Goal: Answer question/provide support: Share knowledge or assist other users

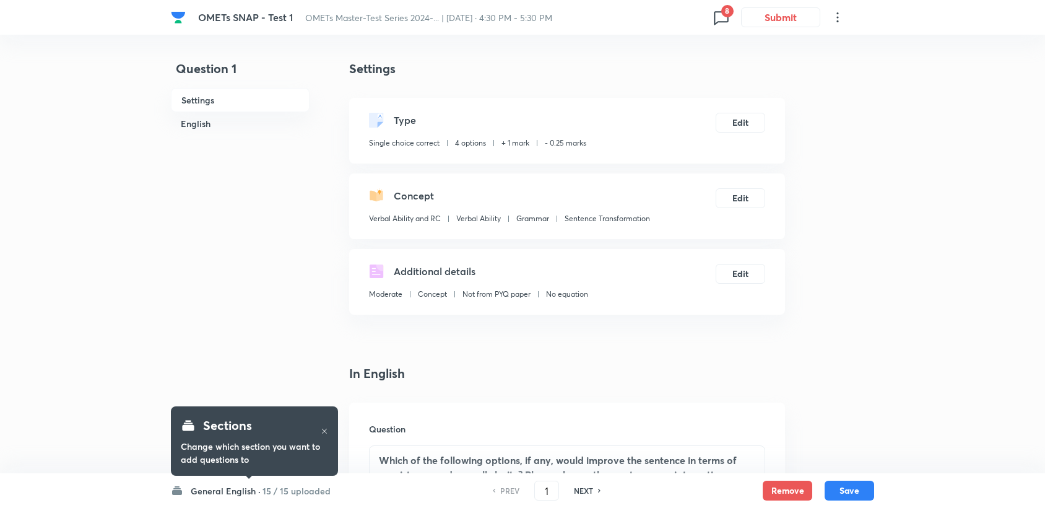
click at [723, 22] on icon at bounding box center [721, 18] width 14 height 14
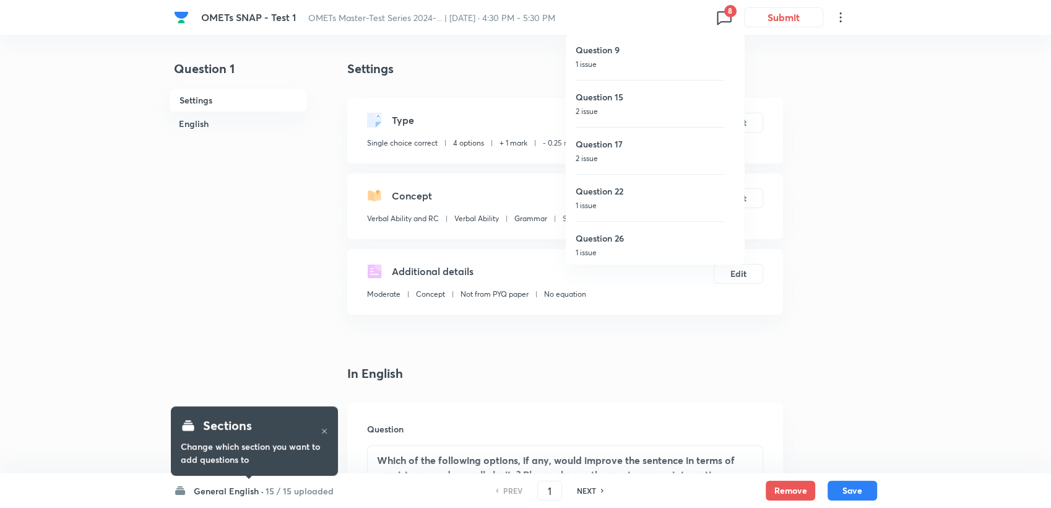
click at [653, 65] on p "1 issue" at bounding box center [650, 64] width 149 height 11
type input "9"
checkbox input "false"
checkbox input "true"
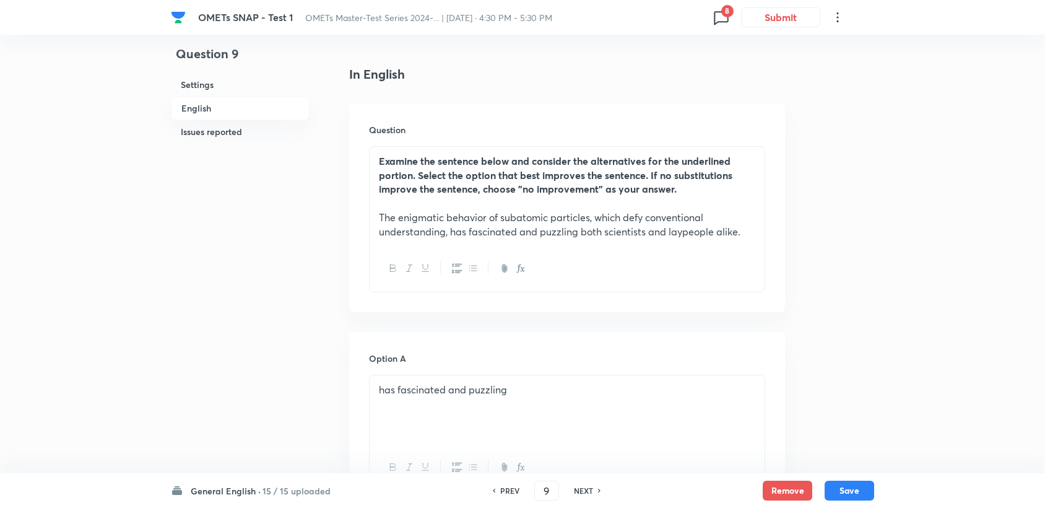
scroll to position [206, 0]
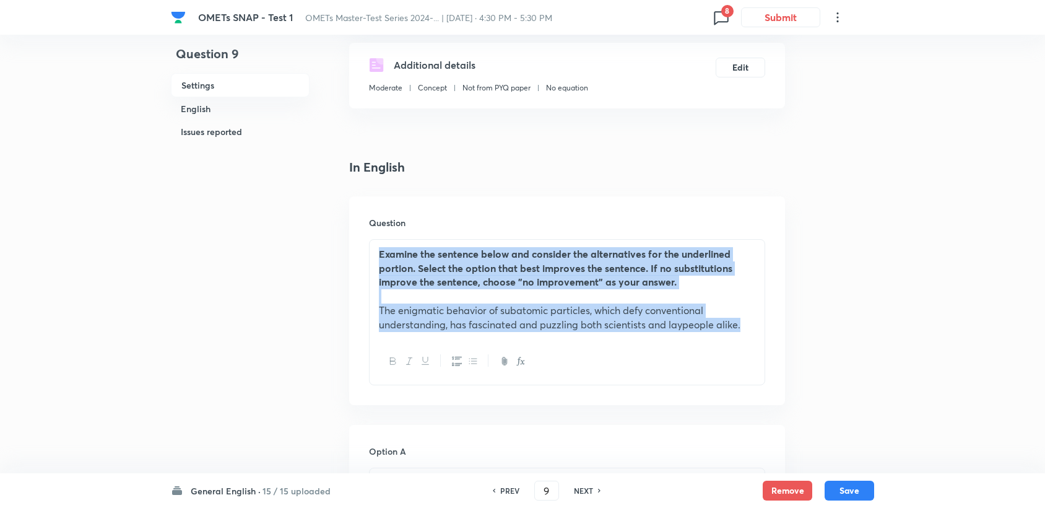
drag, startPoint x: 371, startPoint y: 254, endPoint x: 742, endPoint y: 326, distance: 377.9
click at [742, 326] on div "Examine the sentence below and consider the alternatives for the underlined por…" at bounding box center [567, 289] width 395 height 99
copy div "Examine the sentence below and consider the alternatives for the underlined por…"
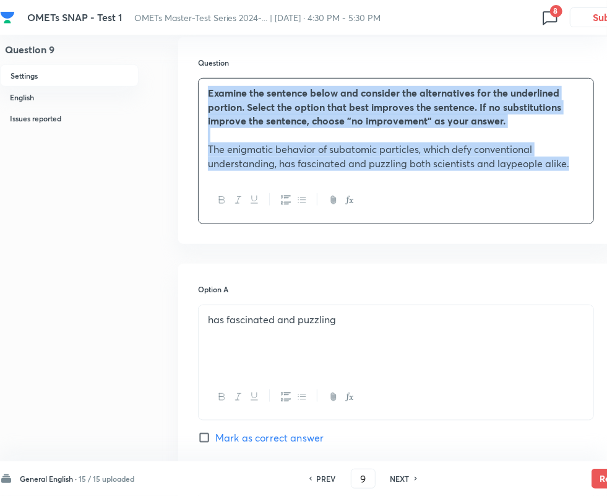
scroll to position [393, 0]
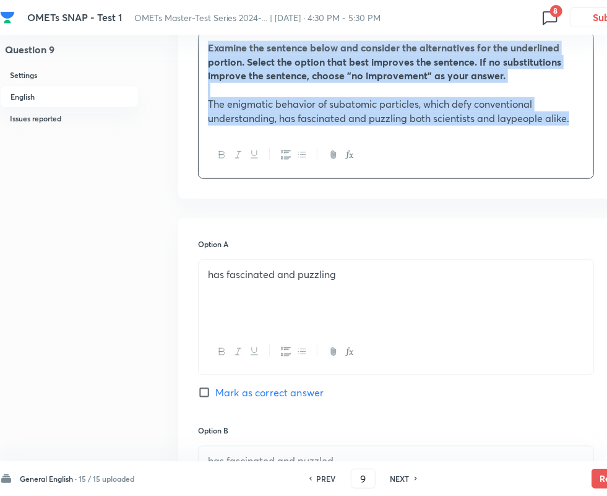
click at [272, 116] on p "The enigmatic behavior of subatomic particles, which defy conventional understa…" at bounding box center [396, 111] width 377 height 28
click at [280, 118] on p "The enigmatic behavior of subatomic particles, which defy conventional understa…" at bounding box center [396, 111] width 377 height 28
click at [280, 120] on p "The enigmatic behavior of subatomic particles, which defy conventional understa…" at bounding box center [396, 111] width 377 height 28
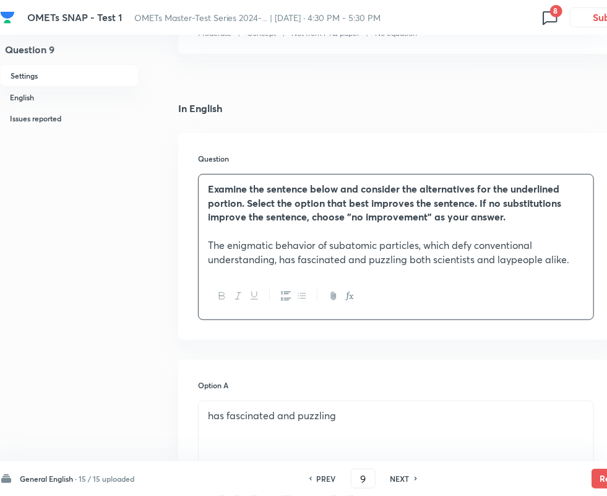
scroll to position [256, 0]
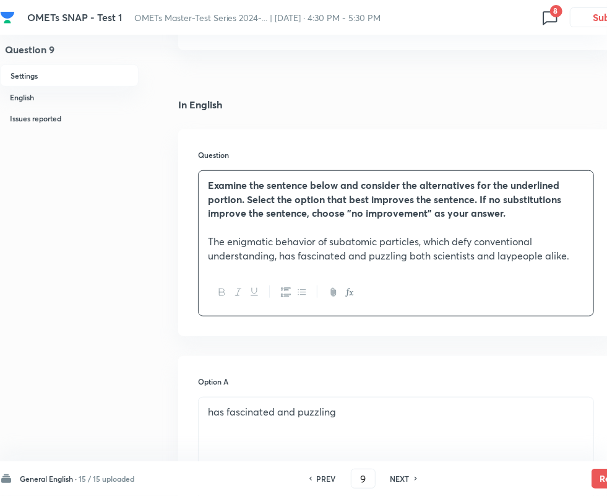
click at [282, 260] on p "The enigmatic behavior of subatomic particles, which defy conventional understa…" at bounding box center [396, 249] width 377 height 28
drag, startPoint x: 277, startPoint y: 256, endPoint x: 406, endPoint y: 263, distance: 129.0
click at [406, 263] on div "Examine the sentence below and consider the alternatives for the underlined por…" at bounding box center [396, 220] width 395 height 99
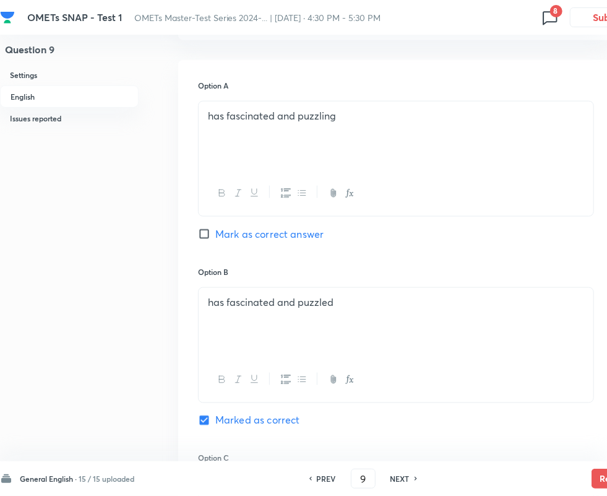
scroll to position [393, 0]
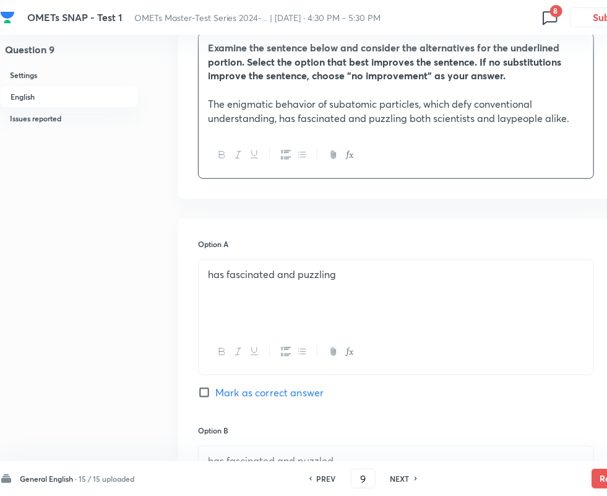
click at [336, 277] on p "has fascinated and puzzling" at bounding box center [396, 275] width 377 height 14
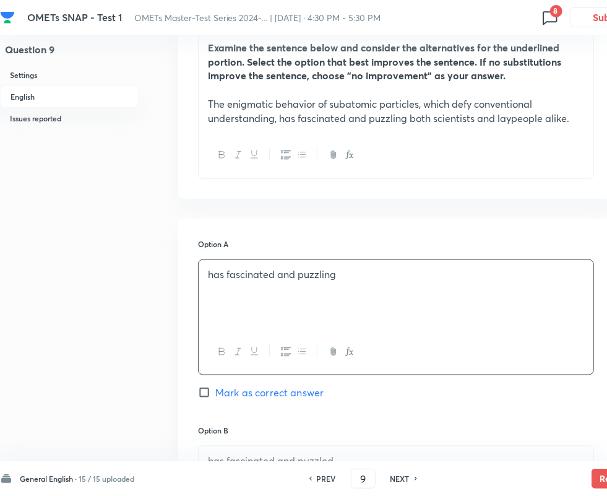
click at [270, 276] on p "has fascinated and puzzling" at bounding box center [396, 275] width 377 height 14
click at [273, 276] on p "has fascinated and puzzling" at bounding box center [396, 275] width 377 height 14
click at [456, 291] on div "has fascinating and puzzling" at bounding box center [396, 294] width 395 height 69
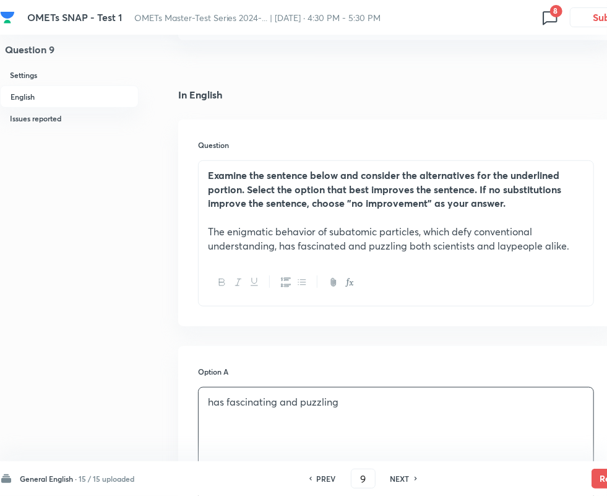
scroll to position [256, 0]
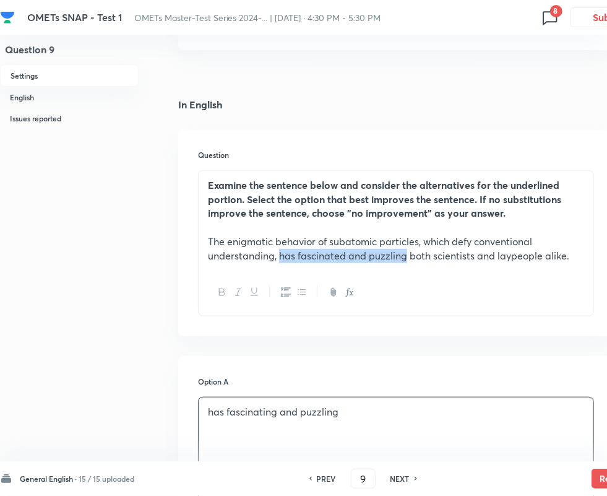
drag, startPoint x: 281, startPoint y: 255, endPoint x: 405, endPoint y: 258, distance: 124.5
click at [405, 258] on p "The enigmatic behavior of subatomic particles, which defy conventional understa…" at bounding box center [396, 249] width 377 height 28
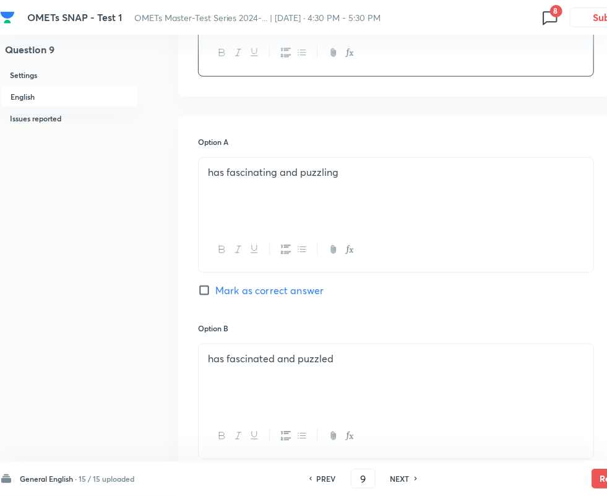
scroll to position [324, 0]
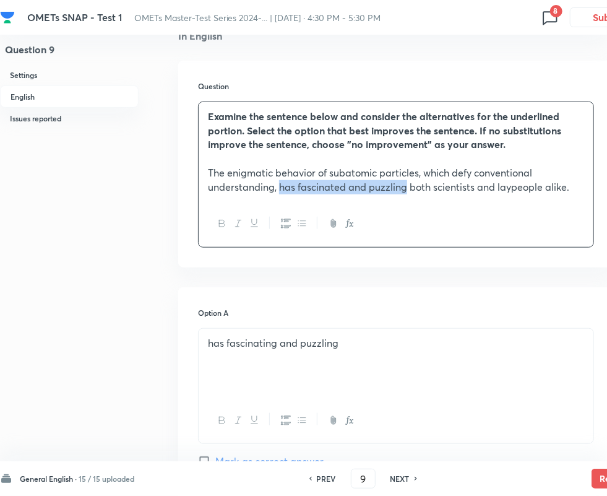
click at [250, 227] on icon "button" at bounding box center [255, 224] width 10 height 10
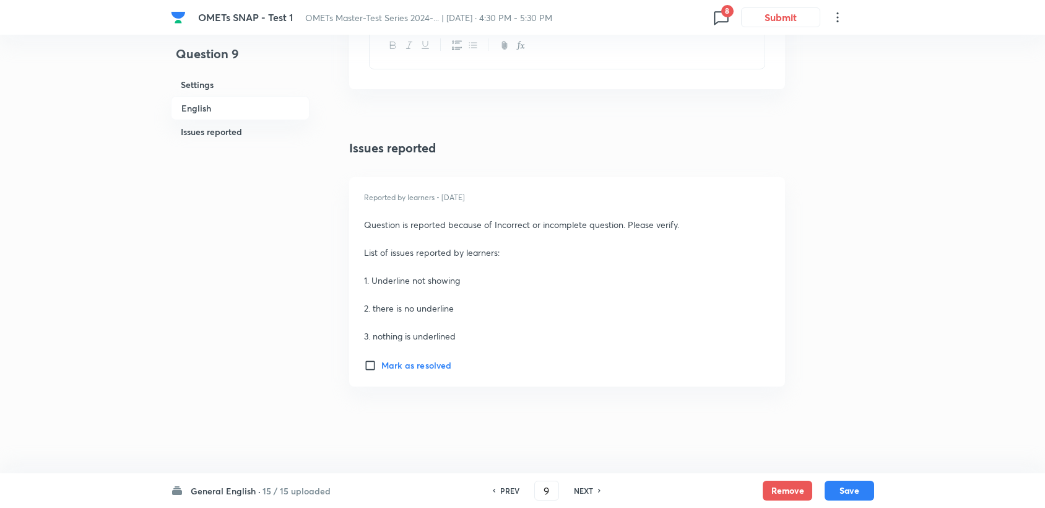
scroll to position [1596, 0]
click at [856, 490] on button "Save" at bounding box center [850, 489] width 50 height 20
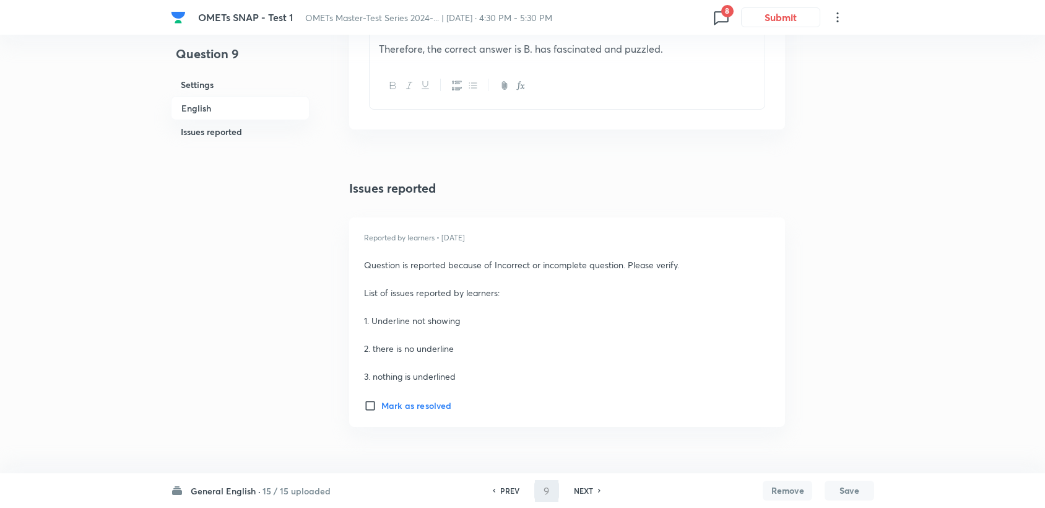
type input "10"
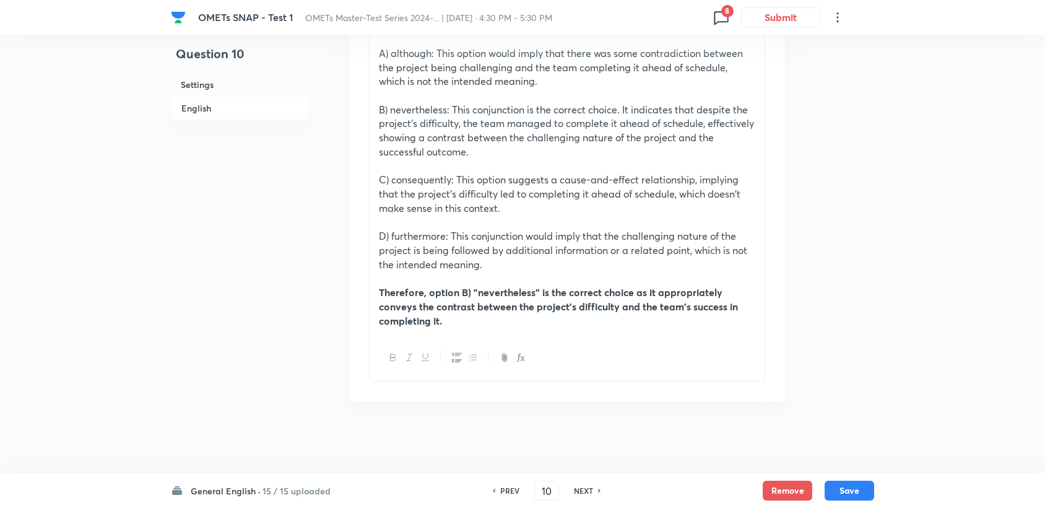
scroll to position [1495, 0]
click at [509, 489] on h6 "PREV" at bounding box center [509, 490] width 19 height 11
checkbox input "false"
type input "9"
checkbox input "true"
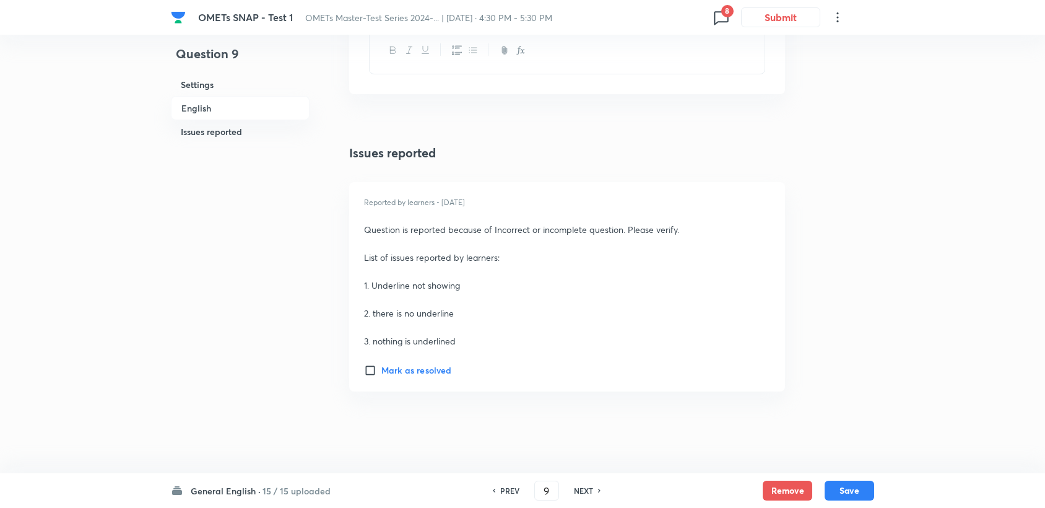
scroll to position [1596, 0]
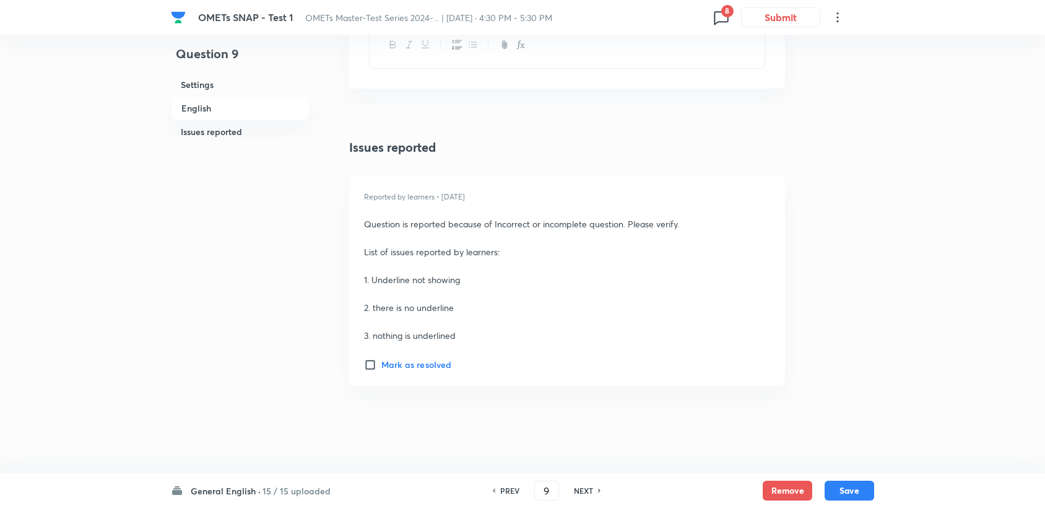
click at [378, 366] on input "Mark as resolved" at bounding box center [372, 365] width 17 height 12
click at [420, 368] on h6 "Resolved by Coolm" at bounding box center [421, 364] width 80 height 13
click at [381, 368] on input "Resolved by Coolm" at bounding box center [372, 365] width 17 height 12
click at [420, 368] on h6 "Mark as resolved" at bounding box center [416, 364] width 70 height 13
click at [381, 368] on input "Mark as resolved" at bounding box center [372, 365] width 17 height 12
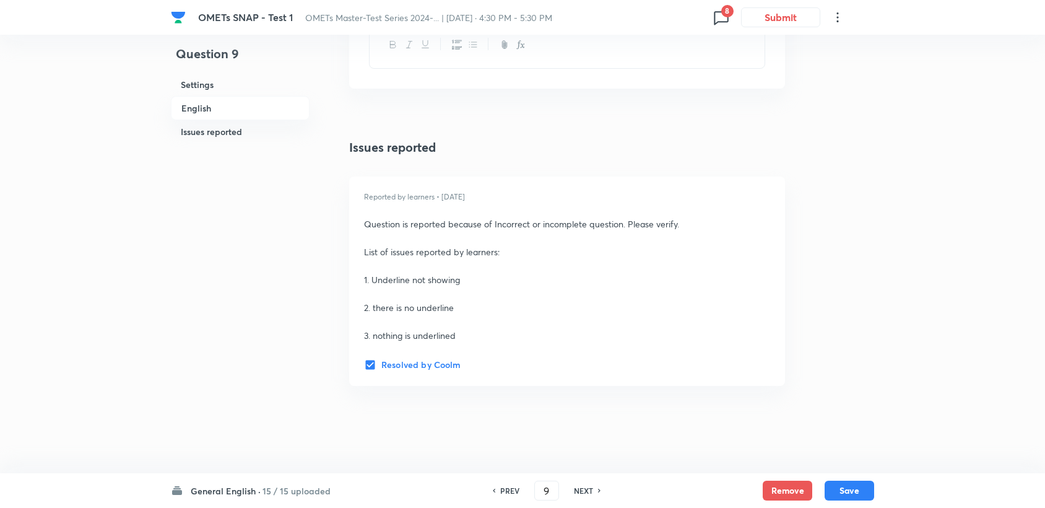
click at [420, 368] on h6 "Resolved by Coolm" at bounding box center [421, 364] width 80 height 13
click at [381, 368] on input "Resolved by Coolm" at bounding box center [372, 365] width 17 height 12
click at [404, 364] on h6 "Mark as resolved" at bounding box center [416, 364] width 70 height 13
click at [381, 364] on input "Mark as resolved" at bounding box center [372, 365] width 17 height 12
click at [854, 483] on button "Save" at bounding box center [850, 489] width 50 height 20
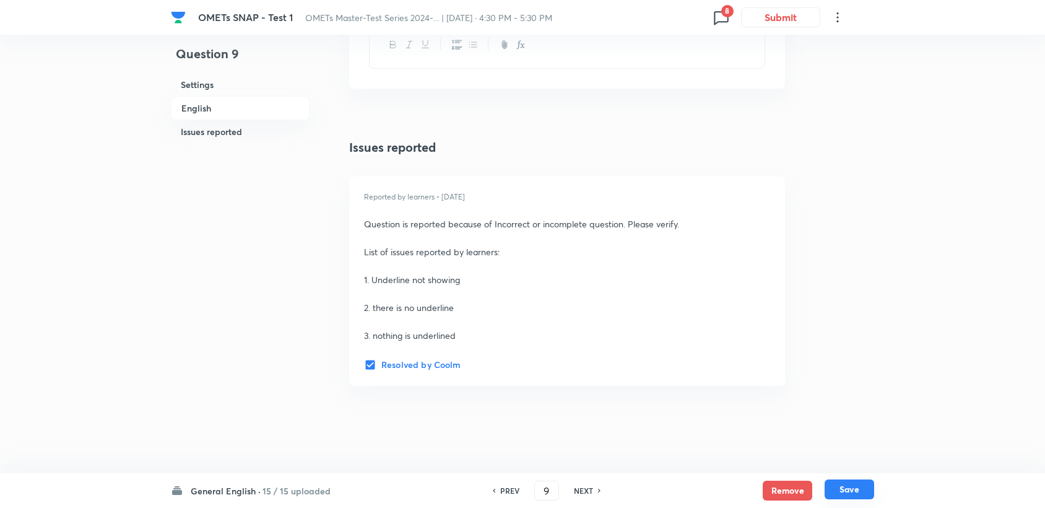
checkbox input "false"
type input "10"
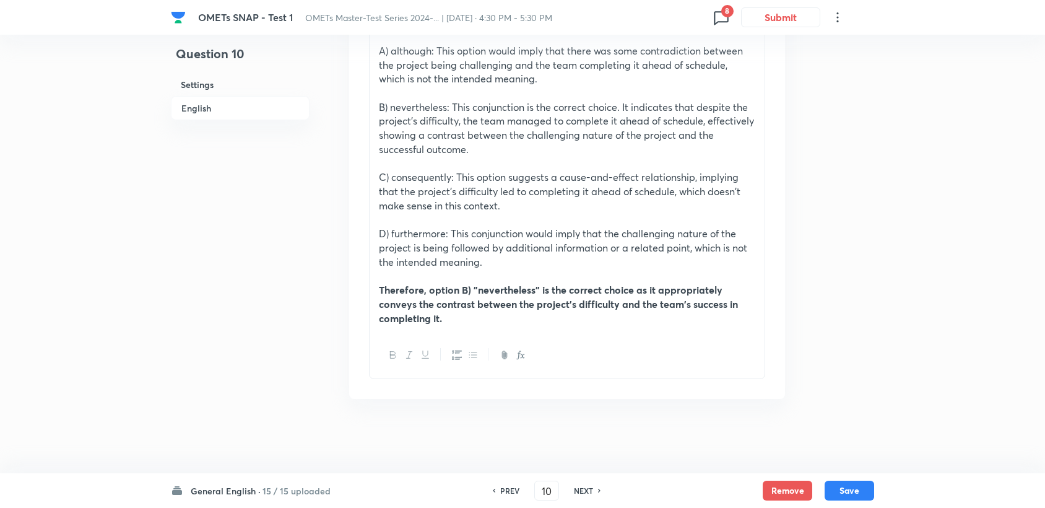
scroll to position [1495, 0]
click at [497, 487] on div "PREV" at bounding box center [508, 490] width 33 height 11
checkbox input "false"
type input "9"
checkbox input "true"
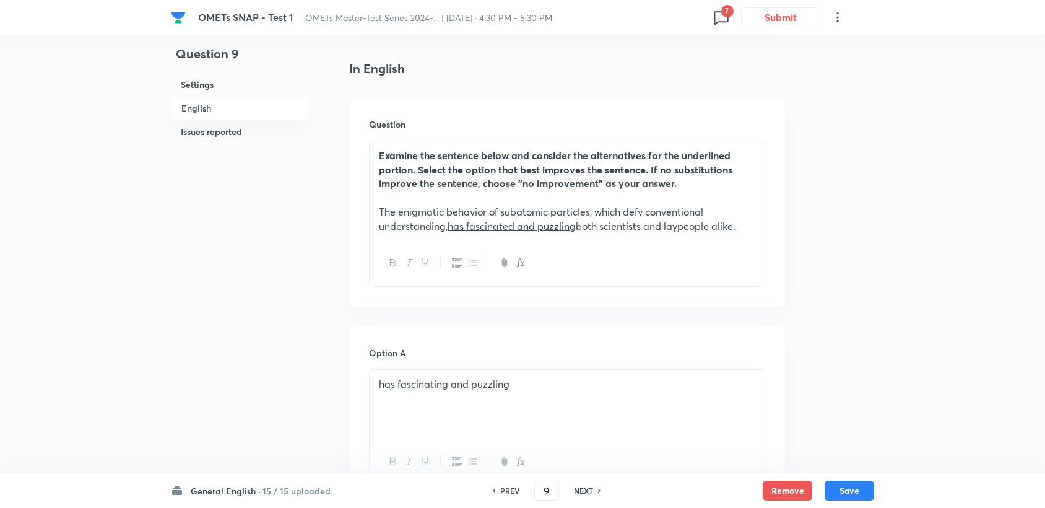
scroll to position [357, 0]
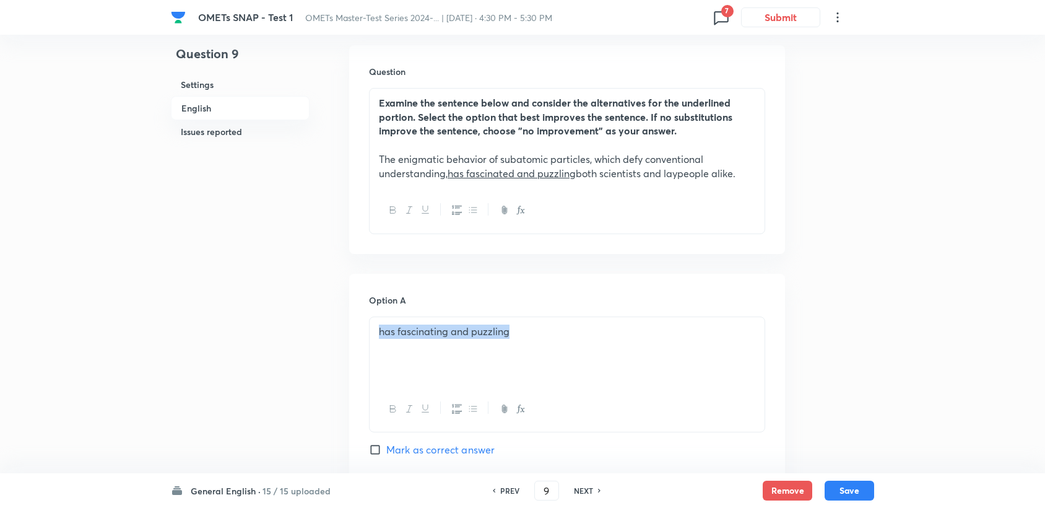
drag, startPoint x: 379, startPoint y: 334, endPoint x: 512, endPoint y: 334, distance: 132.5
click at [512, 334] on p "has fascinating and puzzling" at bounding box center [567, 331] width 377 height 14
copy p "has fascinating and puzzling"
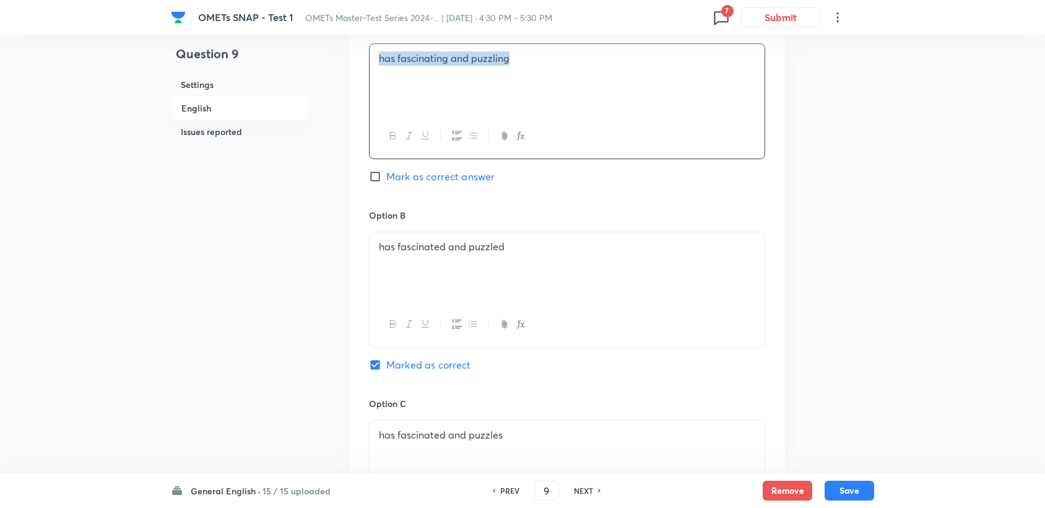
scroll to position [596, 0]
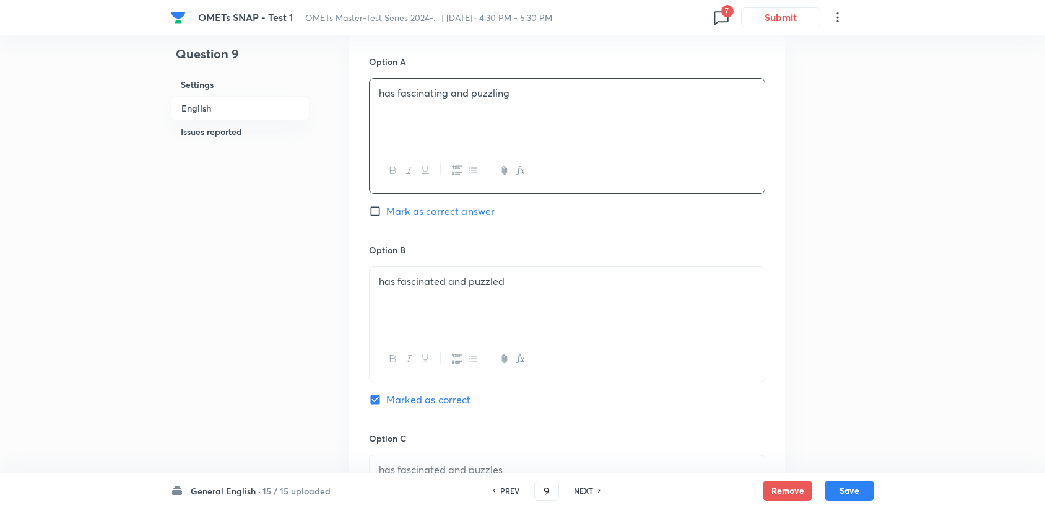
click at [860, 299] on div "Question 9 Settings English Issues reported Settings Type Single choice correct…" at bounding box center [522, 457] width 703 height 1987
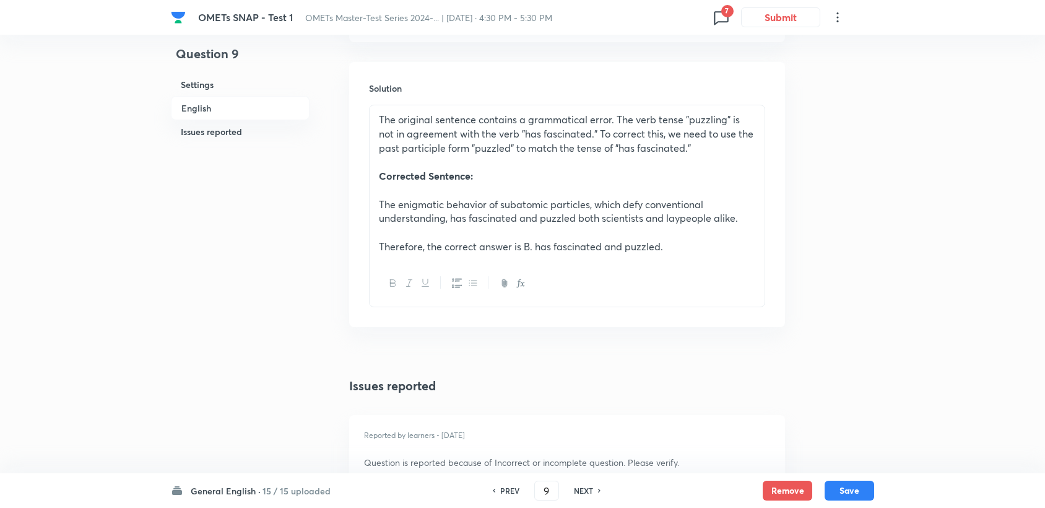
scroll to position [1321, 0]
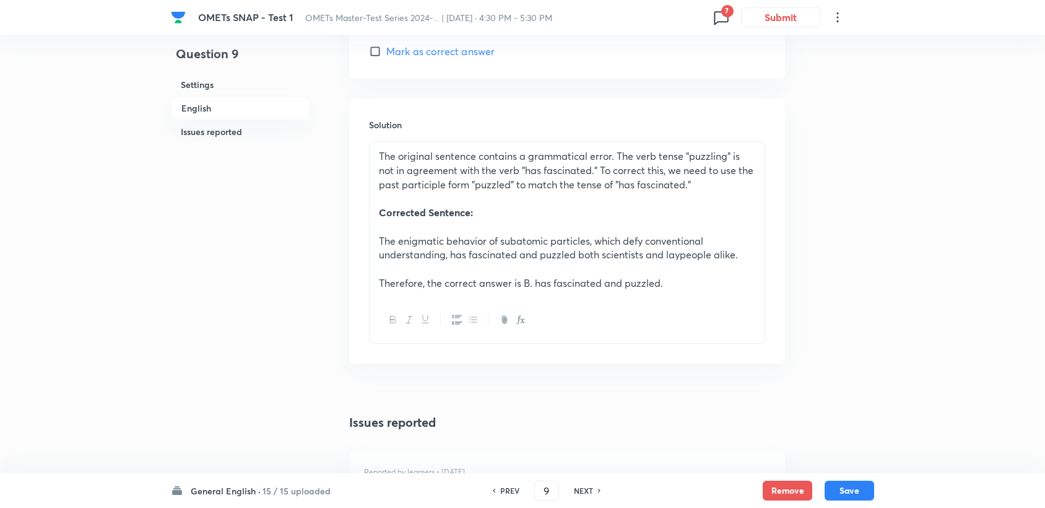
click at [724, 18] on icon at bounding box center [722, 17] width 20 height 20
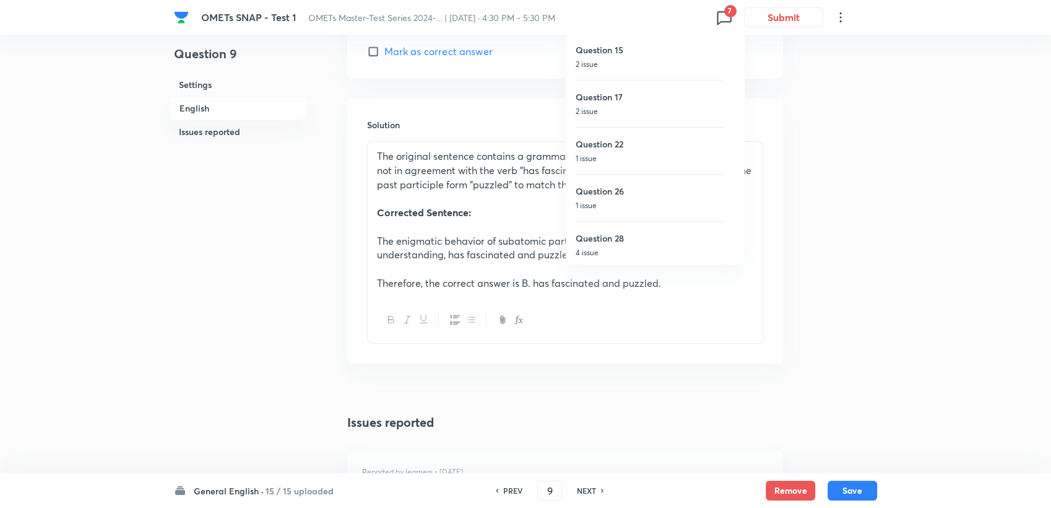
click at [626, 55] on h6 "Question 15" at bounding box center [650, 49] width 149 height 13
type input "15"
checkbox input "true"
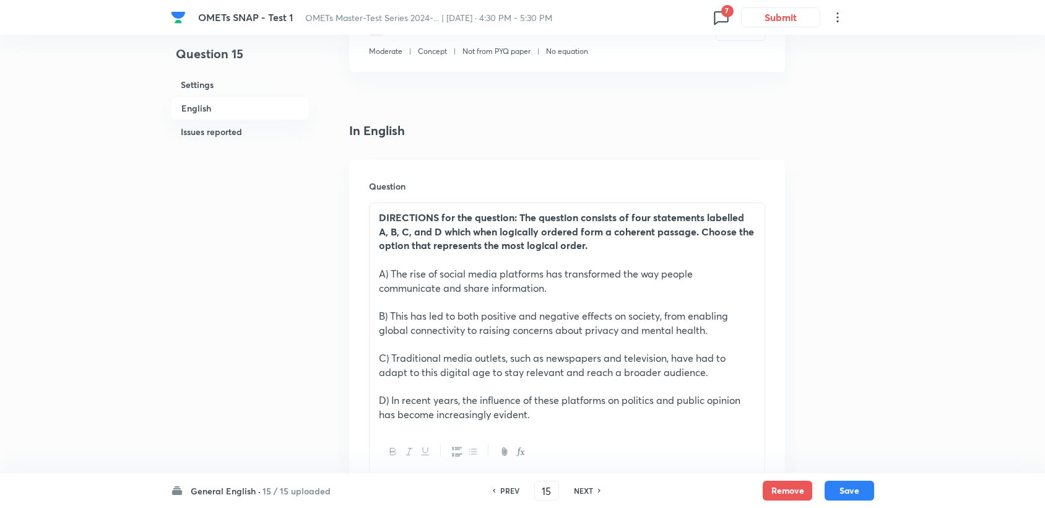
scroll to position [220, 0]
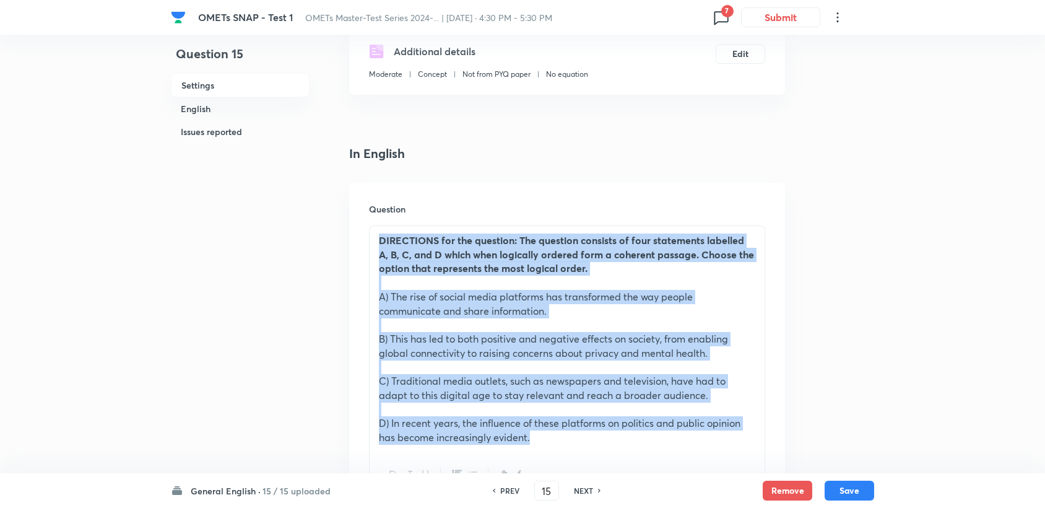
drag, startPoint x: 375, startPoint y: 238, endPoint x: 604, endPoint y: 403, distance: 282.2
click at [617, 433] on div "DIRECTIONS for the question: The question consists of four statements labelled …" at bounding box center [567, 339] width 395 height 226
copy div "DIRECTIONS for the question: The question consists of four statements labelled …"
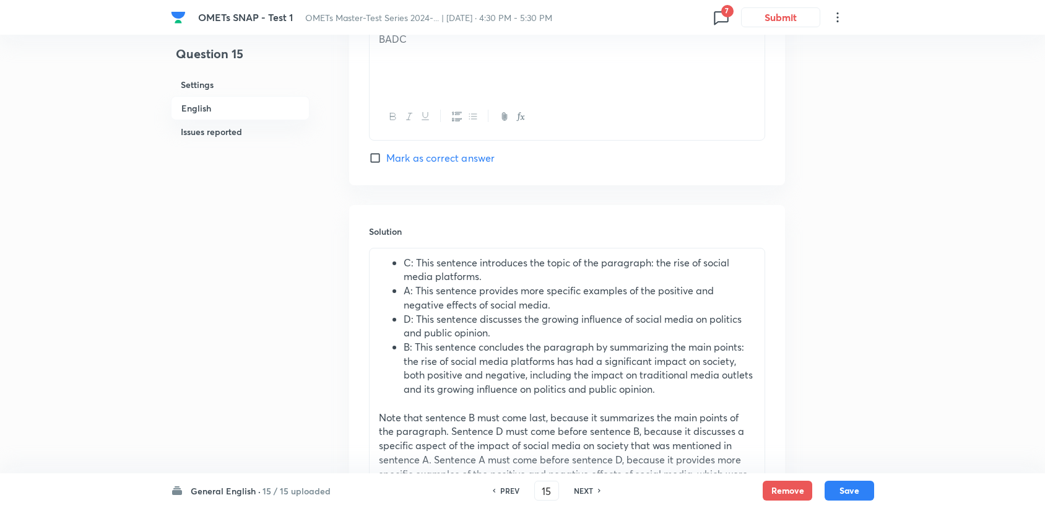
scroll to position [1372, 0]
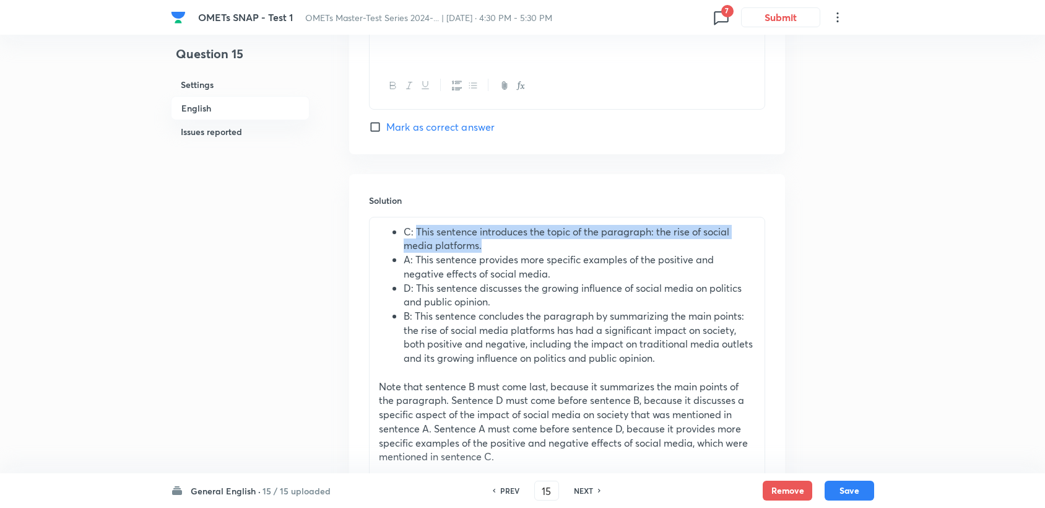
drag, startPoint x: 415, startPoint y: 230, endPoint x: 658, endPoint y: 240, distance: 242.9
click at [658, 240] on li "C: This sentence introduces the topic of the paragraph: the rise of social medi…" at bounding box center [580, 239] width 352 height 28
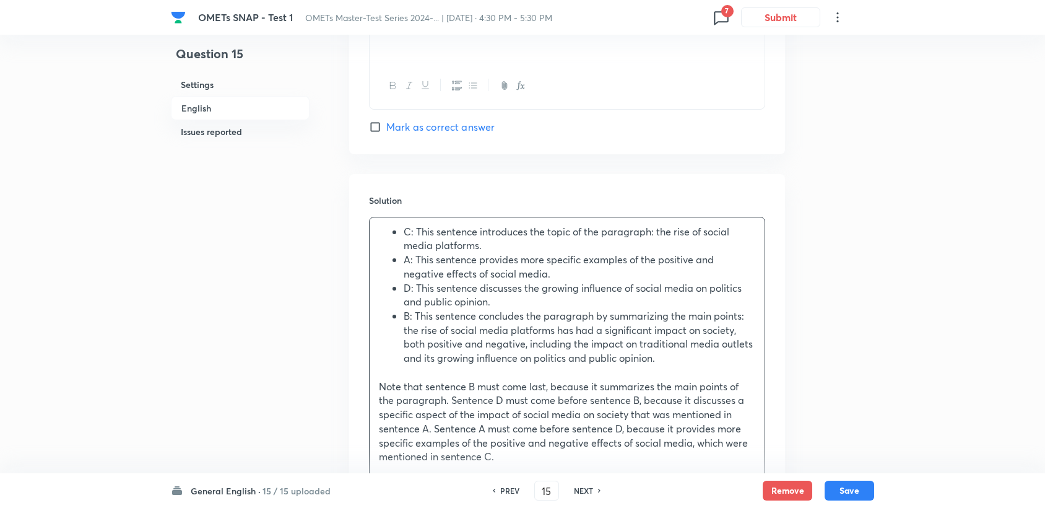
click at [407, 235] on li "C: This sentence introduces the topic of the paragraph: the rise of social medi…" at bounding box center [580, 239] width 352 height 28
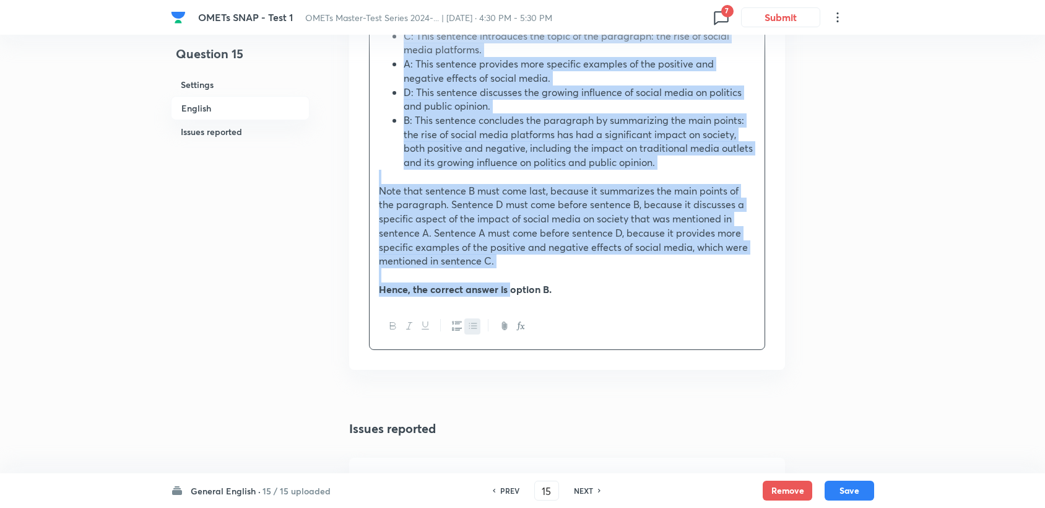
scroll to position [1579, 0]
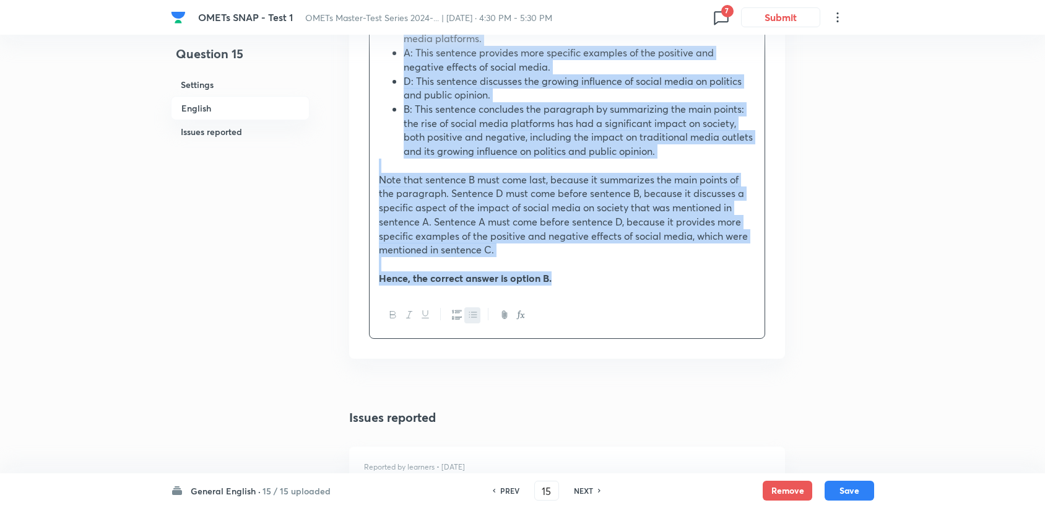
drag, startPoint x: 399, startPoint y: 290, endPoint x: 601, endPoint y: 297, distance: 202.6
click at [601, 297] on div "C: This sentence introduces the topic of the paragraph: the rise of social medi…" at bounding box center [567, 174] width 396 height 329
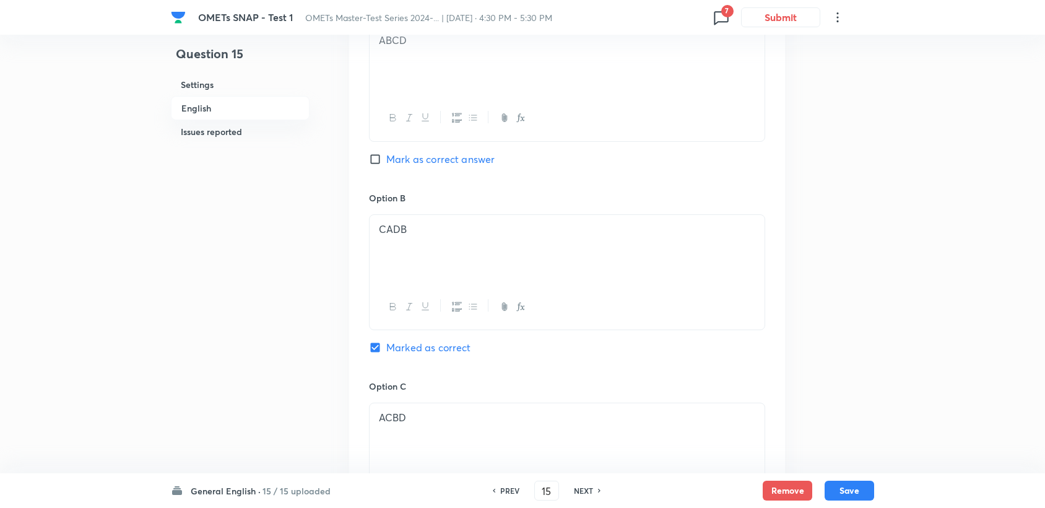
scroll to position [753, 0]
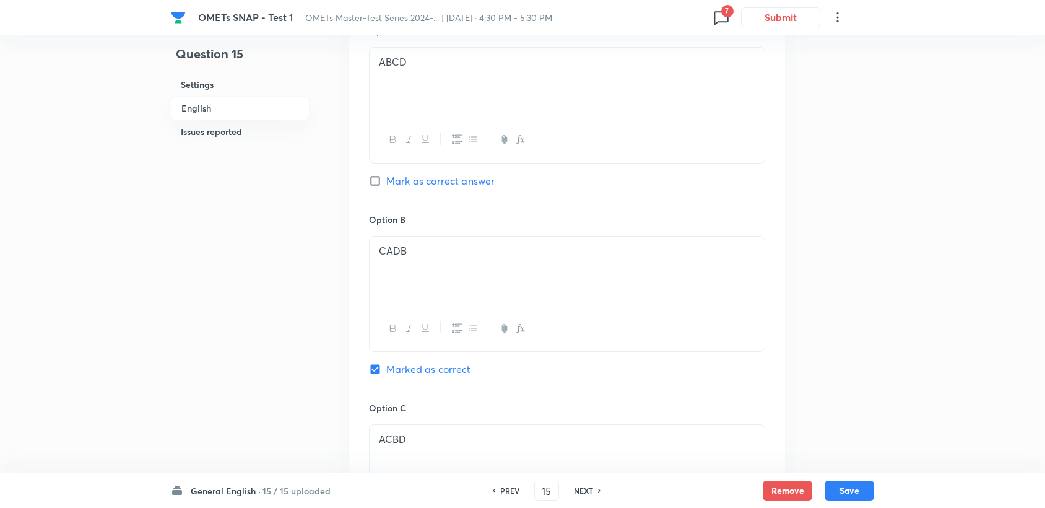
click at [421, 258] on div "CADB" at bounding box center [567, 271] width 395 height 69
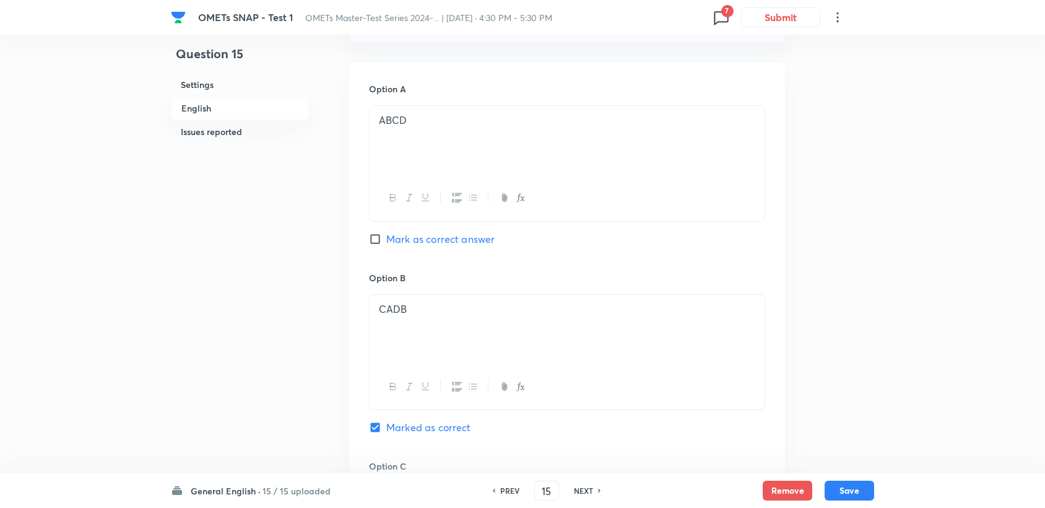
scroll to position [684, 0]
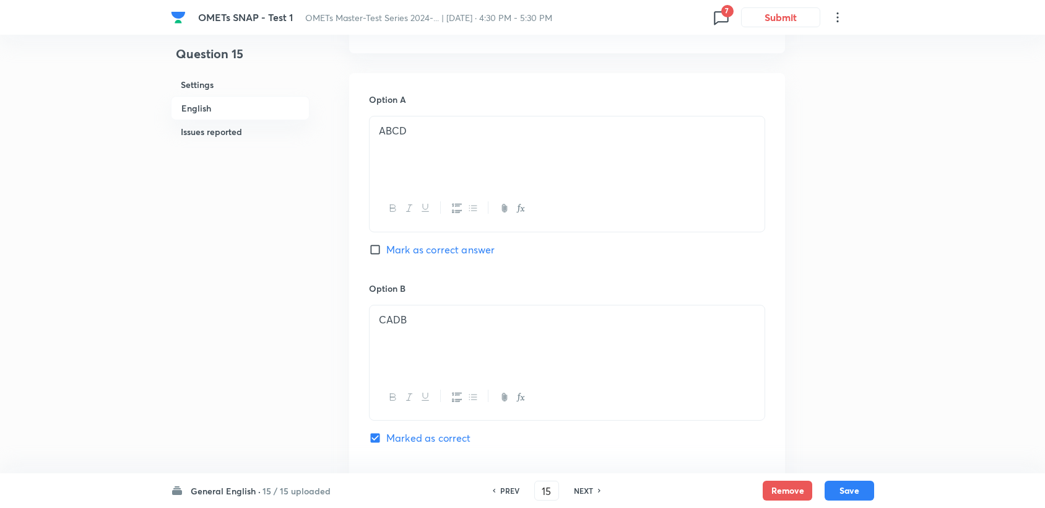
click at [430, 310] on div "CADB" at bounding box center [567, 339] width 395 height 69
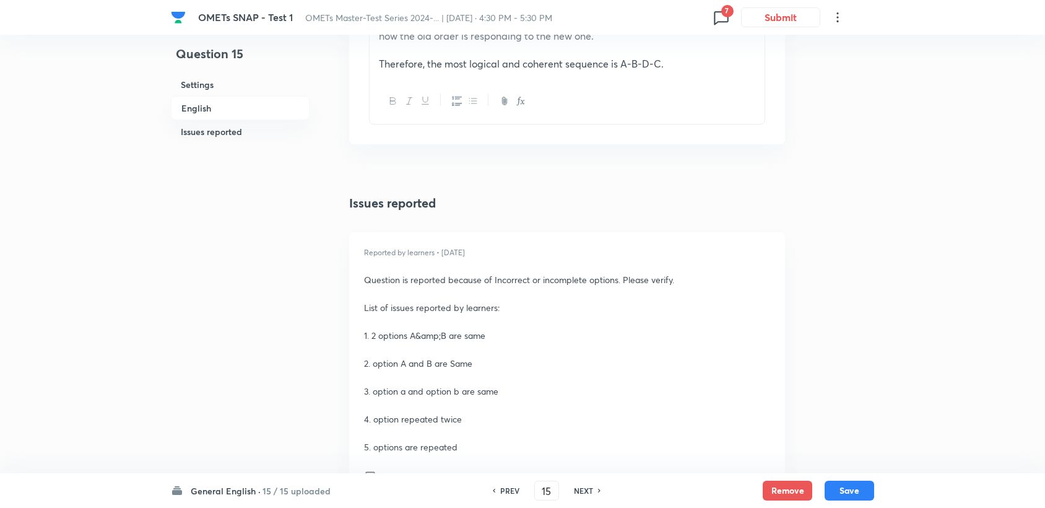
scroll to position [1923, 0]
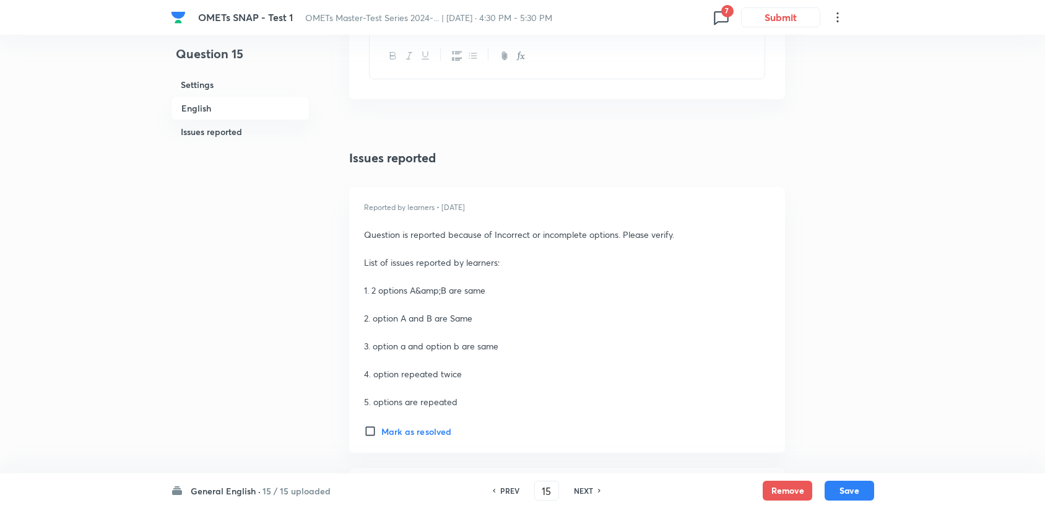
click at [370, 432] on input "Mark as resolved" at bounding box center [372, 431] width 17 height 12
checkbox input "true"
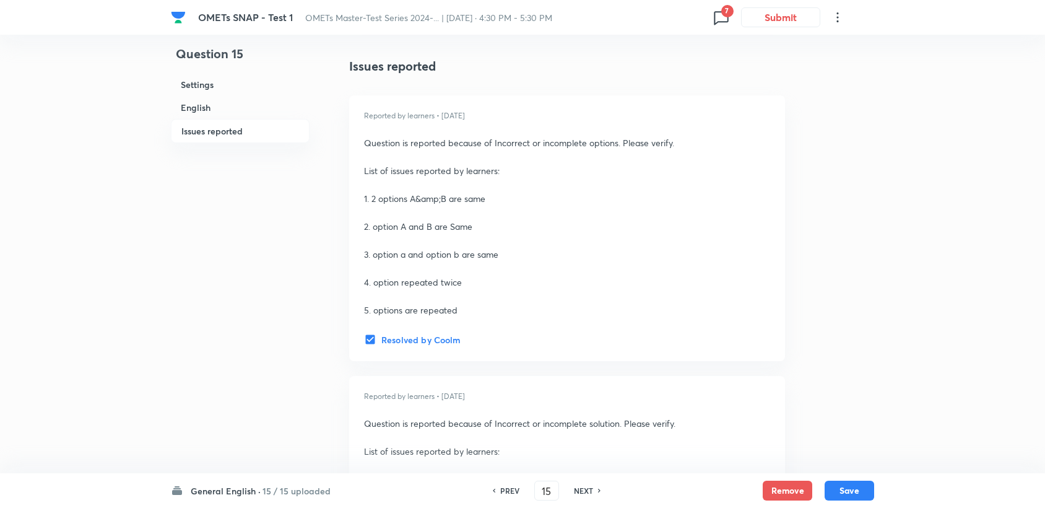
scroll to position [2214, 0]
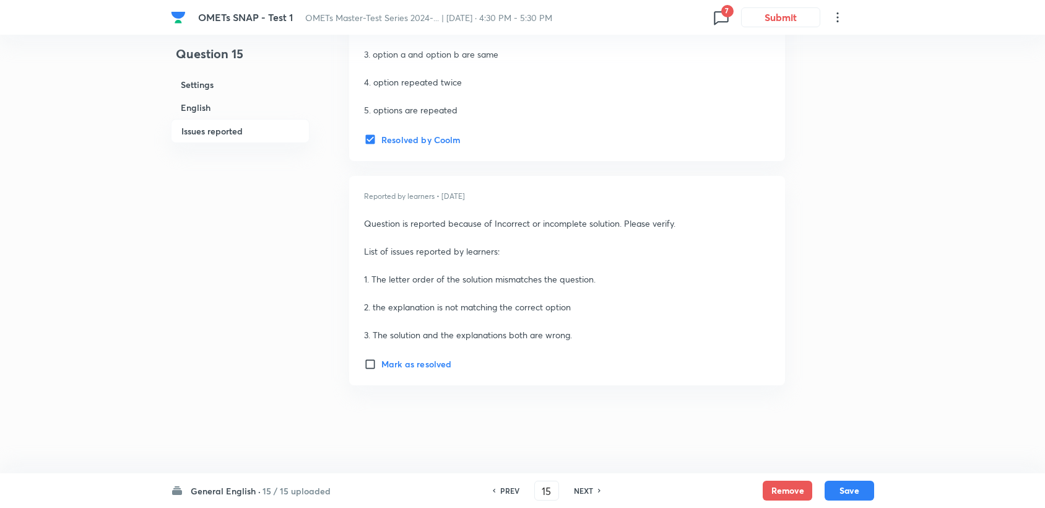
click at [367, 365] on input "Mark as resolved" at bounding box center [372, 364] width 17 height 12
checkbox input "true"
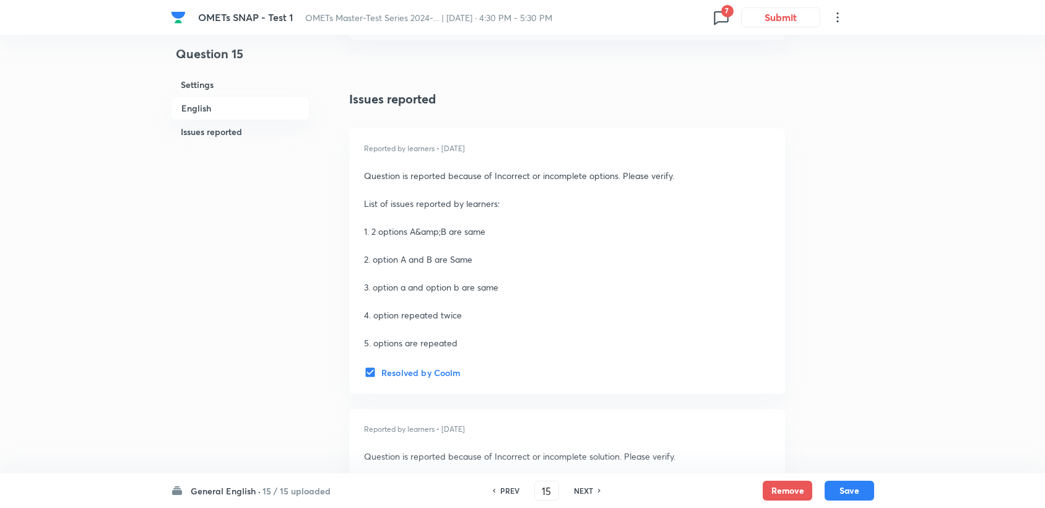
scroll to position [2076, 0]
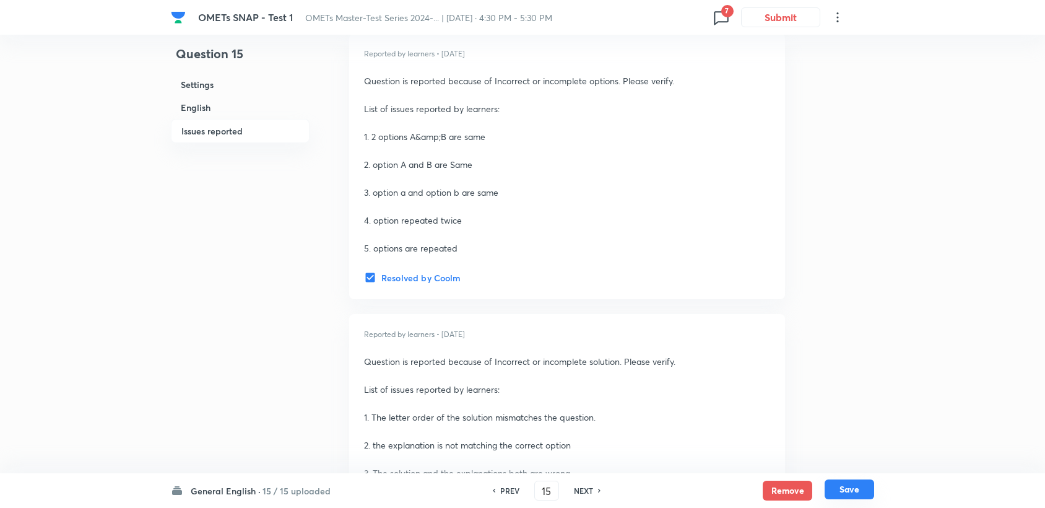
click at [842, 486] on button "Save" at bounding box center [850, 489] width 50 height 20
checkbox input "false"
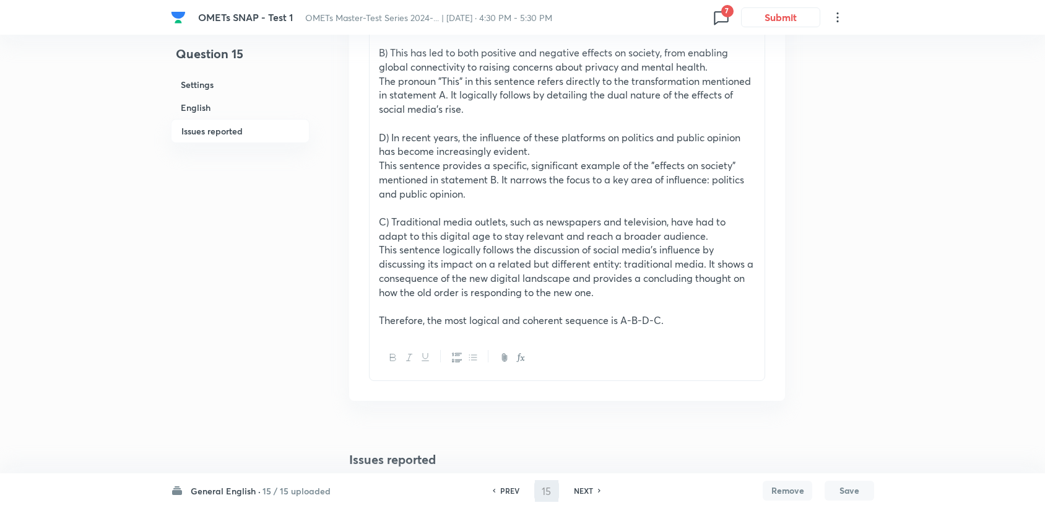
type input "16"
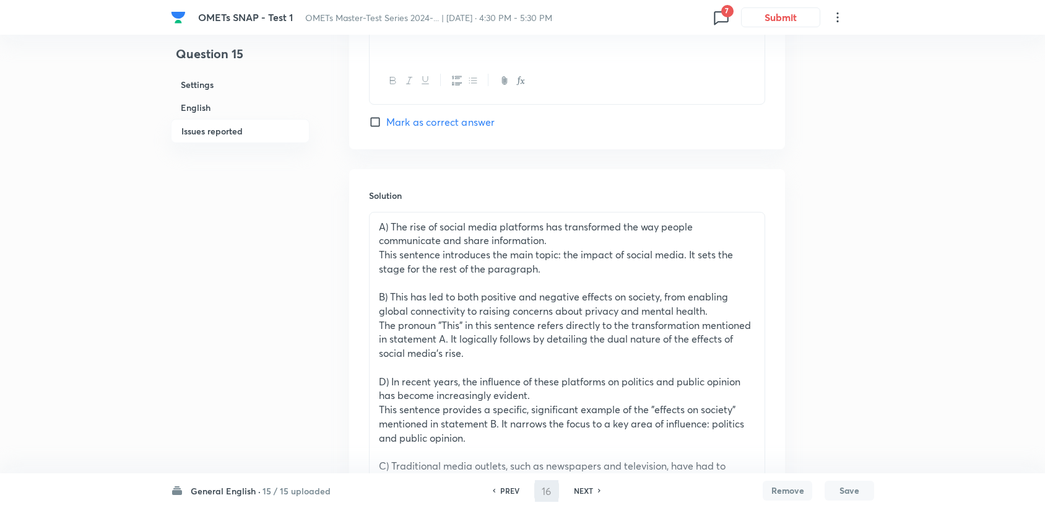
checkbox input "false"
checkbox input "true"
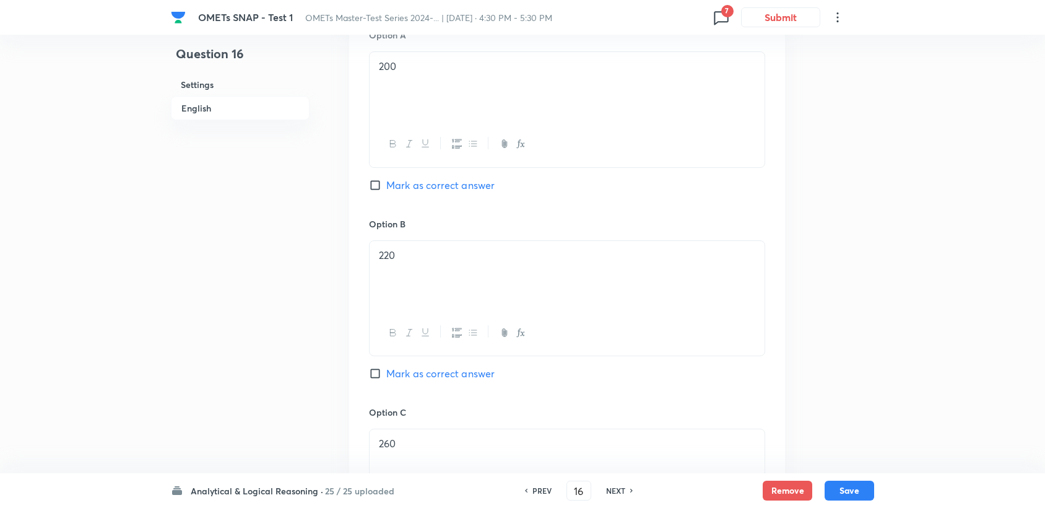
click at [540, 483] on div "PREV 16 ​ NEXT" at bounding box center [579, 491] width 160 height 20
click at [540, 486] on h6 "PREV" at bounding box center [542, 490] width 19 height 11
type input "15"
checkbox input "true"
checkbox input "false"
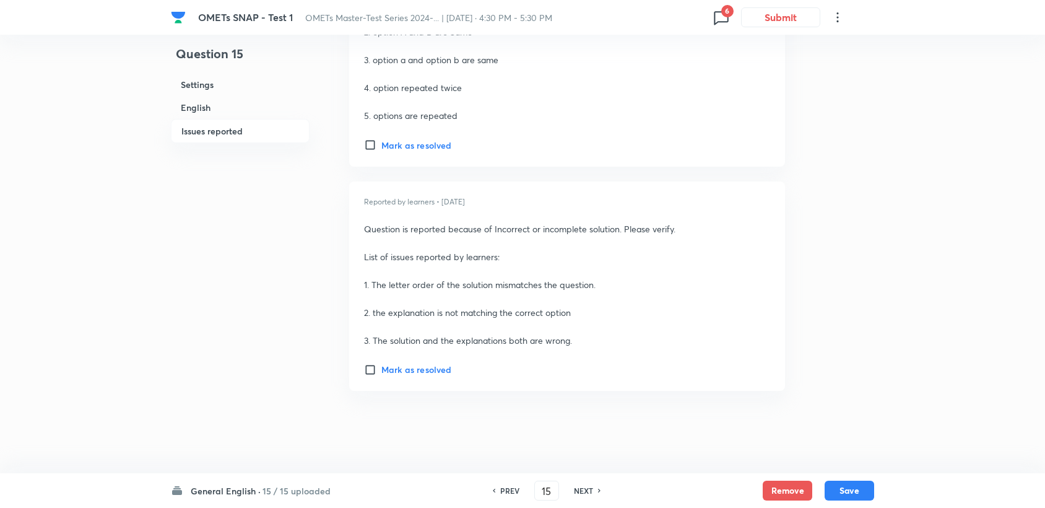
scroll to position [2214, 0]
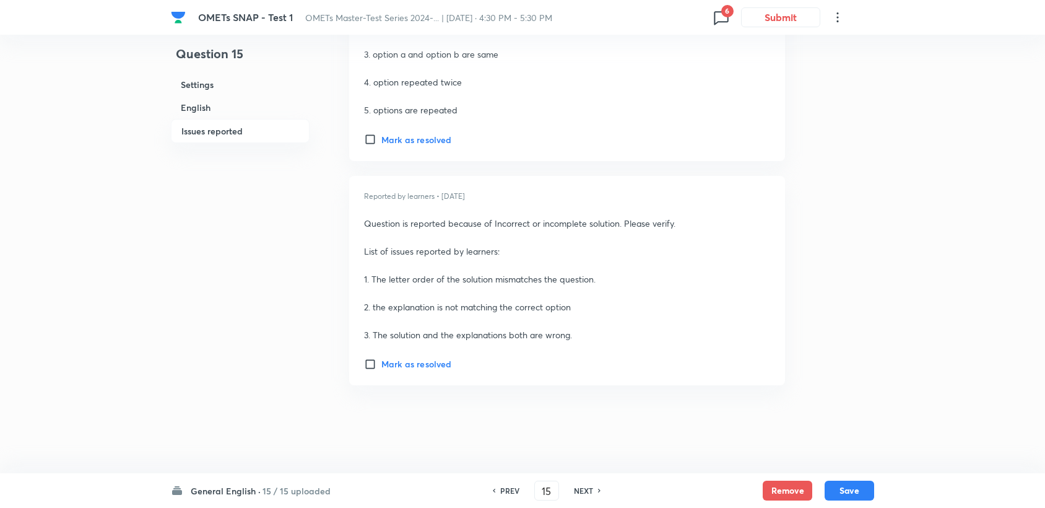
click at [398, 365] on h6 "Mark as resolved" at bounding box center [416, 363] width 70 height 13
click at [381, 365] on input "Mark as resolved" at bounding box center [372, 364] width 17 height 12
checkbox input "true"
click at [402, 133] on h6 "Mark as resolved" at bounding box center [416, 139] width 70 height 13
click at [381, 133] on input "Mark as resolved" at bounding box center [372, 139] width 17 height 12
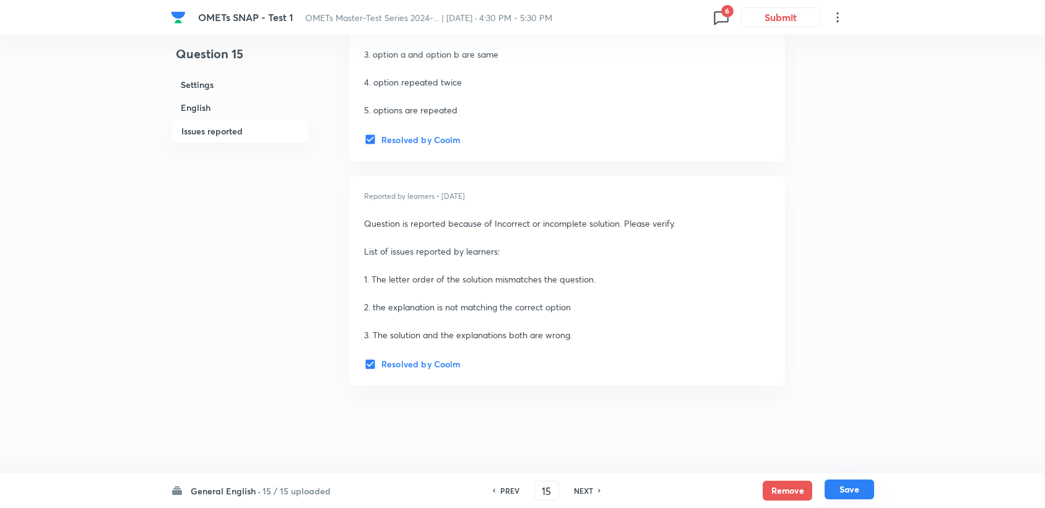
click at [848, 498] on button "Save" at bounding box center [850, 489] width 50 height 20
checkbox input "false"
type input "16"
checkbox input "false"
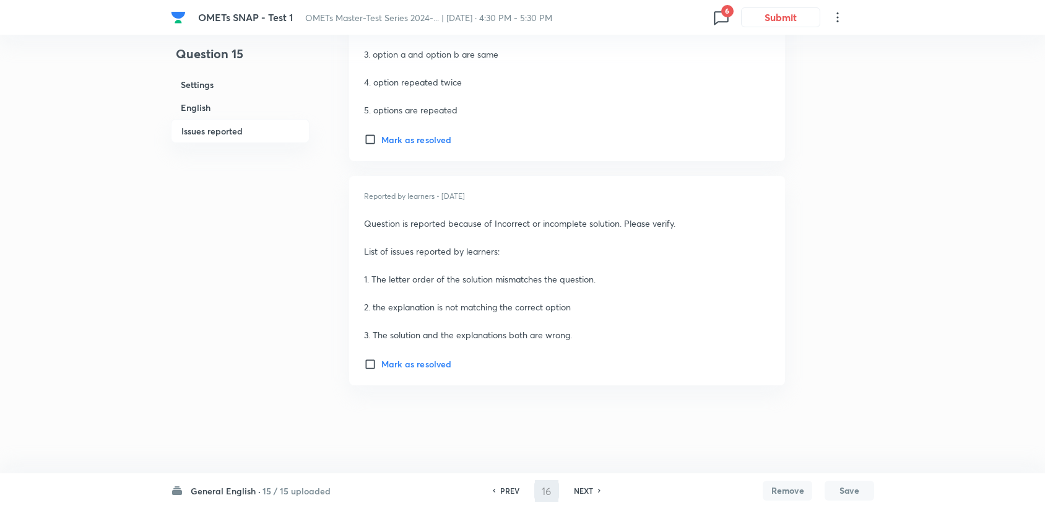
scroll to position [1296, 0]
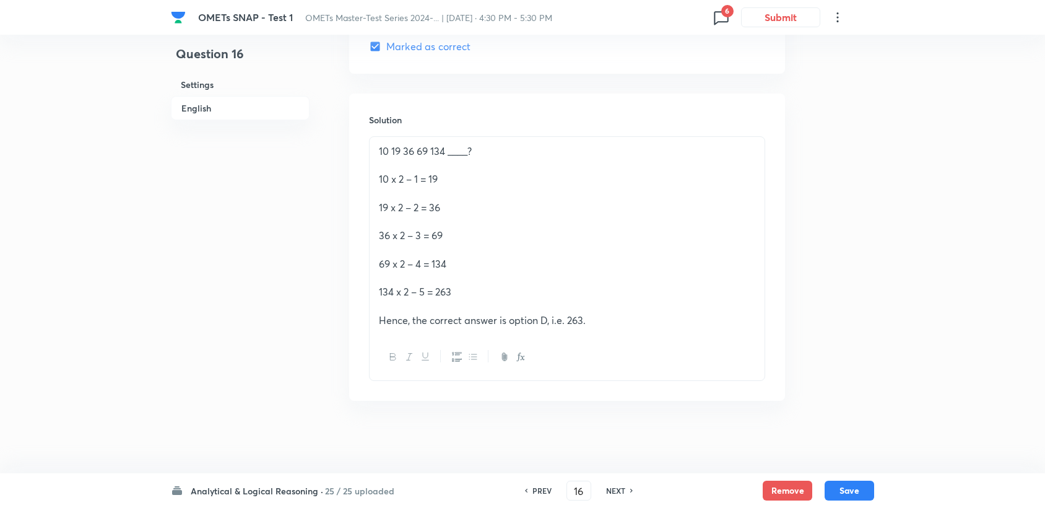
click at [546, 485] on h6 "PREV" at bounding box center [542, 490] width 19 height 11
checkbox input "false"
type input "15"
checkbox input "true"
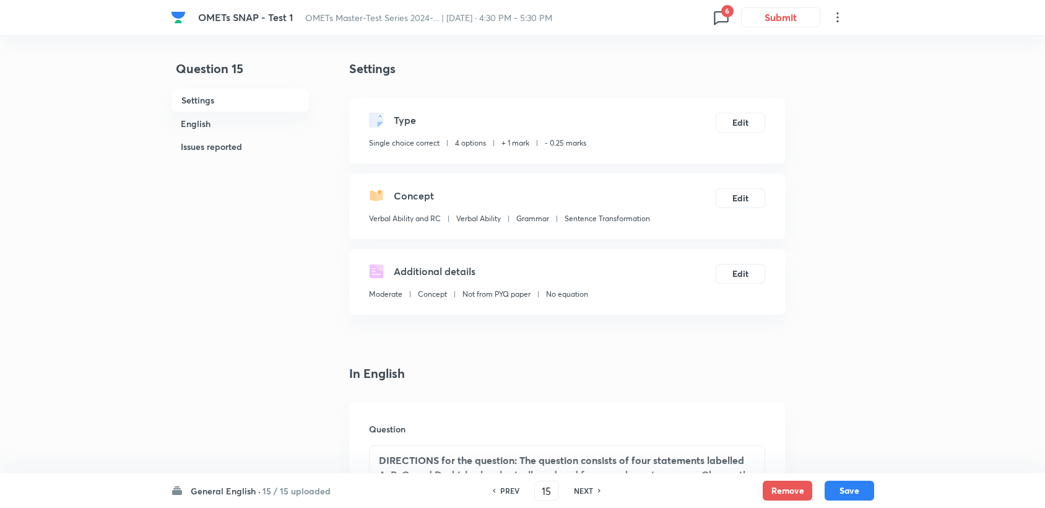
scroll to position [0, 0]
click at [714, 14] on icon at bounding box center [721, 18] width 14 height 14
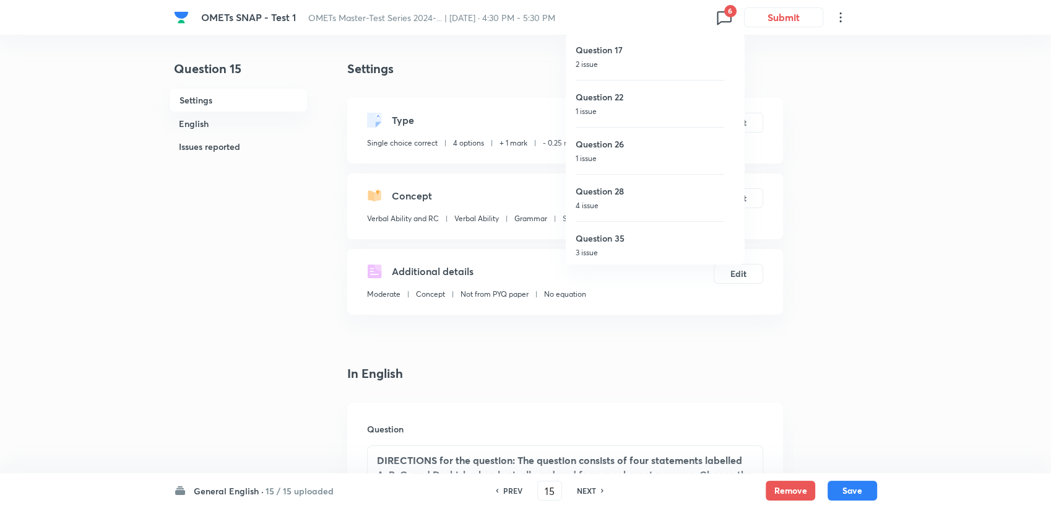
click at [642, 66] on p "2 issue" at bounding box center [650, 64] width 149 height 11
type input "17"
checkbox input "false"
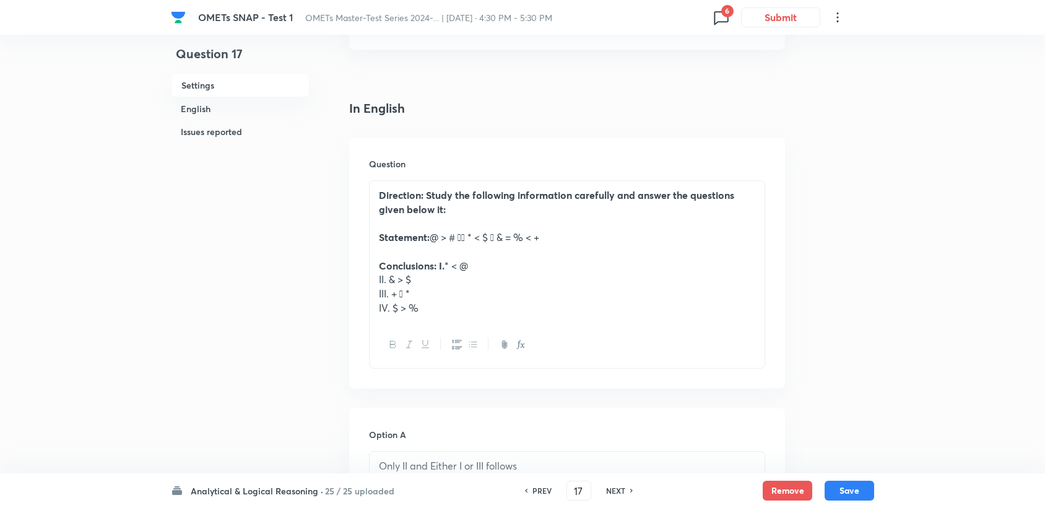
scroll to position [206, 0]
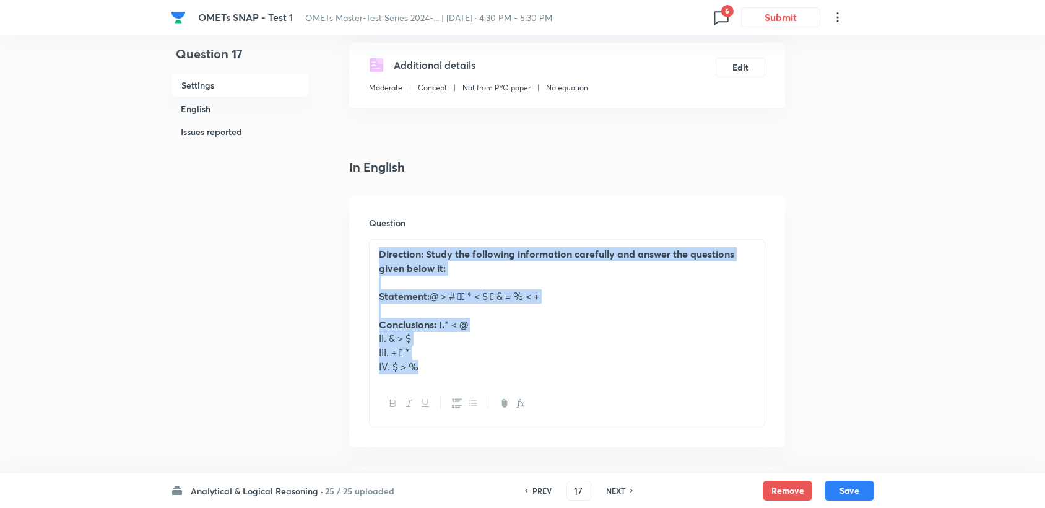
drag, startPoint x: 372, startPoint y: 245, endPoint x: 481, endPoint y: 376, distance: 170.1
click at [481, 381] on div "Direction: Study the following information carefully and answer the questions g…" at bounding box center [567, 333] width 396 height 188
copy div "Direction: Study the following information carefully and answer the questions g…"
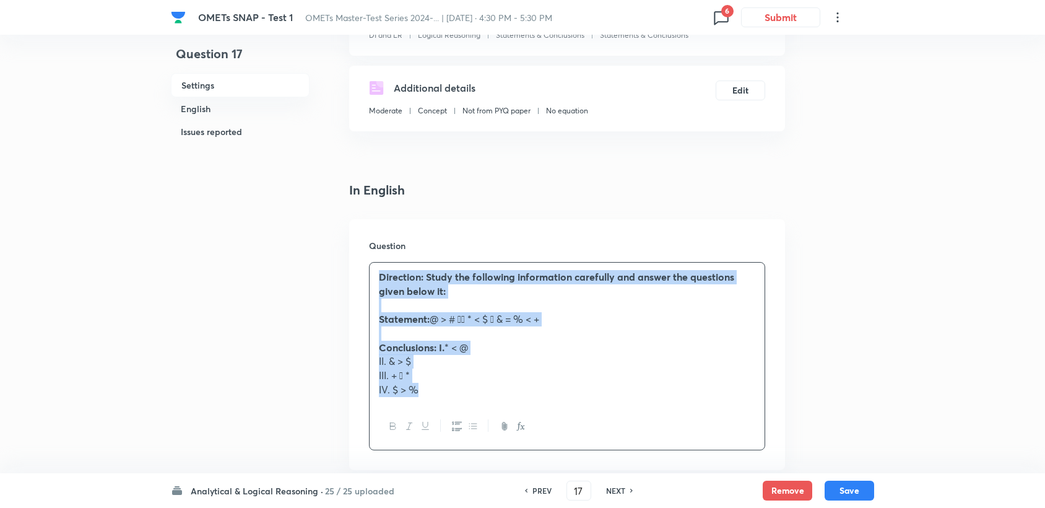
scroll to position [137, 0]
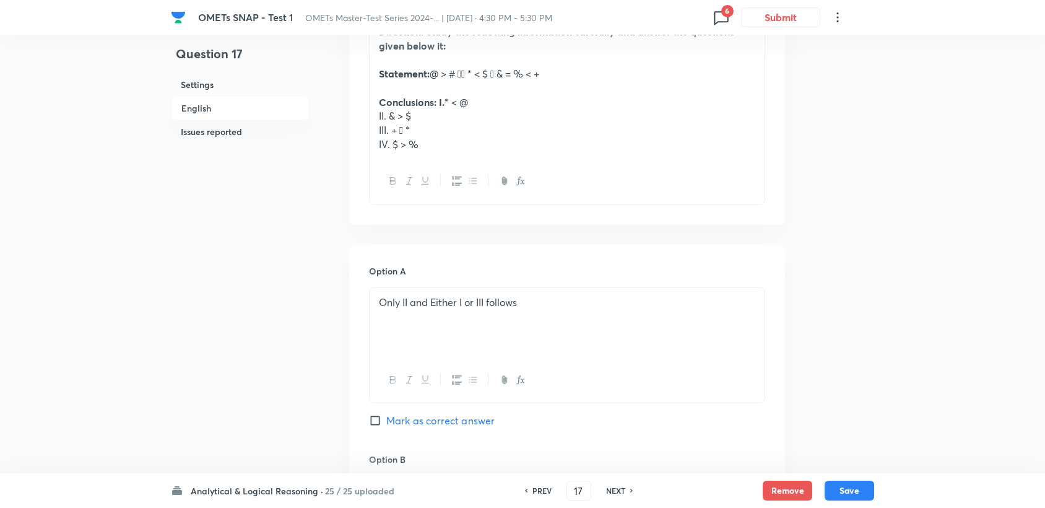
scroll to position [412, 0]
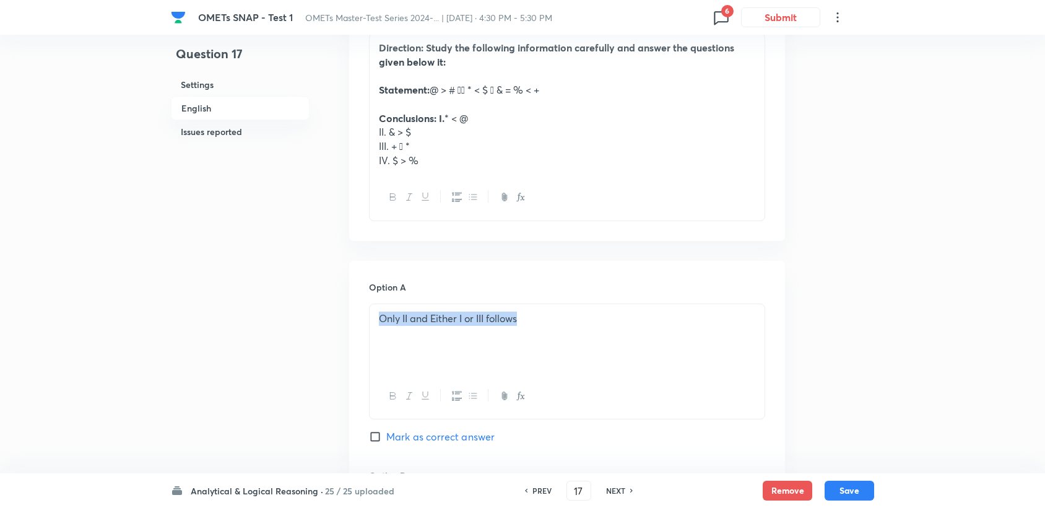
drag, startPoint x: 381, startPoint y: 320, endPoint x: 608, endPoint y: 359, distance: 230.6
click at [608, 359] on div "Only II and Either I or III follows" at bounding box center [567, 338] width 395 height 69
copy p "Only II and Either I or III follows"
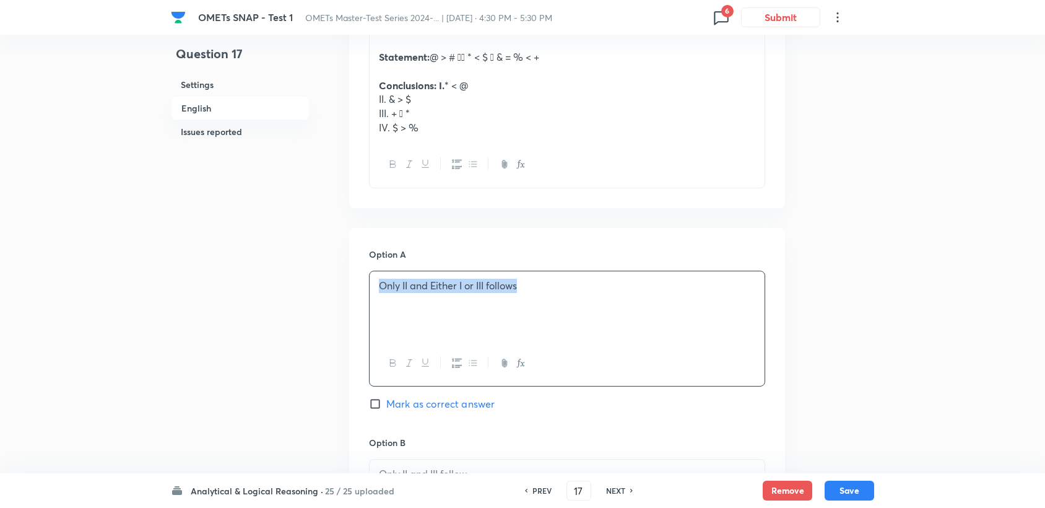
scroll to position [550, 0]
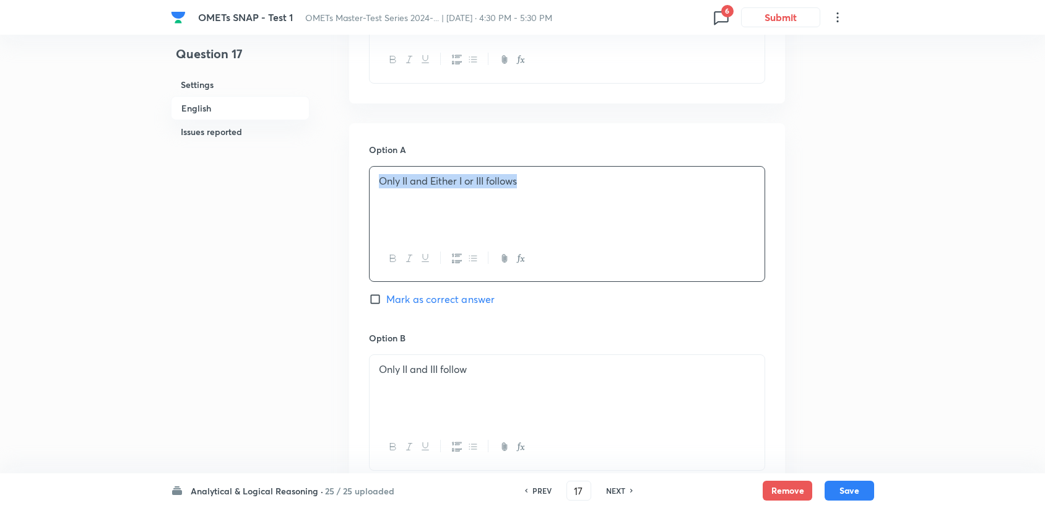
click at [388, 191] on div "Only II and Either I or III follows" at bounding box center [567, 201] width 395 height 69
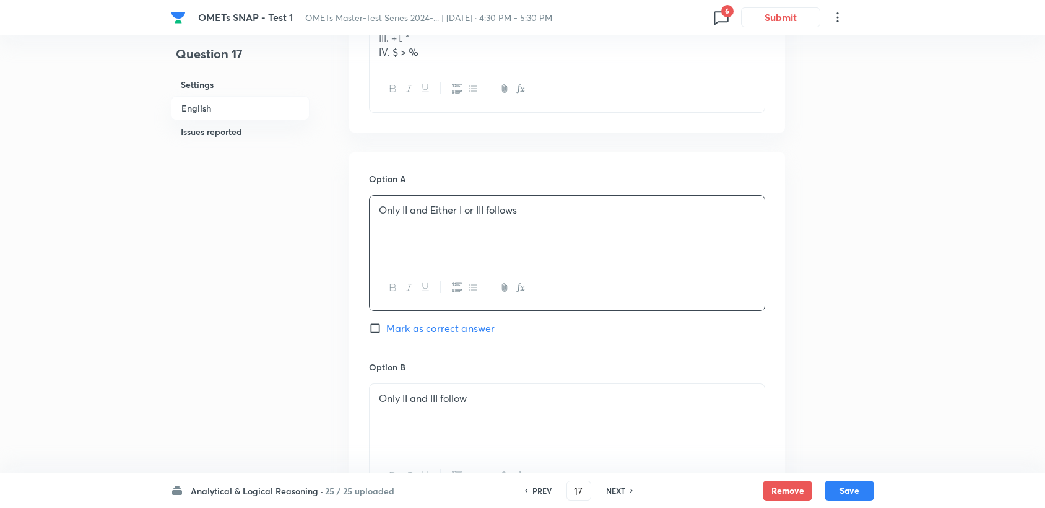
scroll to position [619, 0]
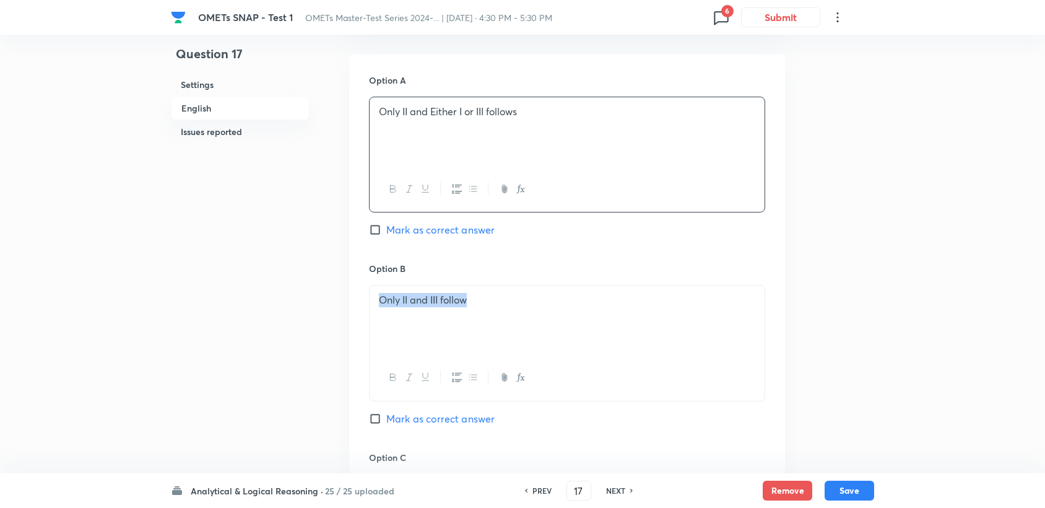
drag, startPoint x: 378, startPoint y: 299, endPoint x: 513, endPoint y: 304, distance: 135.1
click at [513, 304] on div "Only II and III follow" at bounding box center [567, 319] width 395 height 69
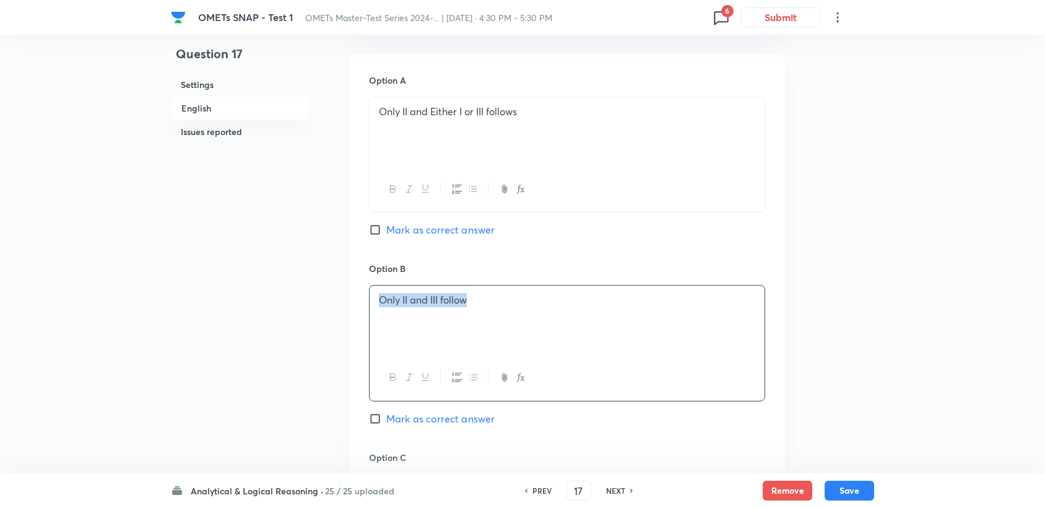
copy p "Only II and III follow"
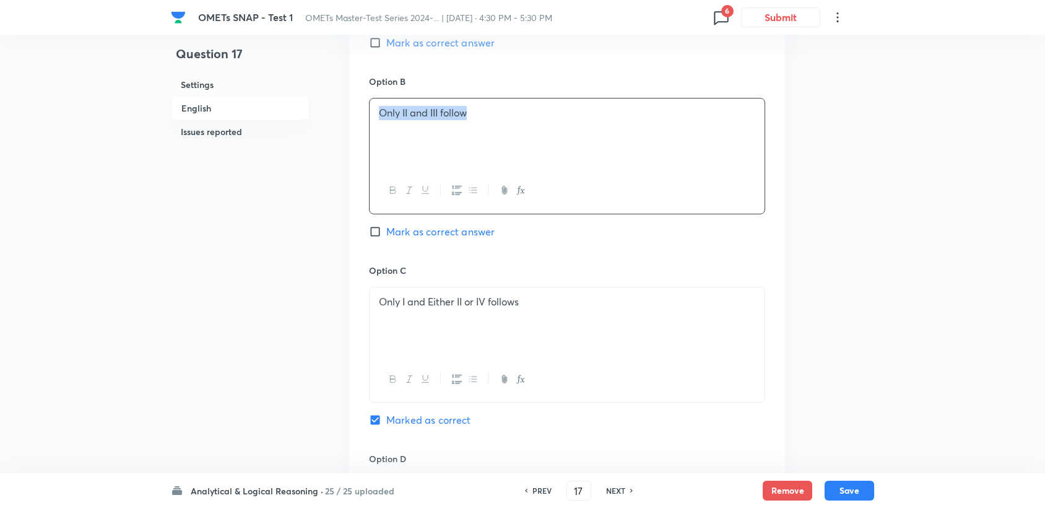
scroll to position [825, 0]
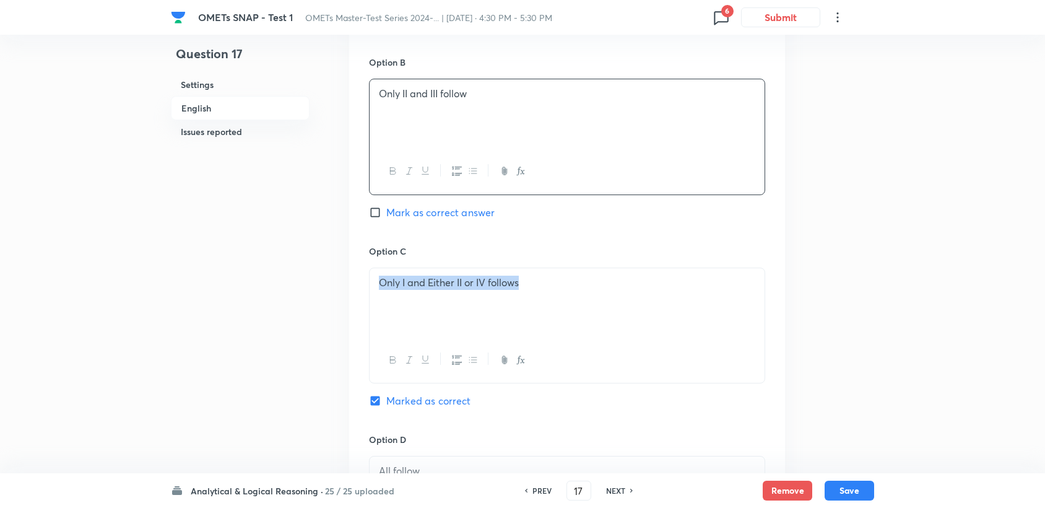
drag, startPoint x: 381, startPoint y: 282, endPoint x: 537, endPoint y: 295, distance: 156.5
click at [537, 295] on div "Only I and Either II or IV follows" at bounding box center [567, 302] width 395 height 69
copy p "Only I and Either II or IV follows"
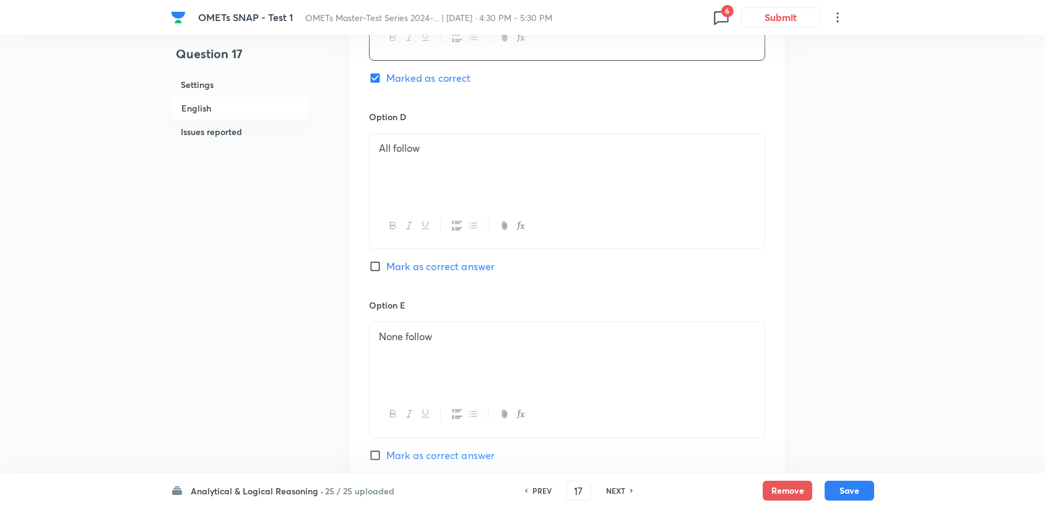
scroll to position [1100, 0]
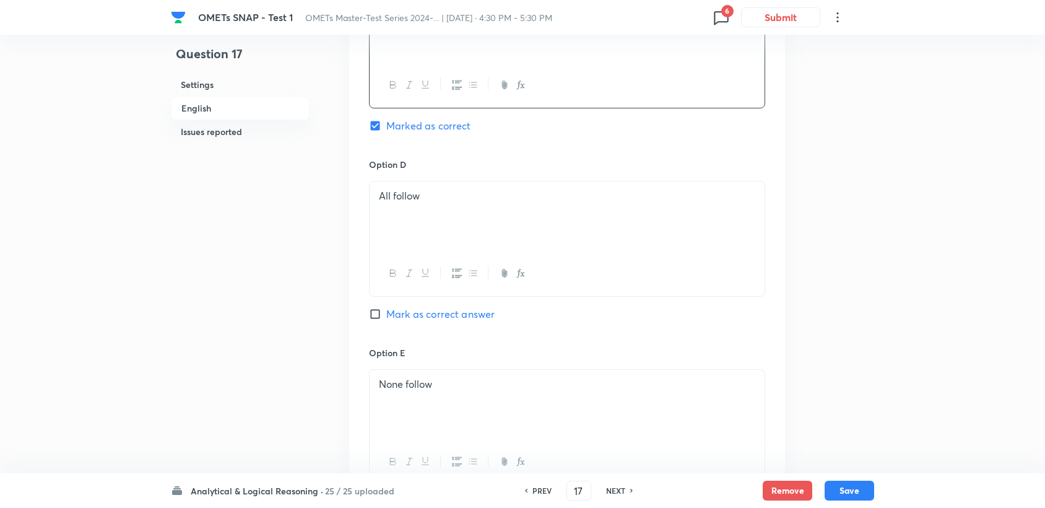
click at [539, 490] on h6 "PREV" at bounding box center [542, 490] width 19 height 11
checkbox input "false"
type input "16"
checkbox input "true"
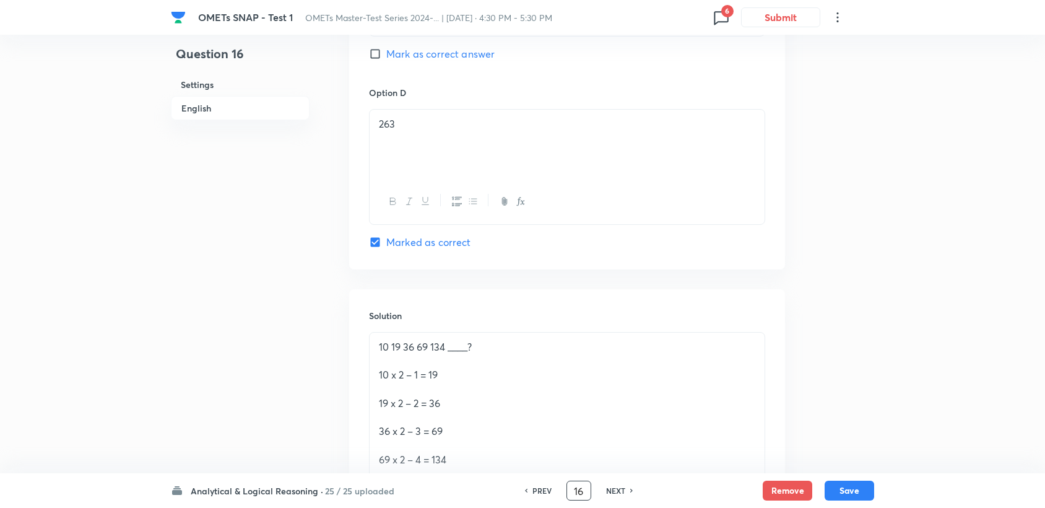
click at [539, 492] on h6 "PREV" at bounding box center [542, 490] width 19 height 11
type input "15"
checkbox input "true"
checkbox input "false"
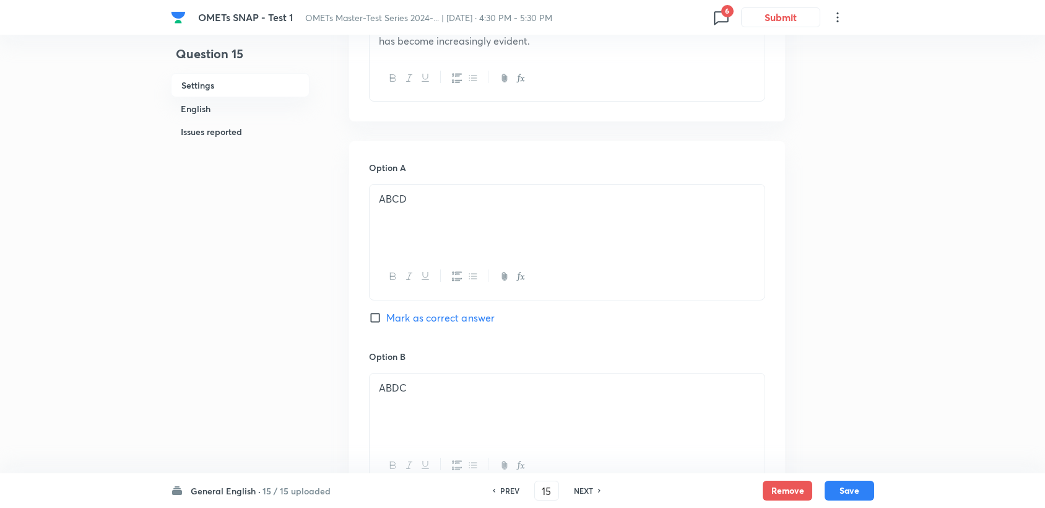
scroll to position [619, 0]
click at [600, 484] on div "PREV 15 ​ NEXT" at bounding box center [547, 491] width 160 height 20
click at [590, 490] on h6 "NEXT" at bounding box center [583, 490] width 19 height 11
checkbox input "false"
type input "16"
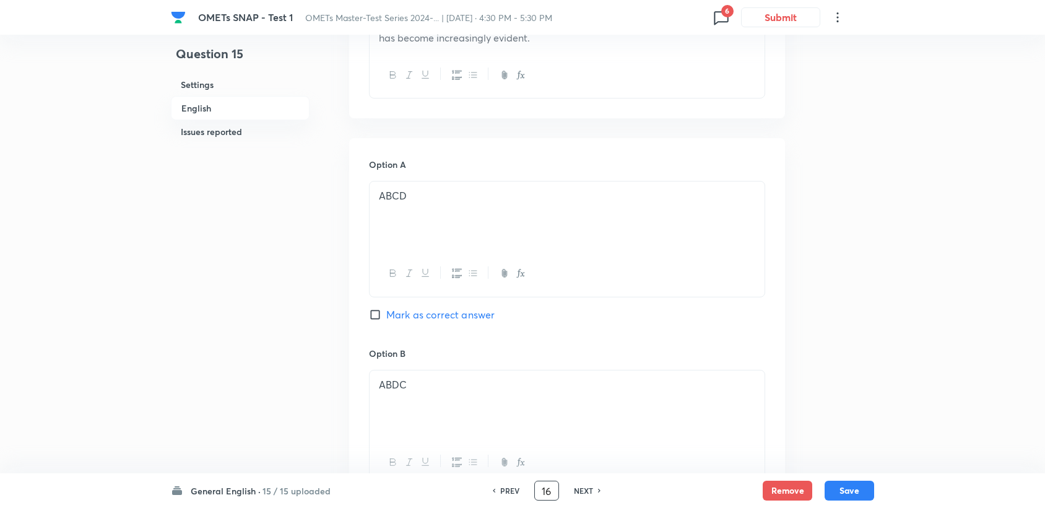
checkbox input "true"
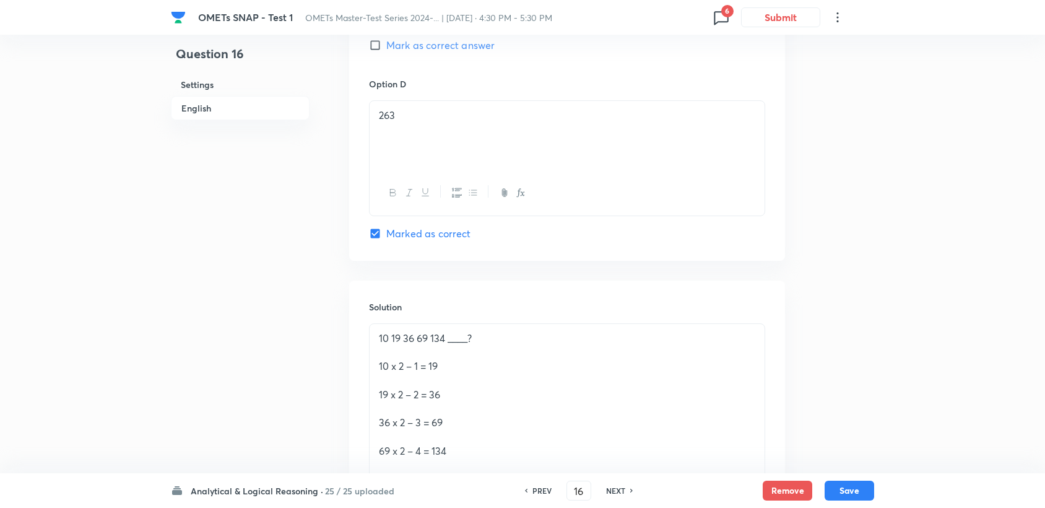
scroll to position [1169, 0]
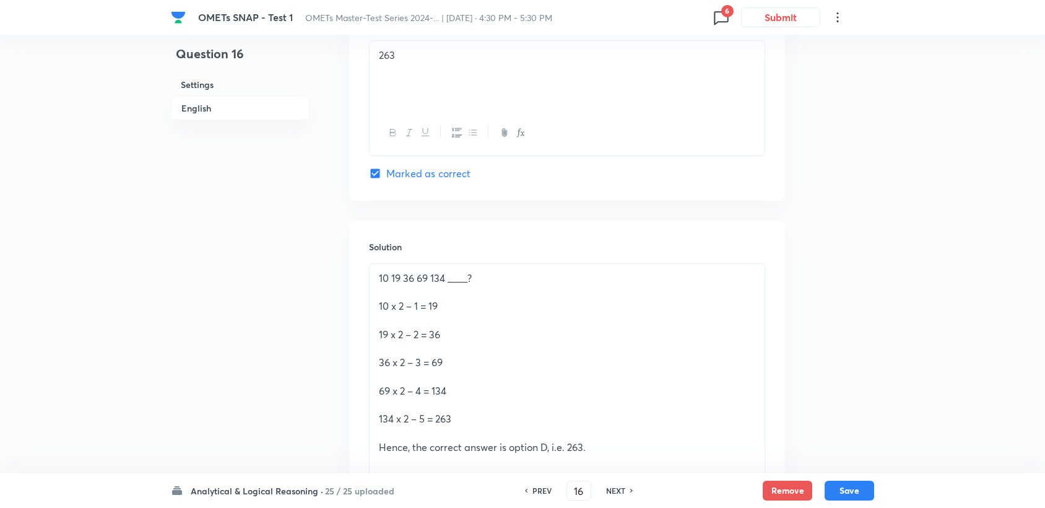
click at [615, 490] on h6 "NEXT" at bounding box center [615, 490] width 19 height 11
type input "17"
checkbox input "false"
checkbox input "true"
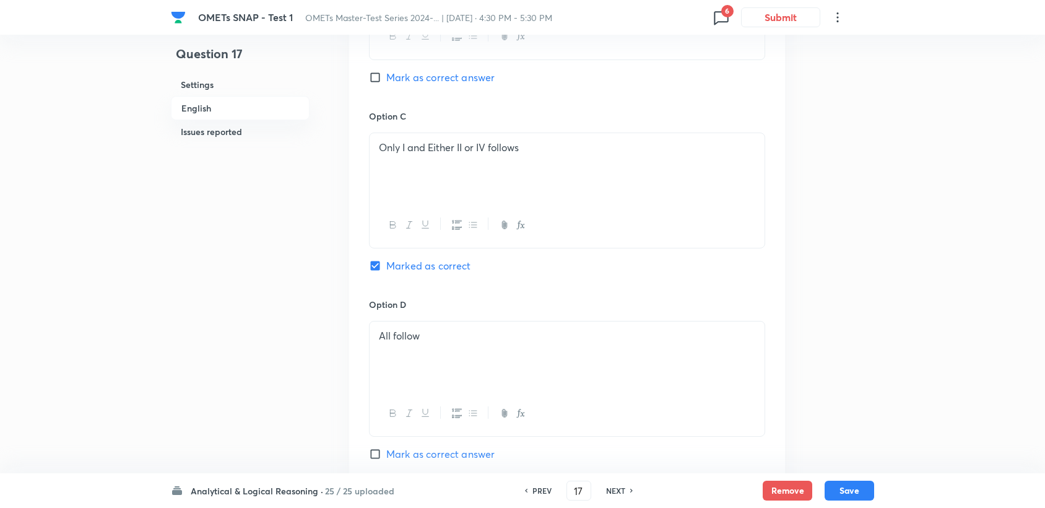
scroll to position [963, 0]
drag, startPoint x: 375, startPoint y: 331, endPoint x: 442, endPoint y: 313, distance: 69.8
click at [444, 319] on div "All follow" at bounding box center [567, 353] width 395 height 69
copy p "All follow"
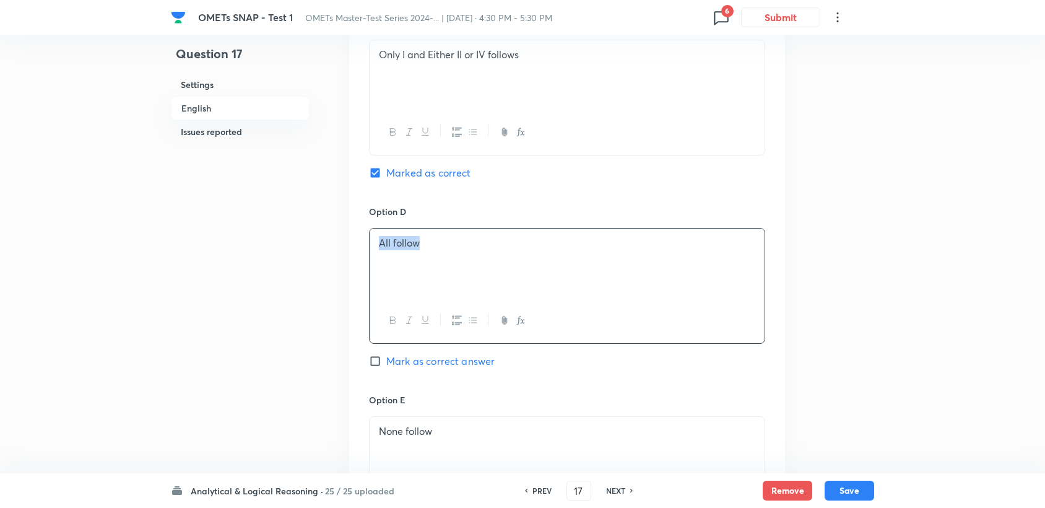
scroll to position [1445, 0]
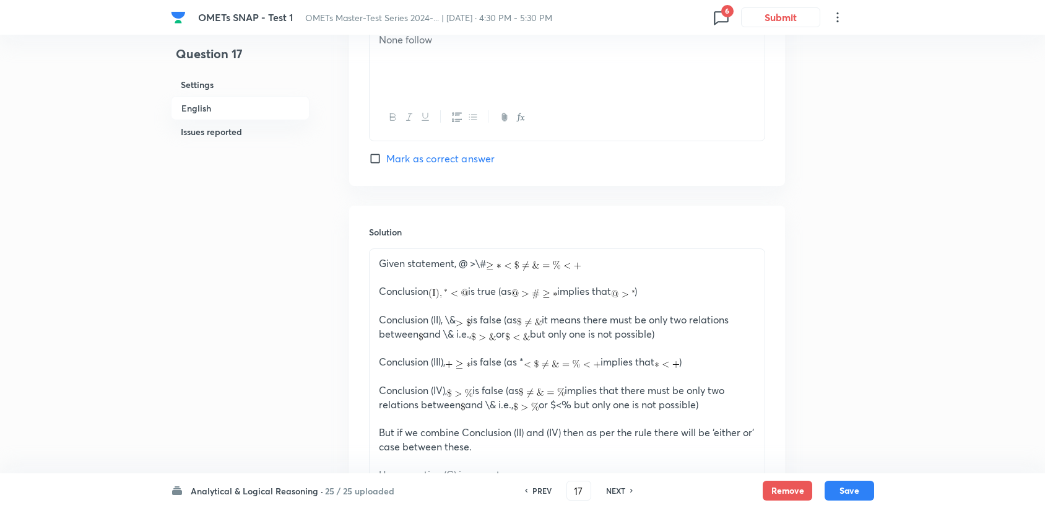
click at [655, 267] on p "Given statement, @ >\#" at bounding box center [567, 263] width 377 height 14
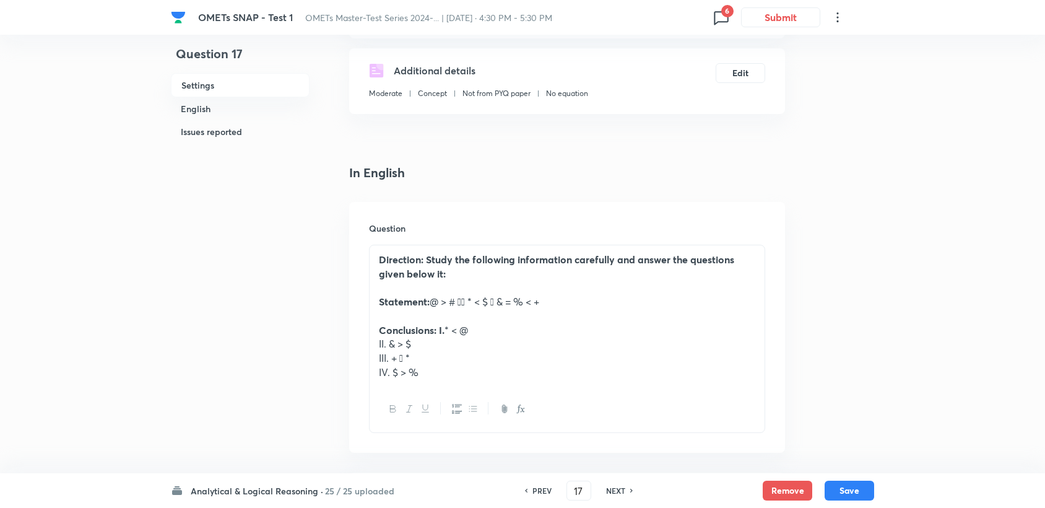
scroll to position [206, 0]
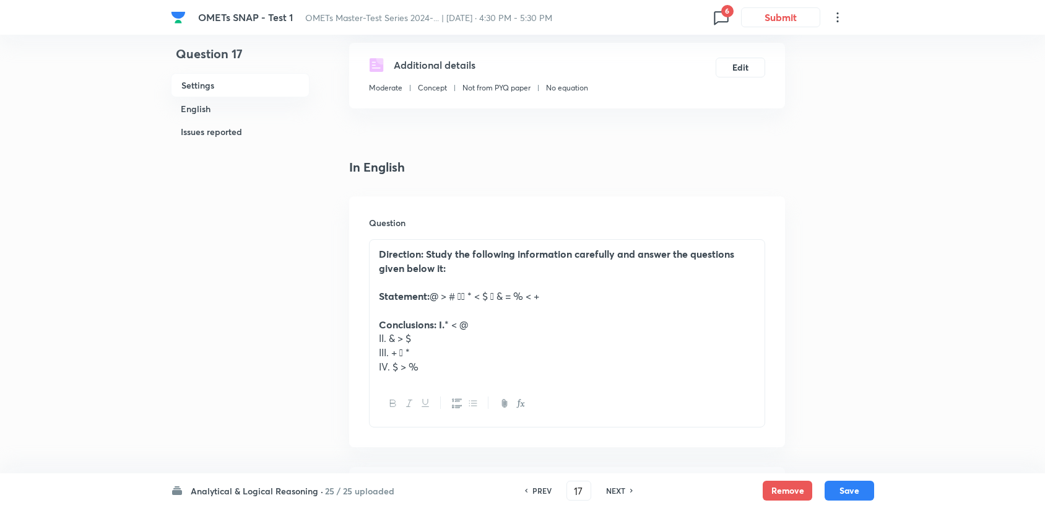
click at [461, 295] on p "Statement: @ > #  * < $  & = % < +" at bounding box center [567, 296] width 377 height 14
drag, startPoint x: 380, startPoint y: 292, endPoint x: 554, endPoint y: 300, distance: 174.2
click at [554, 300] on p "Statement: @ > #  * < $  & = % < +" at bounding box center [567, 296] width 377 height 14
click at [456, 300] on p "Statement: @ > #  * < $  & = % < +" at bounding box center [567, 296] width 377 height 14
drag, startPoint x: 375, startPoint y: 297, endPoint x: 566, endPoint y: 319, distance: 192.6
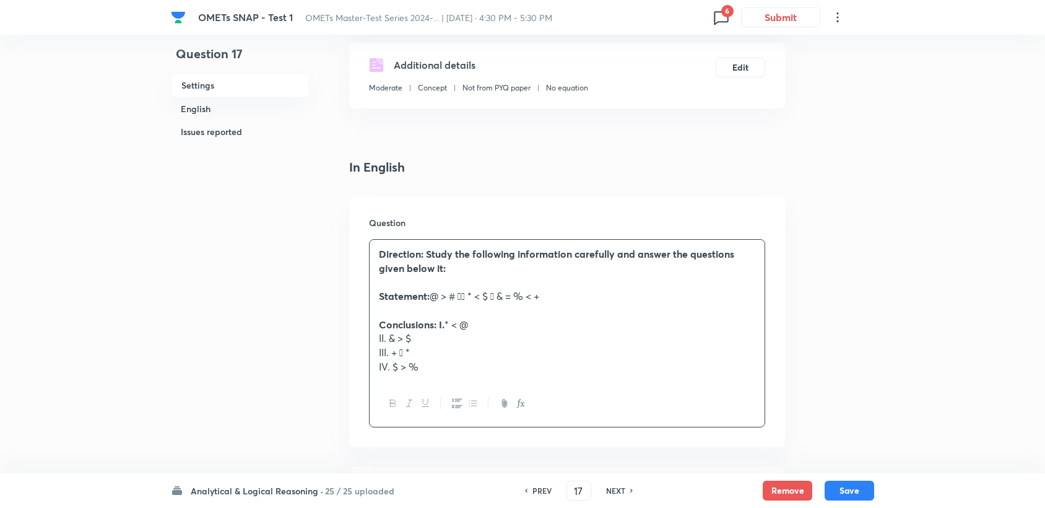
click at [566, 319] on div "Direction: Study the following information carefully and answer the questions g…" at bounding box center [567, 310] width 395 height 141
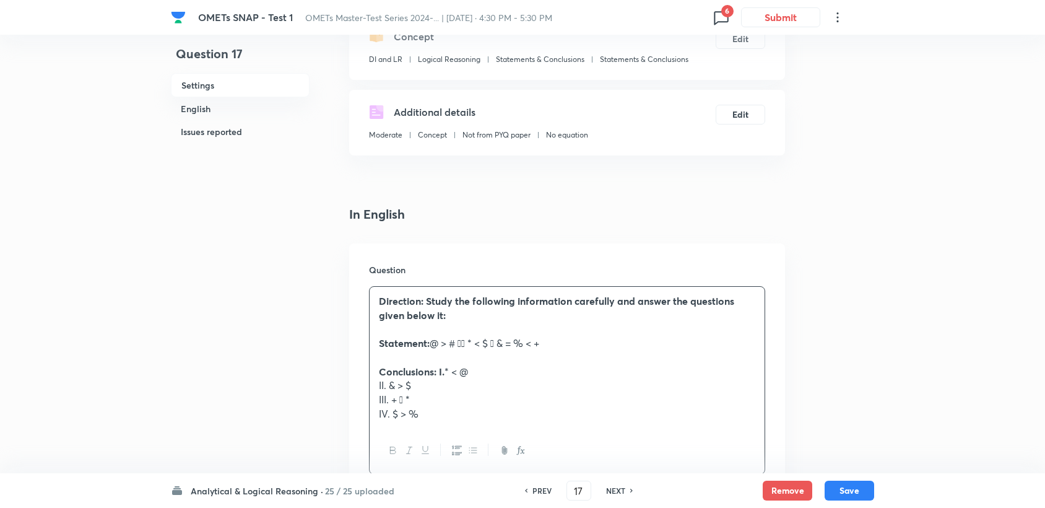
scroll to position [98, 0]
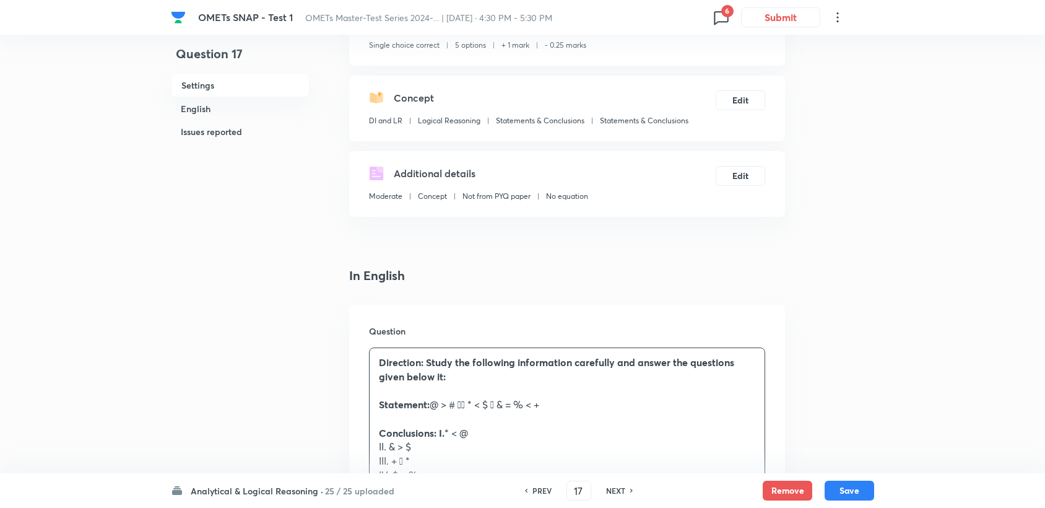
click at [465, 408] on p "Statement: @ > #  * < $  & = % < +" at bounding box center [567, 405] width 377 height 14
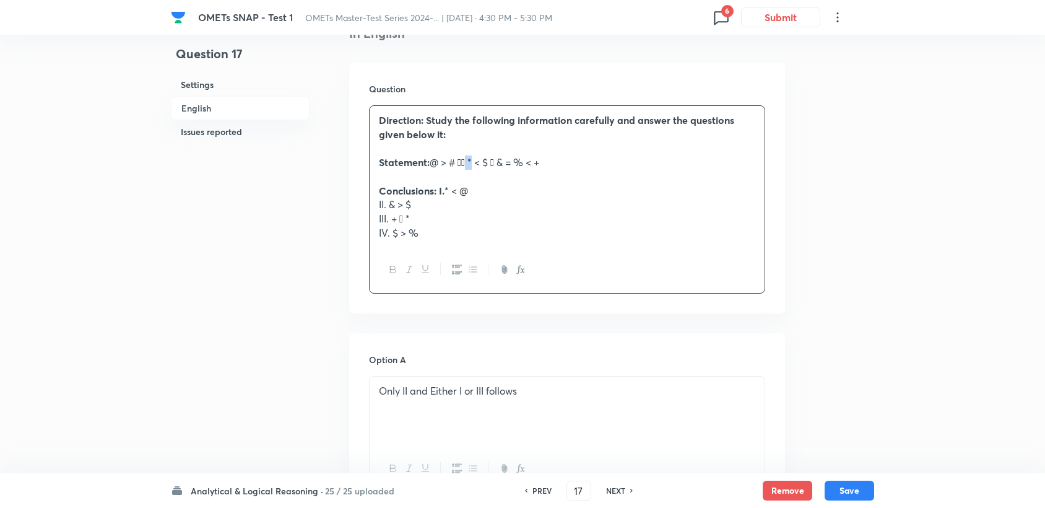
scroll to position [304, 0]
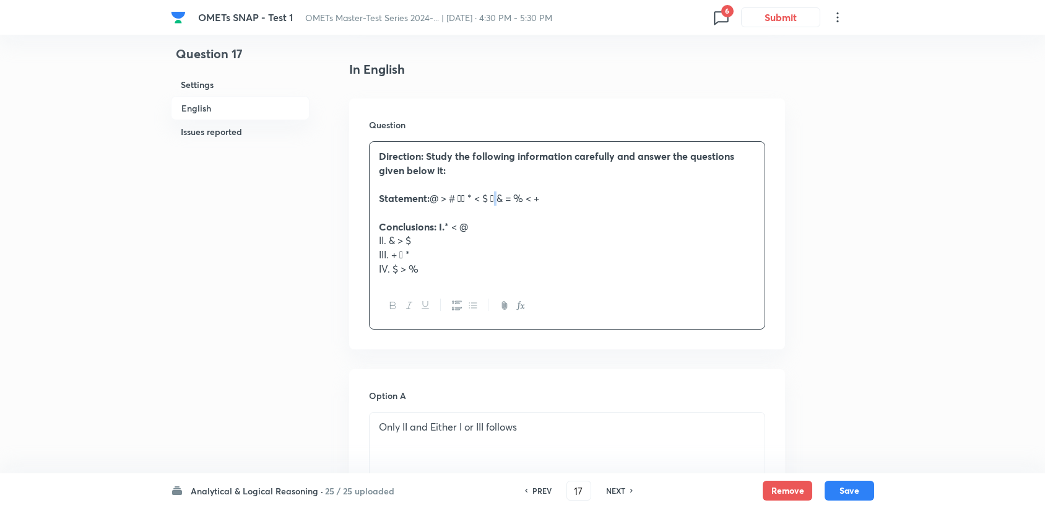
click at [497, 204] on p "Statement: @ > #  * < $  & = % < +" at bounding box center [567, 198] width 377 height 14
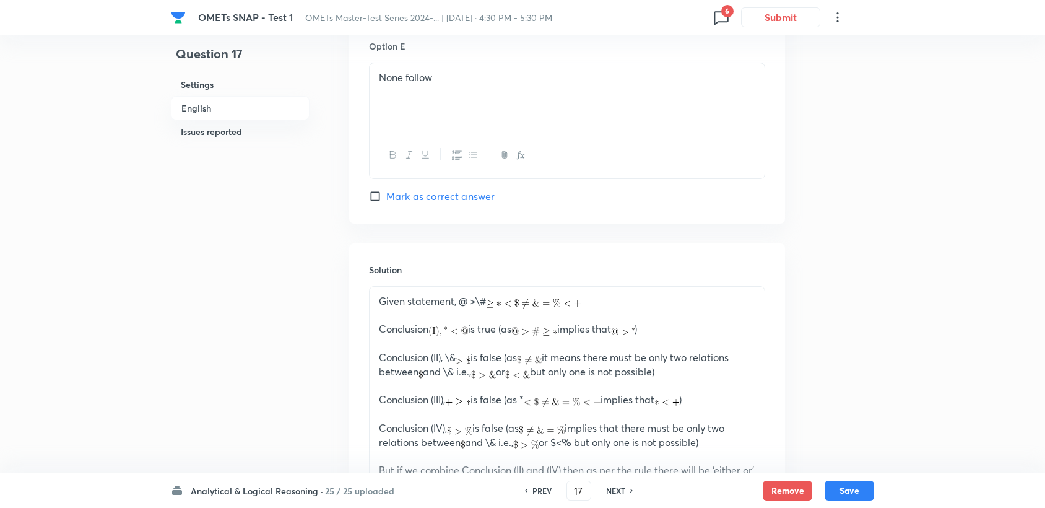
scroll to position [1405, 0]
click at [484, 305] on p "Given statement, @ >\#" at bounding box center [567, 303] width 377 height 14
click at [500, 305] on img at bounding box center [533, 305] width 95 height 10
click at [494, 306] on img at bounding box center [533, 305] width 95 height 10
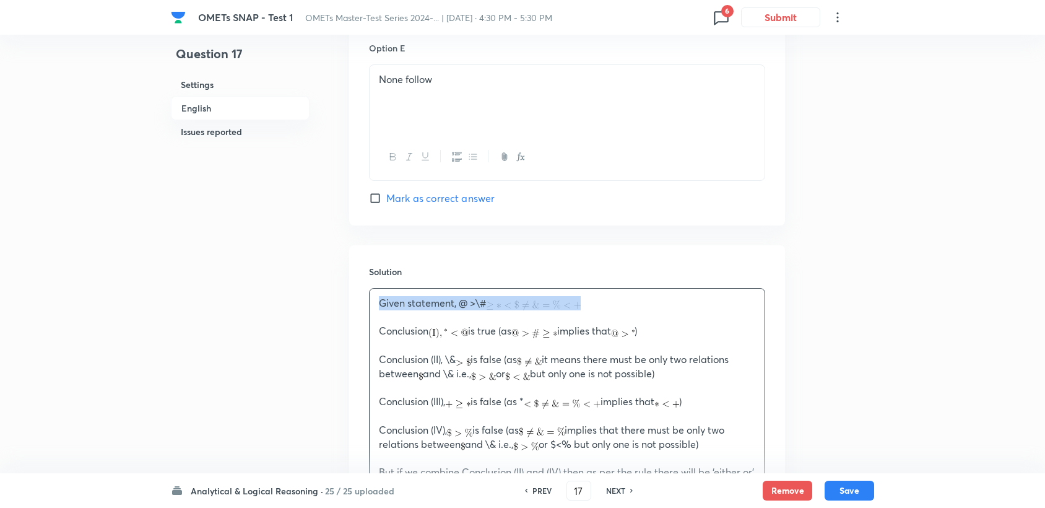
click at [495, 303] on img at bounding box center [533, 305] width 95 height 10
click at [503, 318] on p at bounding box center [567, 317] width 377 height 14
drag, startPoint x: 485, startPoint y: 306, endPoint x: 495, endPoint y: 309, distance: 9.8
click at [495, 309] on div "Given statement, @ >\# Conclusion is true (as implies that ) Conclusion (II), \…" at bounding box center [567, 409] width 395 height 240
click at [495, 307] on img at bounding box center [533, 305] width 95 height 10
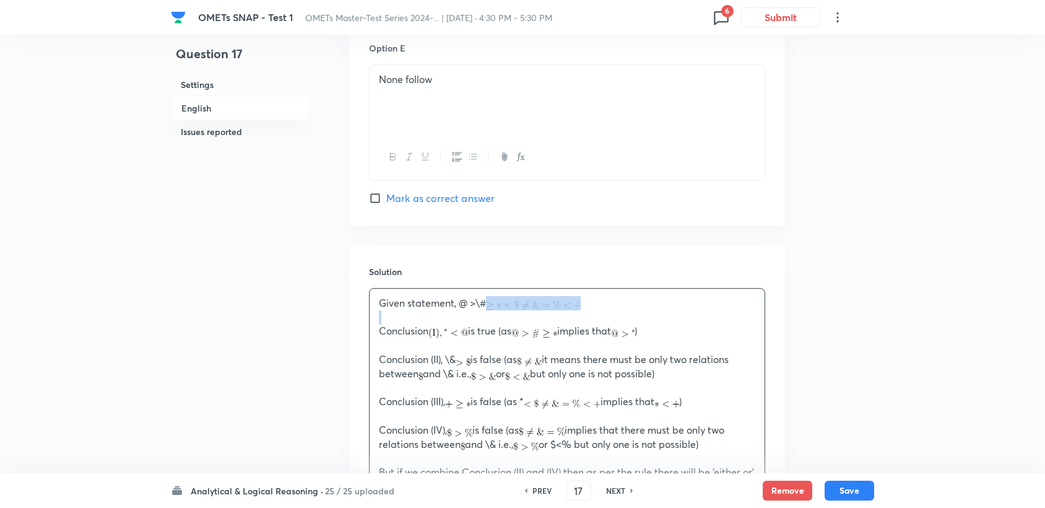
click at [495, 305] on img at bounding box center [533, 305] width 95 height 10
click at [500, 303] on img at bounding box center [533, 305] width 95 height 10
click at [500, 304] on img at bounding box center [533, 305] width 95 height 10
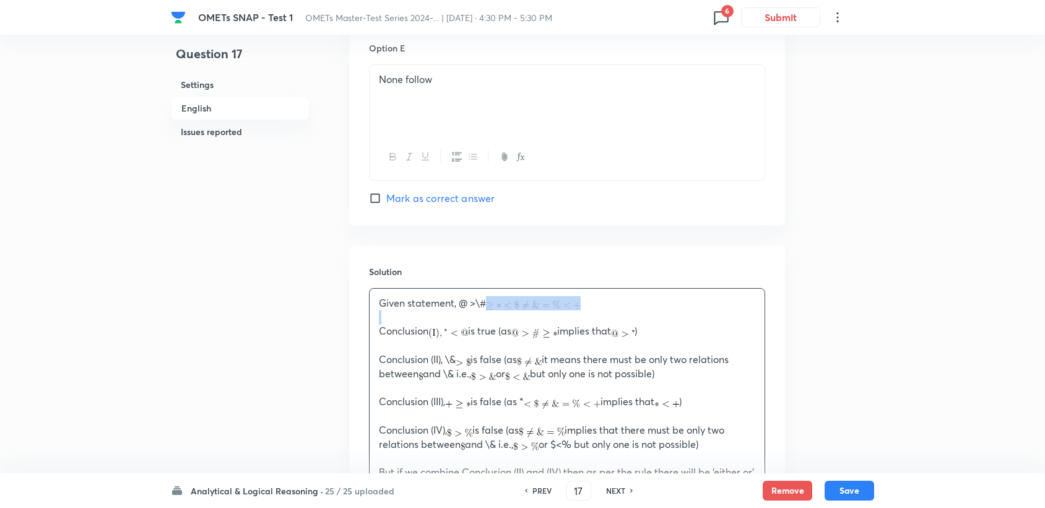
click at [603, 304] on p "Given statement, @ >\#" at bounding box center [567, 303] width 377 height 14
drag, startPoint x: 518, startPoint y: 308, endPoint x: 465, endPoint y: 307, distance: 52.7
click at [466, 310] on div "Given statement, @ >\# Conclusion is true (as implies that ) Conclusion (II), \…" at bounding box center [567, 409] width 395 height 240
click at [488, 300] on p "Given statement, @ >\#" at bounding box center [567, 303] width 377 height 14
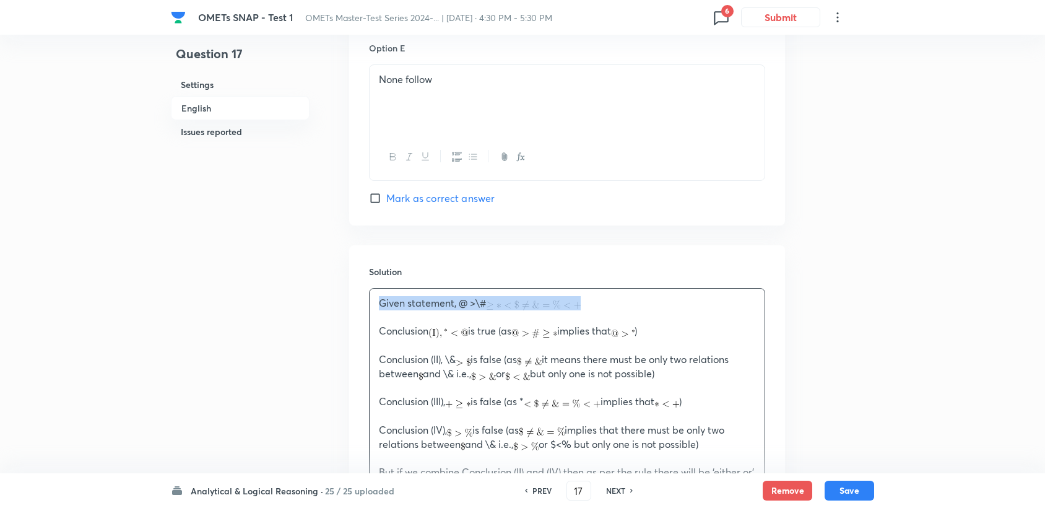
click at [490, 303] on img at bounding box center [533, 305] width 95 height 10
click at [494, 302] on img at bounding box center [533, 305] width 95 height 10
drag, startPoint x: 486, startPoint y: 303, endPoint x: 459, endPoint y: 300, distance: 27.5
click at [455, 305] on p "Given statement, @ >\#" at bounding box center [567, 303] width 377 height 14
drag, startPoint x: 461, startPoint y: 300, endPoint x: 604, endPoint y: 304, distance: 143.7
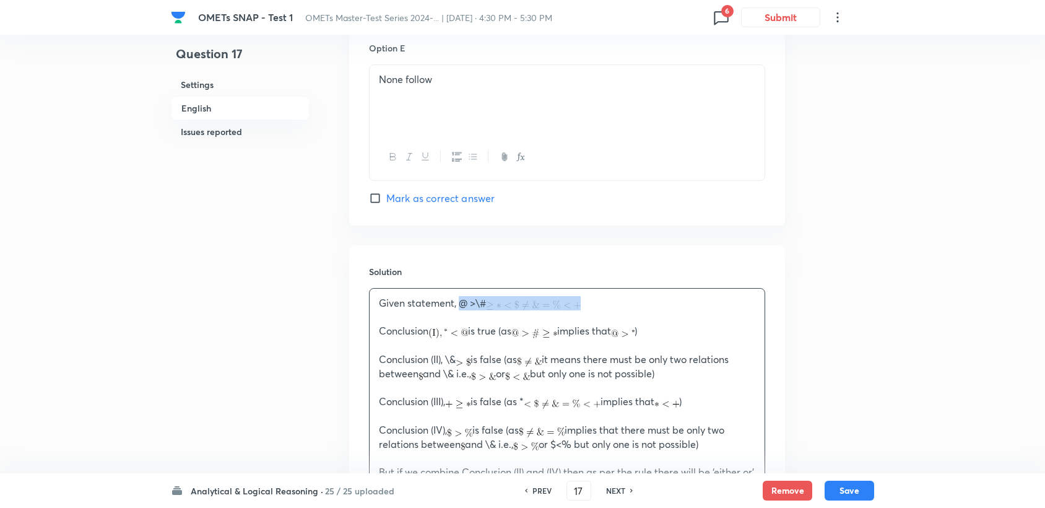
click at [604, 304] on p "Given statement, @ >\#" at bounding box center [567, 303] width 377 height 14
click at [605, 305] on p "Given statement, @ >\#" at bounding box center [567, 303] width 377 height 14
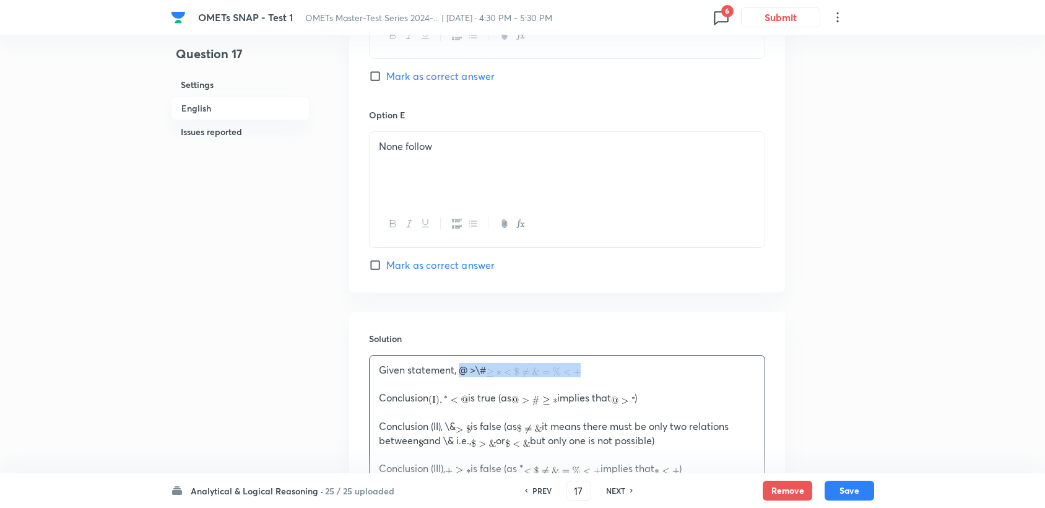
scroll to position [1336, 0]
click at [541, 362] on div "Given statement, @ >\# Conclusion is true (as implies that ) Conclusion (II), \…" at bounding box center [567, 477] width 395 height 240
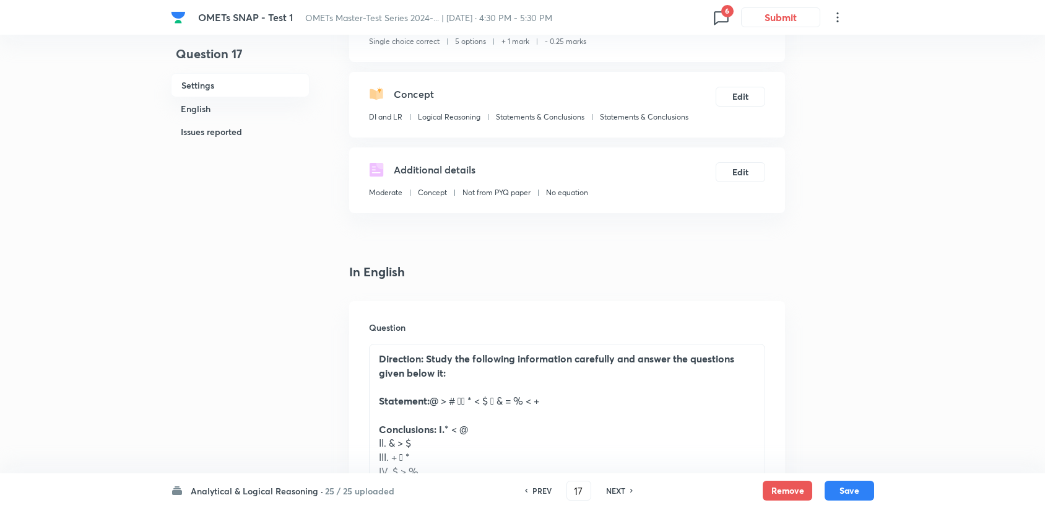
scroll to position [98, 0]
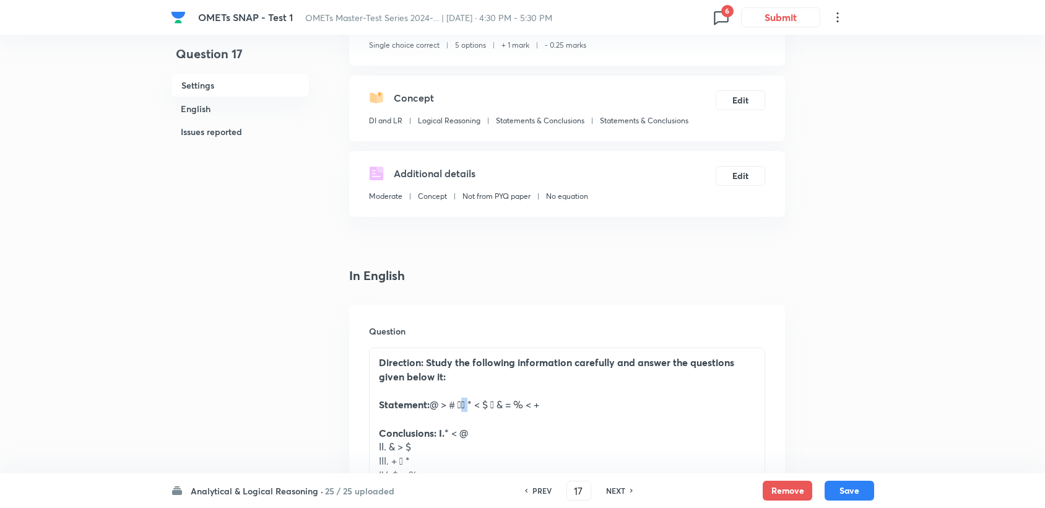
drag, startPoint x: 462, startPoint y: 408, endPoint x: 468, endPoint y: 409, distance: 6.3
click at [468, 409] on p "Statement: @ > #  * < $  & = % < +" at bounding box center [567, 405] width 377 height 14
click at [616, 414] on p at bounding box center [567, 419] width 377 height 14
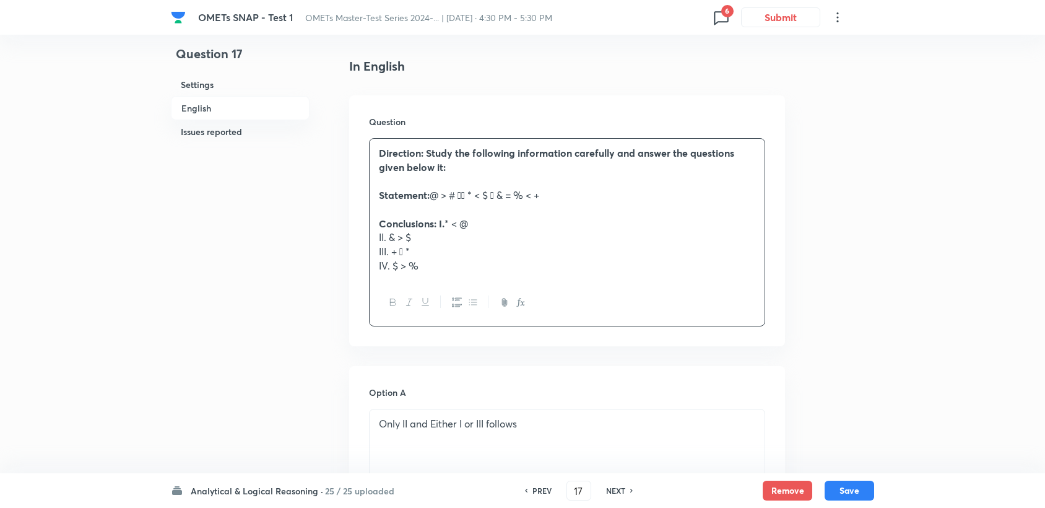
scroll to position [304, 0]
drag, startPoint x: 460, startPoint y: 198, endPoint x: 469, endPoint y: 201, distance: 9.6
click at [469, 201] on p "Statement: @ > #  * < $  & = % < +" at bounding box center [567, 198] width 377 height 14
click at [497, 198] on p "Statement: @ > #  * < $  & = % < +" at bounding box center [567, 198] width 377 height 14
click at [462, 198] on p "Statement: @ > #  * < $  & = % < +" at bounding box center [567, 198] width 377 height 14
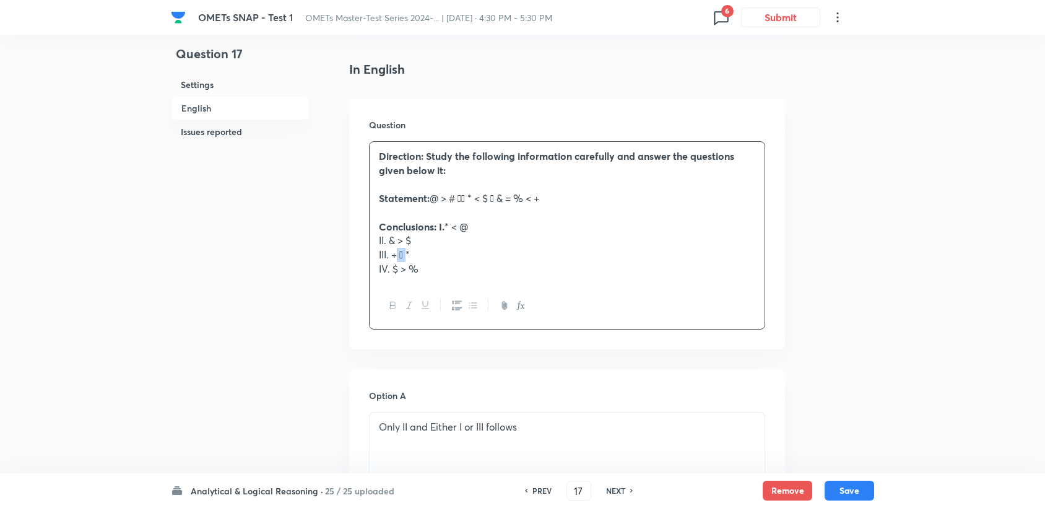
drag, startPoint x: 406, startPoint y: 254, endPoint x: 398, endPoint y: 255, distance: 7.5
click at [398, 255] on p "III. +  *" at bounding box center [567, 255] width 377 height 14
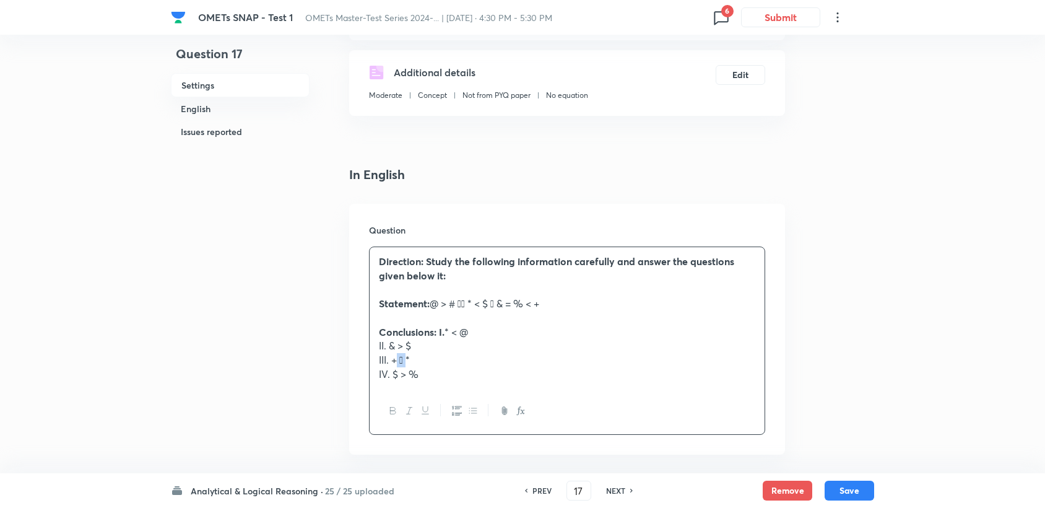
scroll to position [206, 0]
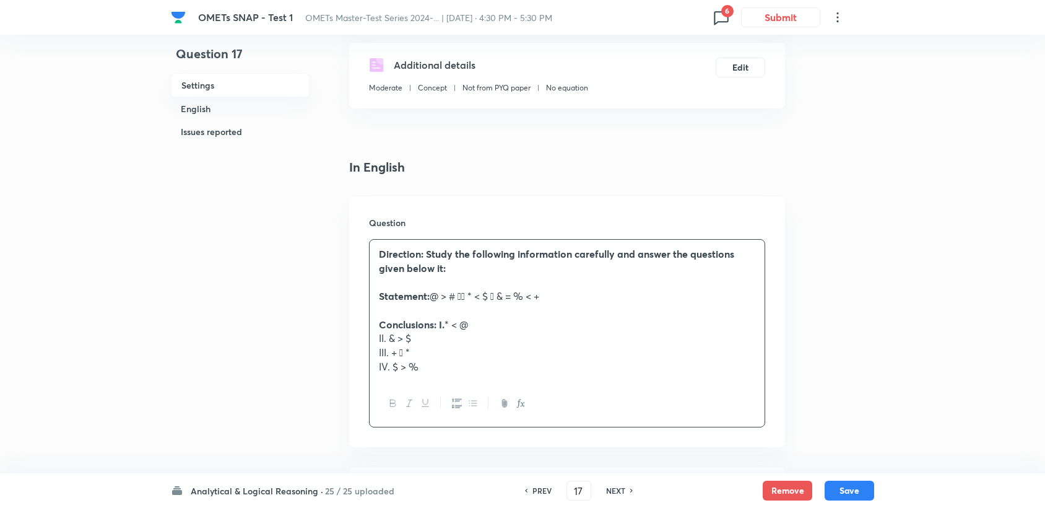
click at [362, 250] on div "Question Direction: Study the following information carefully and answer the qu…" at bounding box center [567, 321] width 436 height 251
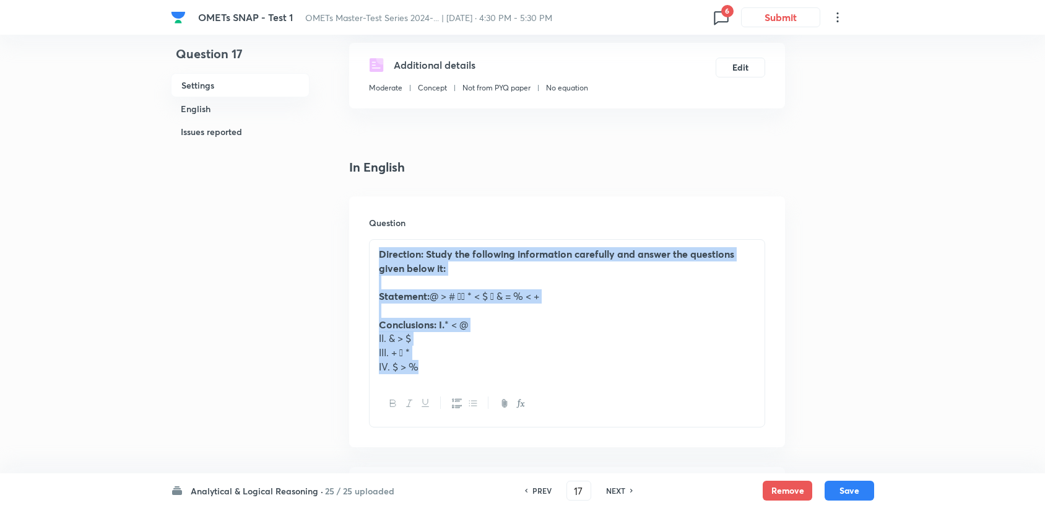
drag, startPoint x: 377, startPoint y: 250, endPoint x: 482, endPoint y: 394, distance: 178.6
click at [482, 394] on div "Direction: Study the following information carefully and answer the questions g…" at bounding box center [567, 333] width 396 height 188
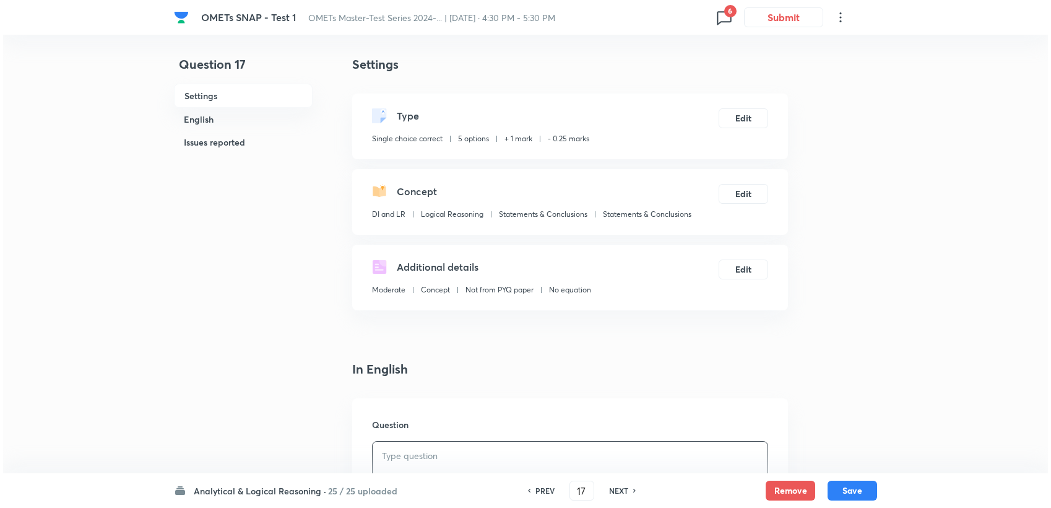
scroll to position [0, 0]
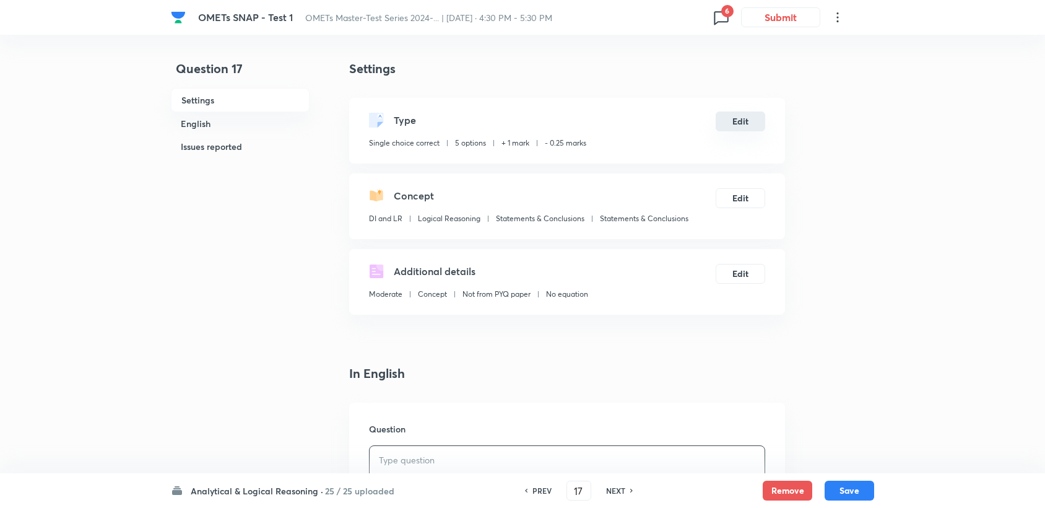
click at [743, 120] on button "Edit" at bounding box center [741, 121] width 50 height 20
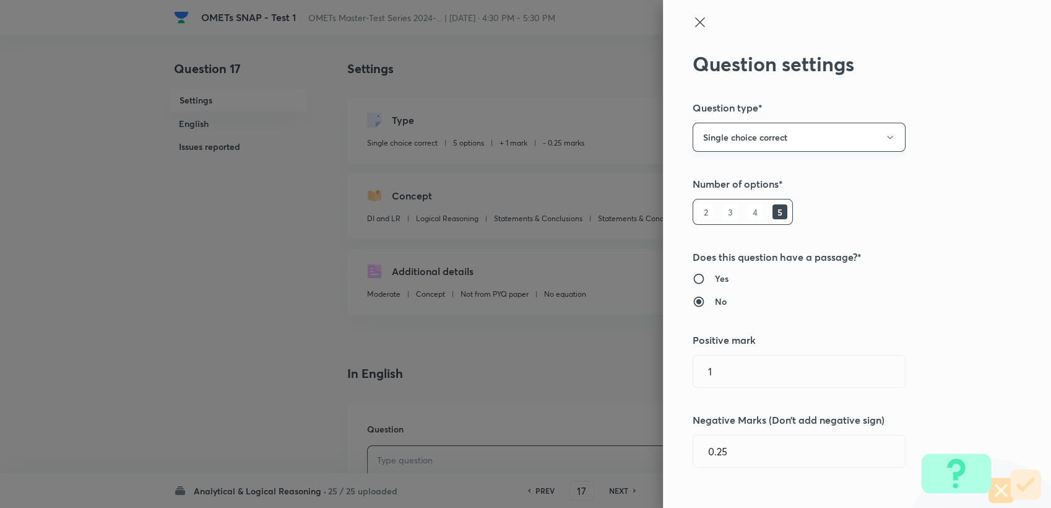
click at [773, 130] on button "Single choice correct" at bounding box center [799, 137] width 213 height 29
click at [753, 146] on div at bounding box center [525, 254] width 1051 height 508
click at [748, 209] on h6 "4" at bounding box center [755, 211] width 15 height 15
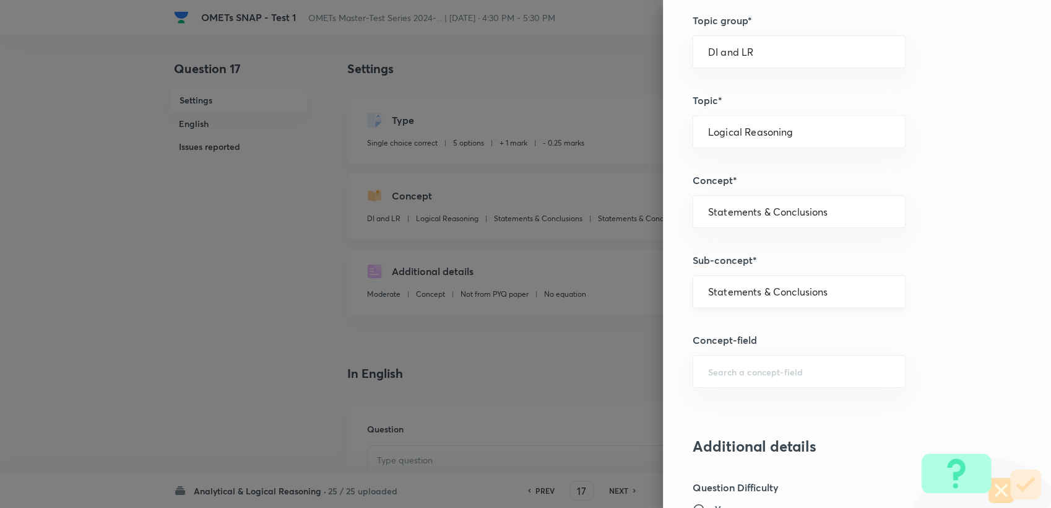
scroll to position [550, 0]
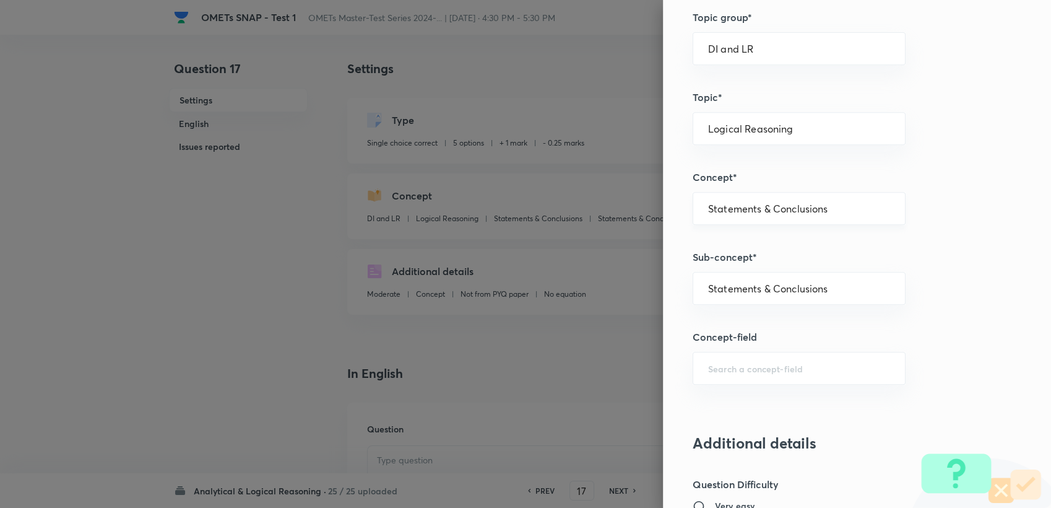
click at [785, 214] on div "Statements & Conclusions ​" at bounding box center [799, 208] width 213 height 33
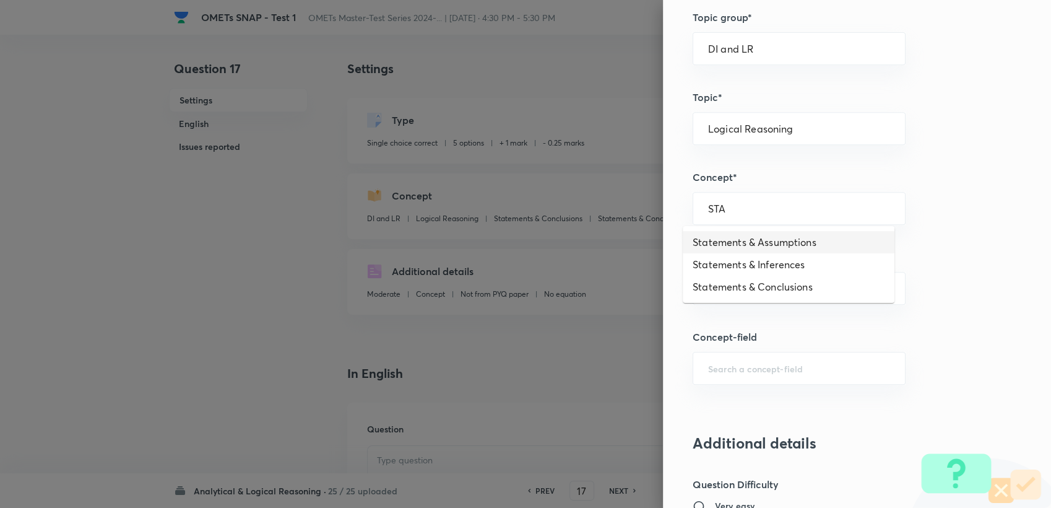
click at [773, 245] on li "Statements & Assumptions" at bounding box center [789, 242] width 212 height 22
type input "Statements & Assumptions"
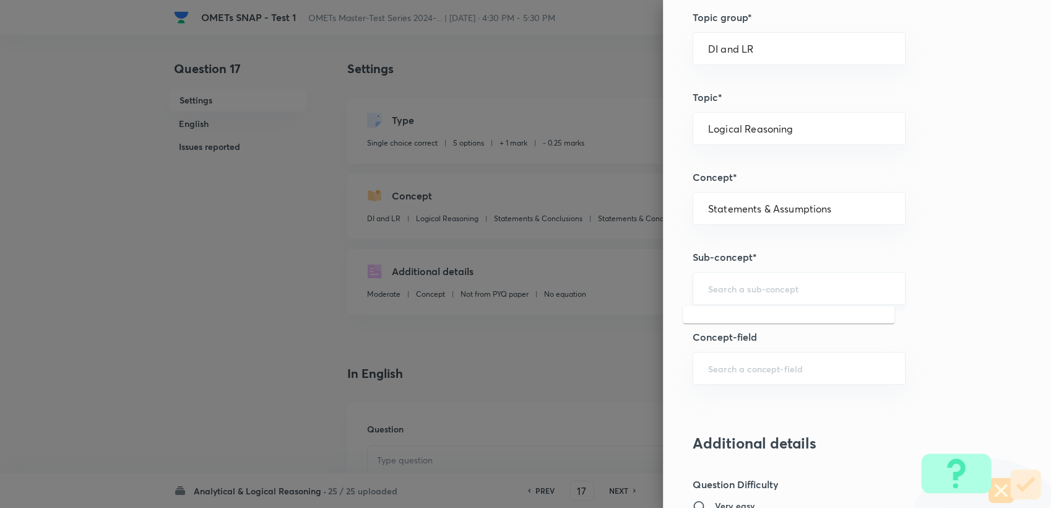
click at [773, 287] on input "text" at bounding box center [799, 288] width 182 height 12
click at [754, 314] on li "Statements" at bounding box center [789, 322] width 212 height 22
type input "Statements"
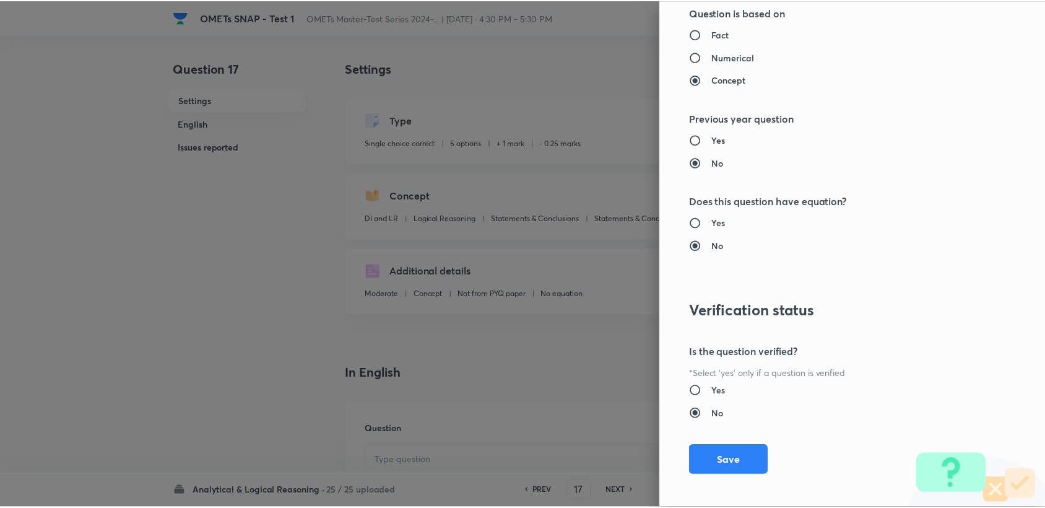
scroll to position [1179, 0]
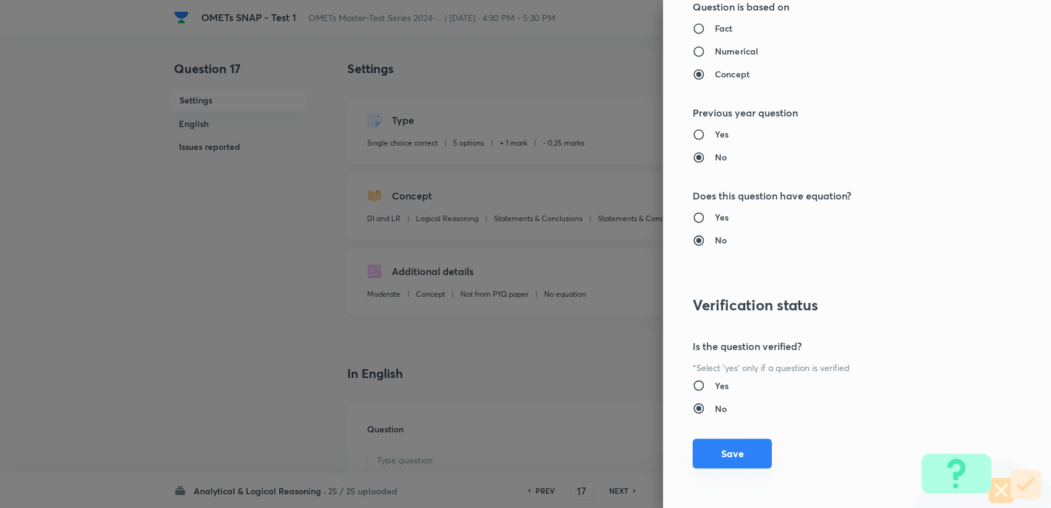
click at [713, 450] on button "Save" at bounding box center [732, 453] width 79 height 30
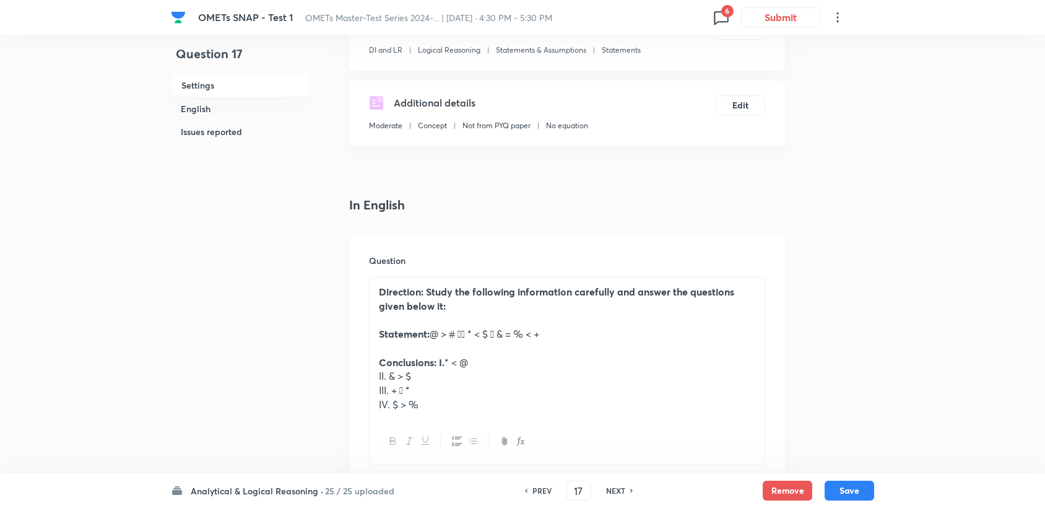
scroll to position [206, 0]
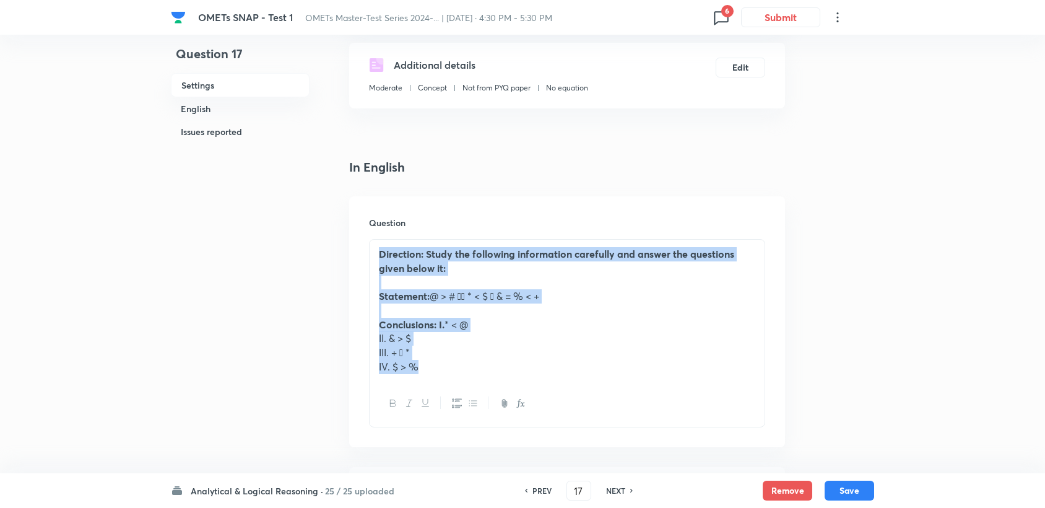
drag, startPoint x: 381, startPoint y: 260, endPoint x: 495, endPoint y: 373, distance: 161.1
click at [495, 373] on div "Direction: Study the following information carefully and answer the questions g…" at bounding box center [567, 310] width 395 height 141
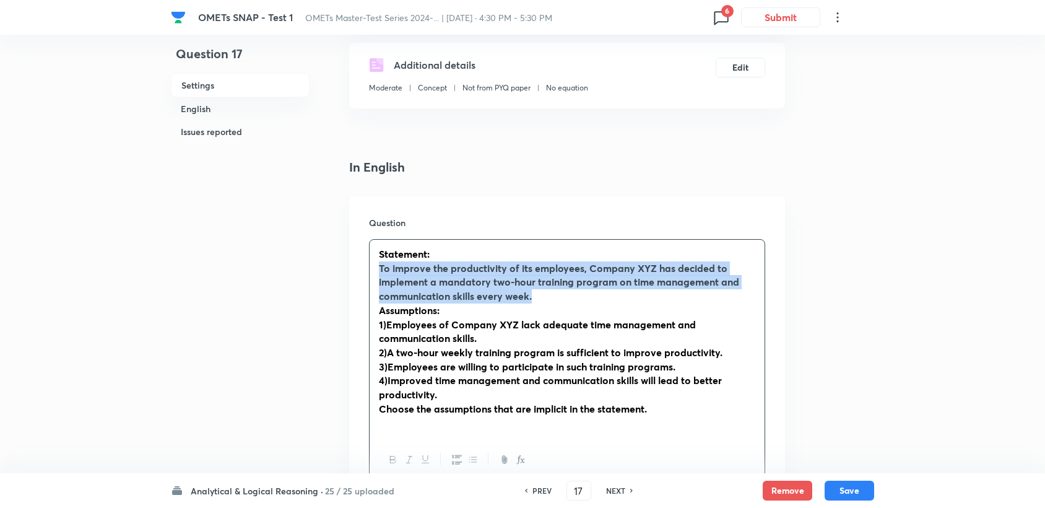
drag, startPoint x: 372, startPoint y: 271, endPoint x: 542, endPoint y: 300, distance: 172.8
click at [542, 300] on div "Statement: To improve the productivity of its employees, Company XYZ has decide…" at bounding box center [567, 339] width 395 height 198
click at [395, 463] on button "button" at bounding box center [393, 459] width 16 height 15
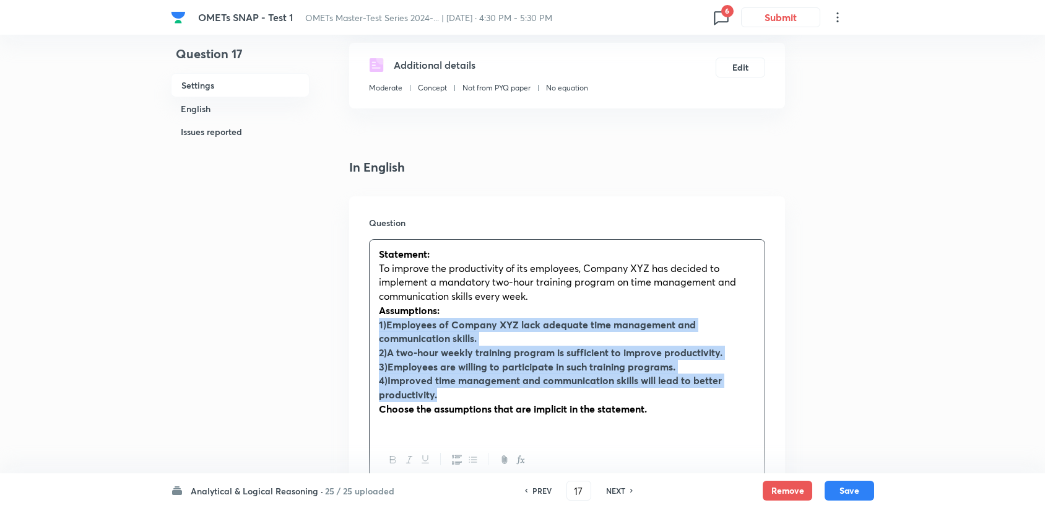
drag, startPoint x: 377, startPoint y: 322, endPoint x: 662, endPoint y: 391, distance: 293.8
click at [662, 391] on div "Statement: To improve the productivity of its employees, Company XYZ has decide…" at bounding box center [567, 339] width 395 height 198
click at [386, 457] on button "button" at bounding box center [393, 459] width 16 height 15
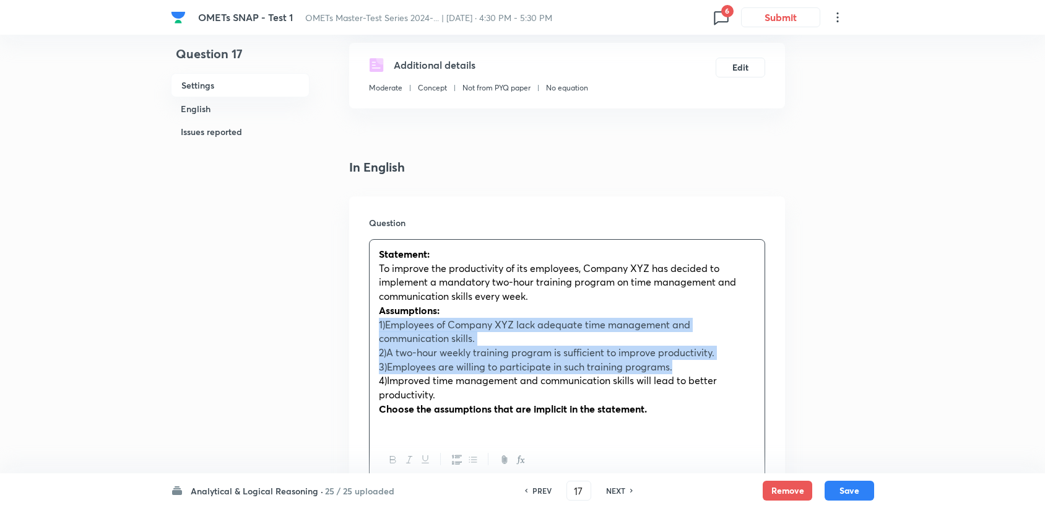
click at [473, 321] on span "1)Employees of Company XYZ lack adequate time management and communication skil…" at bounding box center [534, 331] width 311 height 27
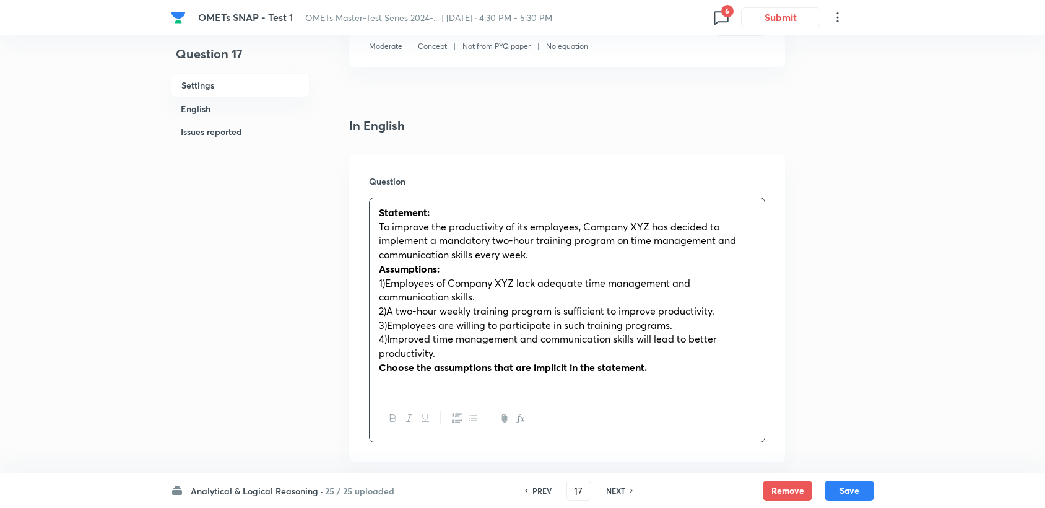
scroll to position [275, 0]
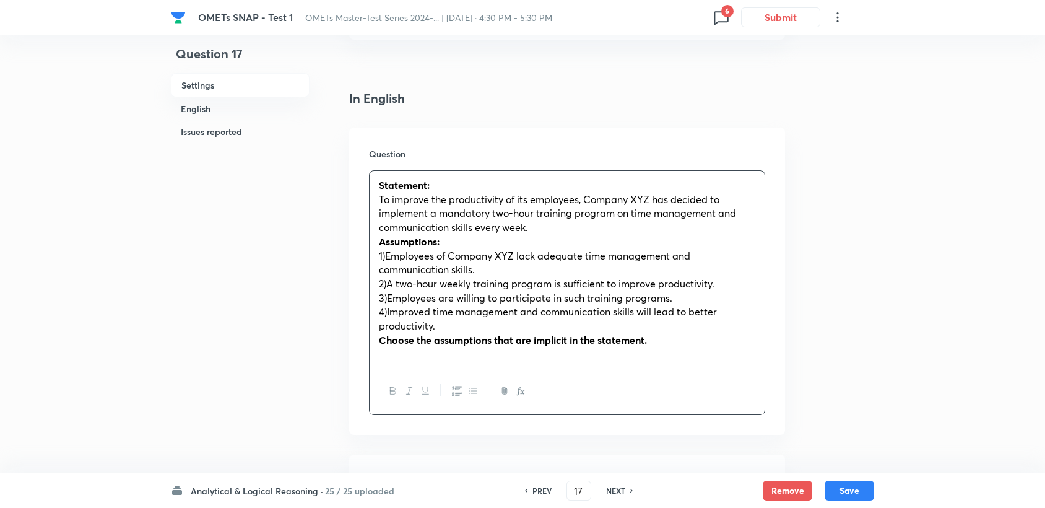
click at [446, 334] on strong "Choose the assumptions that are implicit in the statement." at bounding box center [513, 339] width 268 height 13
click at [446, 328] on p "4)Improved time management and communication skills will lead to better product…" at bounding box center [567, 319] width 377 height 28
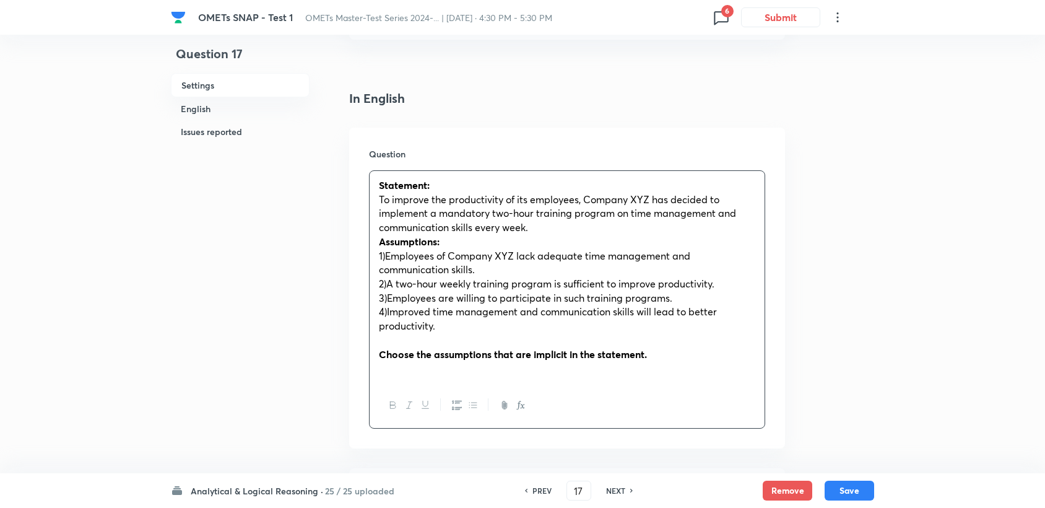
click at [534, 229] on p "To improve the productivity of its employees, Company XYZ has decided to implem…" at bounding box center [567, 214] width 377 height 42
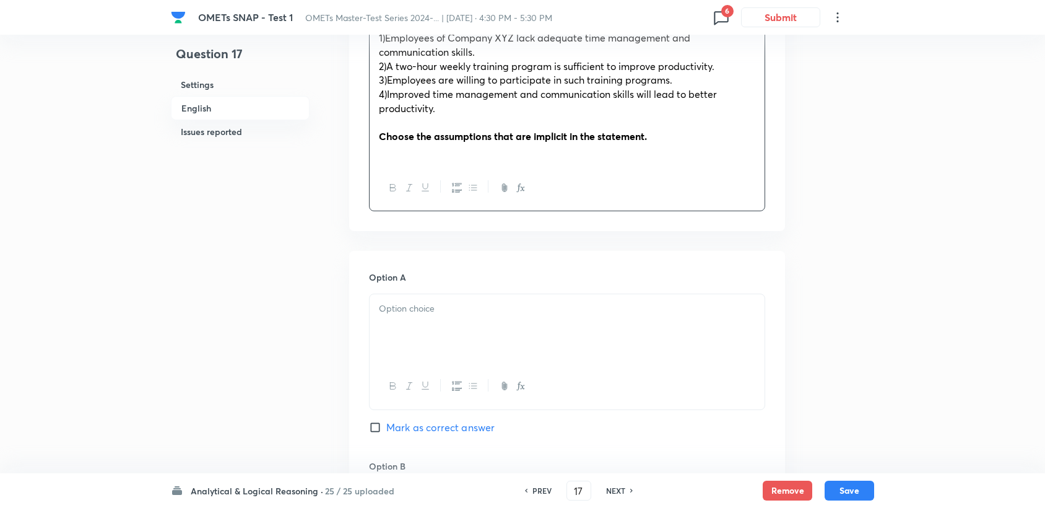
scroll to position [550, 0]
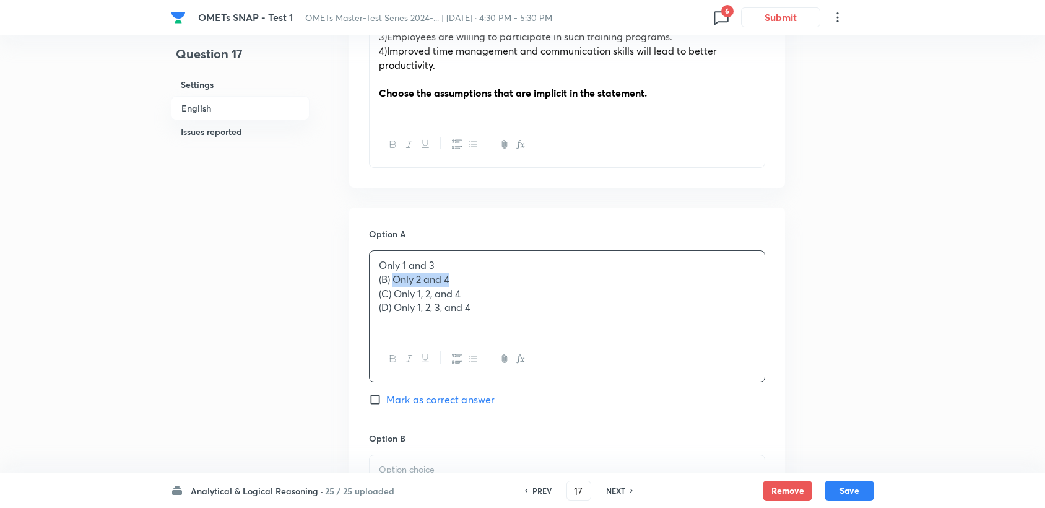
drag, startPoint x: 394, startPoint y: 276, endPoint x: 484, endPoint y: 274, distance: 89.8
click at [484, 275] on p "(B) Only 2 and 4" at bounding box center [567, 279] width 377 height 14
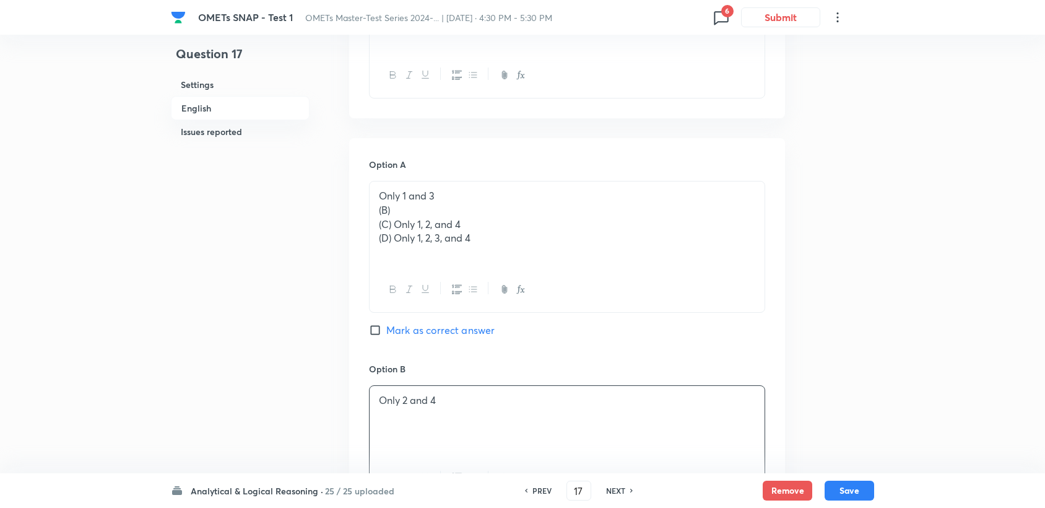
scroll to position [619, 0]
drag, startPoint x: 394, startPoint y: 222, endPoint x: 472, endPoint y: 227, distance: 77.6
click at [479, 223] on p "(C) Only 1, 2, and 4" at bounding box center [567, 224] width 377 height 14
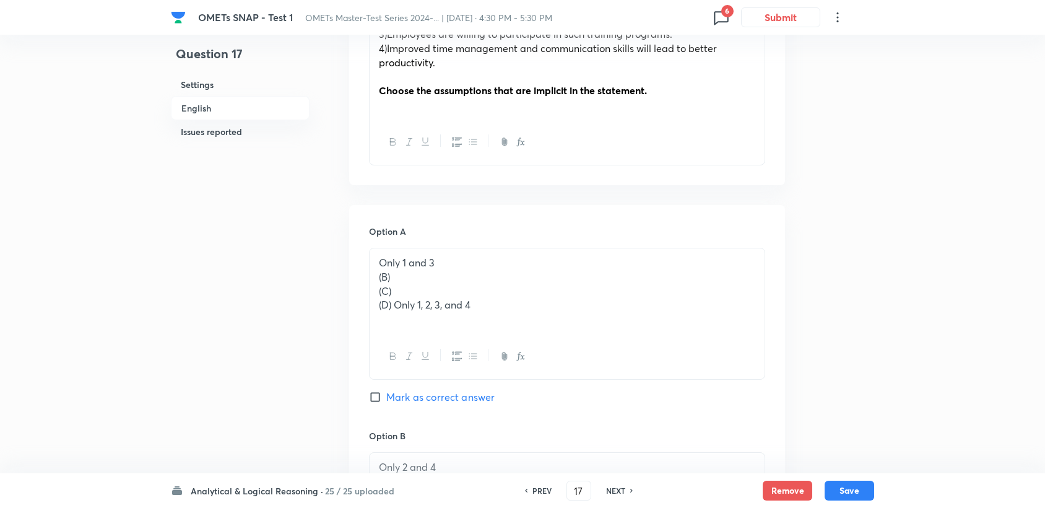
scroll to position [550, 0]
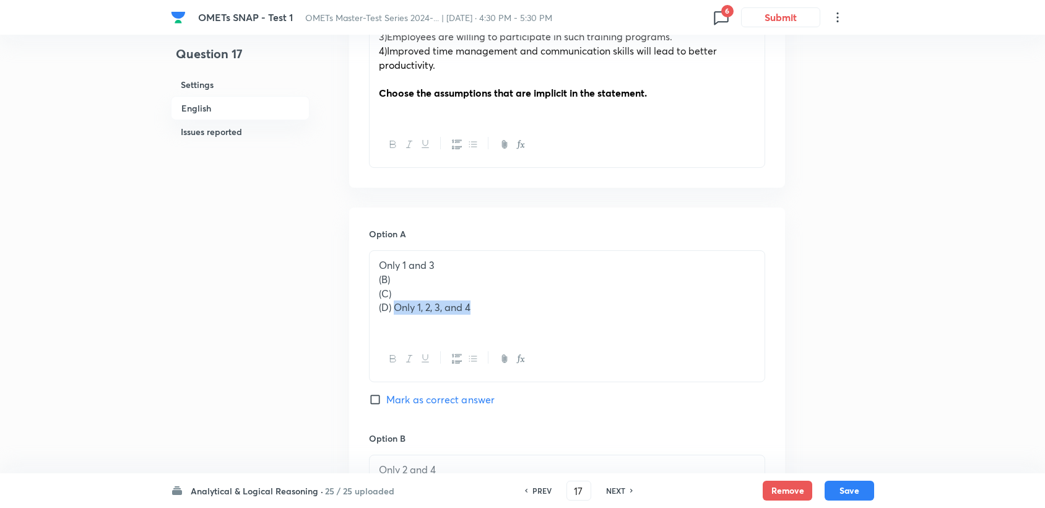
drag, startPoint x: 396, startPoint y: 306, endPoint x: 513, endPoint y: 307, distance: 116.4
click at [513, 307] on p "(D) Only 1, 2, 3, and 4" at bounding box center [567, 307] width 377 height 14
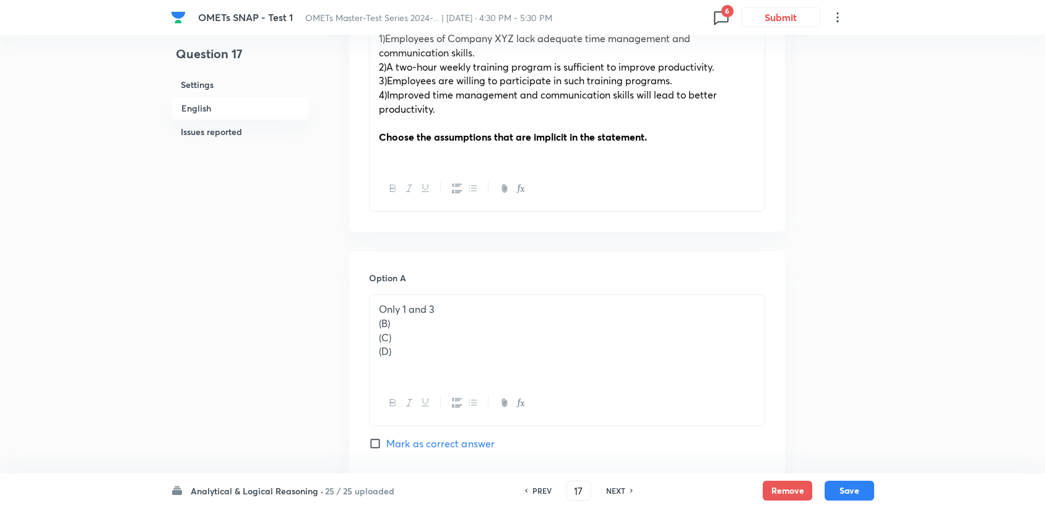
scroll to position [481, 0]
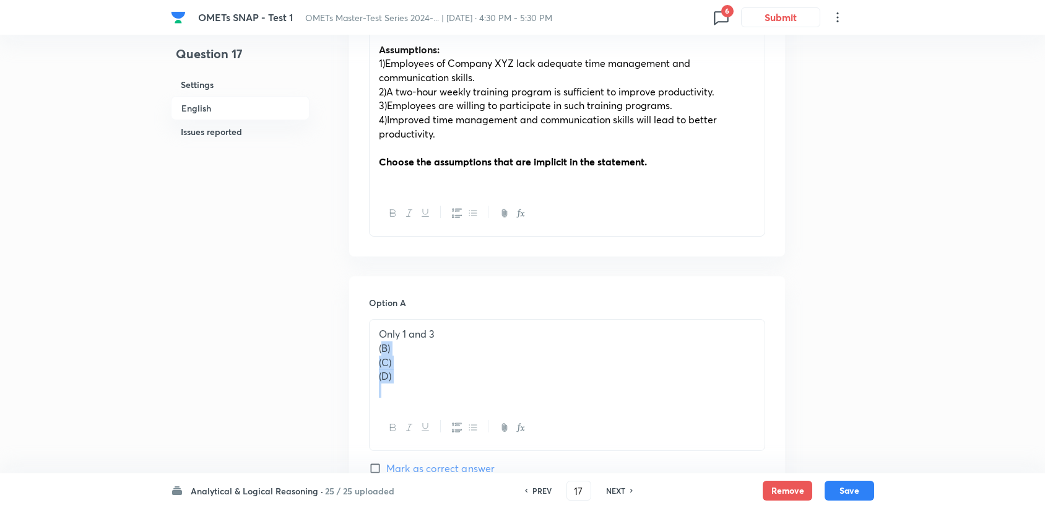
drag, startPoint x: 380, startPoint y: 345, endPoint x: 415, endPoint y: 384, distance: 52.2
click at [415, 384] on div "Only 1 and 3 (B) (C) (D)" at bounding box center [567, 362] width 395 height 85
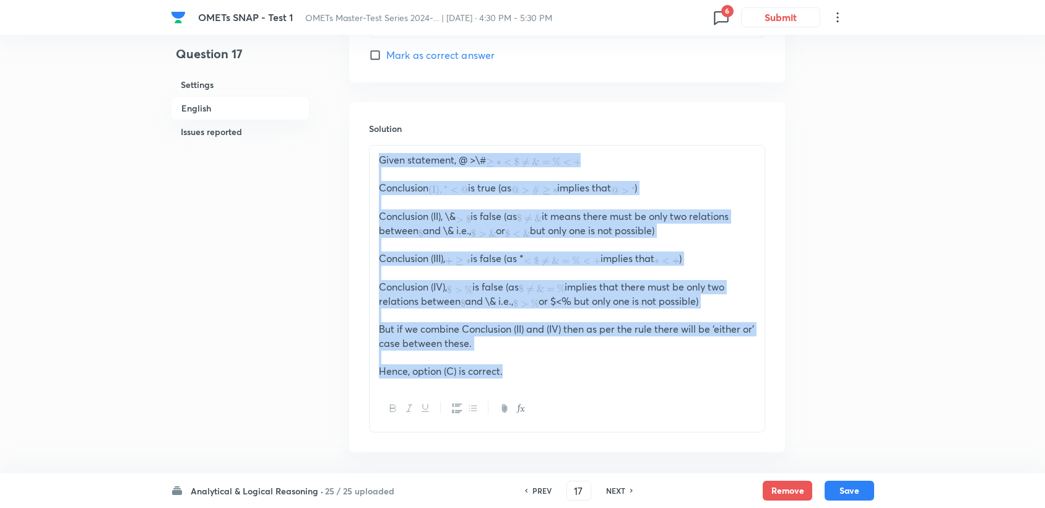
scroll to position [1445, 0]
drag, startPoint x: 373, startPoint y: 370, endPoint x: 576, endPoint y: 414, distance: 207.7
click at [576, 414] on div "Given statement, @ >\# Conclusion is true (as implies that ) Conclusion (II), \…" at bounding box center [567, 287] width 396 height 287
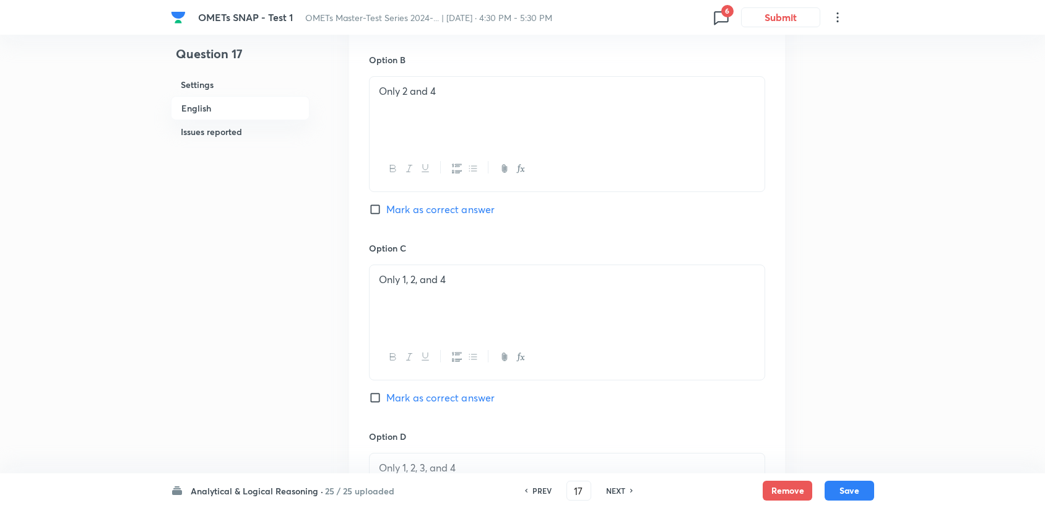
scroll to position [894, 0]
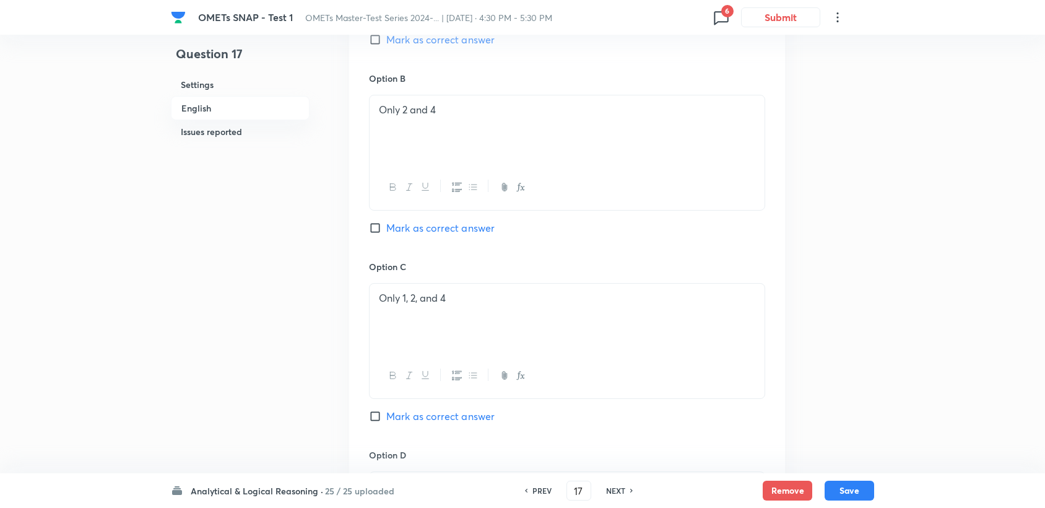
click at [431, 420] on span "Mark as correct answer" at bounding box center [440, 416] width 108 height 15
click at [386, 420] on input "Mark as correct answer" at bounding box center [377, 416] width 17 height 12
checkbox input "true"
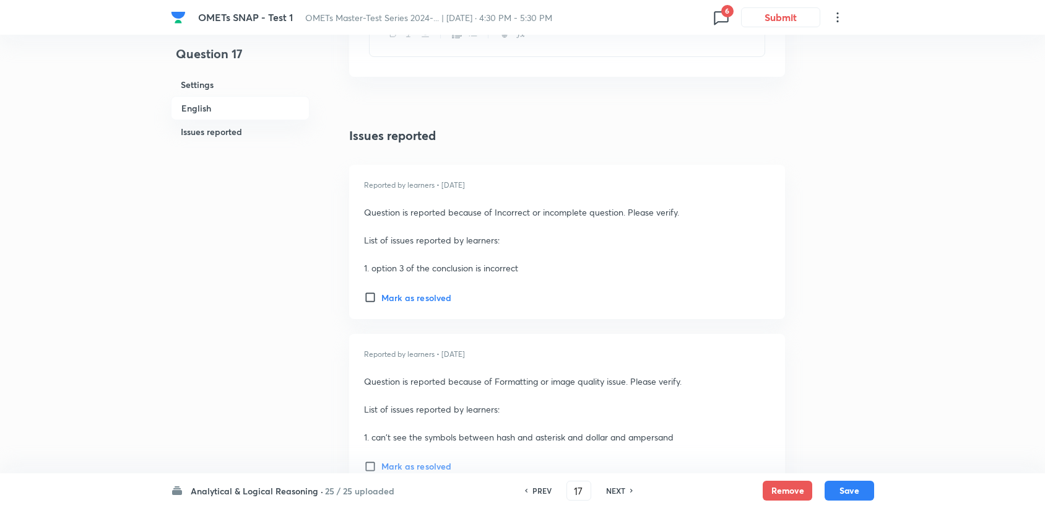
scroll to position [1926, 0]
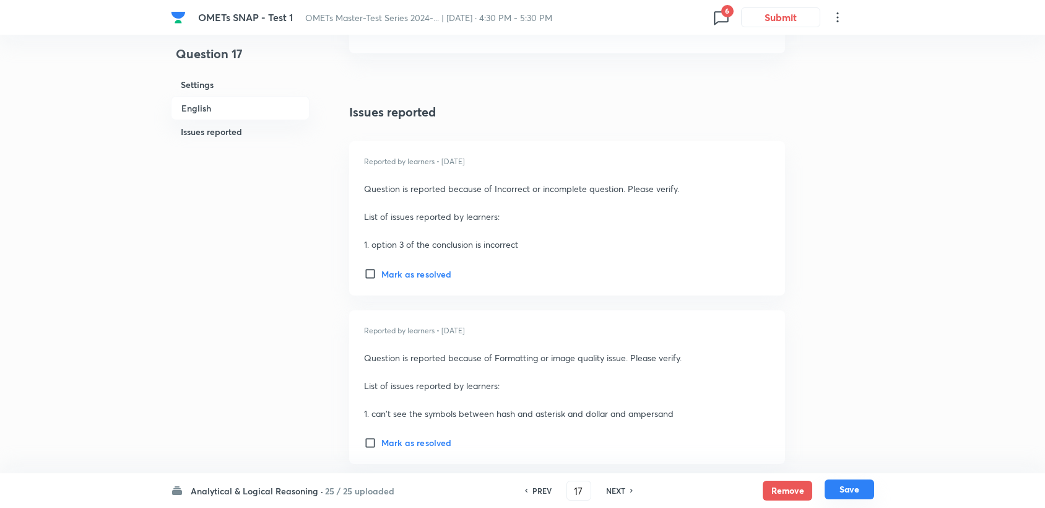
click at [839, 486] on button "Save" at bounding box center [850, 489] width 50 height 20
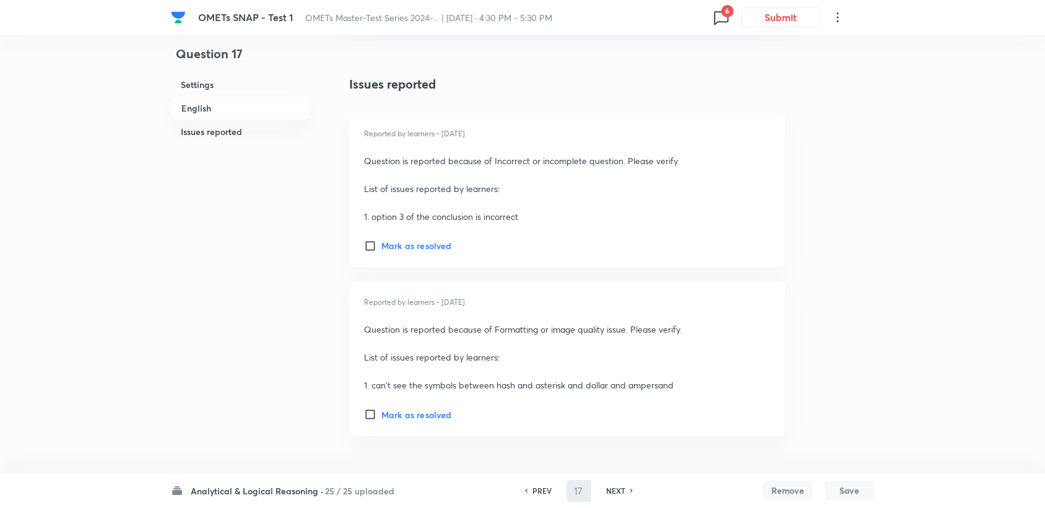
type input "18"
checkbox input "true"
checkbox input "false"
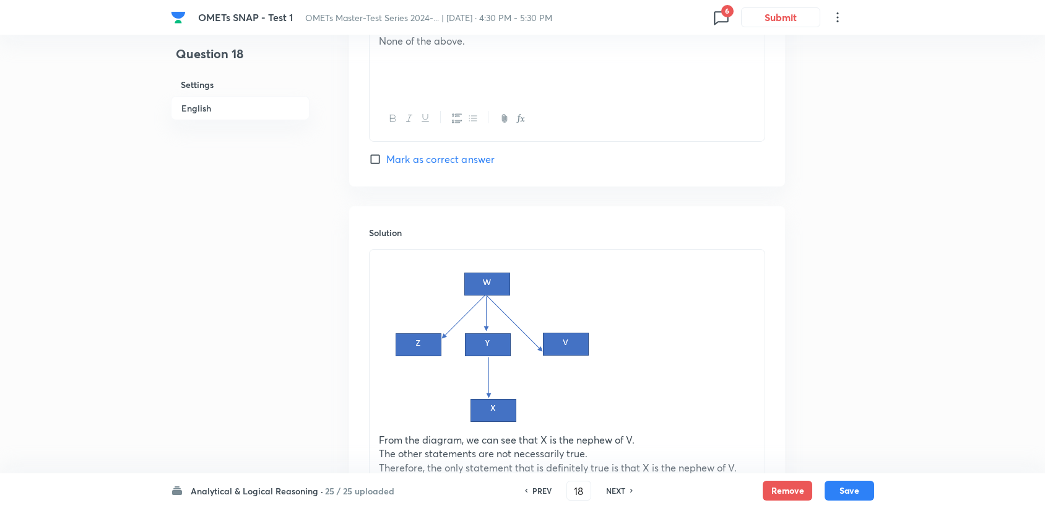
scroll to position [1345, 0]
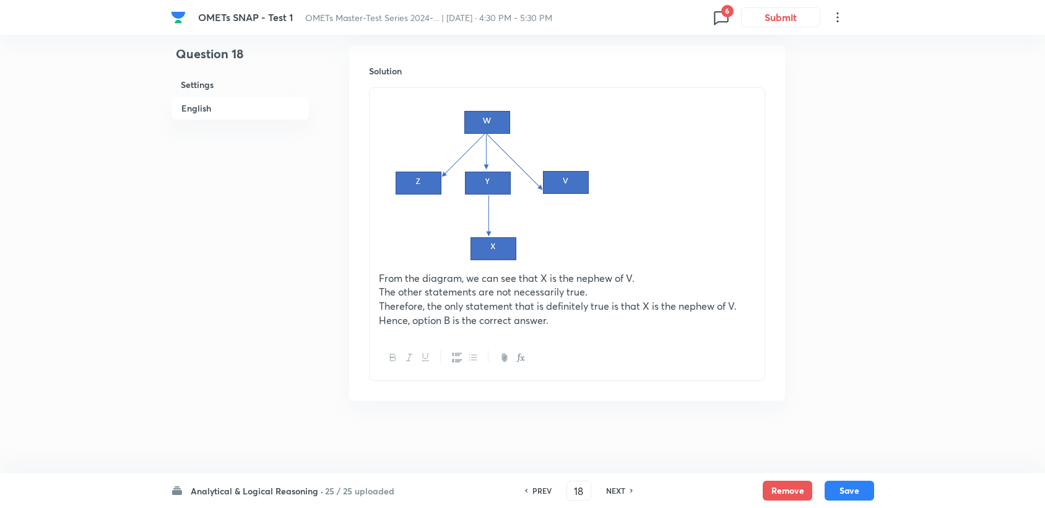
click at [539, 488] on h6 "PREV" at bounding box center [542, 490] width 19 height 11
type input "17"
checkbox input "false"
checkbox input "true"
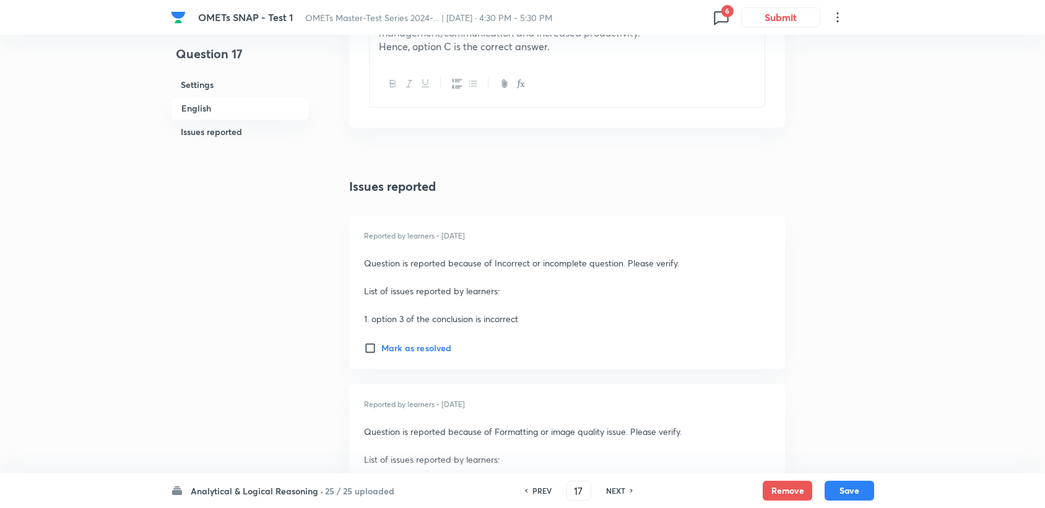
scroll to position [1896, 0]
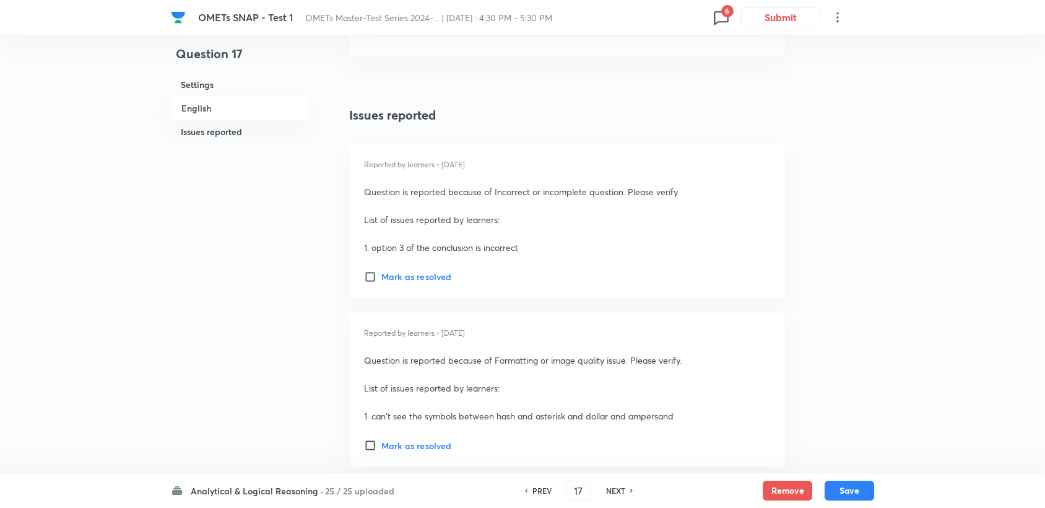
click at [368, 232] on div "Reported by learners • 1 year ago Question is reported because of Incorrect or …" at bounding box center [567, 221] width 436 height 154
drag, startPoint x: 370, startPoint y: 262, endPoint x: 367, endPoint y: 270, distance: 8.6
click at [370, 266] on div "Reported by learners • 1 year ago Question is reported because of Incorrect or …" at bounding box center [567, 221] width 436 height 154
click at [367, 271] on input "Mark as resolved" at bounding box center [372, 277] width 17 height 12
checkbox input "true"
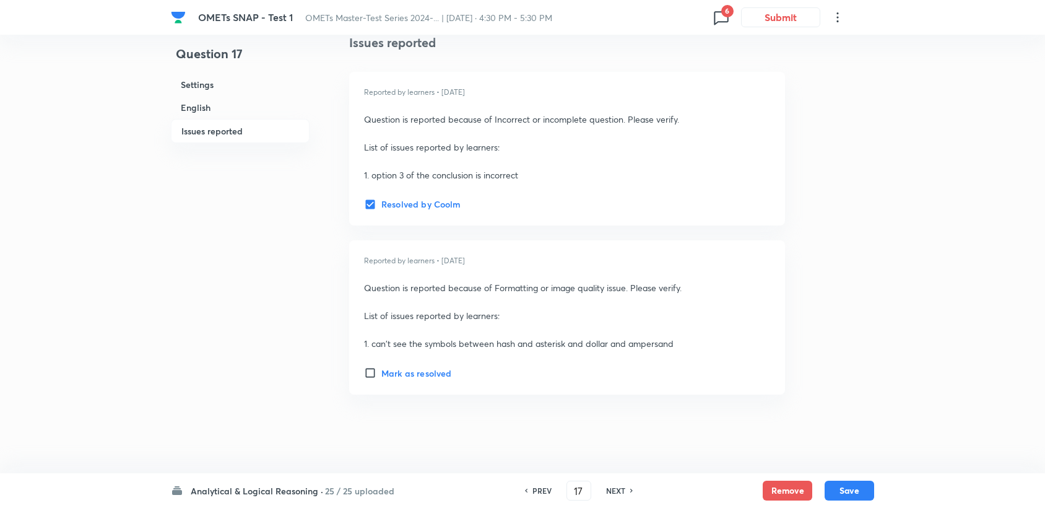
scroll to position [1977, 0]
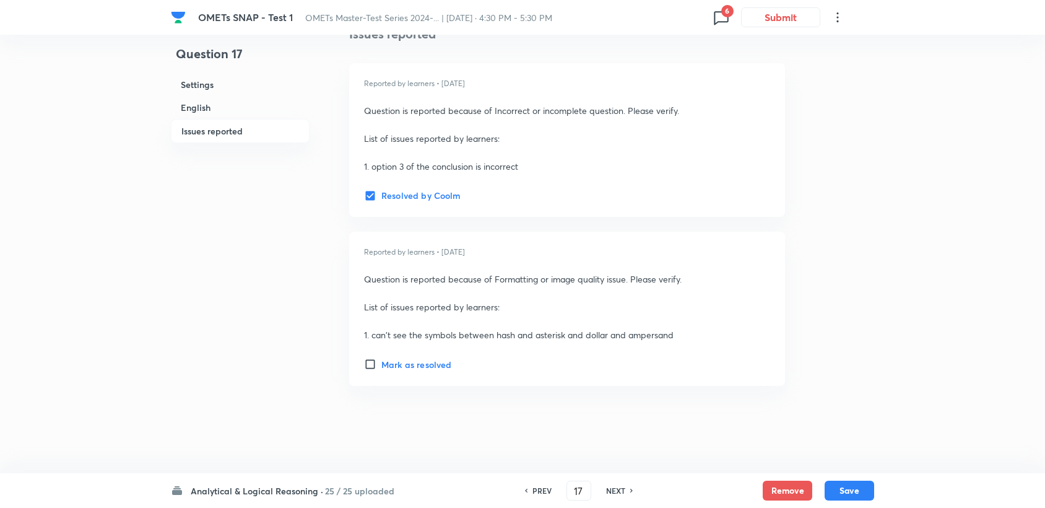
drag, startPoint x: 396, startPoint y: 368, endPoint x: 395, endPoint y: 362, distance: 6.2
click at [395, 368] on h6 "Mark as resolved" at bounding box center [416, 364] width 70 height 13
click at [381, 368] on input "Mark as resolved" at bounding box center [372, 364] width 17 height 12
checkbox input "true"
click at [859, 501] on div "Analytical & Logical Reasoning · 25 / 25 uploaded PREV 17 ​ NEXT Remove Save" at bounding box center [522, 490] width 703 height 35
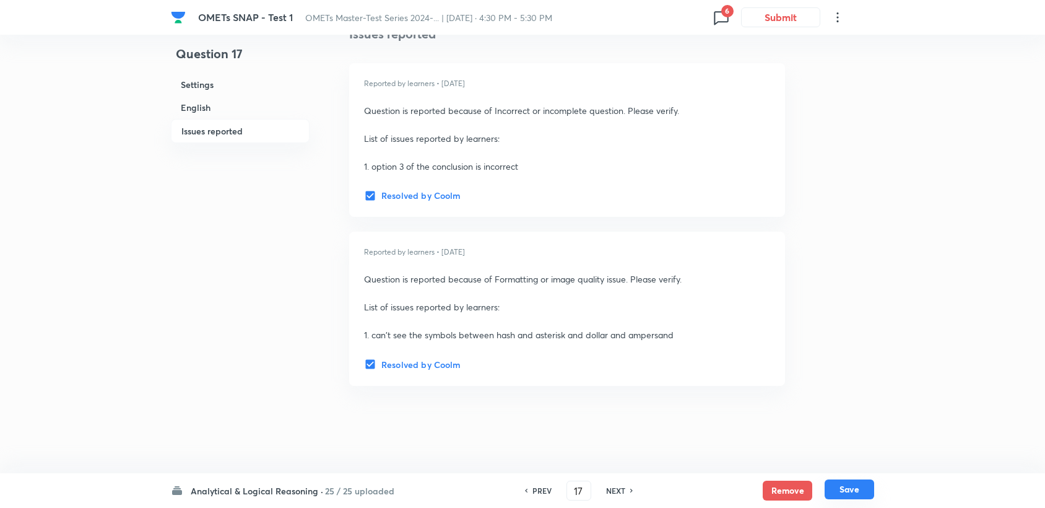
click at [857, 495] on button "Save" at bounding box center [850, 489] width 50 height 20
checkbox input "false"
type input "18"
checkbox input "true"
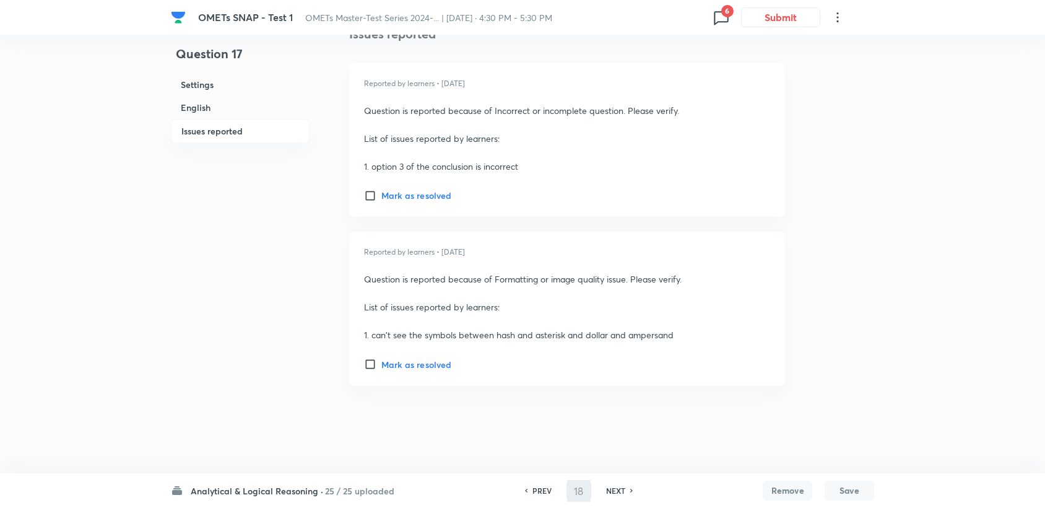
checkbox input "false"
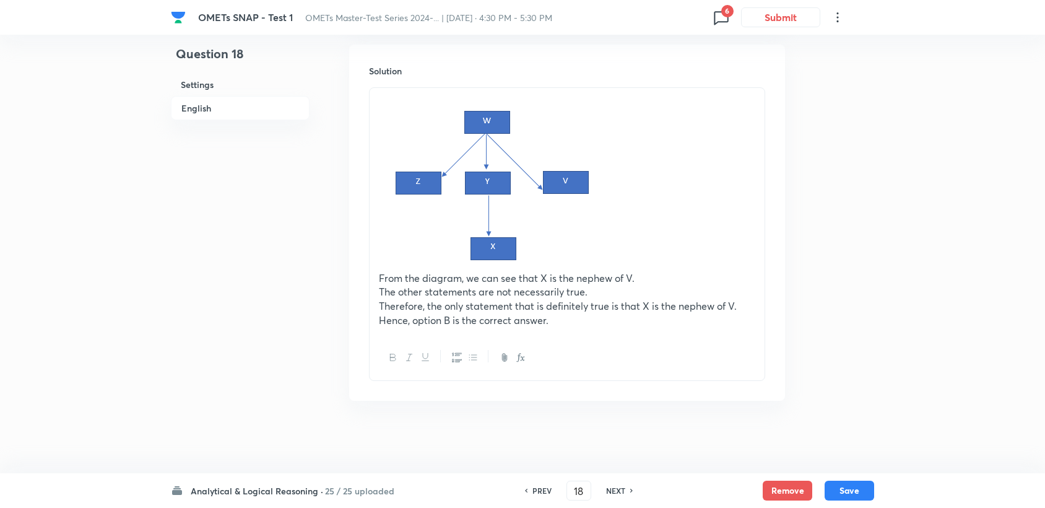
click at [536, 487] on h6 "PREV" at bounding box center [542, 490] width 19 height 11
checkbox input "false"
type input "17"
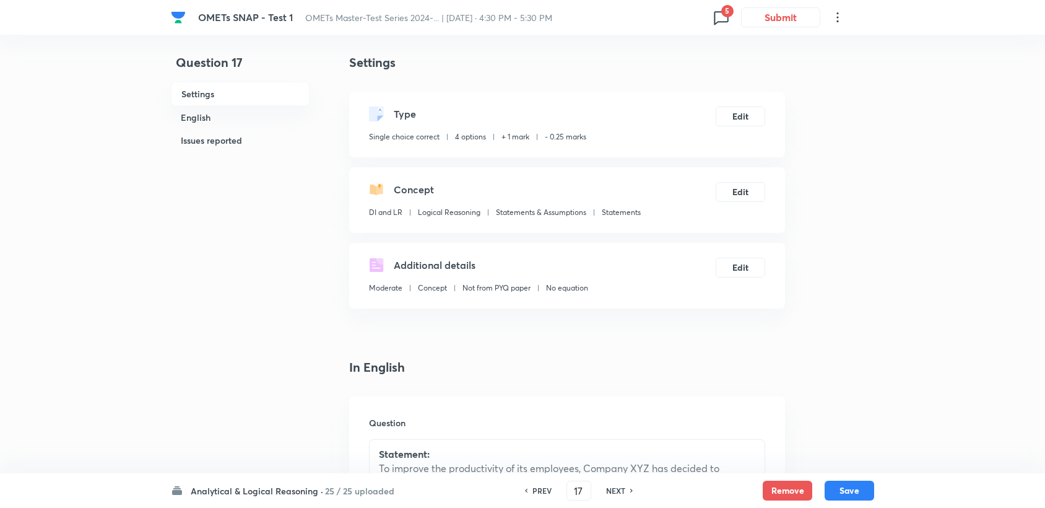
scroll to position [0, 0]
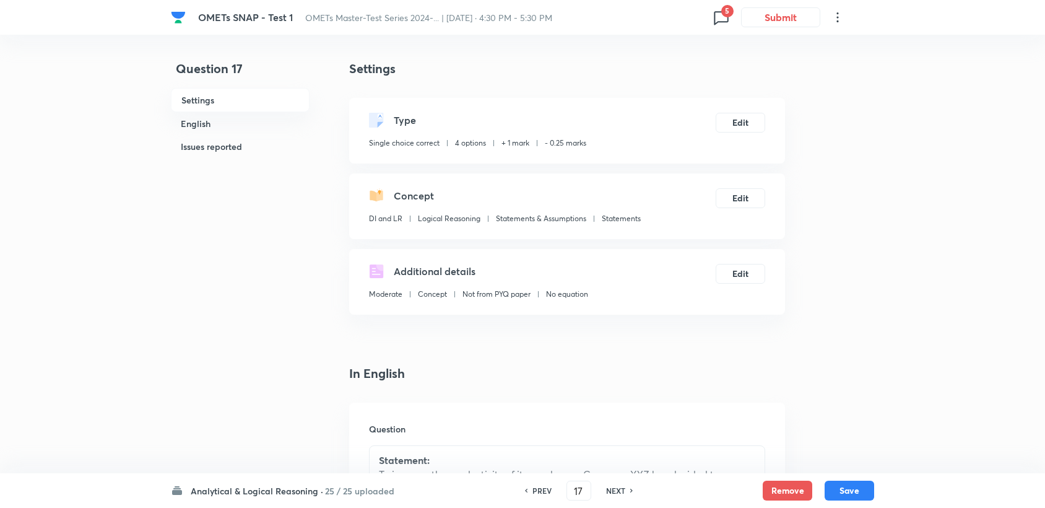
click at [726, 8] on span "5" at bounding box center [727, 11] width 12 height 12
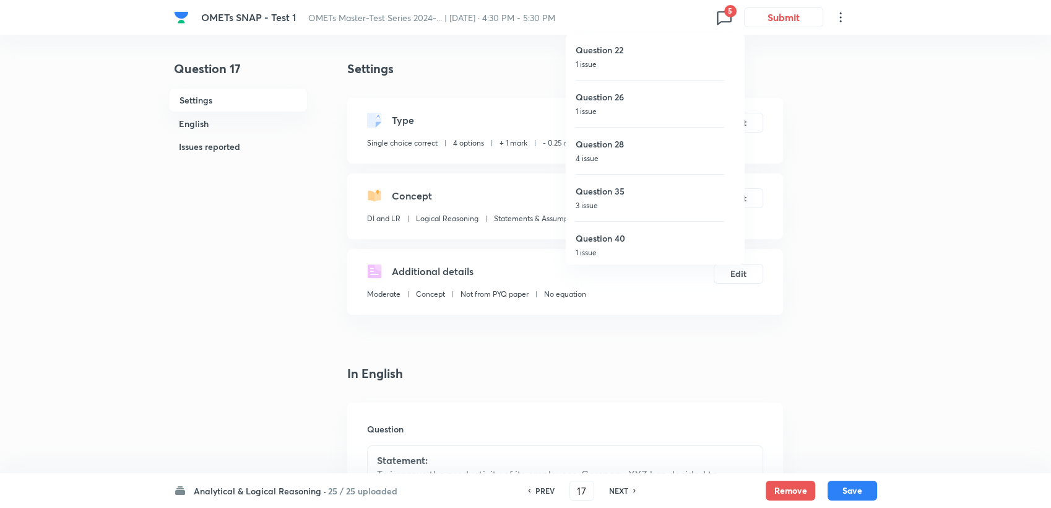
click at [620, 59] on p "1 issue" at bounding box center [650, 64] width 149 height 11
checkbox input "false"
type input "22"
checkbox input "true"
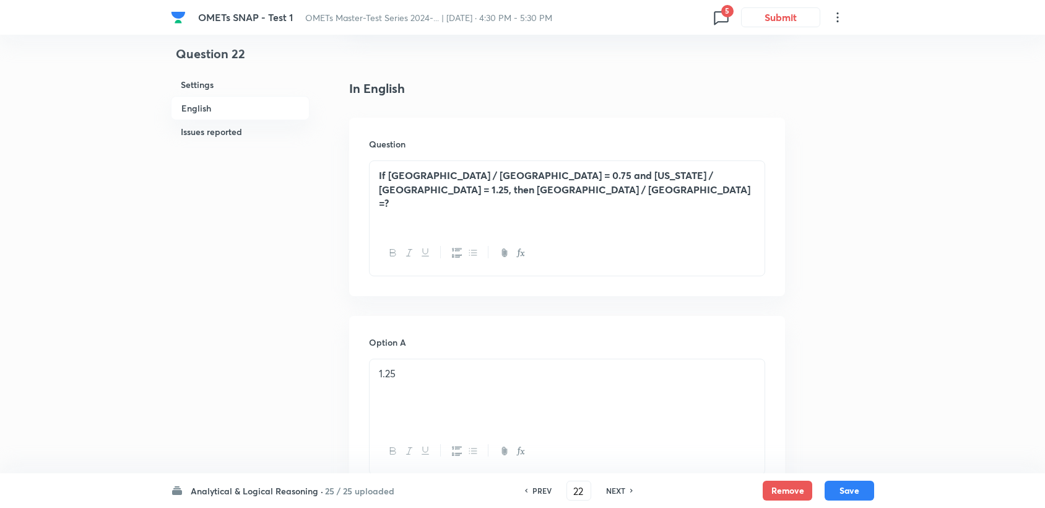
scroll to position [275, 0]
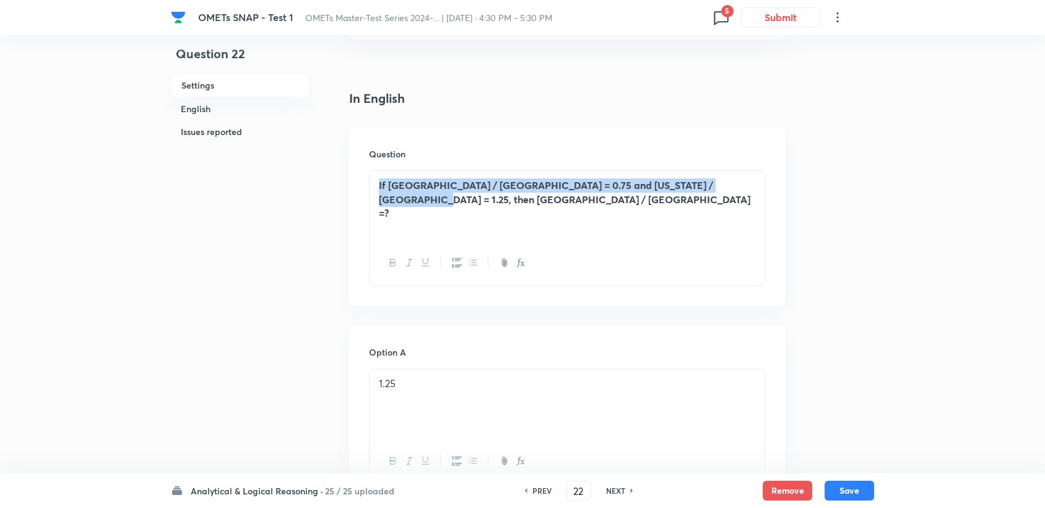
drag, startPoint x: 377, startPoint y: 184, endPoint x: 530, endPoint y: 220, distance: 157.3
click at [530, 220] on div "If PARIS / LONDON = 0.75 and NEW YORK / LONDON = 1.25, then MADRID / PARIS =?" at bounding box center [567, 205] width 395 height 69
copy strong "If PARIS / LONDON = 0.75 and NEW YORK / LONDON = 1.25, then MADRID / PARIS =?"
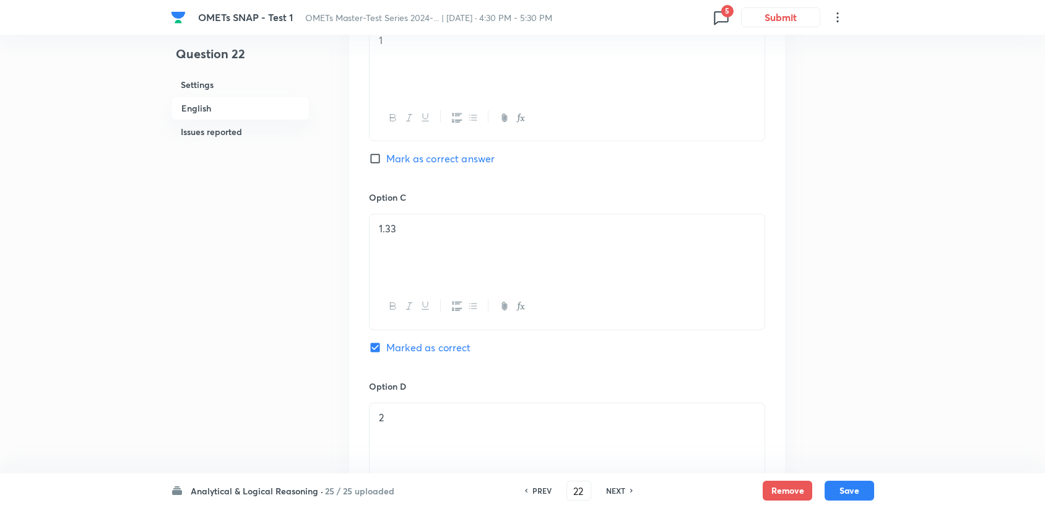
scroll to position [825, 0]
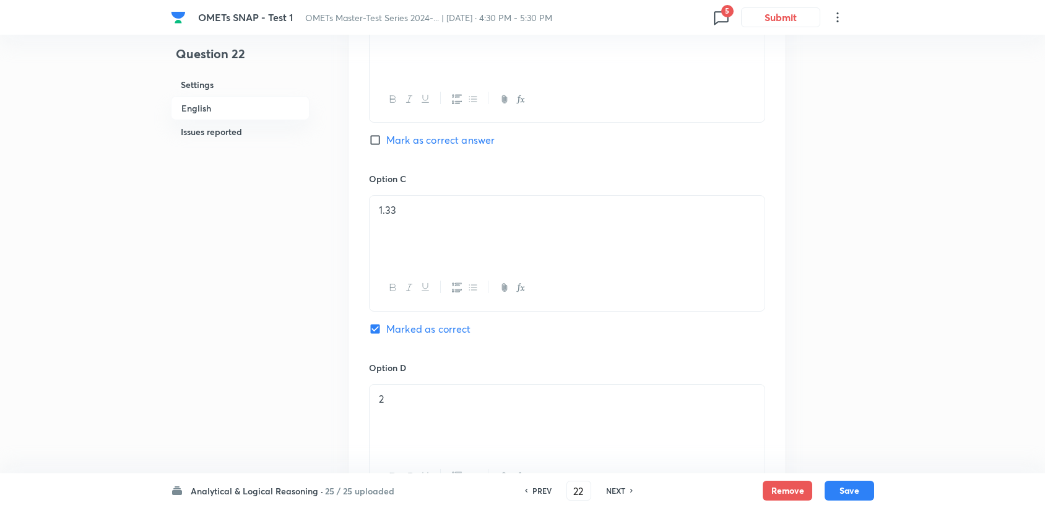
drag, startPoint x: 376, startPoint y: 172, endPoint x: 422, endPoint y: 255, distance: 94.3
click at [422, 255] on div "Option A 1.25 Mark as correct answer Option B 1 Mark as correct answer Option C…" at bounding box center [567, 159] width 436 height 769
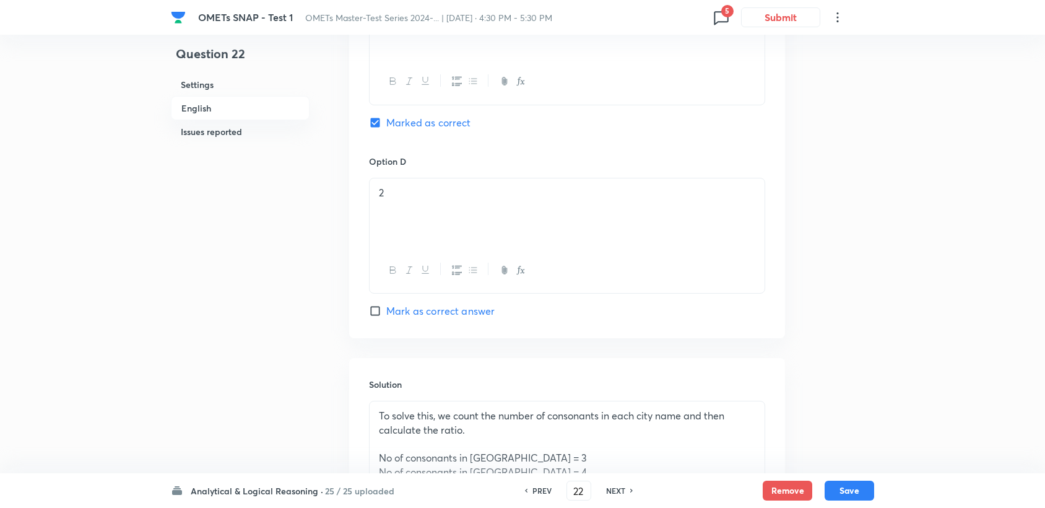
scroll to position [1307, 0]
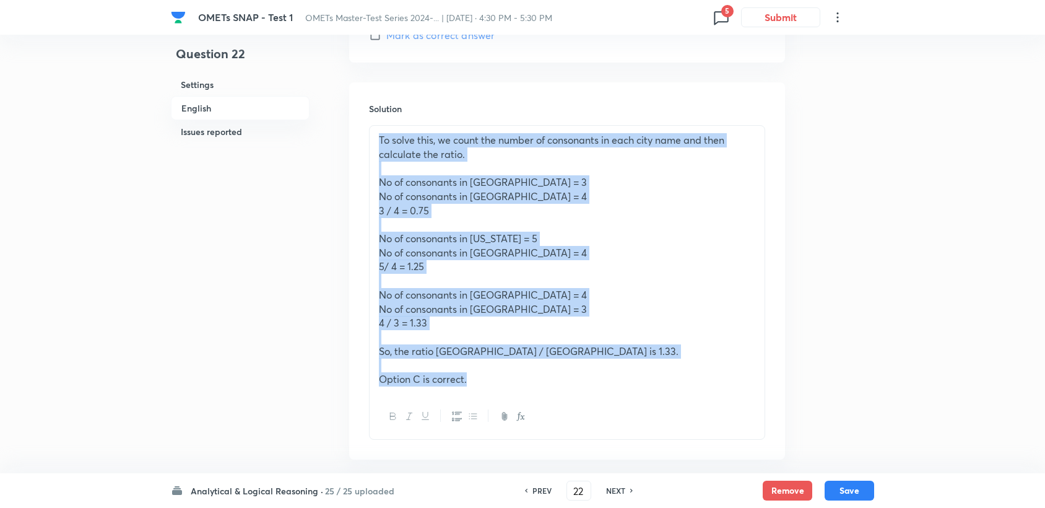
drag, startPoint x: 372, startPoint y: 139, endPoint x: 538, endPoint y: 334, distance: 256.0
click at [633, 390] on div "To solve this, we count the number of consonants in each city name and then cal…" at bounding box center [567, 260] width 395 height 268
copy div "To solve this, we count the number of consonants in each city name and then cal…"
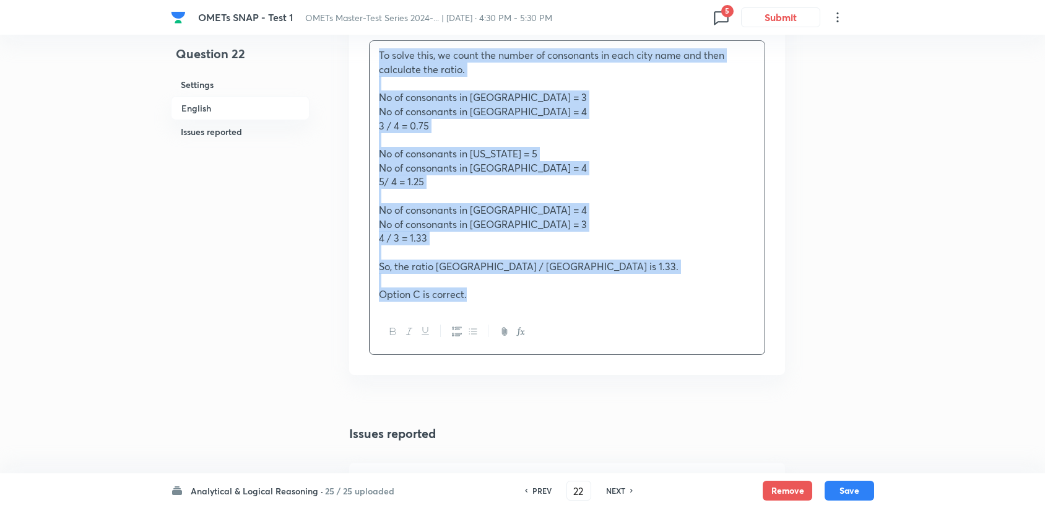
scroll to position [1567, 0]
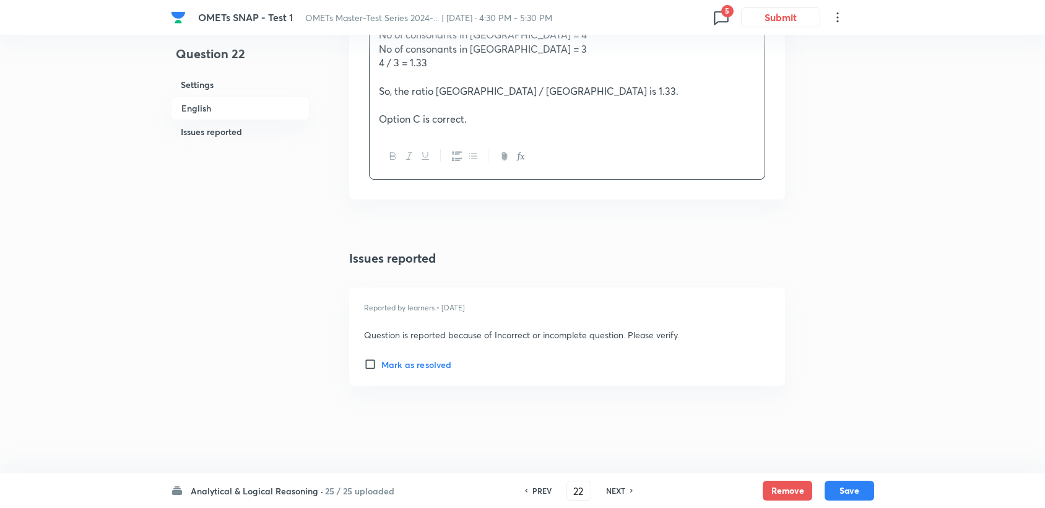
click at [396, 358] on h6 "Mark as resolved" at bounding box center [416, 364] width 70 height 13
click at [381, 358] on input "Mark as resolved" at bounding box center [372, 364] width 17 height 12
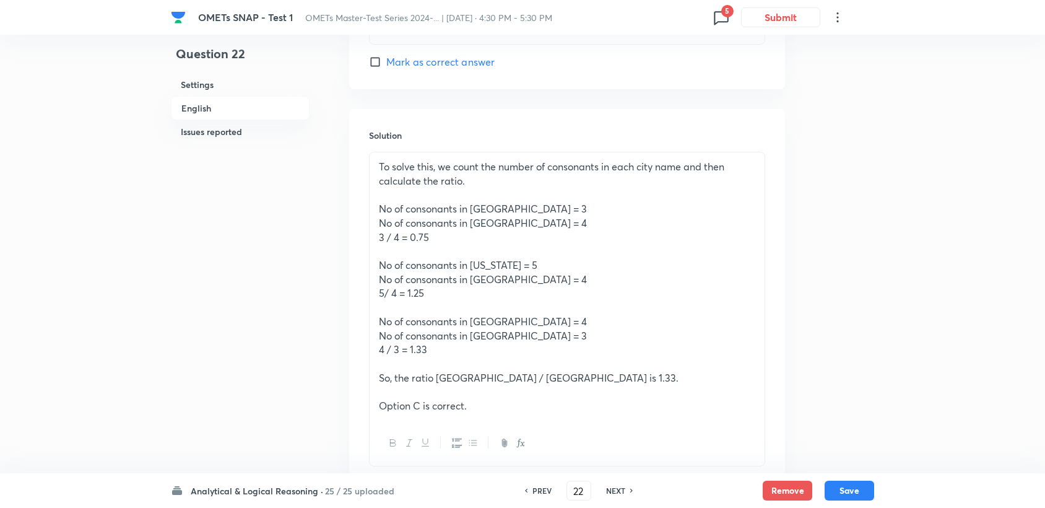
scroll to position [1430, 0]
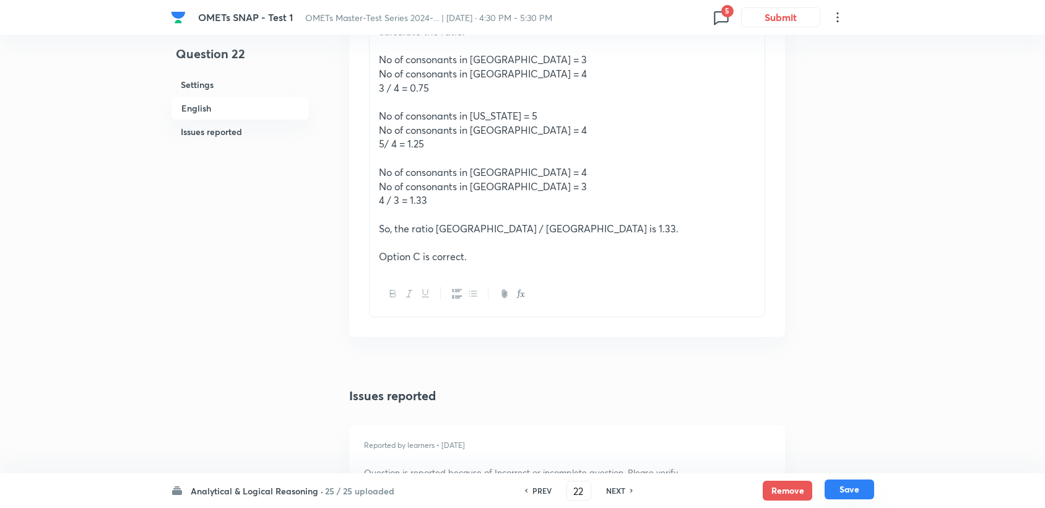
click at [847, 484] on button "Save" at bounding box center [850, 489] width 50 height 20
checkbox input "false"
type input "23"
checkbox input "false"
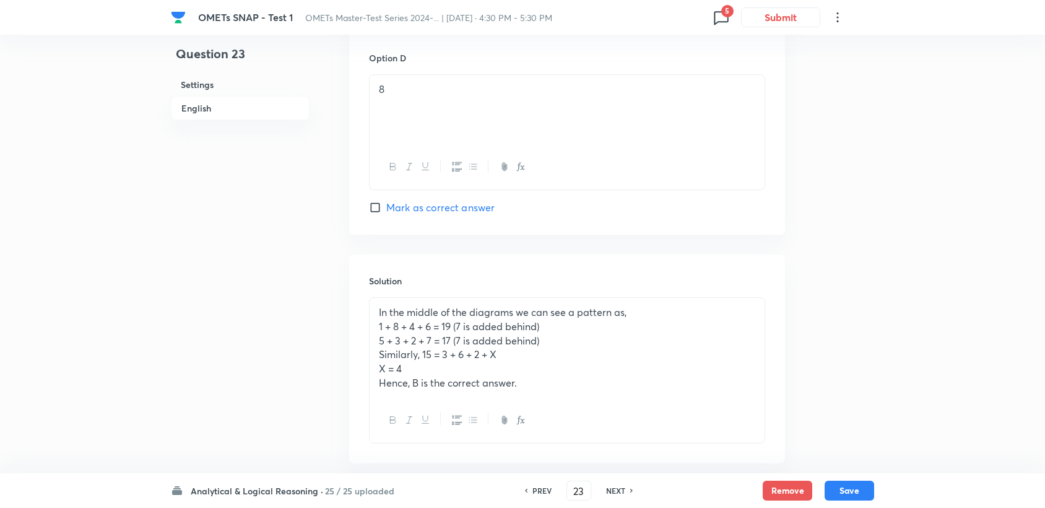
scroll to position [1260, 0]
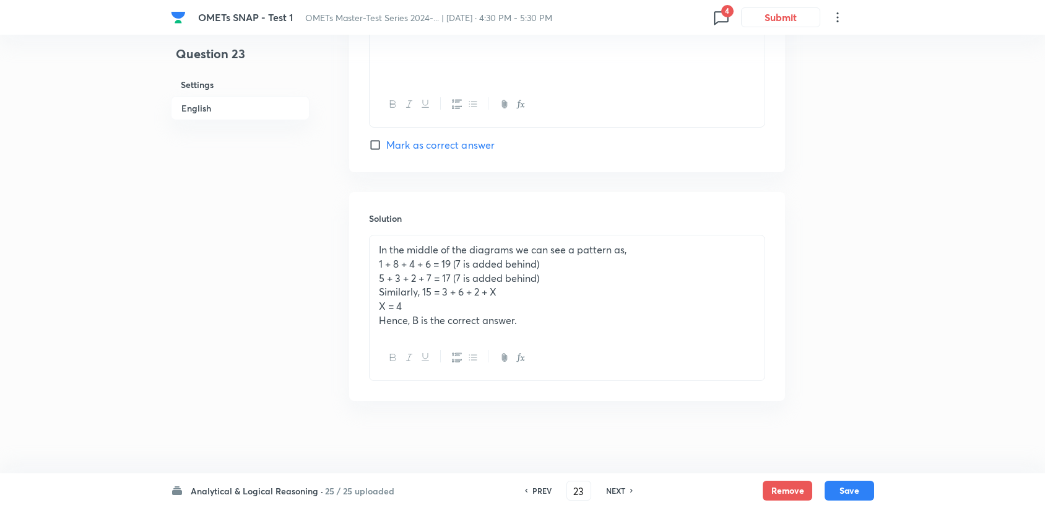
click at [726, 12] on span "4" at bounding box center [727, 11] width 12 height 12
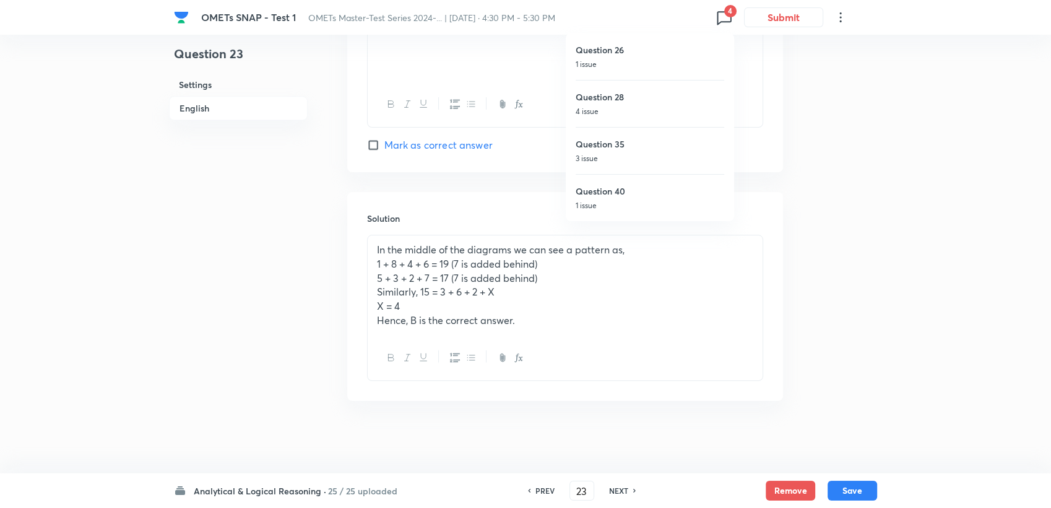
click at [686, 55] on h6 "Question 26" at bounding box center [650, 49] width 149 height 13
checkbox input "false"
type input "26"
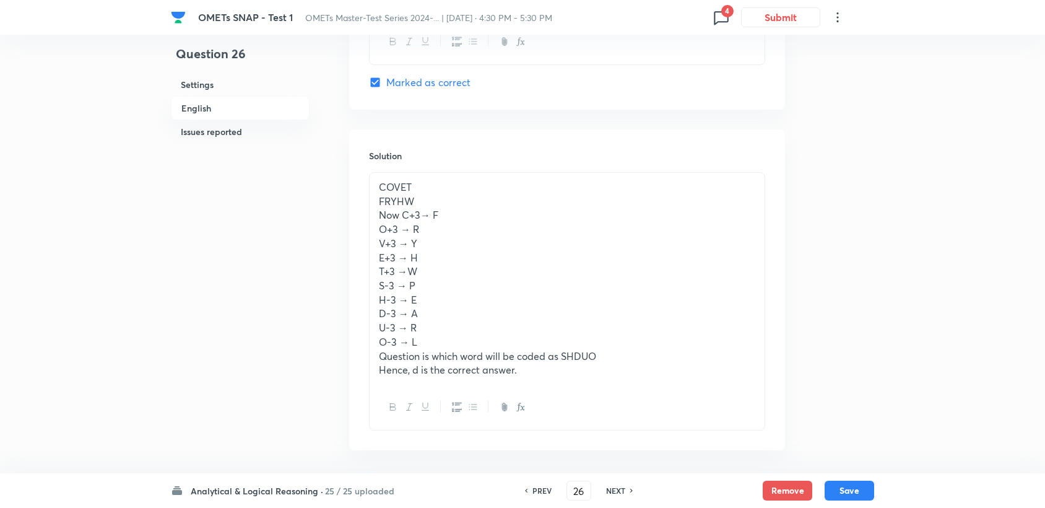
click at [547, 492] on h6 "PREV" at bounding box center [542, 490] width 19 height 11
checkbox input "false"
type input "25"
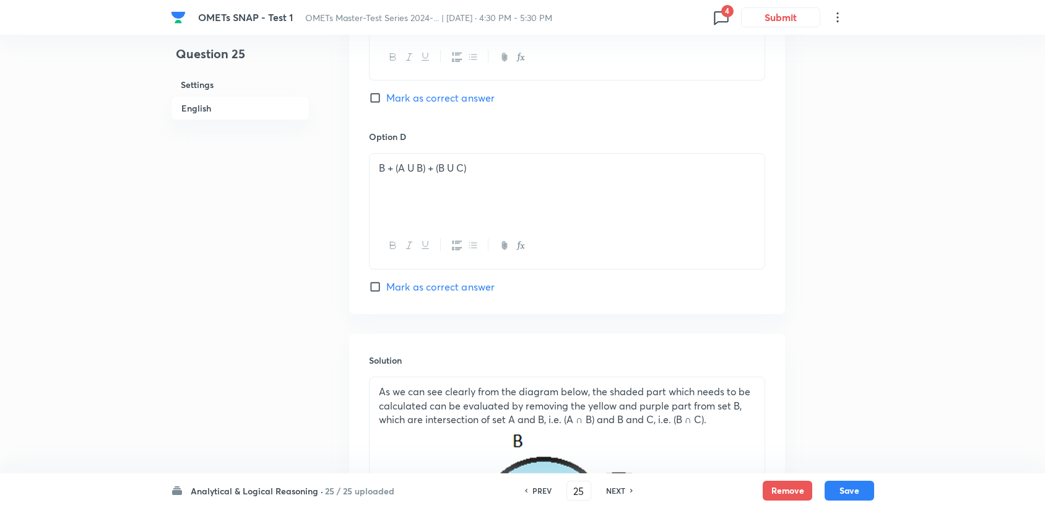
click at [548, 493] on h6 "PREV" at bounding box center [542, 490] width 19 height 11
checkbox input "false"
type input "24"
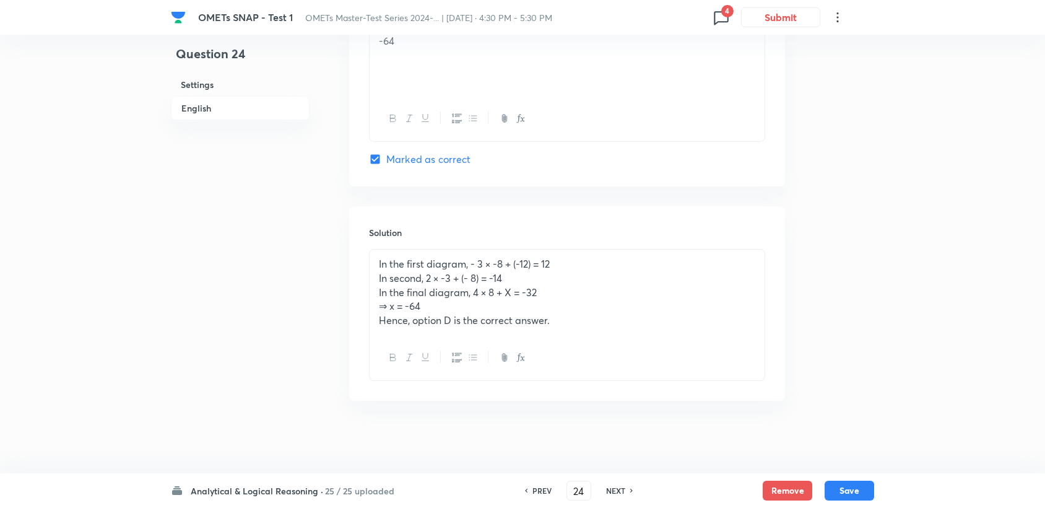
click at [549, 494] on h6 "PREV" at bounding box center [542, 490] width 19 height 11
checkbox input "false"
type input "23"
checkbox input "true"
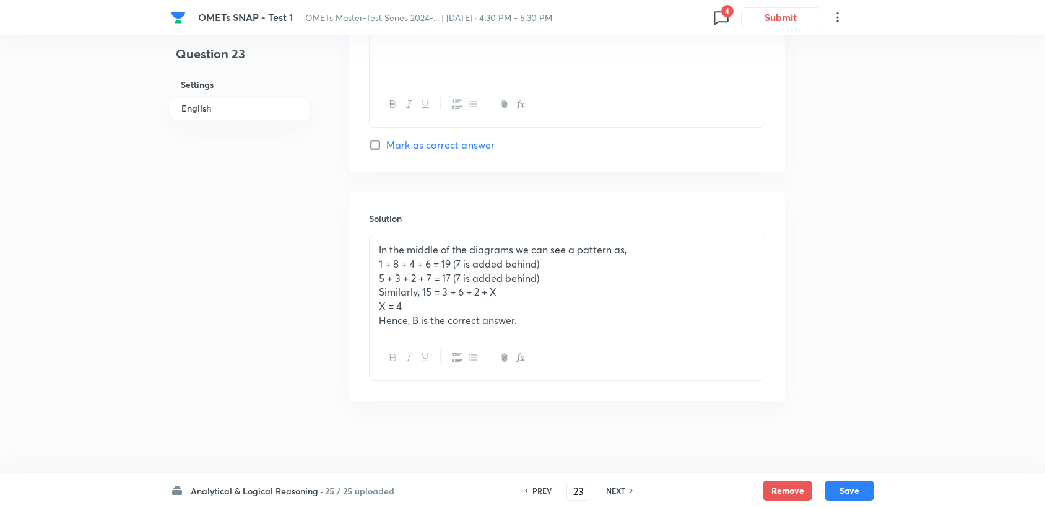
click at [550, 498] on div "PREV 23 ​ NEXT" at bounding box center [579, 491] width 160 height 20
click at [549, 493] on h6 "PREV" at bounding box center [542, 490] width 19 height 11
type input "22"
checkbox input "false"
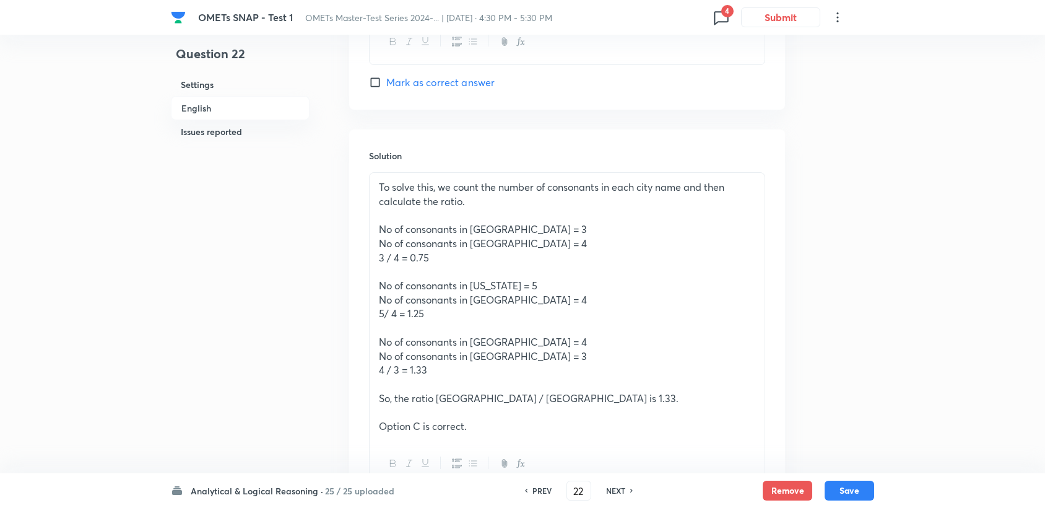
click at [549, 491] on h6 "PREV" at bounding box center [542, 490] width 19 height 11
checkbox input "false"
type input "21"
checkbox input "true"
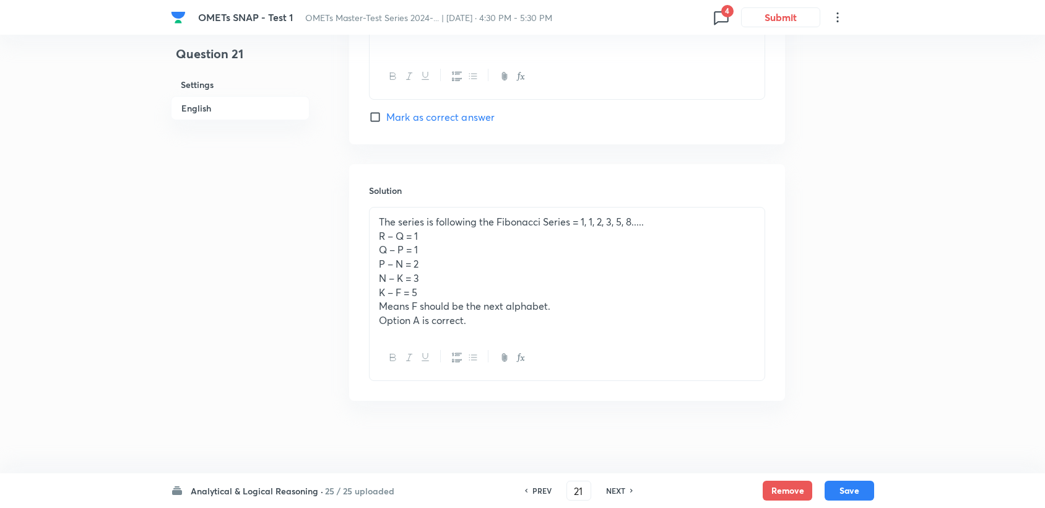
click at [624, 491] on h6 "NEXT" at bounding box center [615, 490] width 19 height 11
type input "22"
checkbox input "false"
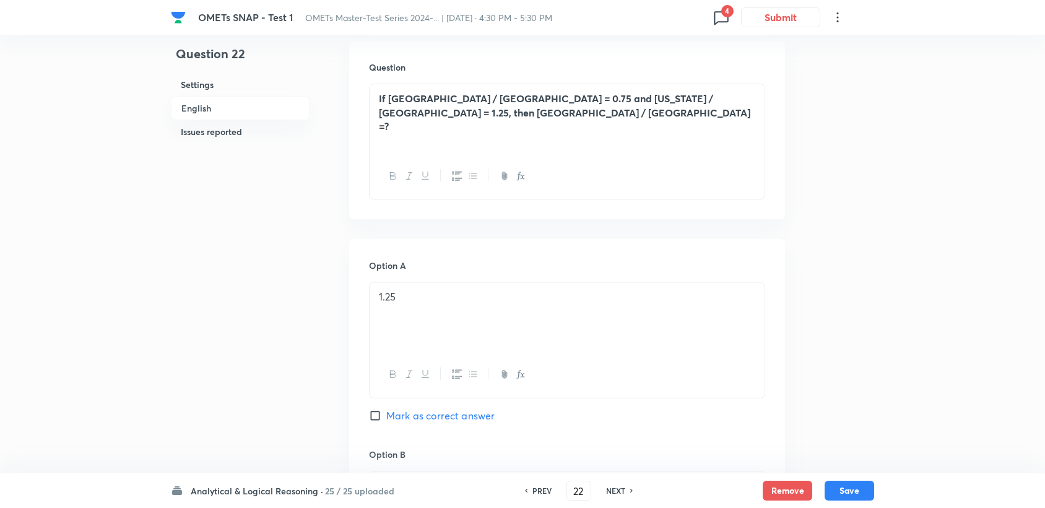
scroll to position [366, 0]
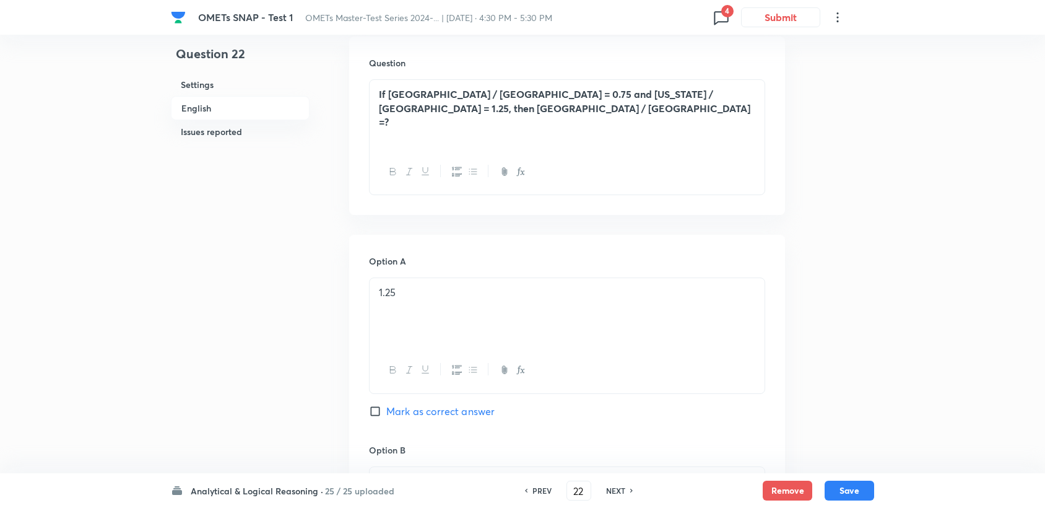
click at [529, 487] on div "PREV" at bounding box center [540, 490] width 33 height 11
checkbox input "false"
type input "21"
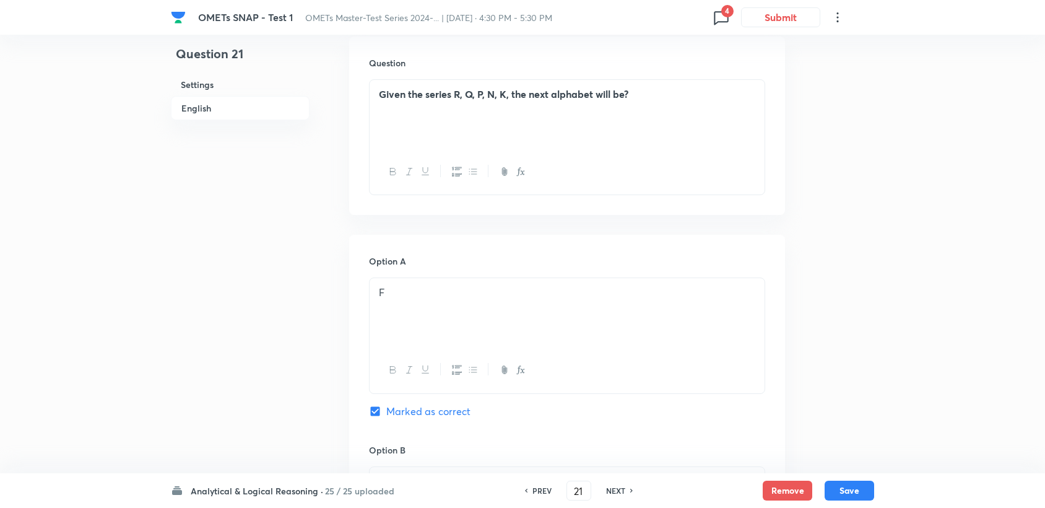
click at [529, 485] on div "PREV" at bounding box center [540, 490] width 33 height 11
checkbox input "false"
type input "20"
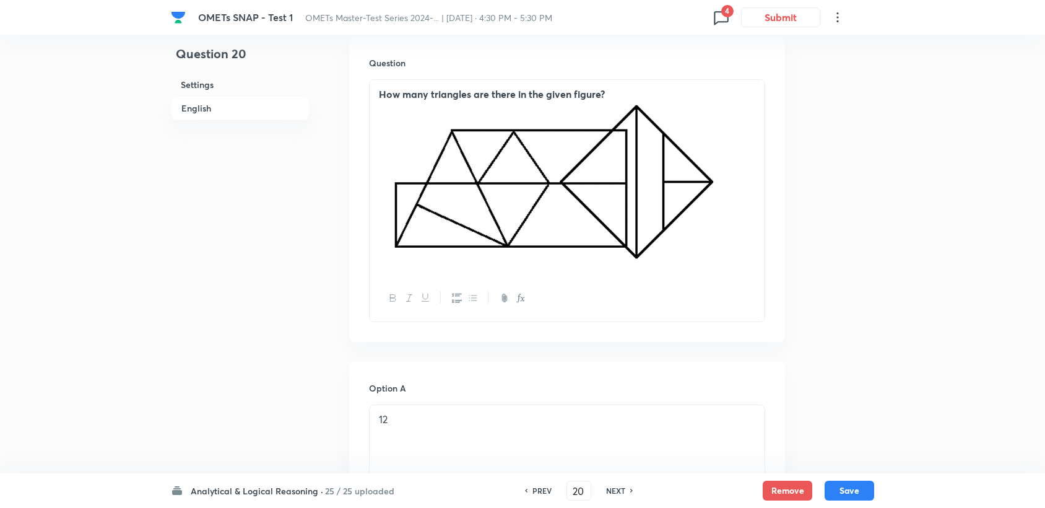
click at [529, 485] on div "PREV" at bounding box center [540, 490] width 33 height 11
checkbox input "false"
type input "19"
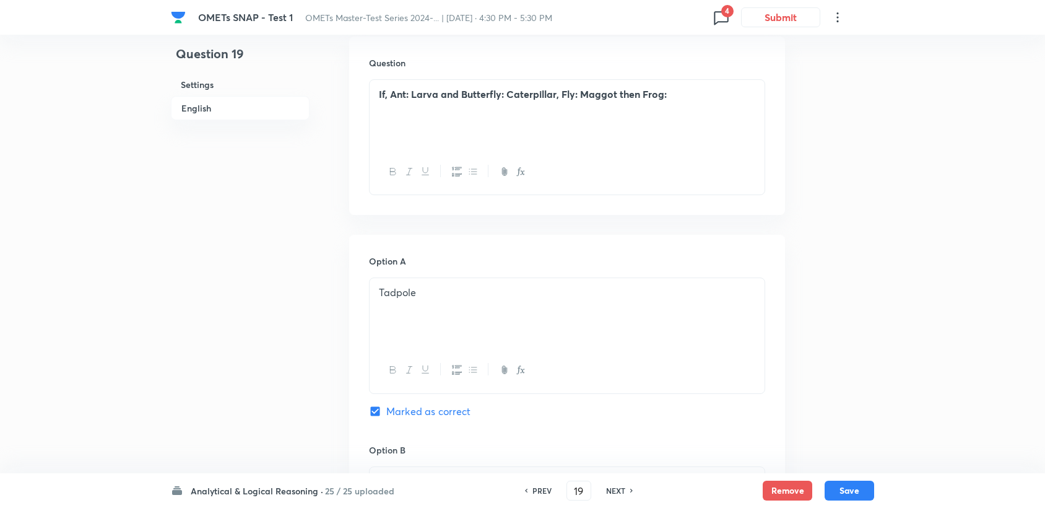
click at [528, 483] on div "PREV 19 ​ NEXT" at bounding box center [579, 491] width 160 height 20
click at [533, 487] on h6 "PREV" at bounding box center [542, 490] width 19 height 11
checkbox input "false"
type input "18"
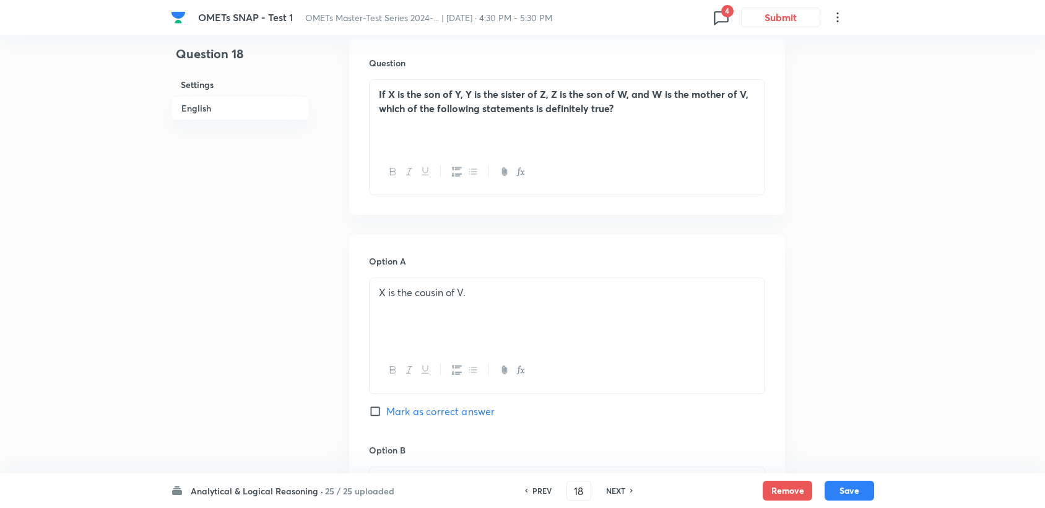
click at [533, 488] on h6 "PREV" at bounding box center [542, 490] width 19 height 11
checkbox input "false"
type input "17"
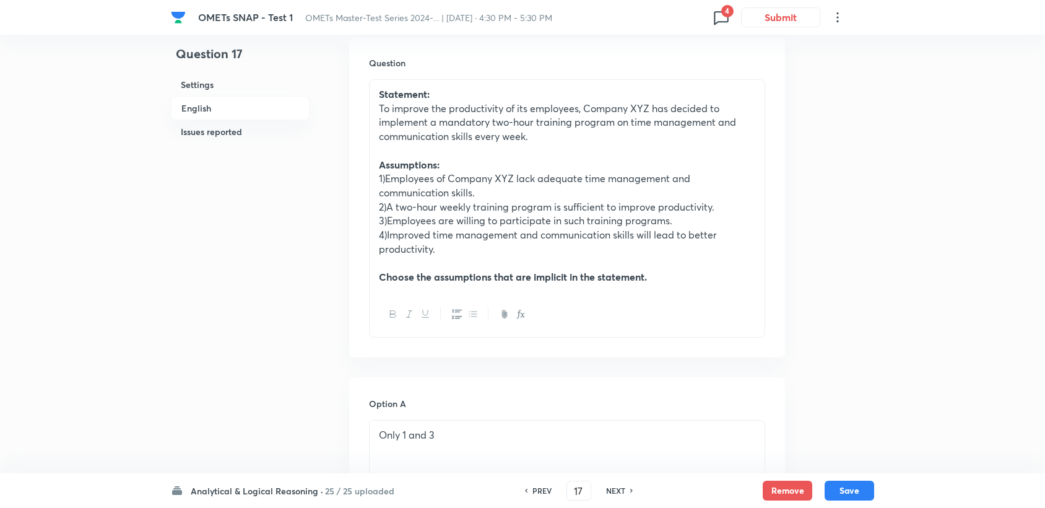
click at [533, 488] on h6 "PREV" at bounding box center [542, 490] width 19 height 11
checkbox input "false"
type input "16"
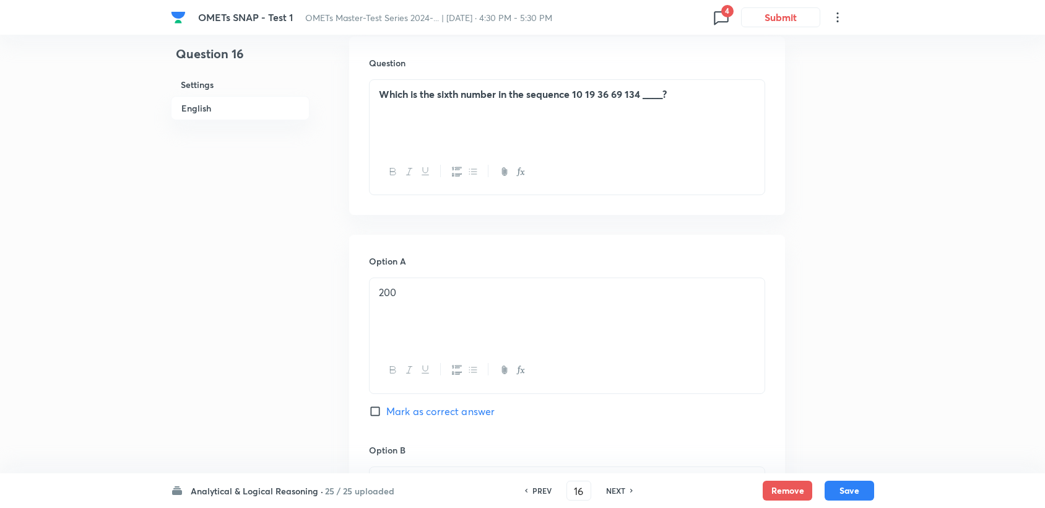
click at [533, 488] on h6 "PREV" at bounding box center [542, 490] width 19 height 11
checkbox input "false"
type input "15"
checkbox input "true"
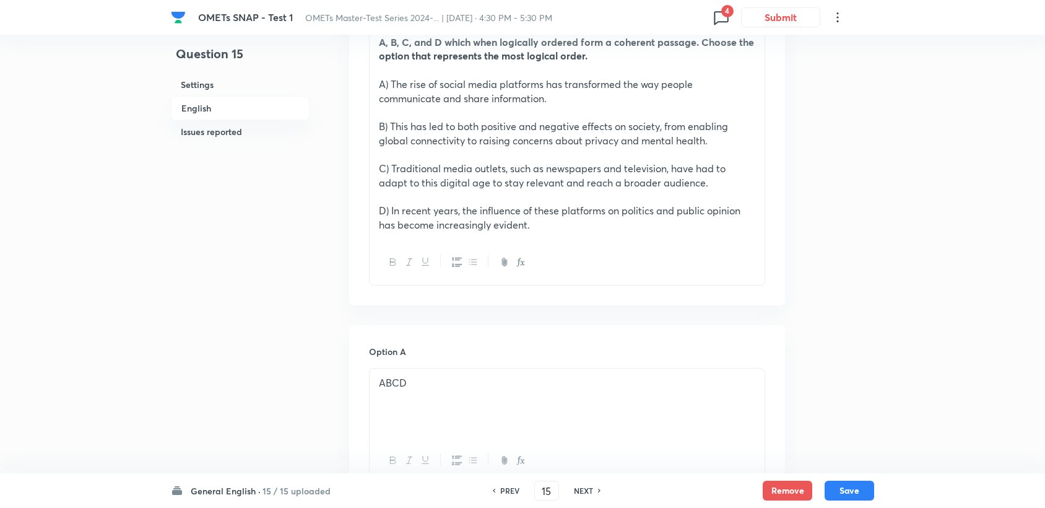
scroll to position [435, 0]
click at [586, 490] on h6 "NEXT" at bounding box center [583, 490] width 19 height 11
type input "16"
checkbox input "false"
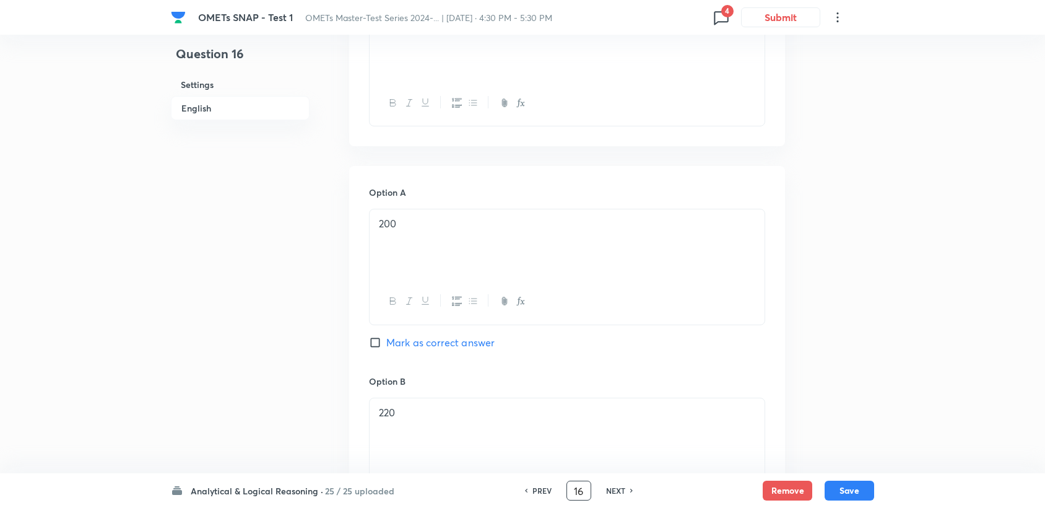
click at [586, 490] on input "16" at bounding box center [579, 491] width 24 height 22
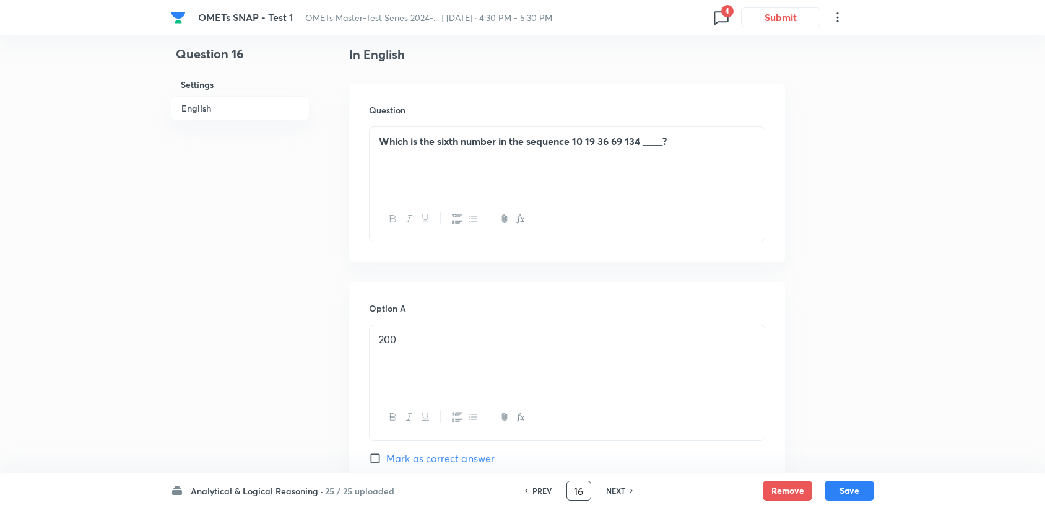
scroll to position [297, 0]
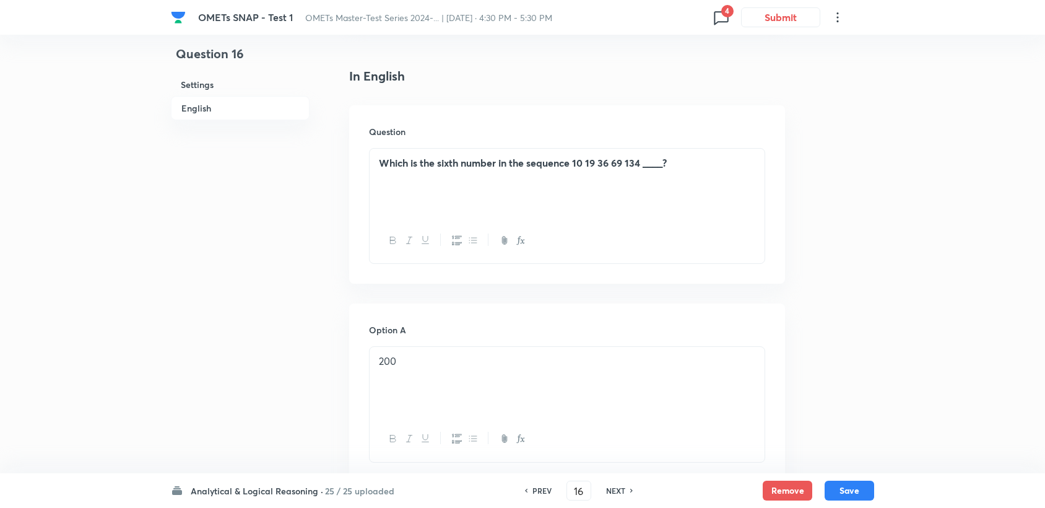
click at [611, 490] on h6 "NEXT" at bounding box center [615, 490] width 19 height 11
checkbox input "false"
type input "17"
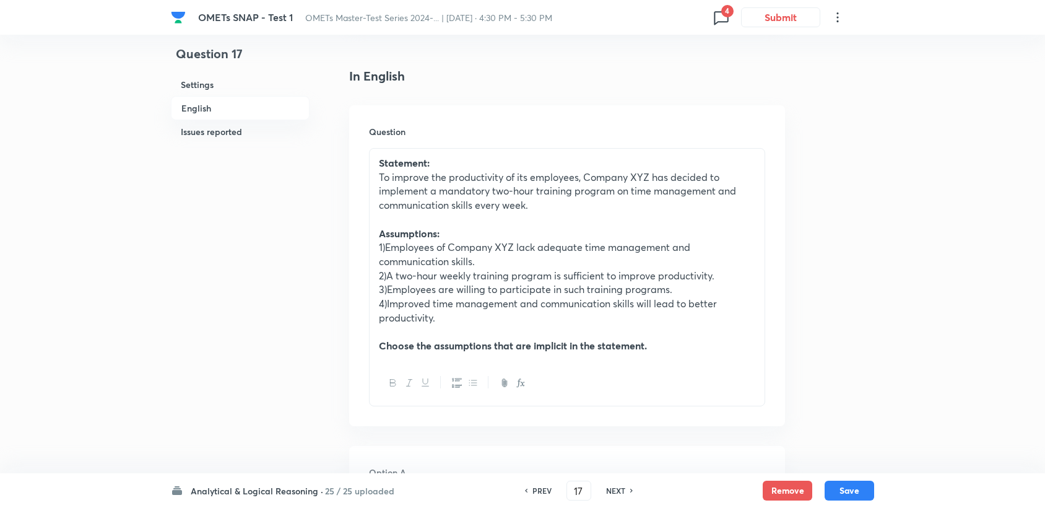
click at [611, 490] on h6 "NEXT" at bounding box center [615, 490] width 19 height 11
checkbox input "false"
type input "18"
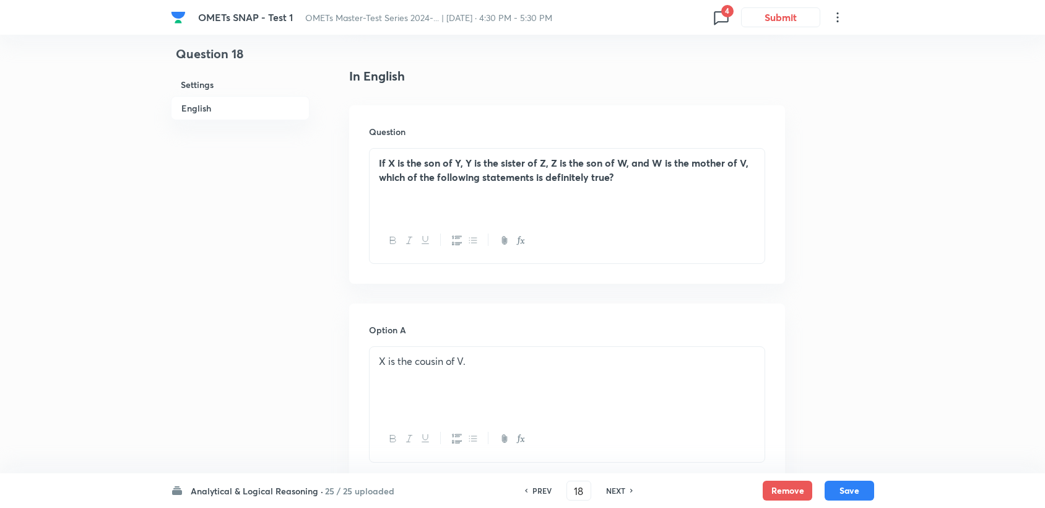
click at [611, 490] on h6 "NEXT" at bounding box center [615, 490] width 19 height 11
checkbox input "false"
type input "19"
click at [611, 489] on h6 "NEXT" at bounding box center [615, 490] width 19 height 11
checkbox input "false"
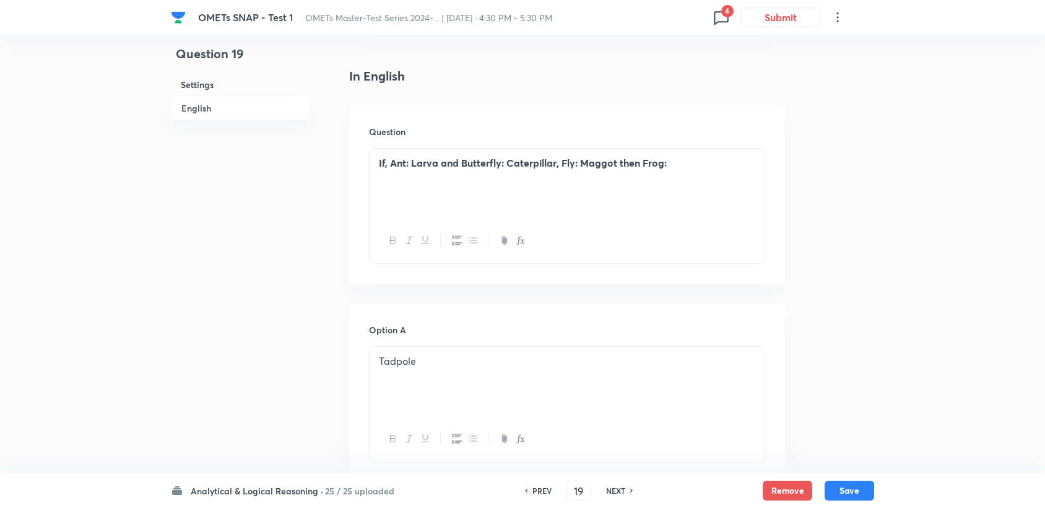
type input "20"
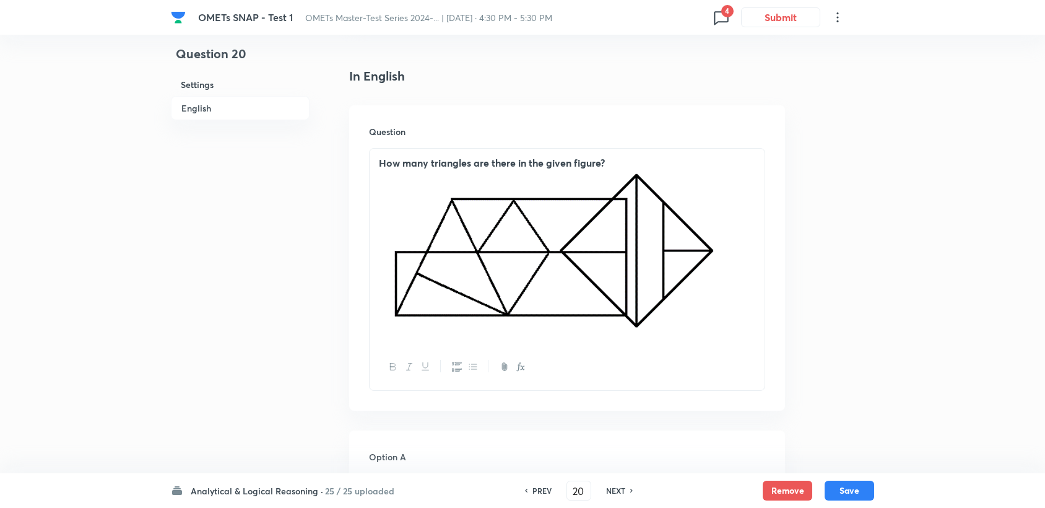
click at [611, 489] on h6 "NEXT" at bounding box center [615, 490] width 19 height 11
checkbox input "false"
type input "21"
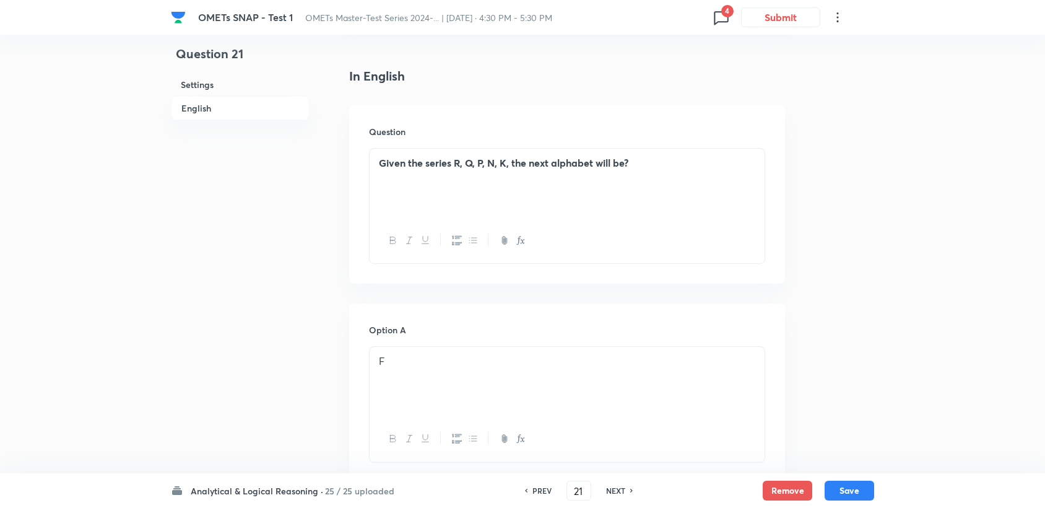
click at [611, 489] on h6 "NEXT" at bounding box center [615, 490] width 19 height 11
checkbox input "false"
type input "22"
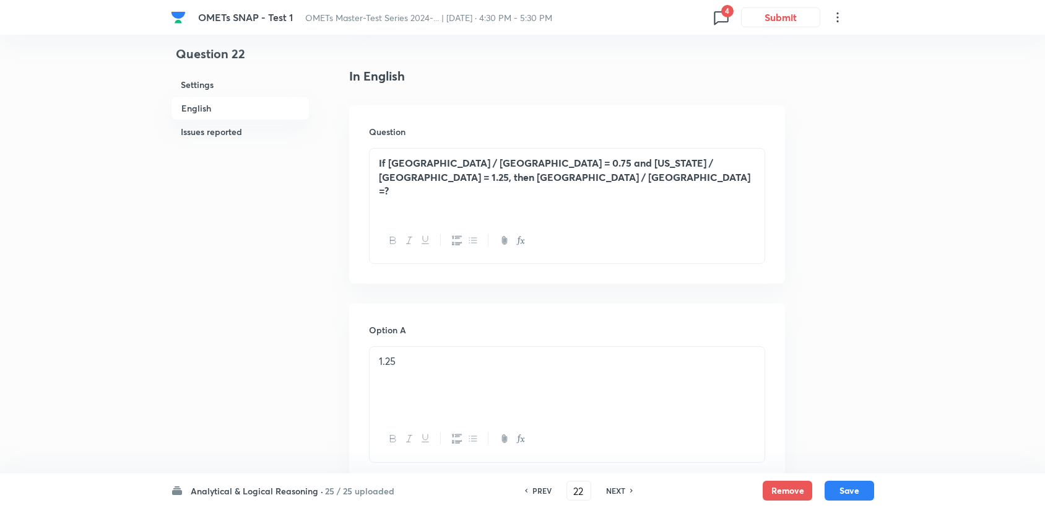
click at [611, 488] on h6 "NEXT" at bounding box center [615, 490] width 19 height 11
checkbox input "false"
type input "23"
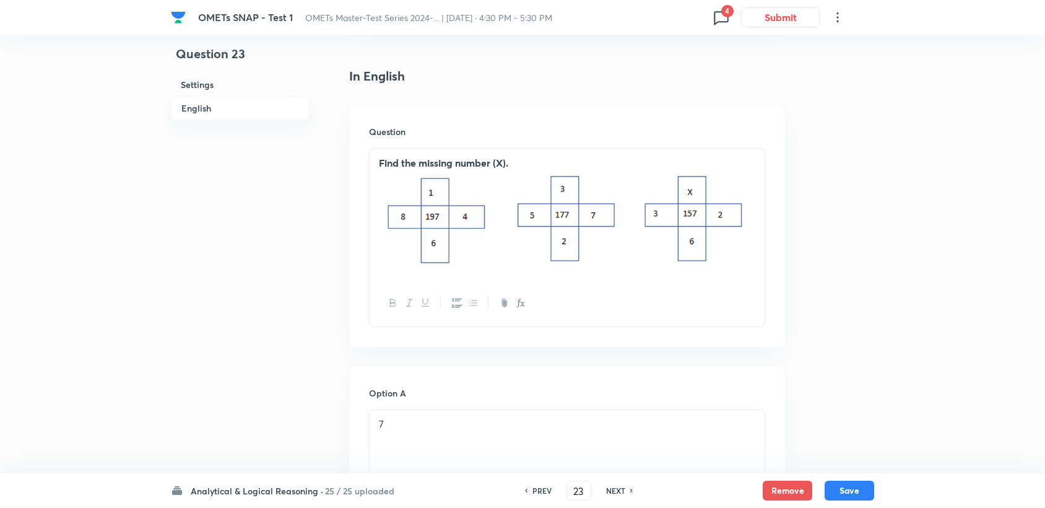
click at [611, 488] on h6 "NEXT" at bounding box center [615, 490] width 19 height 11
checkbox input "false"
type input "24"
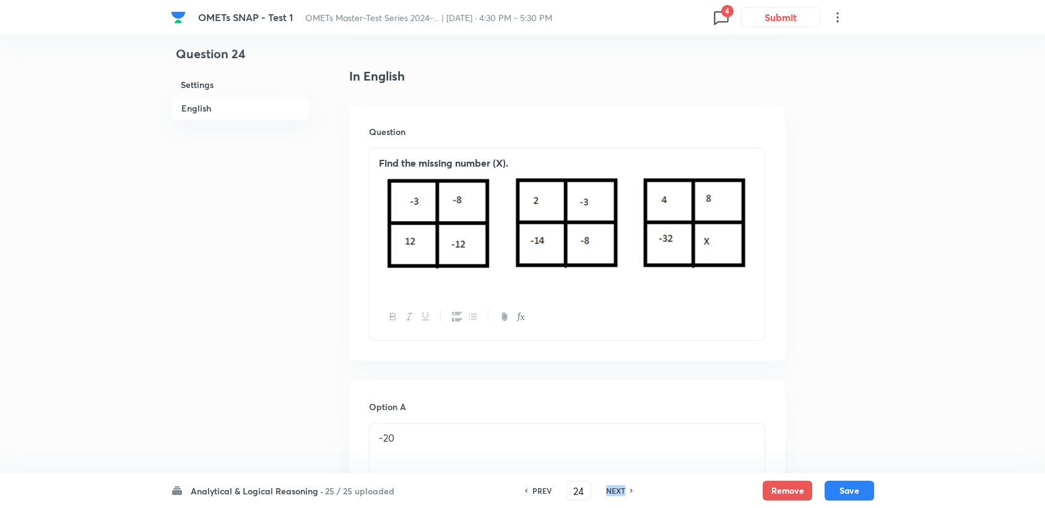
click at [611, 488] on h6 "NEXT" at bounding box center [615, 490] width 19 height 11
checkbox input "false"
type input "25"
checkbox input "true"
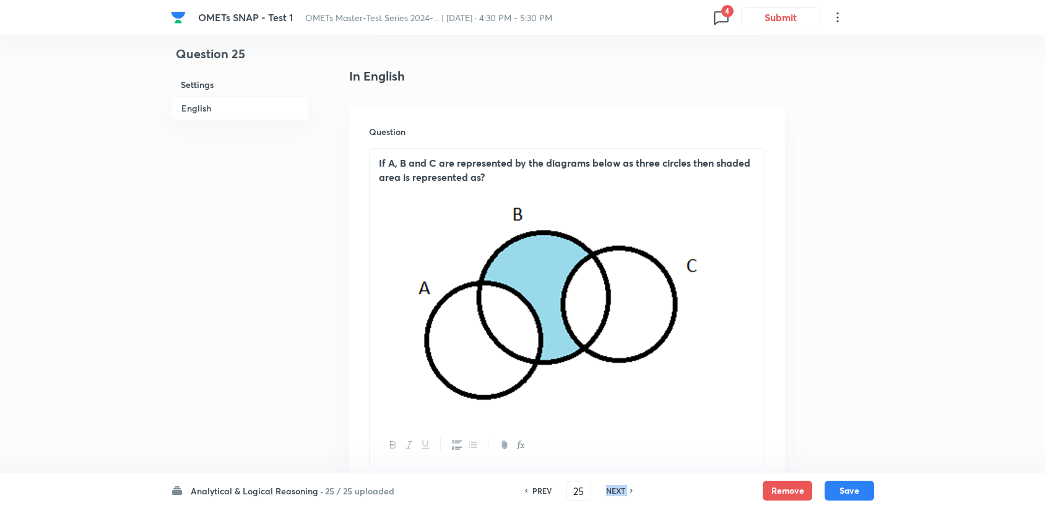
click at [611, 488] on h6 "NEXT" at bounding box center [615, 490] width 19 height 11
type input "26"
checkbox input "false"
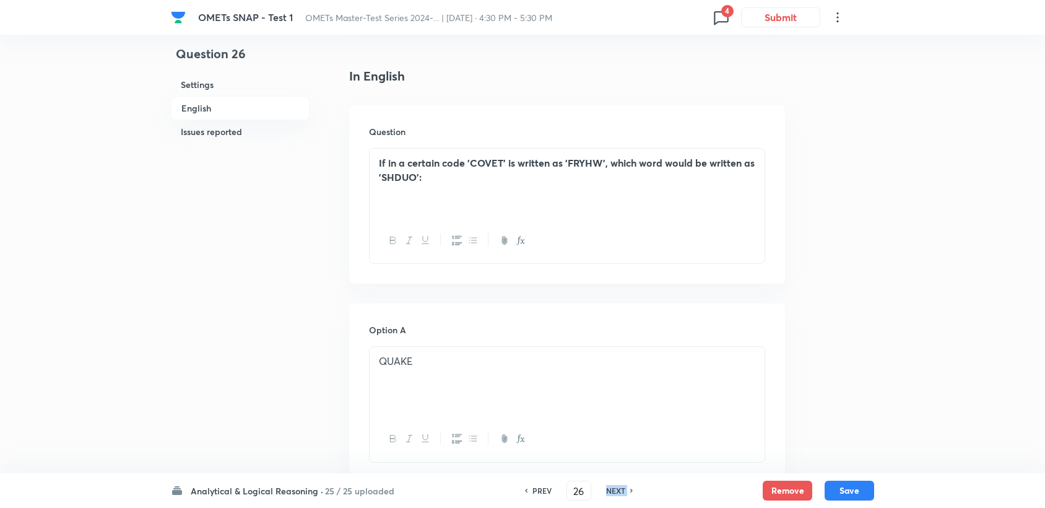
click at [611, 488] on h6 "NEXT" at bounding box center [615, 490] width 19 height 11
checkbox input "false"
type input "27"
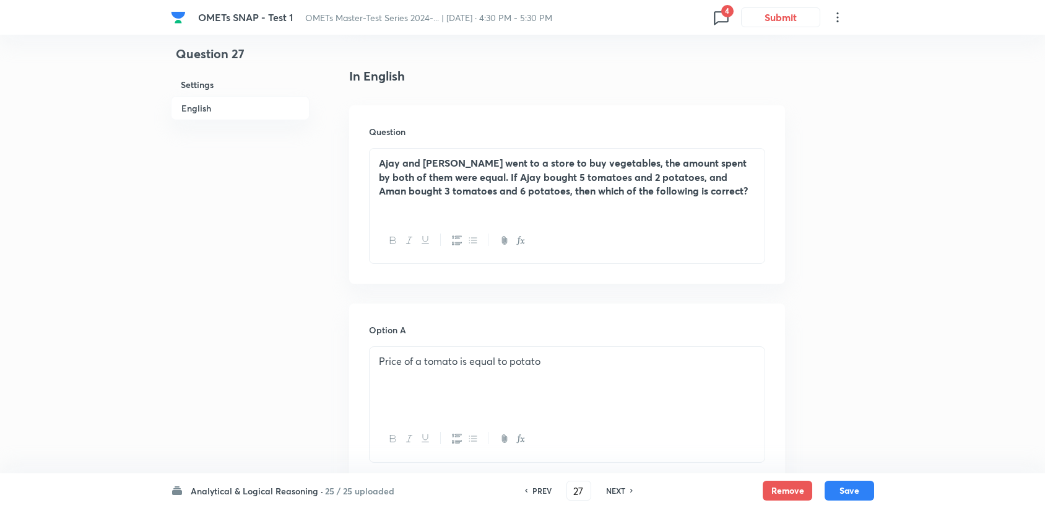
click at [611, 487] on h6 "NEXT" at bounding box center [615, 490] width 19 height 11
checkbox input "false"
type input "28"
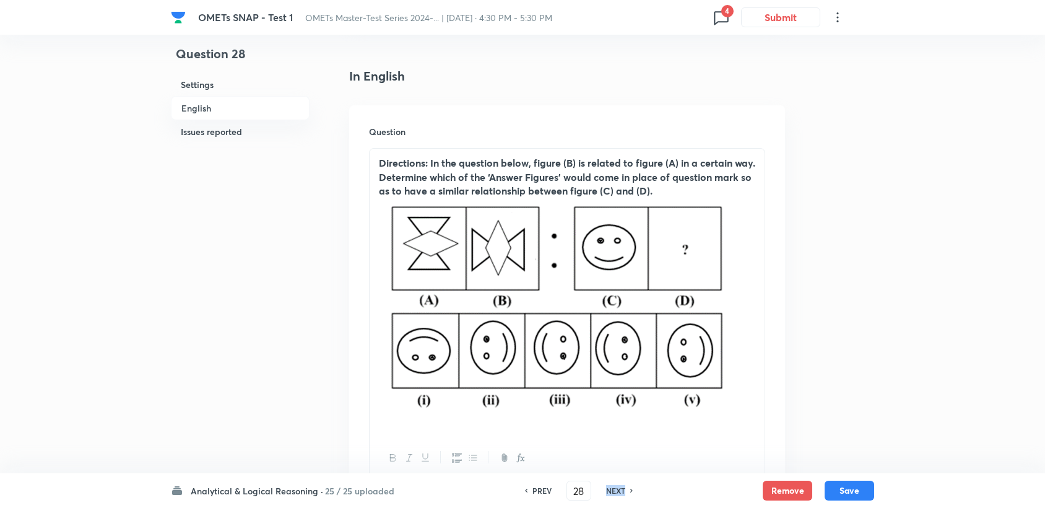
click at [610, 487] on h6 "NEXT" at bounding box center [615, 490] width 19 height 11
checkbox input "false"
type input "29"
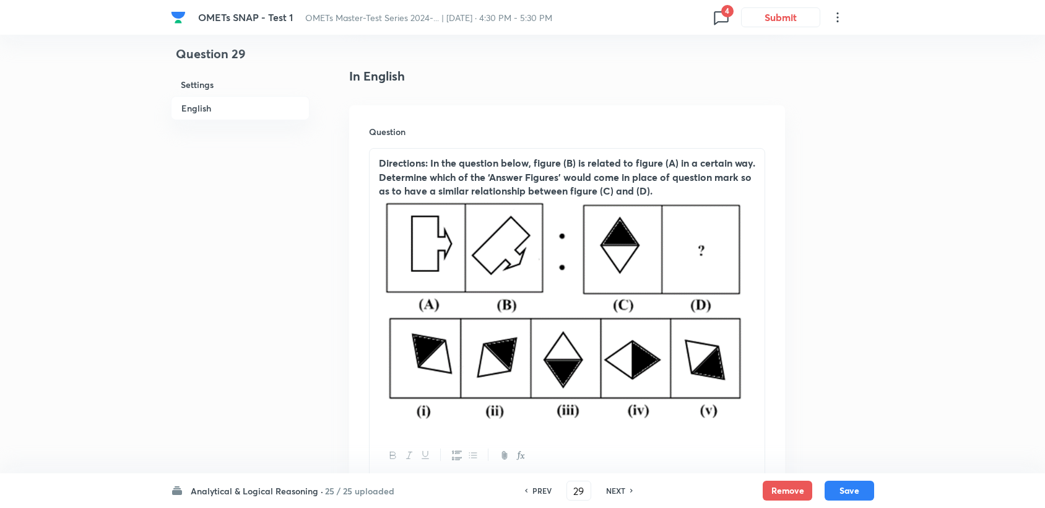
click at [610, 487] on h6 "NEXT" at bounding box center [615, 490] width 19 height 11
checkbox input "false"
type input "30"
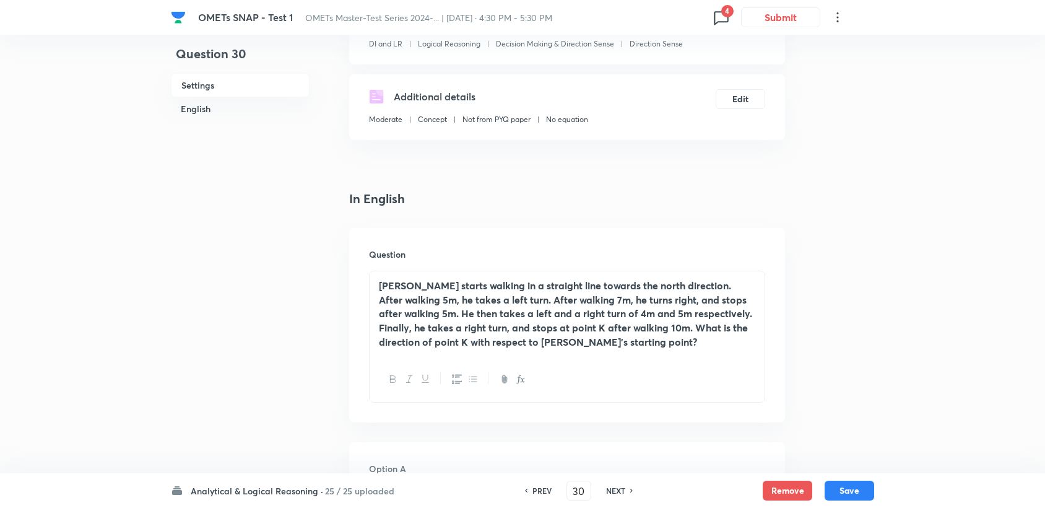
scroll to position [344, 0]
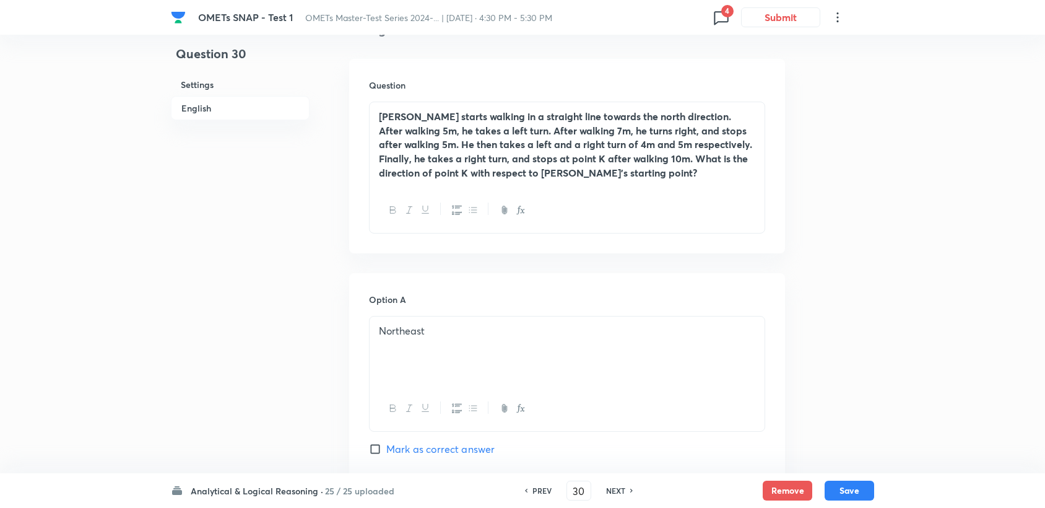
click at [624, 487] on h6 "NEXT" at bounding box center [615, 490] width 19 height 11
checkbox input "false"
type input "31"
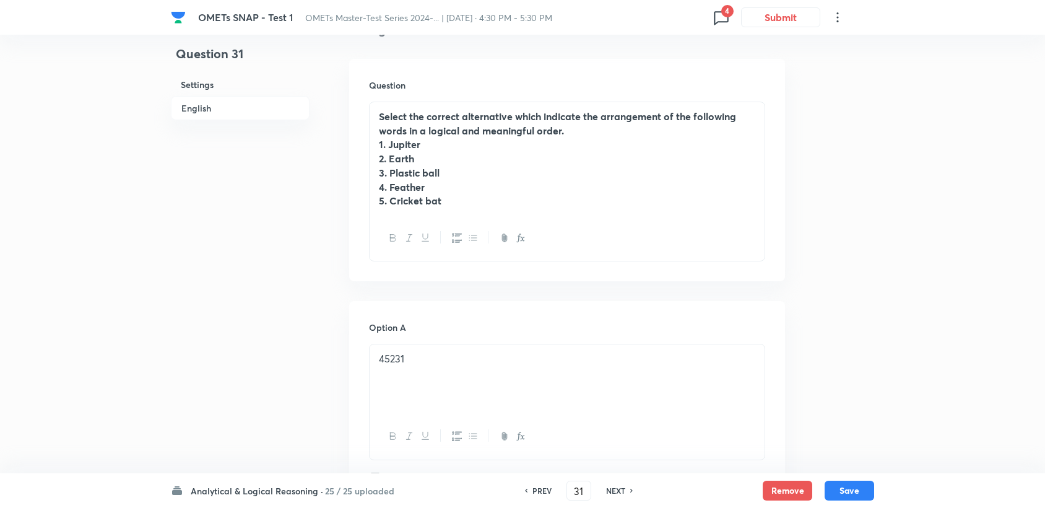
click at [624, 487] on h6 "NEXT" at bounding box center [615, 490] width 19 height 11
checkbox input "false"
type input "32"
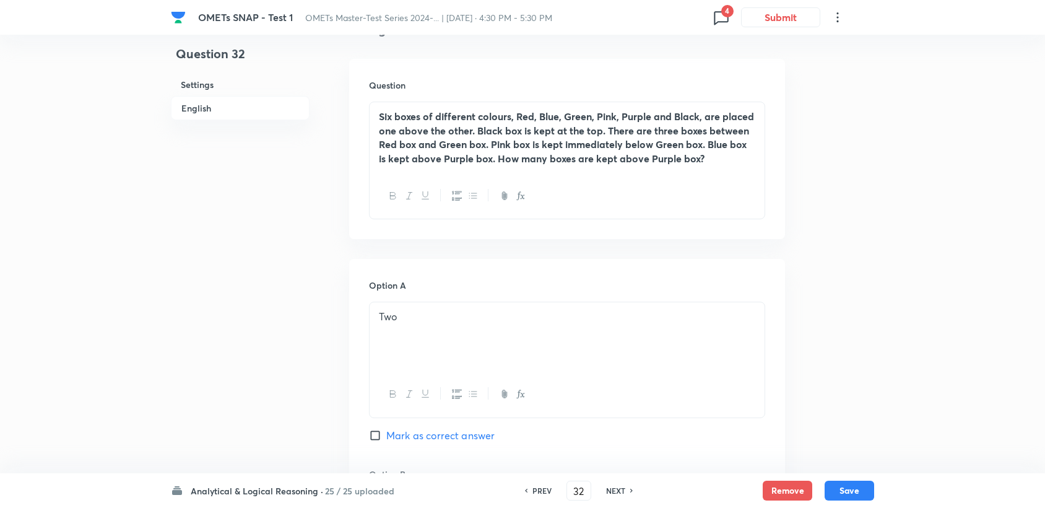
click at [624, 487] on h6 "NEXT" at bounding box center [615, 490] width 19 height 11
checkbox input "false"
type input "33"
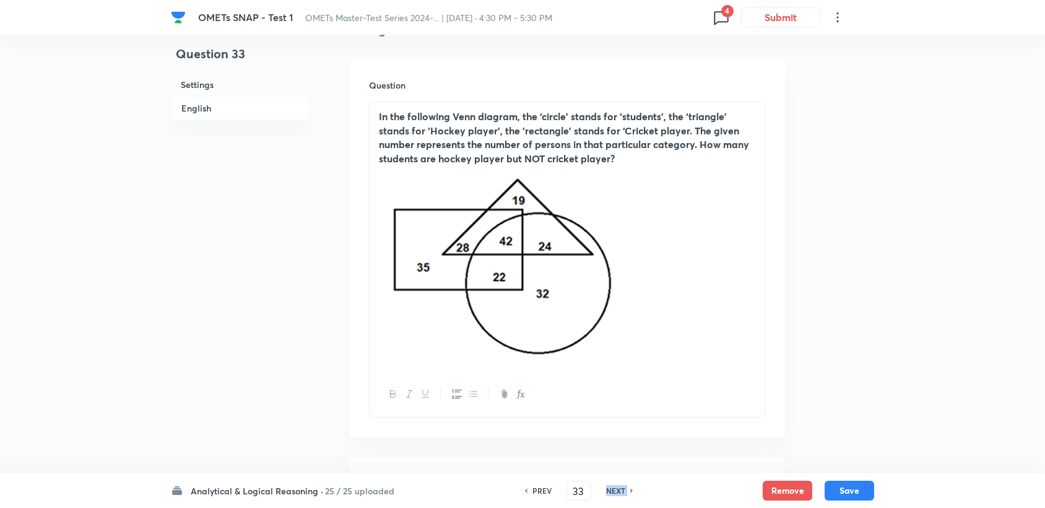
click at [624, 489] on h6 "NEXT" at bounding box center [615, 490] width 19 height 11
checkbox input "false"
type input "34"
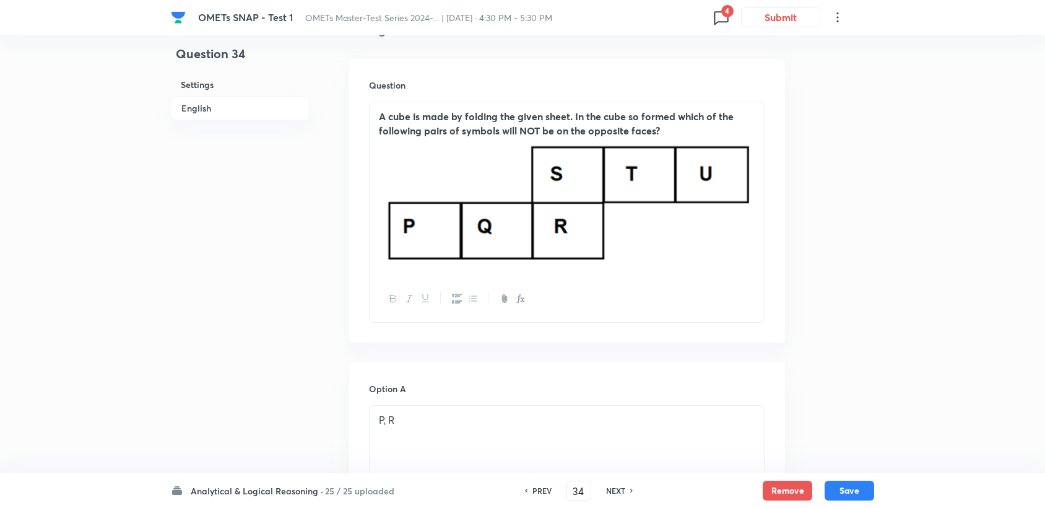
click at [622, 489] on h6 "NEXT" at bounding box center [615, 490] width 19 height 11
checkbox input "false"
type input "35"
checkbox input "true"
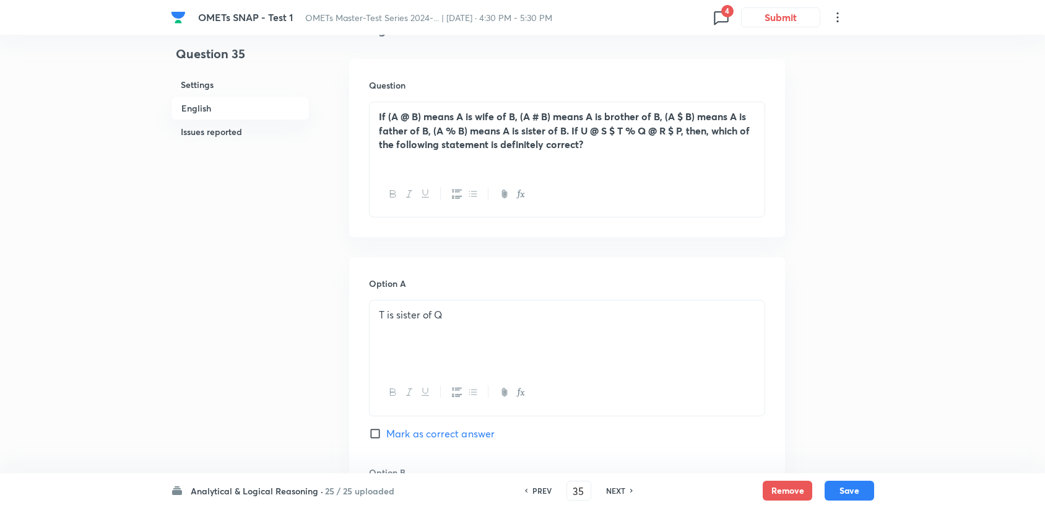
click at [622, 489] on h6 "NEXT" at bounding box center [615, 490] width 19 height 11
type input "36"
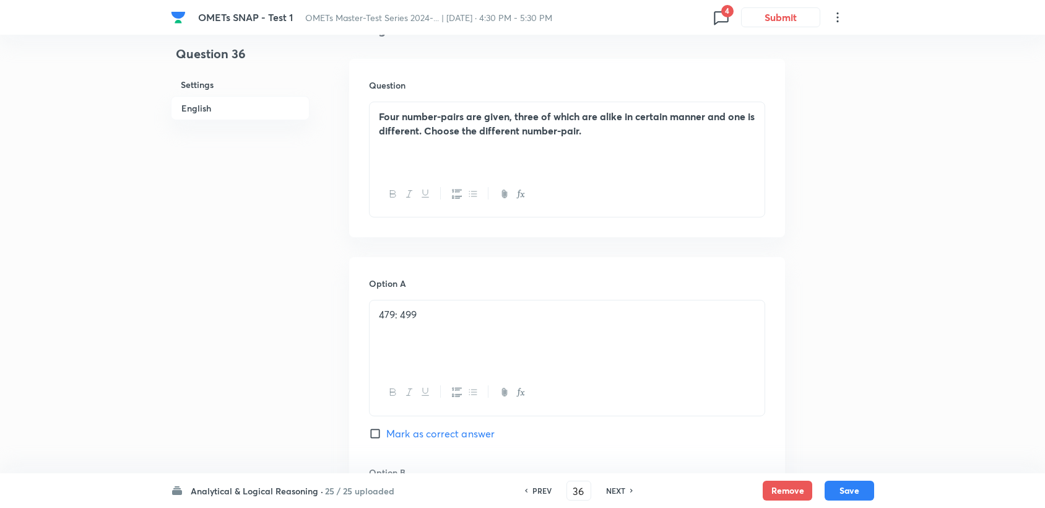
click at [620, 489] on h6 "NEXT" at bounding box center [615, 490] width 19 height 11
checkbox input "false"
type input "37"
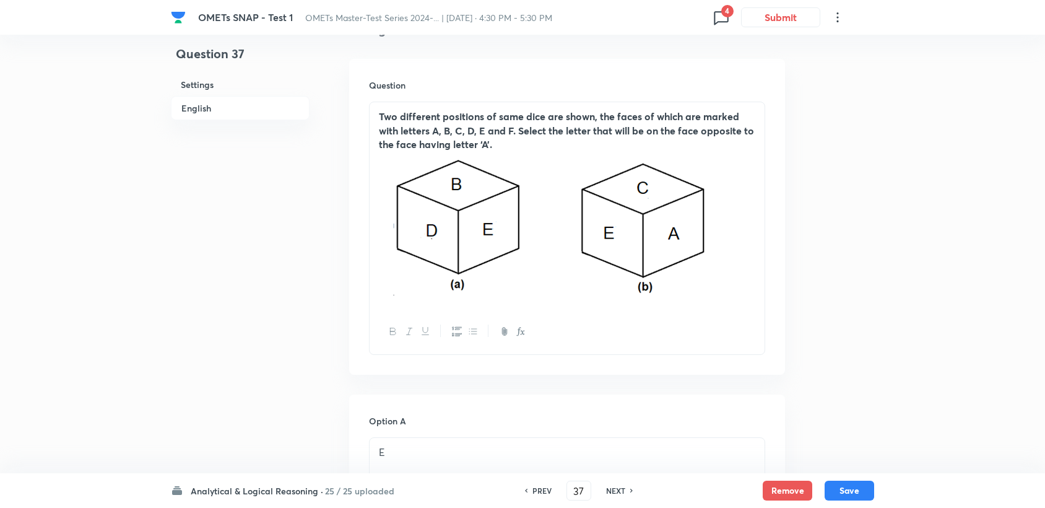
click at [619, 489] on h6 "NEXT" at bounding box center [615, 490] width 19 height 11
checkbox input "false"
type input "38"
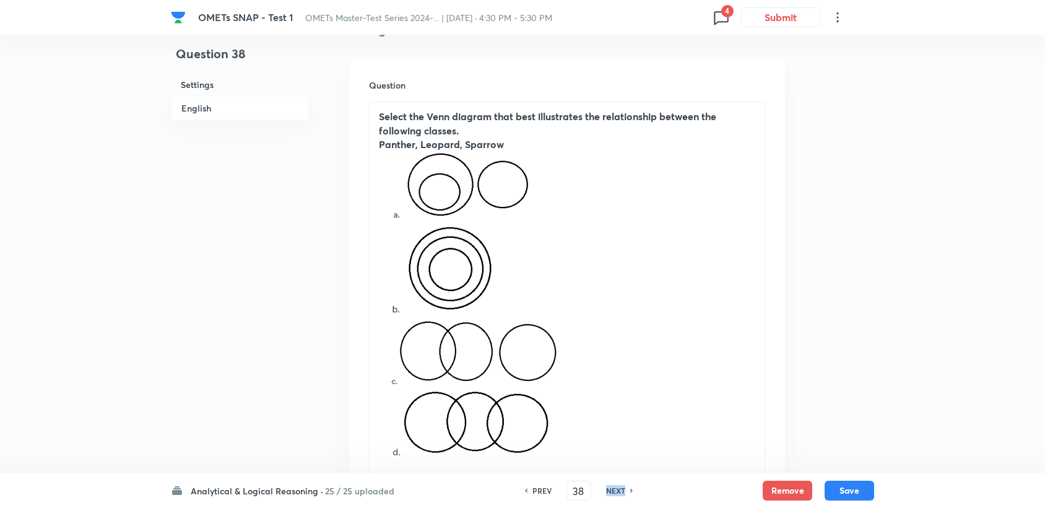
click at [619, 489] on h6 "NEXT" at bounding box center [615, 490] width 19 height 11
checkbox input "false"
type input "39"
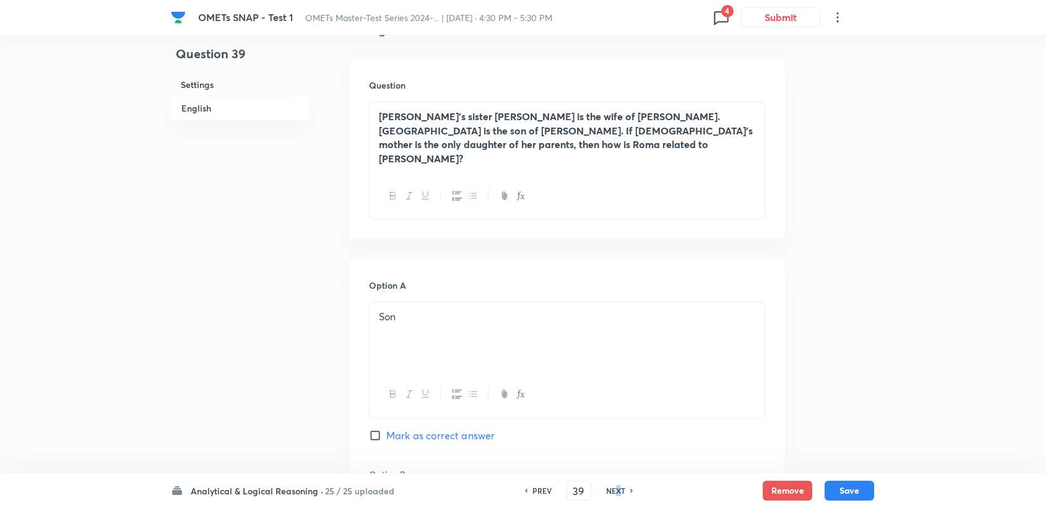
click at [618, 487] on h6 "NEXT" at bounding box center [615, 490] width 19 height 11
checkbox input "false"
type input "40"
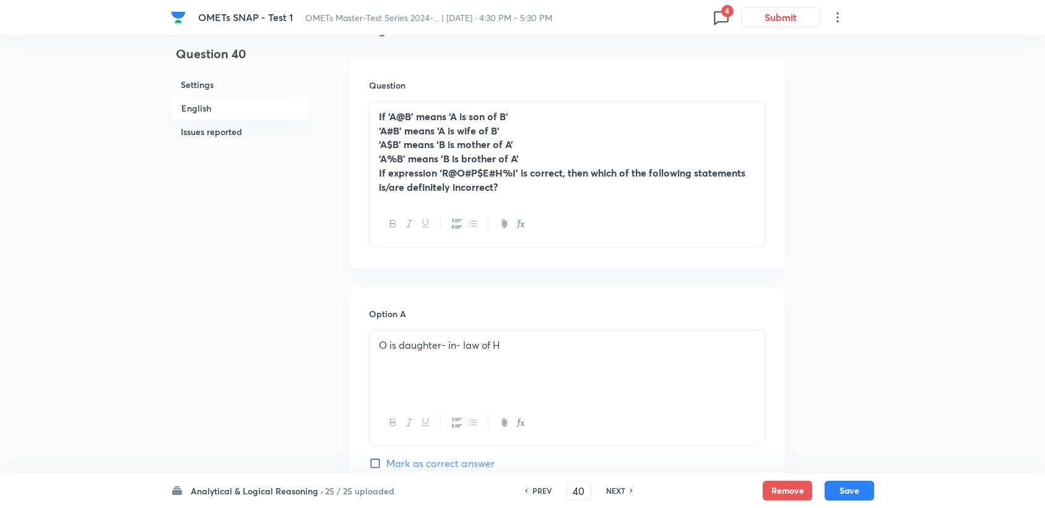
click at [618, 487] on h6 "NEXT" at bounding box center [615, 490] width 19 height 11
checkbox input "false"
type input "41"
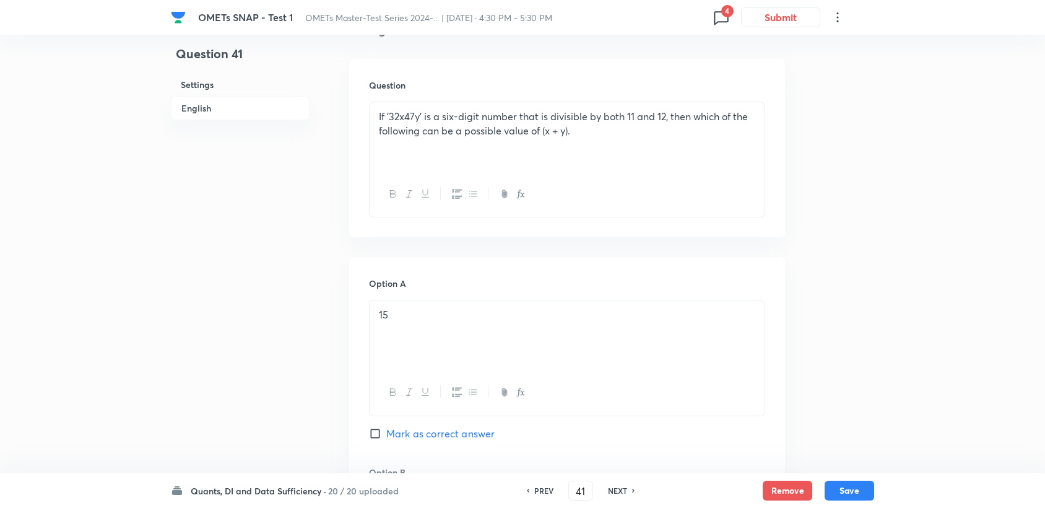
click at [606, 488] on div "NEXT" at bounding box center [619, 490] width 33 height 11
checkbox input "false"
type input "42"
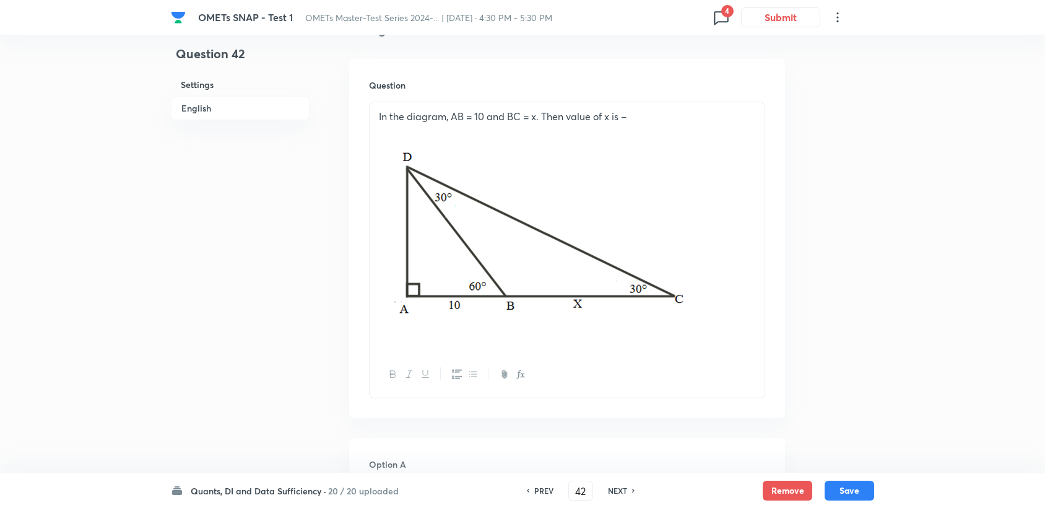
click at [607, 484] on div "PREV 42 ​ NEXT" at bounding box center [581, 491] width 160 height 20
click at [611, 490] on h6 "NEXT" at bounding box center [617, 490] width 19 height 11
checkbox input "false"
type input "43"
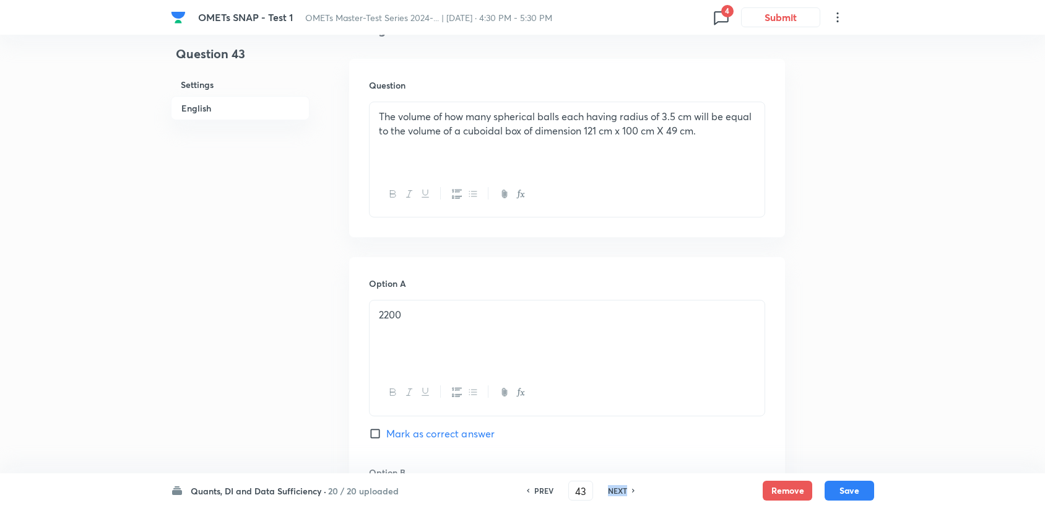
click at [612, 490] on h6 "NEXT" at bounding box center [617, 490] width 19 height 11
checkbox input "false"
type input "44"
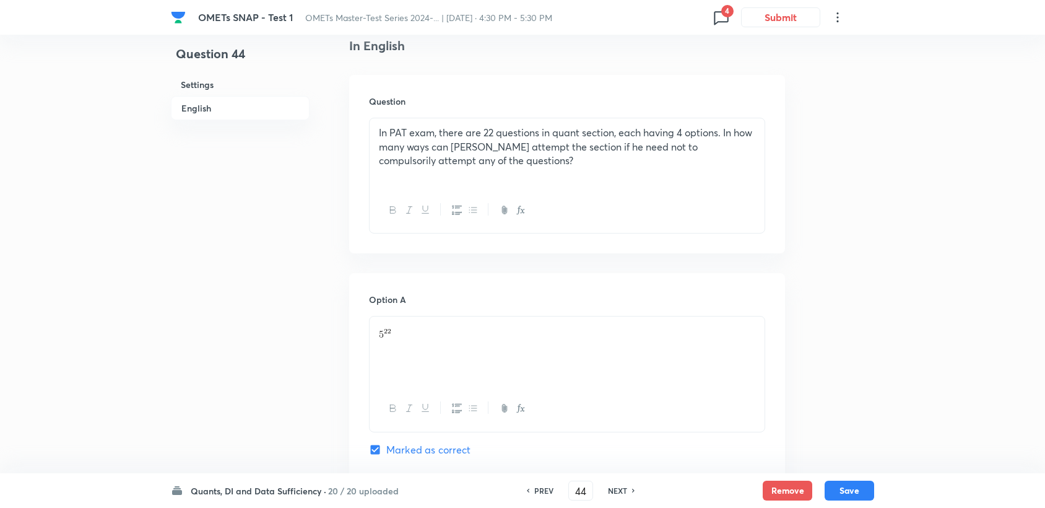
drag, startPoint x: 612, startPoint y: 490, endPoint x: 612, endPoint y: 479, distance: 11.1
click at [612, 479] on div "Quants, DI and Data Sufficiency · 20 / 20 uploaded PREV 44 ​ NEXT Remove Save" at bounding box center [522, 490] width 703 height 35
click at [612, 478] on div "Quants, DI and Data Sufficiency · 20 / 20 uploaded PREV 44 ​ NEXT Remove Save" at bounding box center [522, 490] width 703 height 35
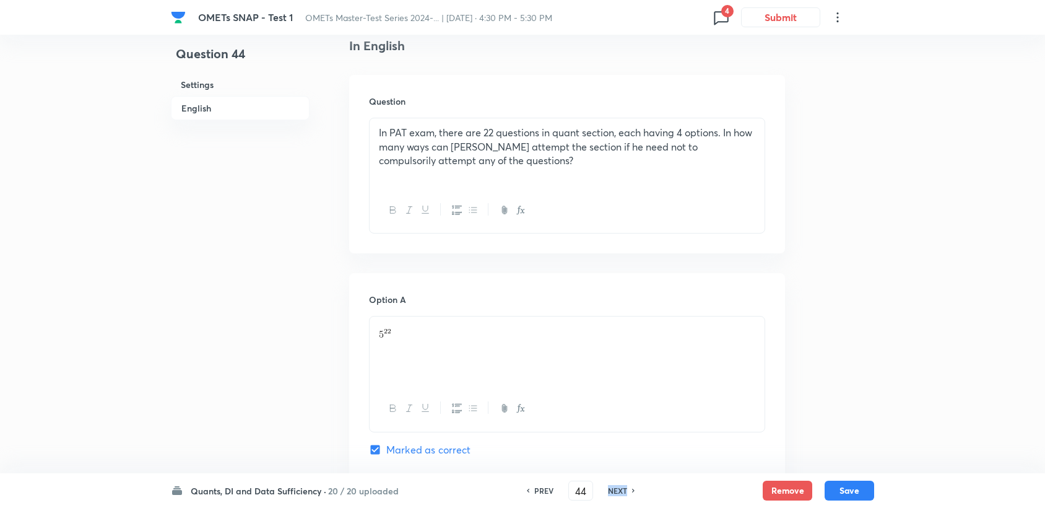
drag, startPoint x: 612, startPoint y: 478, endPoint x: 612, endPoint y: 494, distance: 15.5
click at [612, 494] on h6 "NEXT" at bounding box center [617, 490] width 19 height 11
checkbox input "false"
type input "45"
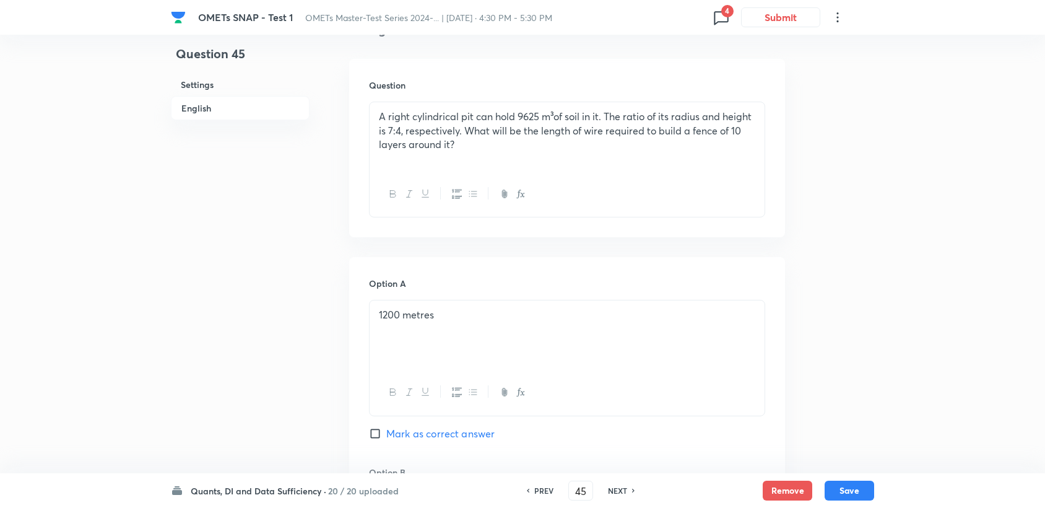
click at [611, 492] on h6 "NEXT" at bounding box center [617, 490] width 19 height 11
checkbox input "false"
type input "46"
click at [609, 479] on div "Quants, DI and Data Sufficiency · 20 / 20 uploaded PREV 46 ​ NEXT Remove Save" at bounding box center [522, 490] width 703 height 35
click at [609, 477] on div "Quants, DI and Data Sufficiency · 20 / 20 uploaded PREV 46 ​ NEXT Remove Save" at bounding box center [522, 490] width 703 height 35
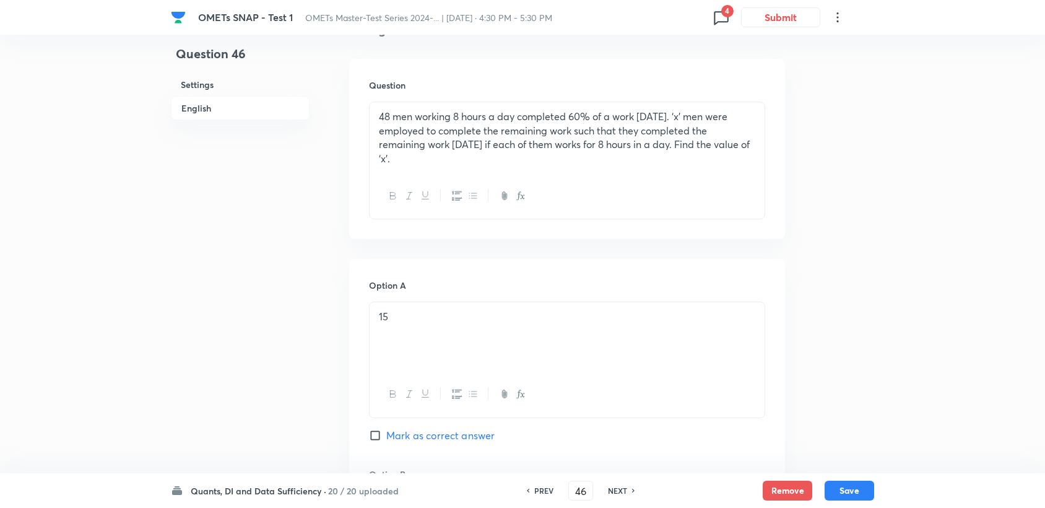
click at [611, 493] on h6 "NEXT" at bounding box center [617, 490] width 19 height 11
checkbox input "false"
type input "47"
click at [610, 489] on h6 "NEXT" at bounding box center [617, 490] width 19 height 11
checkbox input "false"
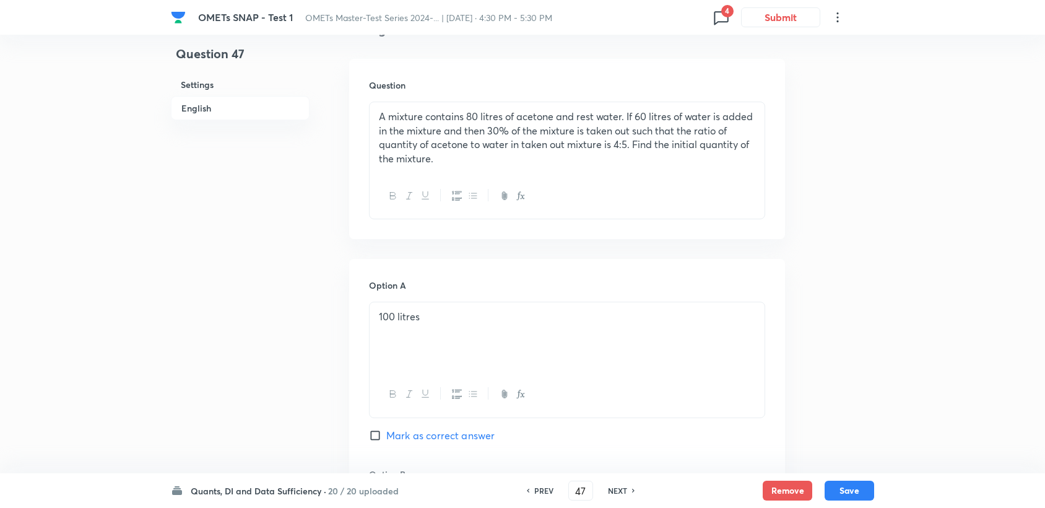
type input "48"
click at [527, 495] on div "PREV" at bounding box center [542, 490] width 33 height 11
checkbox input "false"
type input "47"
click at [535, 494] on h6 "PREV" at bounding box center [543, 490] width 19 height 11
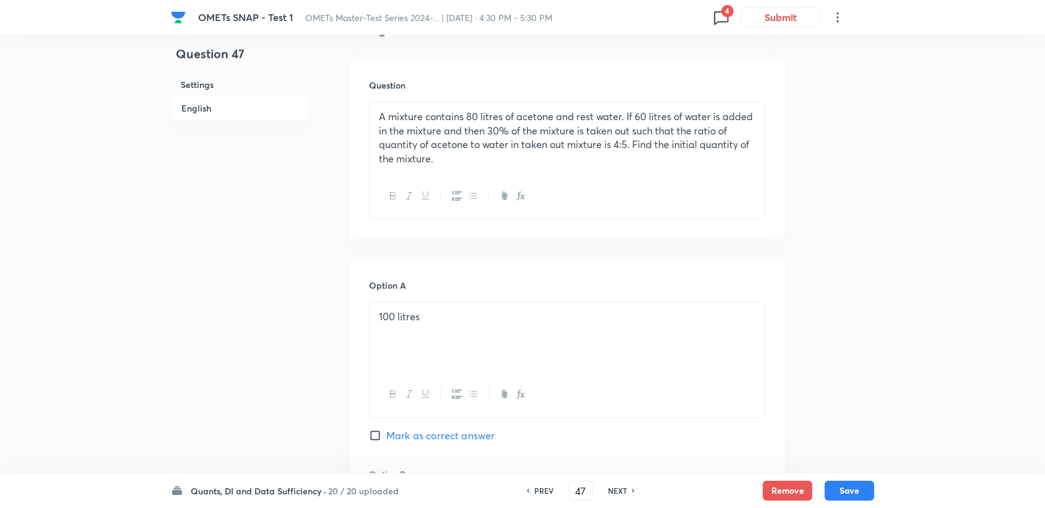
checkbox input "false"
type input "46"
click at [535, 494] on h6 "PREV" at bounding box center [543, 490] width 19 height 11
checkbox input "false"
type input "45"
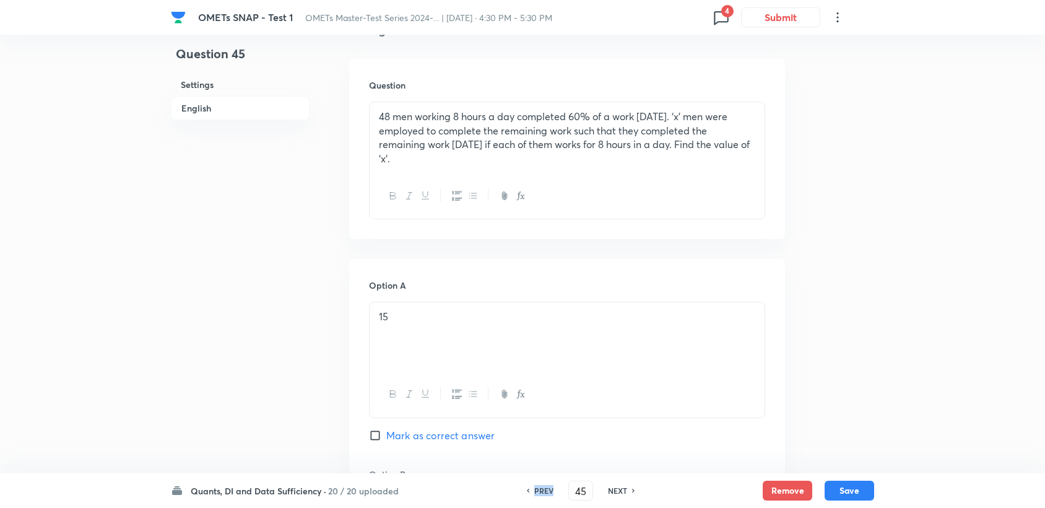
click at [535, 494] on h6 "PREV" at bounding box center [543, 490] width 19 height 11
checkbox input "false"
type input "44"
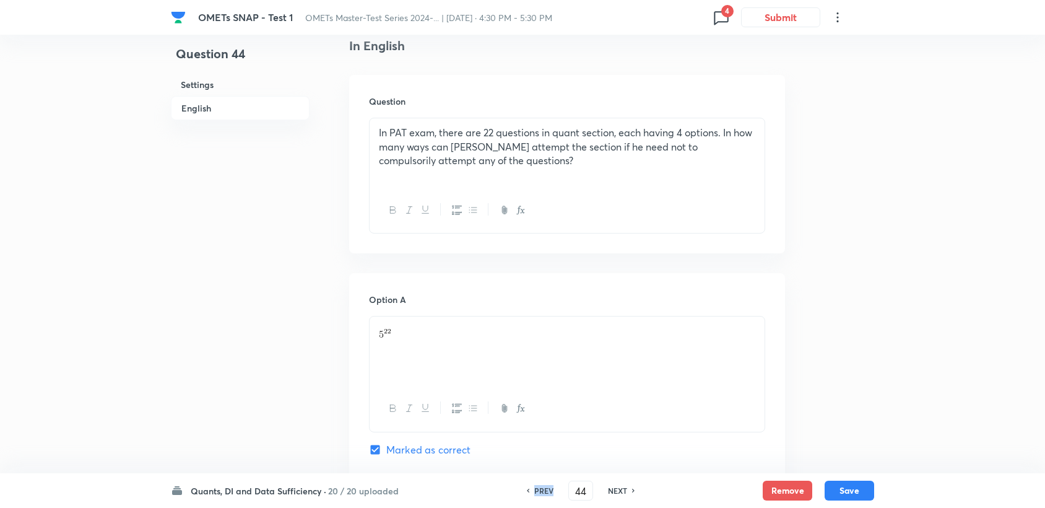
click at [535, 494] on h6 "PREV" at bounding box center [543, 490] width 19 height 11
checkbox input "false"
type input "43"
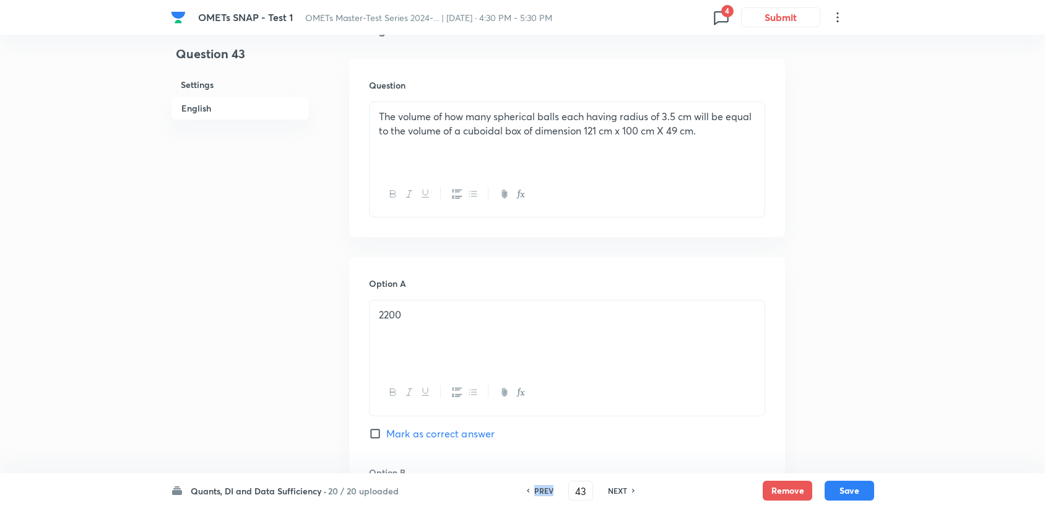
click at [535, 494] on h6 "PREV" at bounding box center [543, 490] width 19 height 11
checkbox input "false"
checkbox input "true"
type input "42"
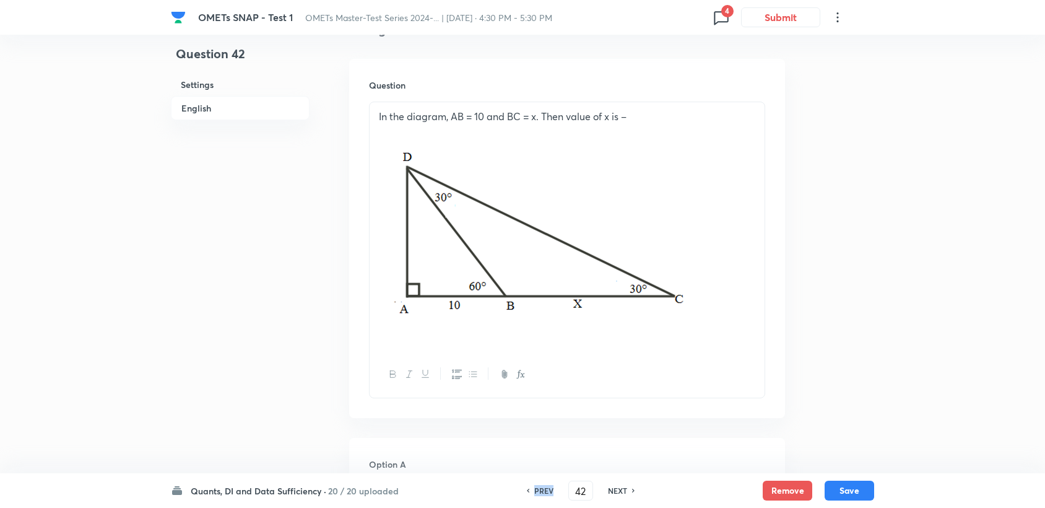
click at [535, 494] on h6 "PREV" at bounding box center [543, 490] width 19 height 11
checkbox input "false"
type input "41"
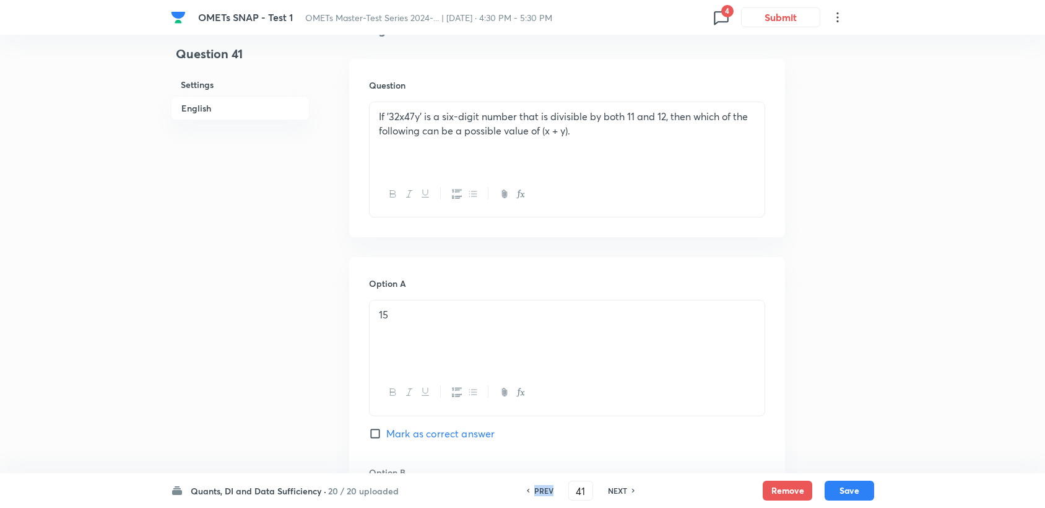
click at [535, 494] on h6 "PREV" at bounding box center [543, 490] width 19 height 11
checkbox input "false"
type input "40"
checkbox input "true"
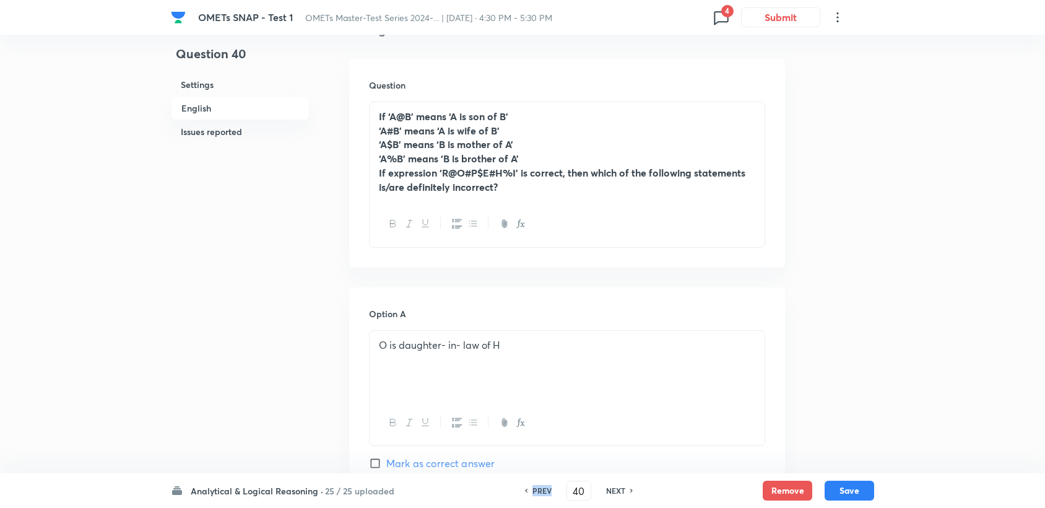
click at [535, 494] on h6 "PREV" at bounding box center [542, 490] width 19 height 11
checkbox input "true"
checkbox input "false"
type input "39"
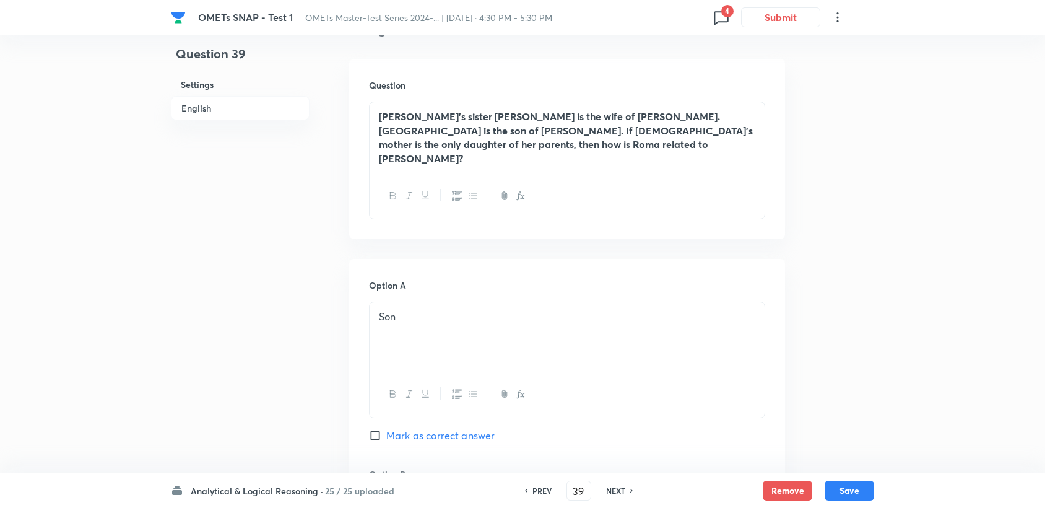
click at [535, 494] on h6 "PREV" at bounding box center [542, 490] width 19 height 11
checkbox input "false"
type input "38"
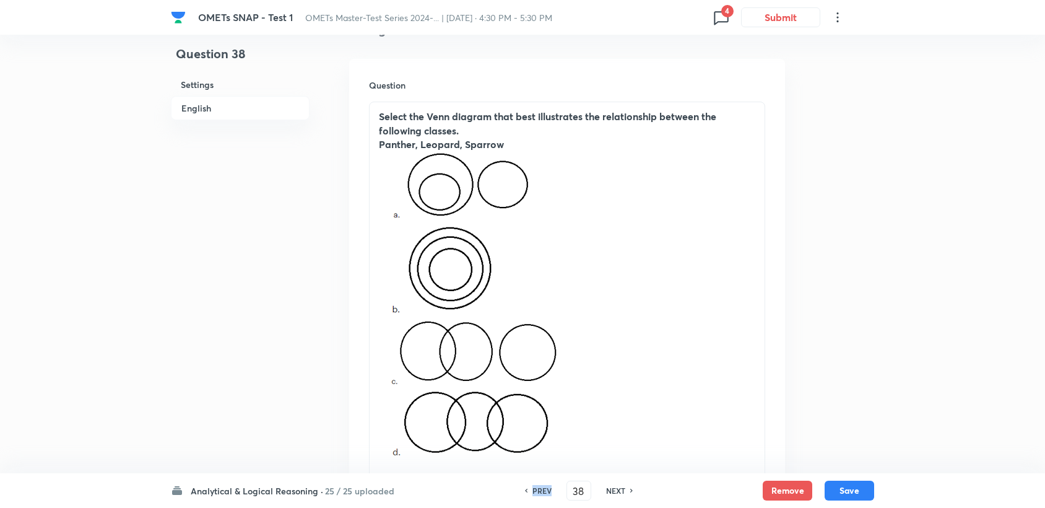
click at [535, 494] on h6 "PREV" at bounding box center [542, 490] width 19 height 11
checkbox input "false"
type input "37"
checkbox input "true"
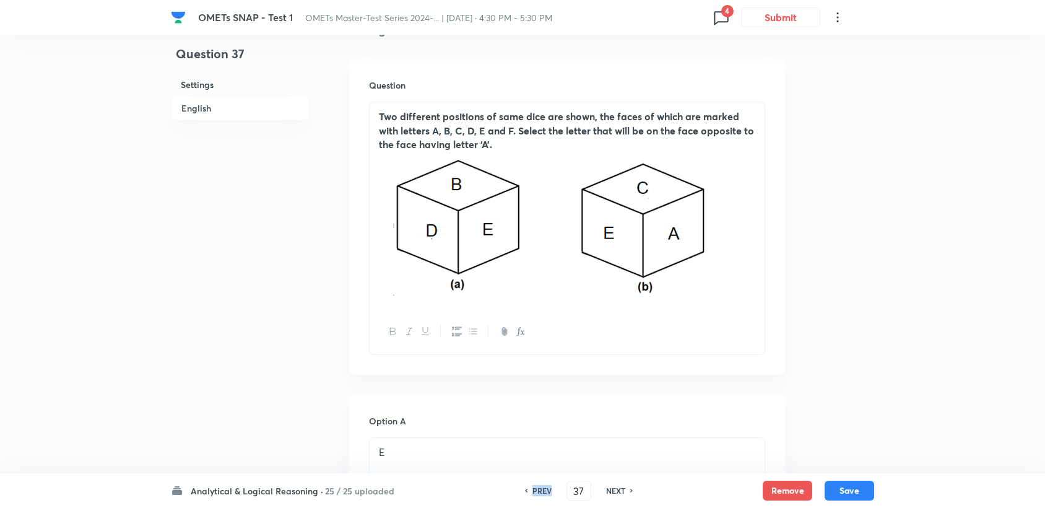
click at [535, 494] on h6 "PREV" at bounding box center [542, 490] width 19 height 11
type input "36"
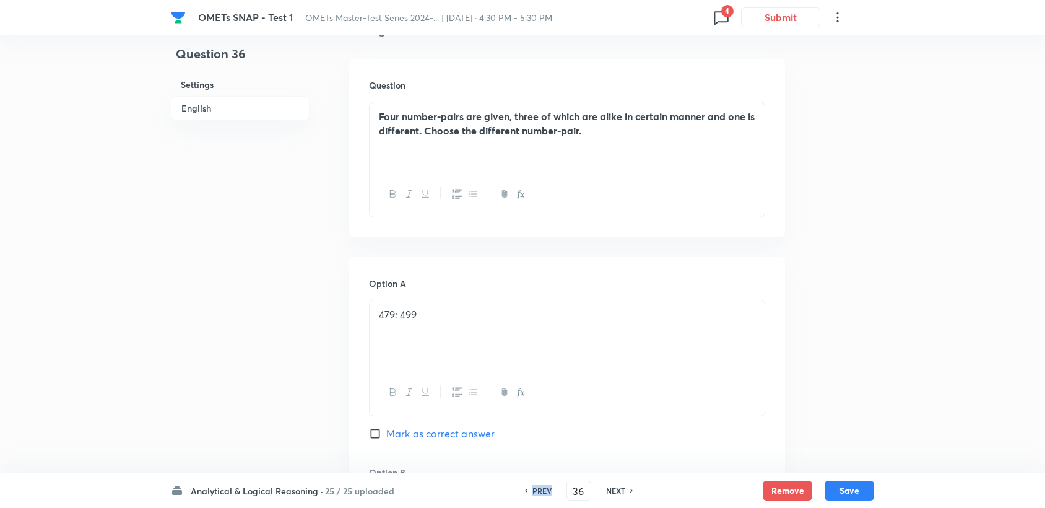
click at [535, 494] on h6 "PREV" at bounding box center [542, 490] width 19 height 11
checkbox input "false"
type input "35"
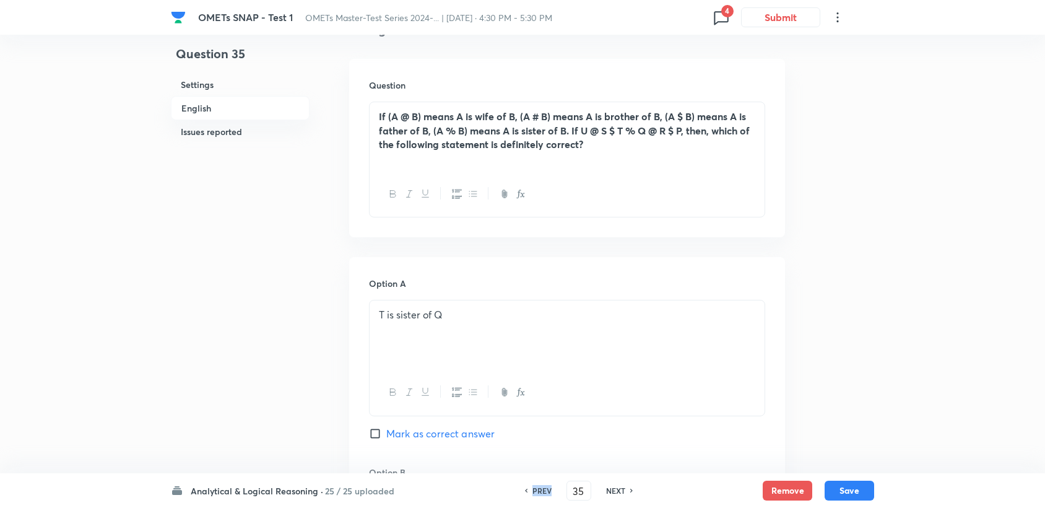
click at [535, 494] on h6 "PREV" at bounding box center [542, 490] width 19 height 11
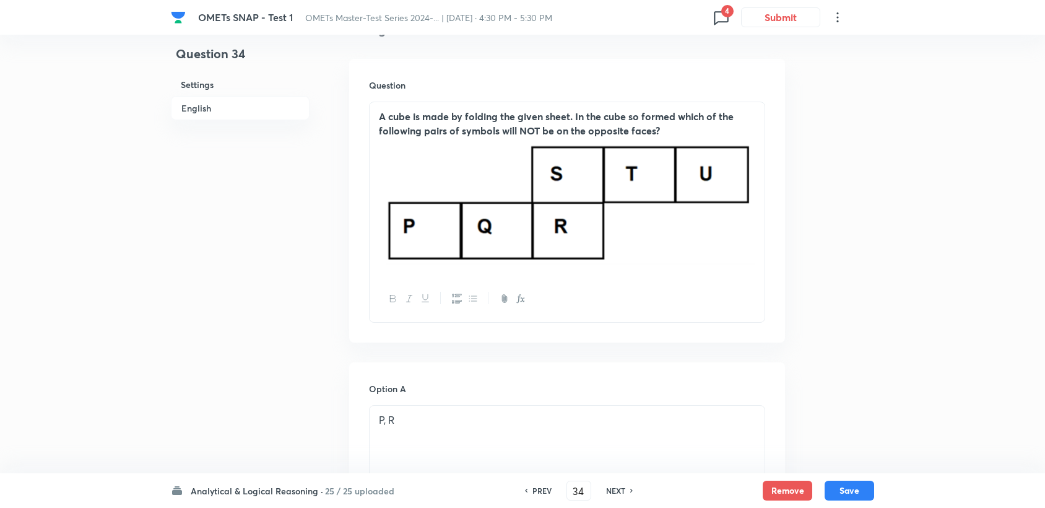
click at [535, 494] on h6 "PREV" at bounding box center [542, 490] width 19 height 11
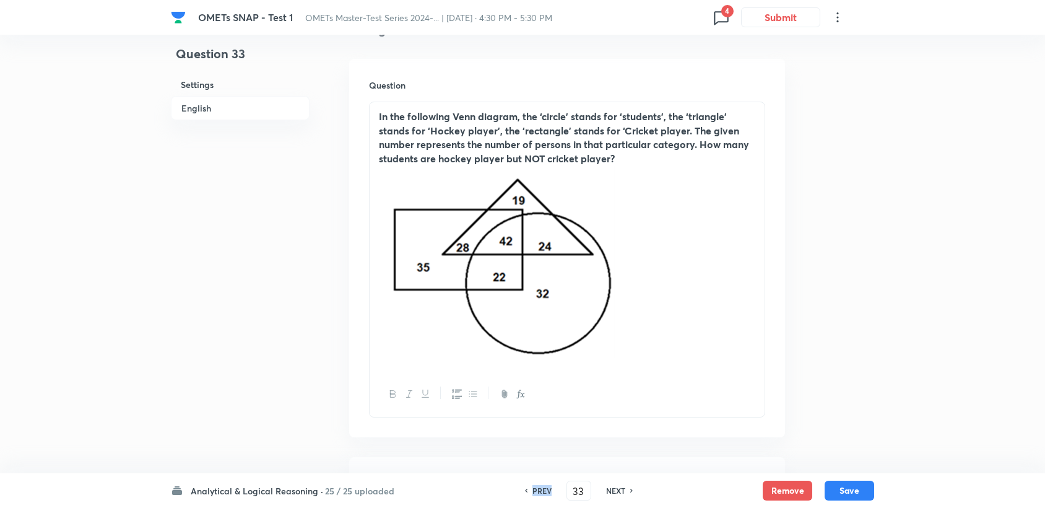
click at [535, 494] on h6 "PREV" at bounding box center [542, 490] width 19 height 11
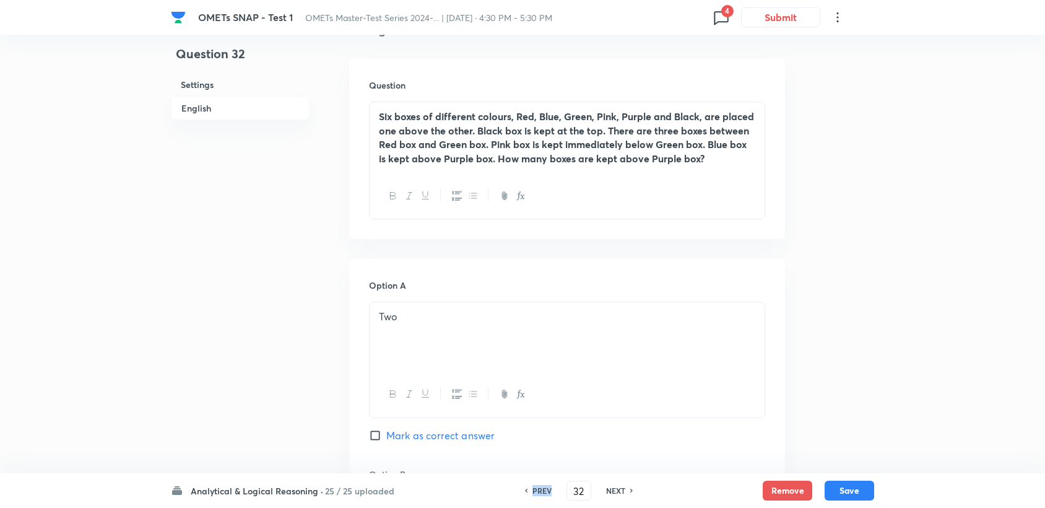
click at [535, 494] on h6 "PREV" at bounding box center [542, 490] width 19 height 11
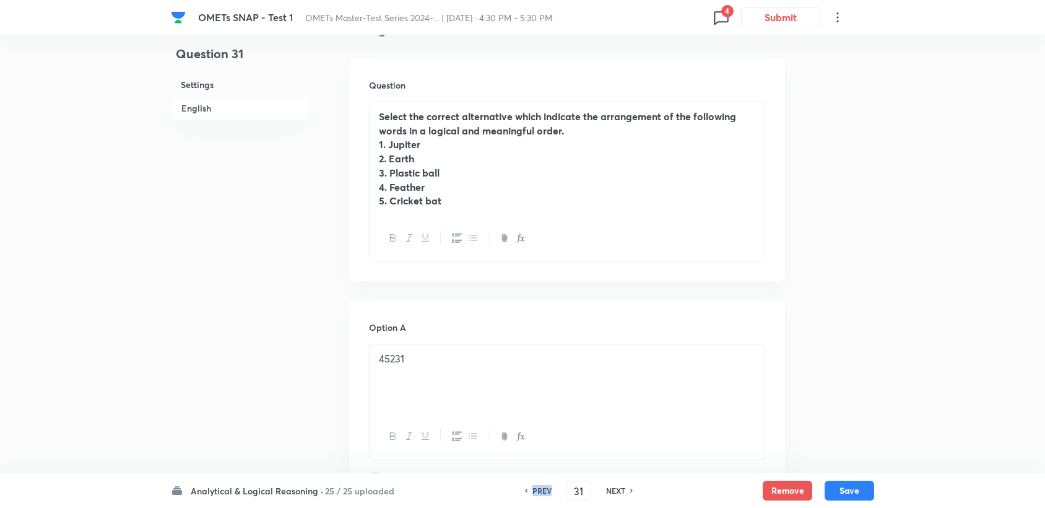
click at [535, 494] on h6 "PREV" at bounding box center [542, 490] width 19 height 11
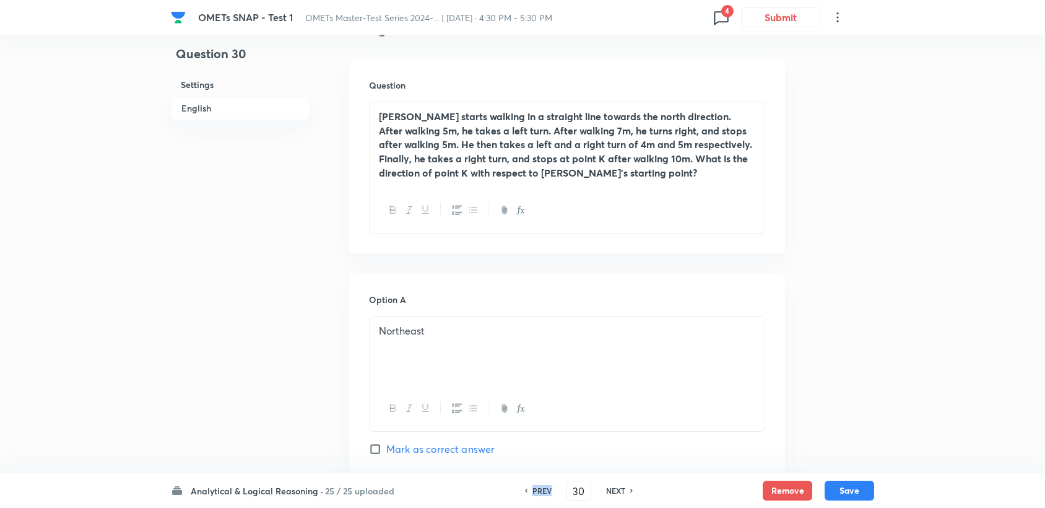
click at [535, 494] on h6 "PREV" at bounding box center [542, 490] width 19 height 11
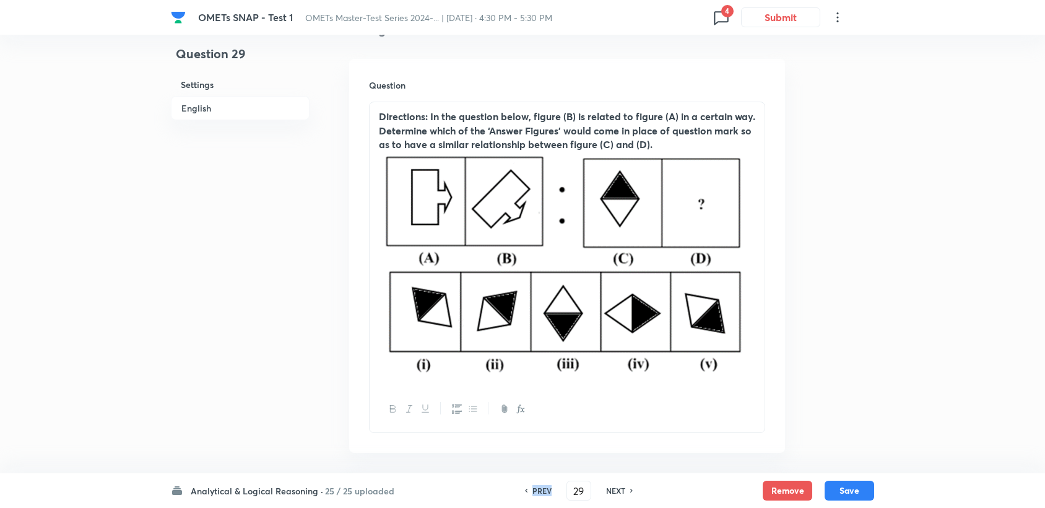
click at [535, 494] on h6 "PREV" at bounding box center [542, 490] width 19 height 11
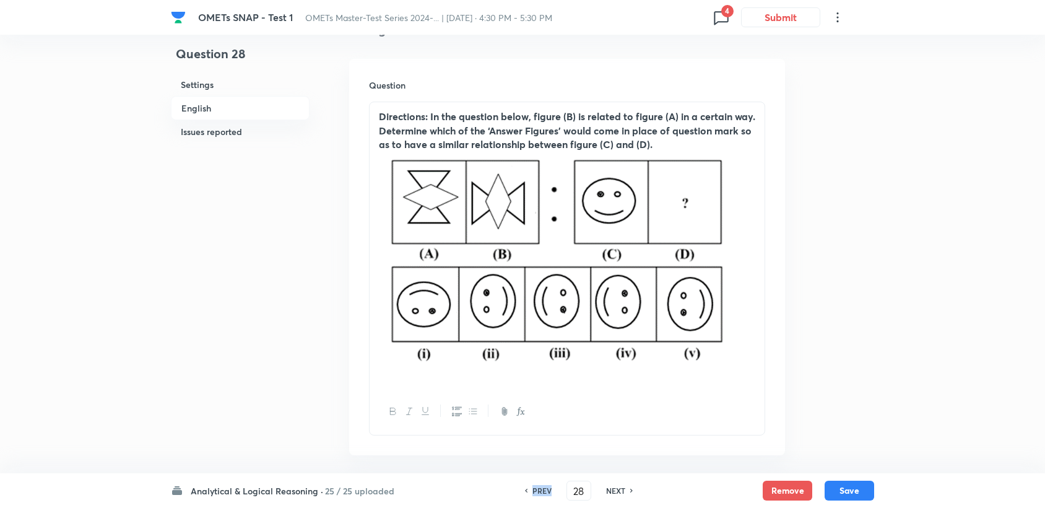
click at [535, 494] on h6 "PREV" at bounding box center [542, 490] width 19 height 11
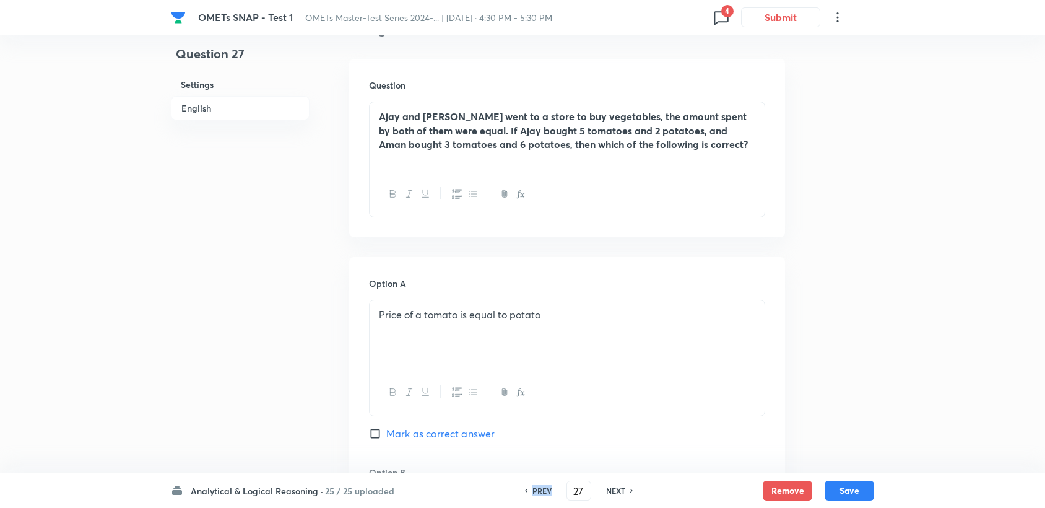
click at [535, 494] on h6 "PREV" at bounding box center [542, 490] width 19 height 11
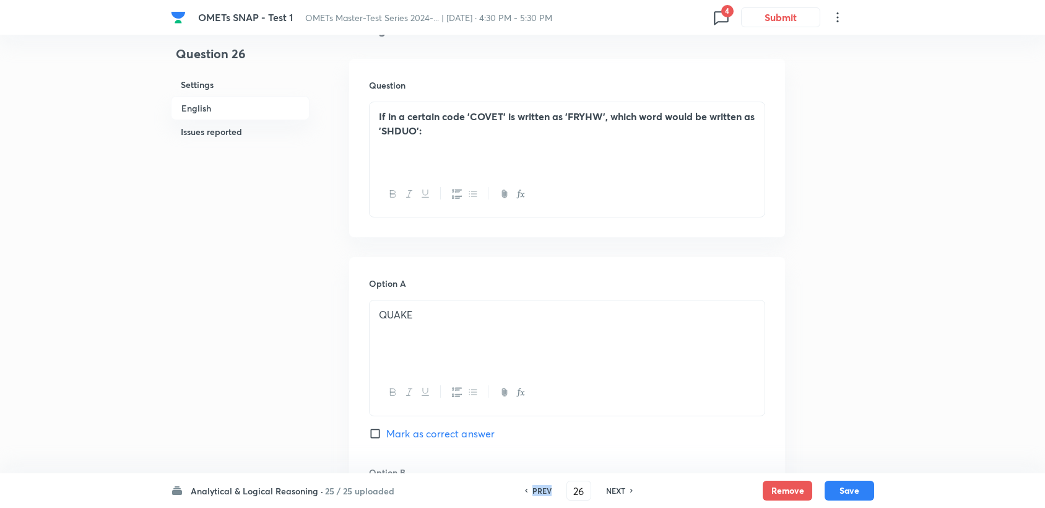
click at [535, 494] on h6 "PREV" at bounding box center [542, 490] width 19 height 11
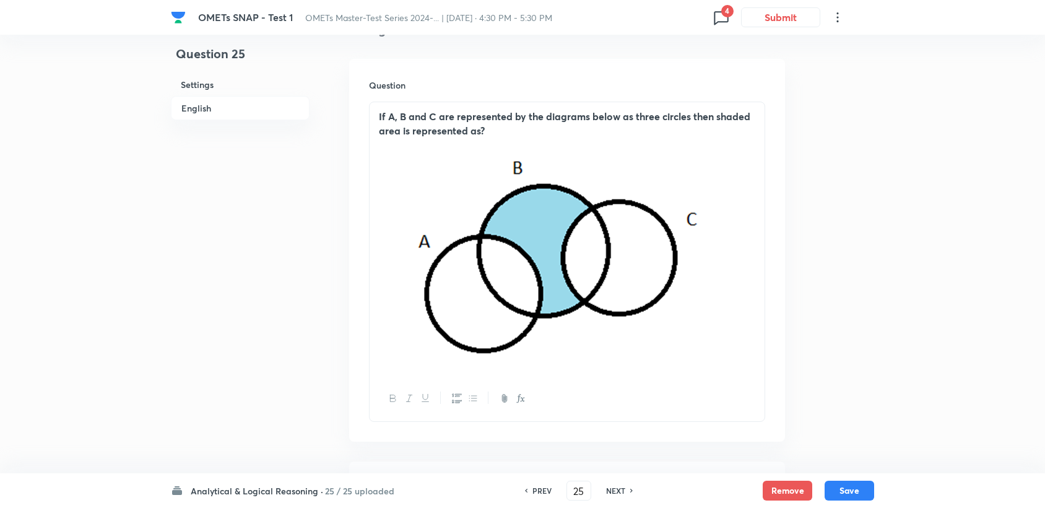
click at [535, 494] on h6 "PREV" at bounding box center [542, 490] width 19 height 11
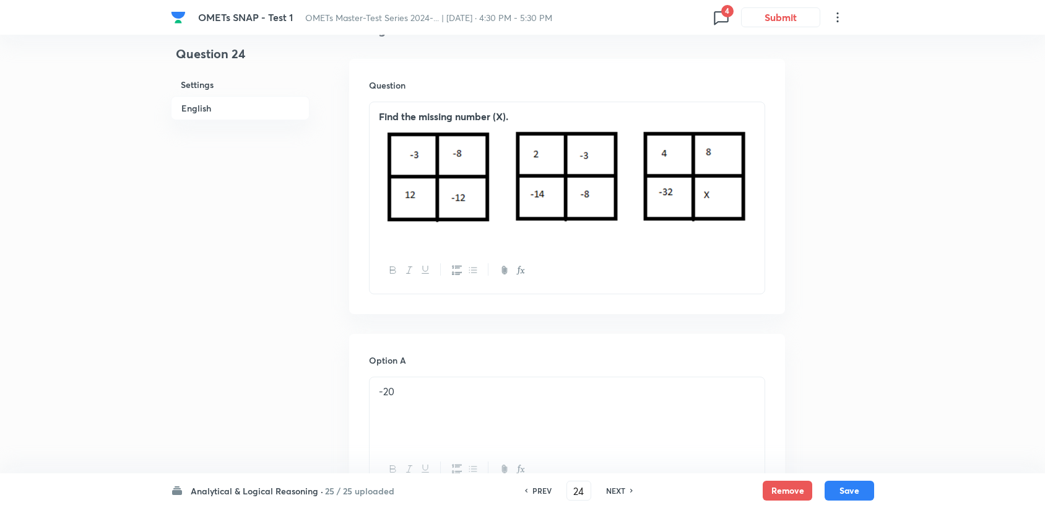
click at [535, 494] on h6 "PREV" at bounding box center [542, 490] width 19 height 11
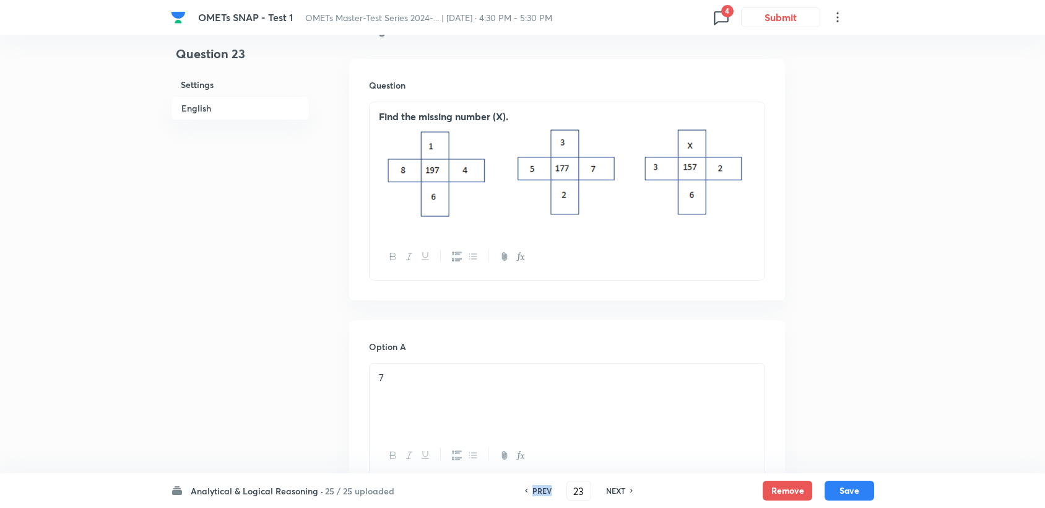
click at [535, 494] on h6 "PREV" at bounding box center [542, 490] width 19 height 11
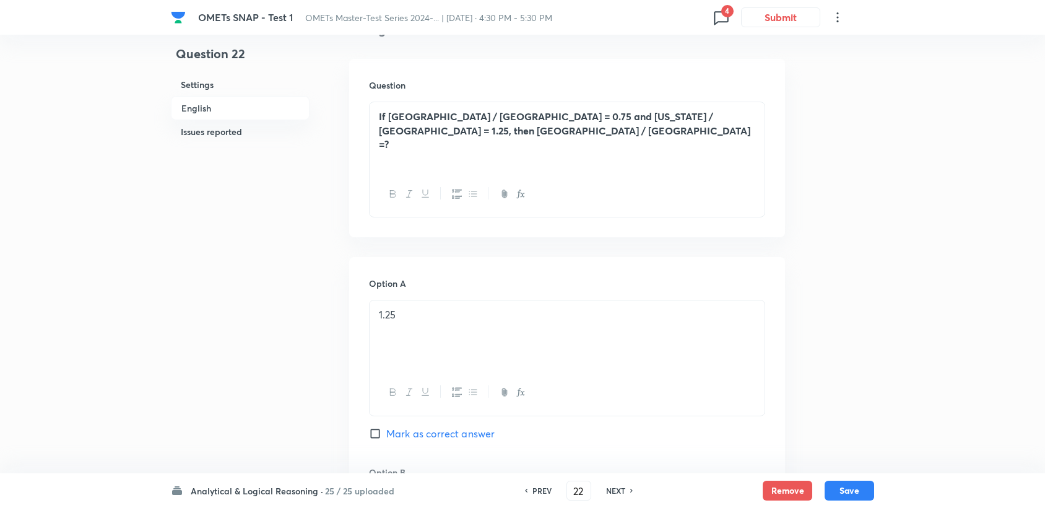
click at [535, 494] on h6 "PREV" at bounding box center [542, 490] width 19 height 11
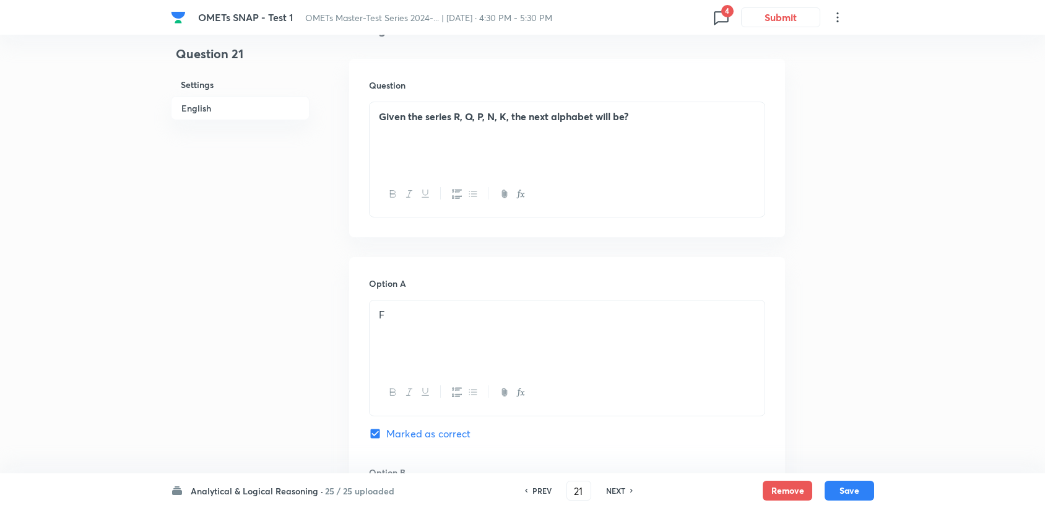
click at [535, 494] on h6 "PREV" at bounding box center [542, 490] width 19 height 11
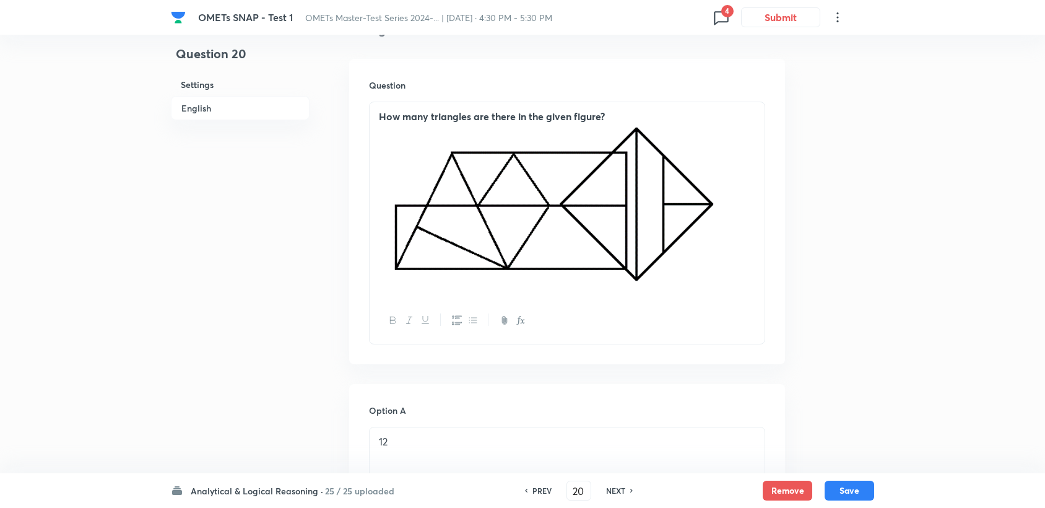
click at [535, 494] on h6 "PREV" at bounding box center [542, 490] width 19 height 11
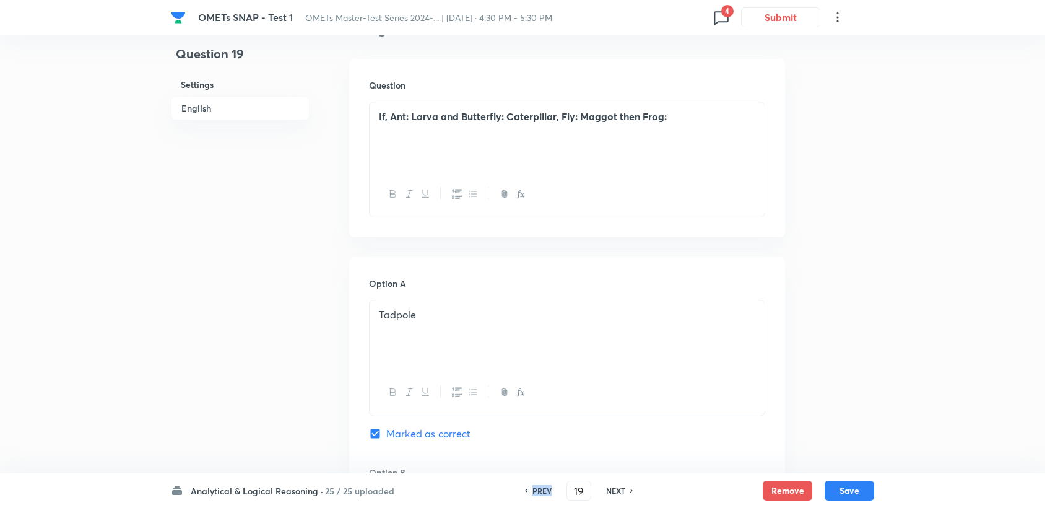
click at [535, 494] on h6 "PREV" at bounding box center [542, 490] width 19 height 11
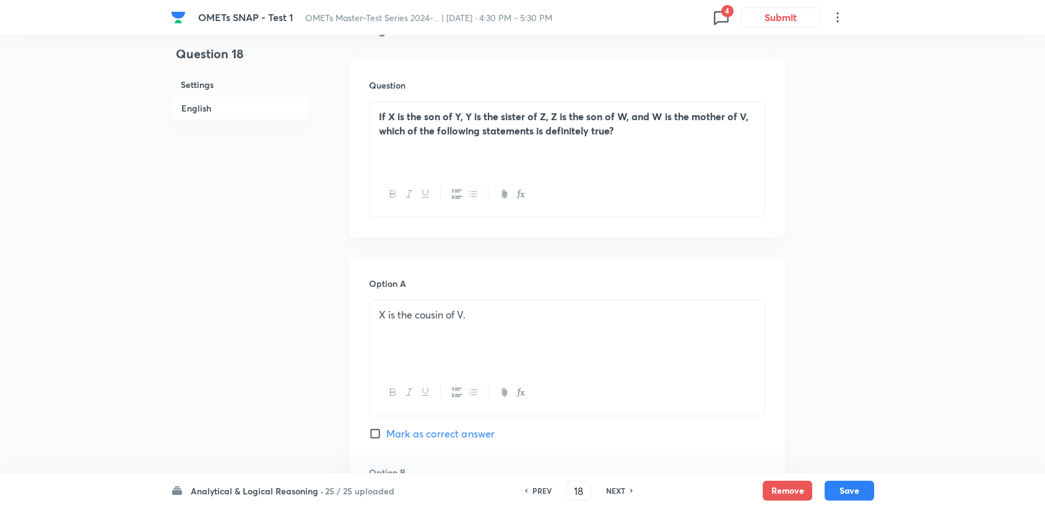
click at [535, 494] on h6 "PREV" at bounding box center [542, 490] width 19 height 11
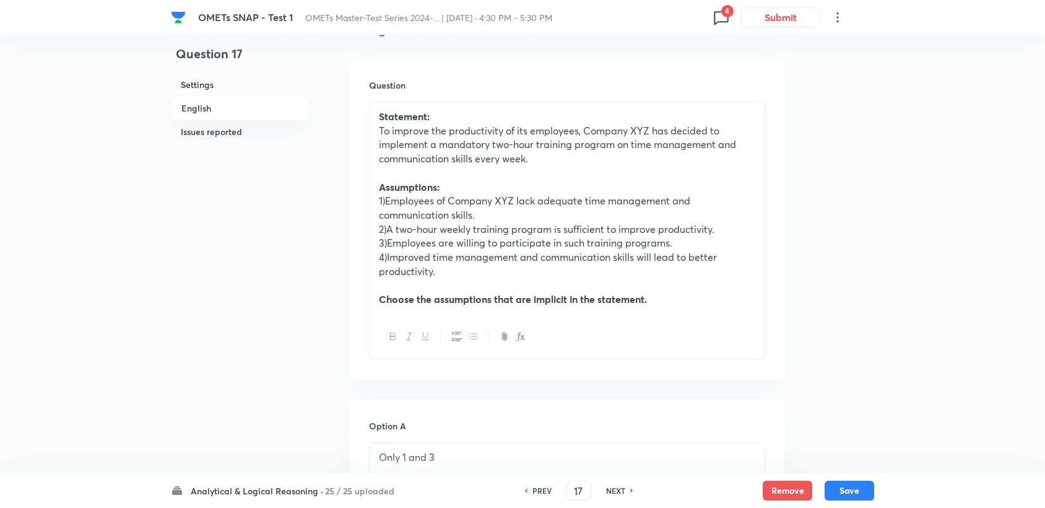
click at [535, 494] on h6 "PREV" at bounding box center [542, 490] width 19 height 11
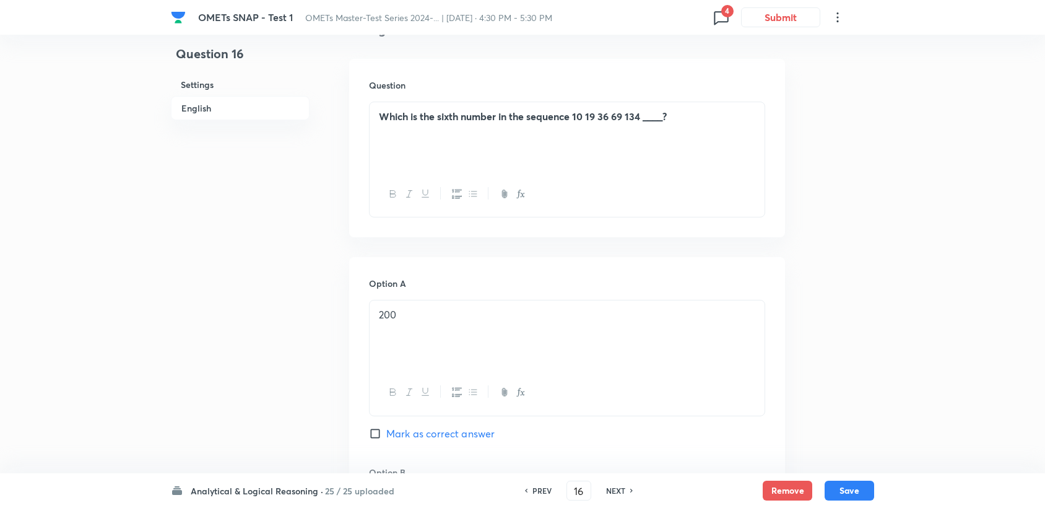
click at [608, 485] on h6 "NEXT" at bounding box center [615, 490] width 19 height 11
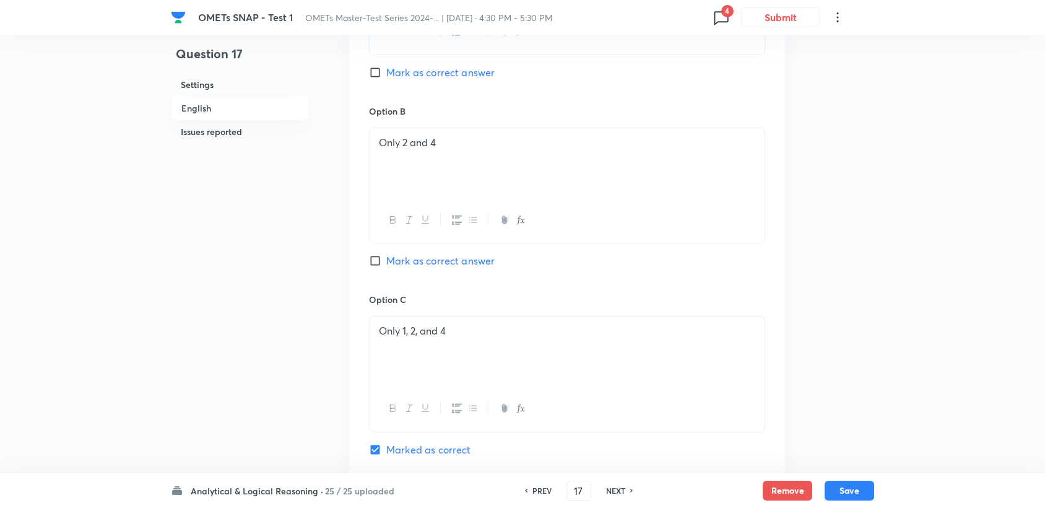
scroll to position [894, 0]
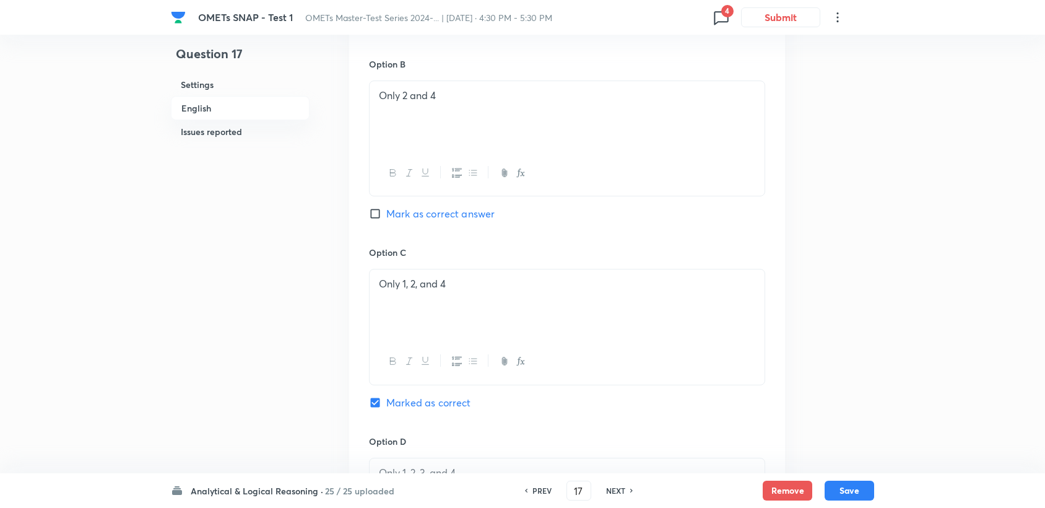
click at [630, 490] on icon at bounding box center [632, 490] width 4 height 6
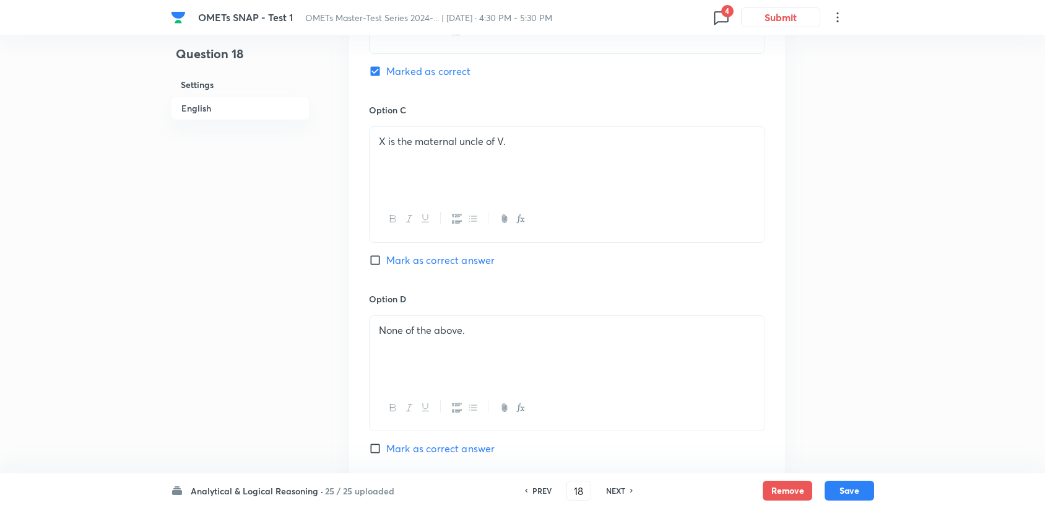
click at [629, 490] on div "NEXT" at bounding box center [617, 490] width 33 height 11
click at [629, 488] on div "NEXT" at bounding box center [617, 490] width 33 height 11
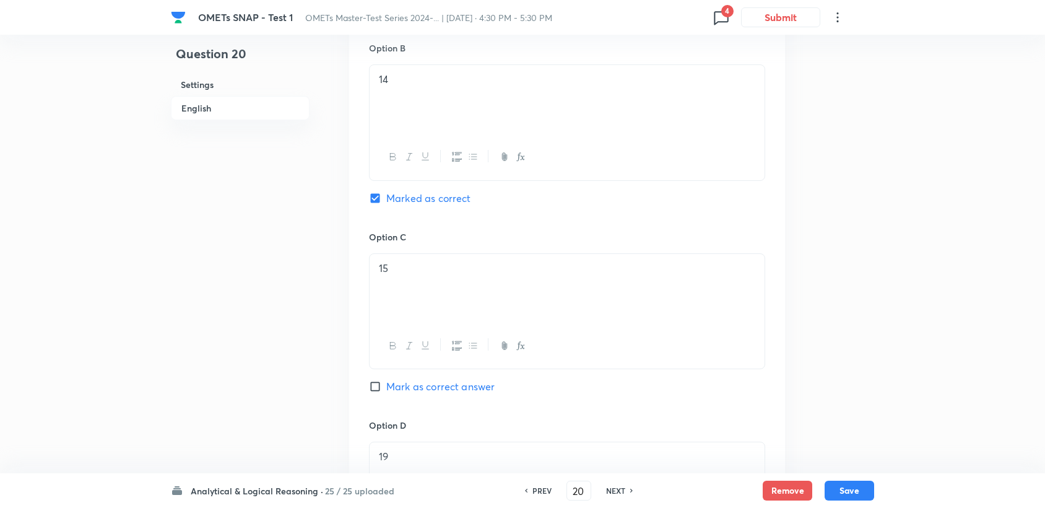
click at [628, 487] on div "NEXT" at bounding box center [617, 490] width 33 height 11
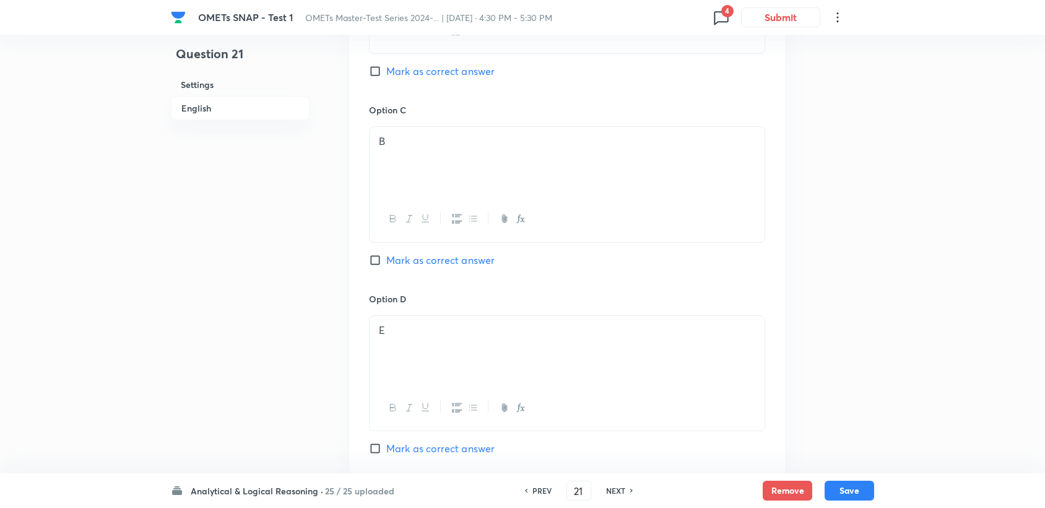
click at [620, 494] on h6 "NEXT" at bounding box center [615, 490] width 19 height 11
click at [619, 491] on h6 "NEXT" at bounding box center [615, 490] width 19 height 11
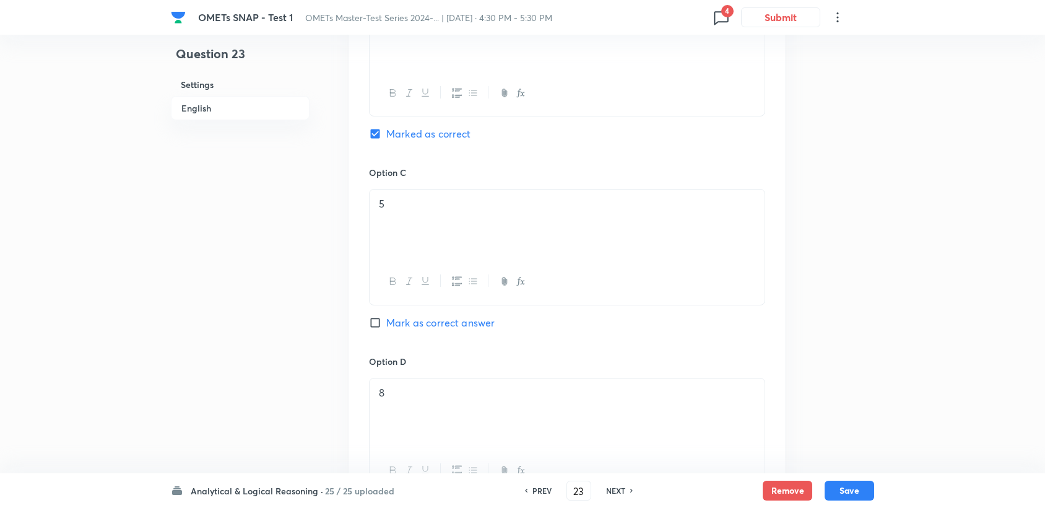
click at [619, 490] on h6 "NEXT" at bounding box center [615, 490] width 19 height 11
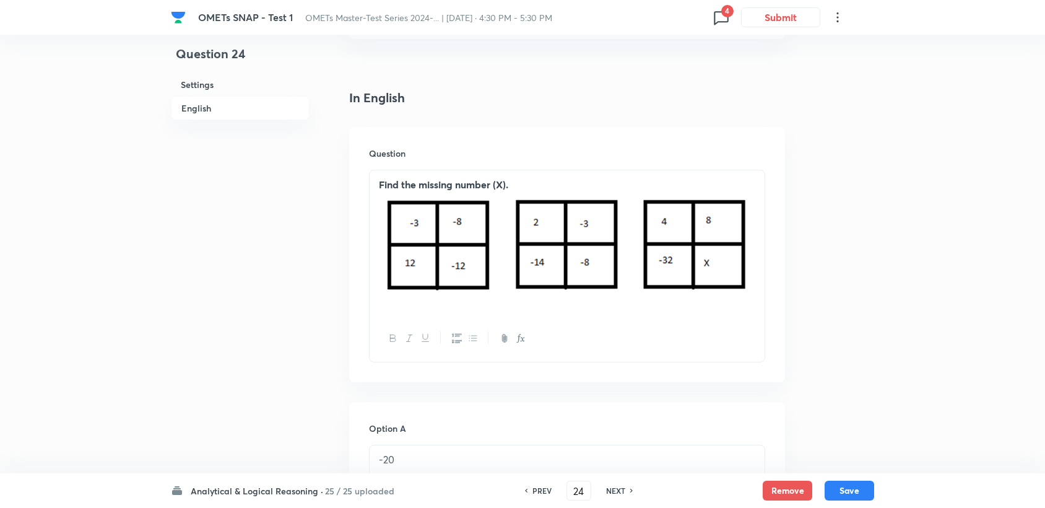
scroll to position [275, 0]
click at [614, 489] on h6 "NEXT" at bounding box center [615, 490] width 19 height 11
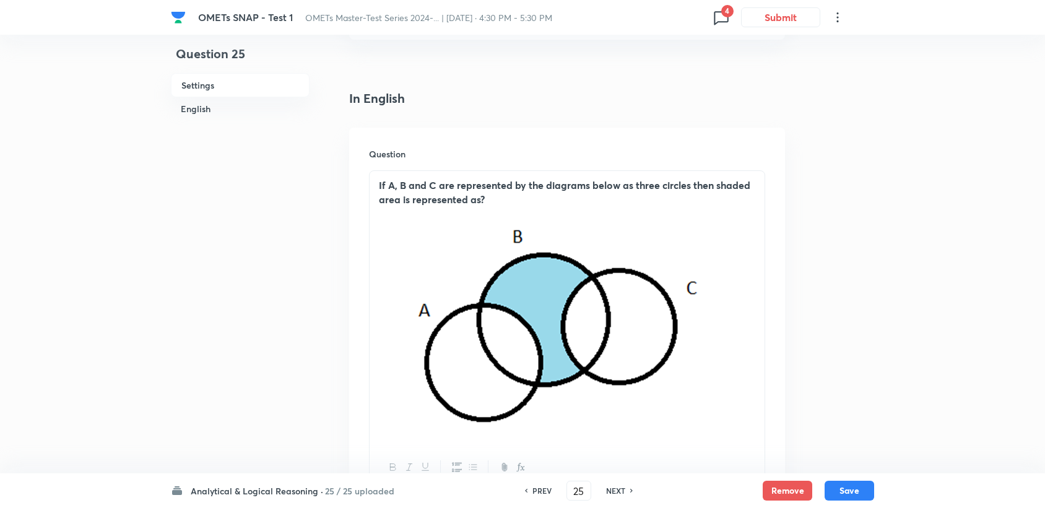
click at [614, 489] on h6 "NEXT" at bounding box center [615, 490] width 19 height 11
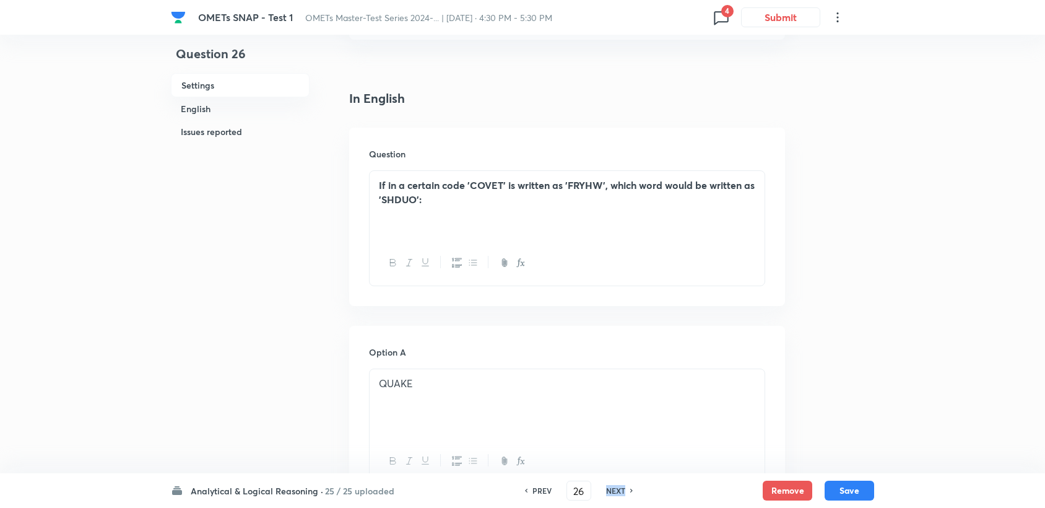
click at [614, 489] on h6 "NEXT" at bounding box center [615, 490] width 19 height 11
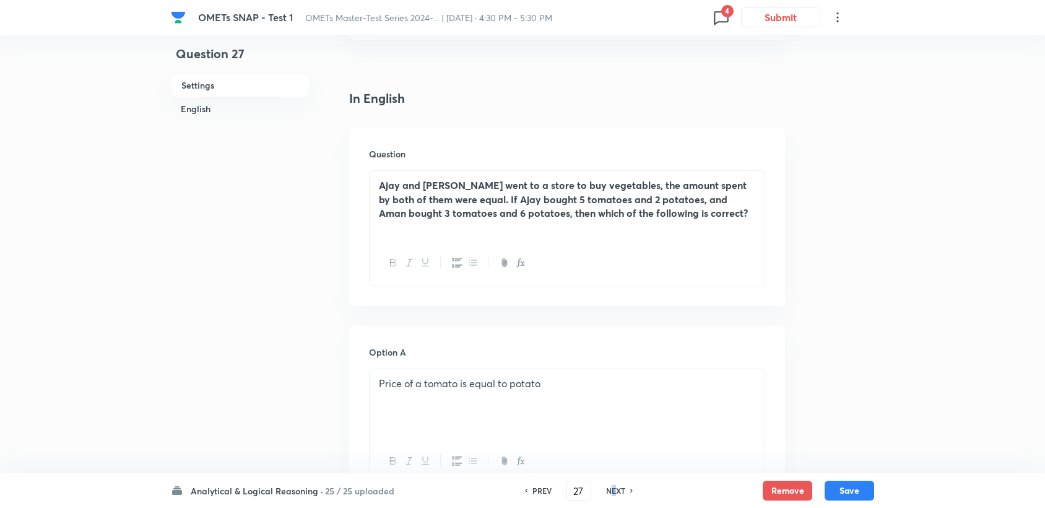
click at [614, 489] on h6 "NEXT" at bounding box center [615, 490] width 19 height 11
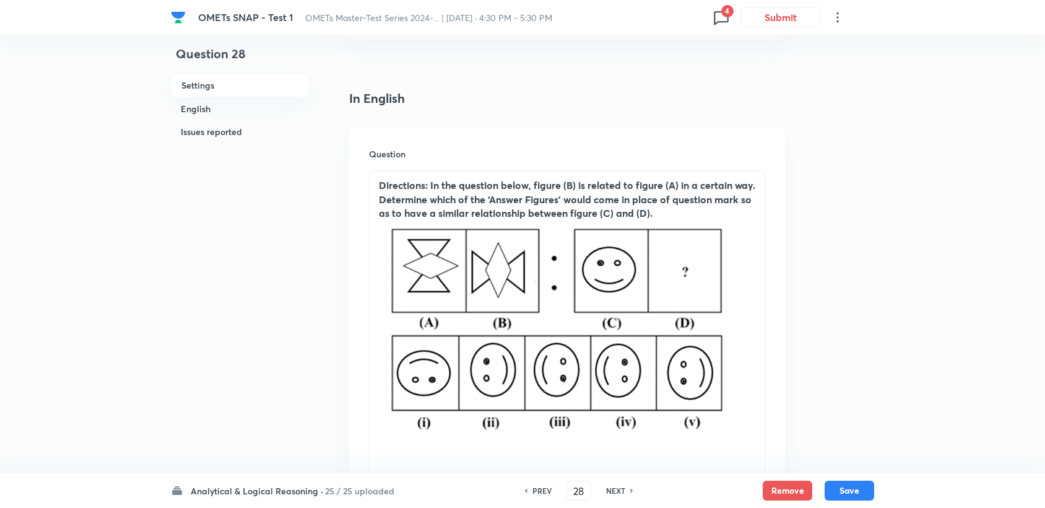
click at [612, 489] on h6 "NEXT" at bounding box center [615, 490] width 19 height 11
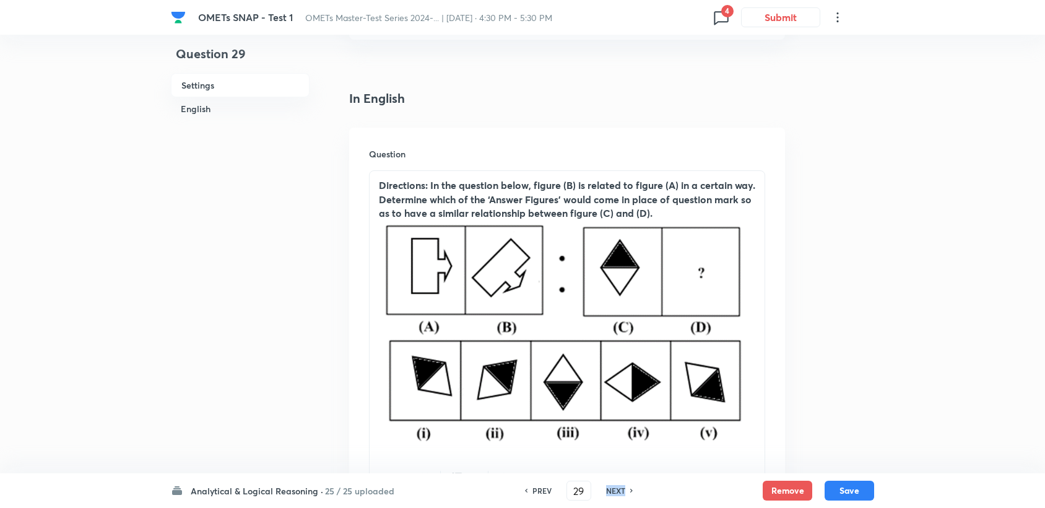
click at [612, 489] on h6 "NEXT" at bounding box center [615, 490] width 19 height 11
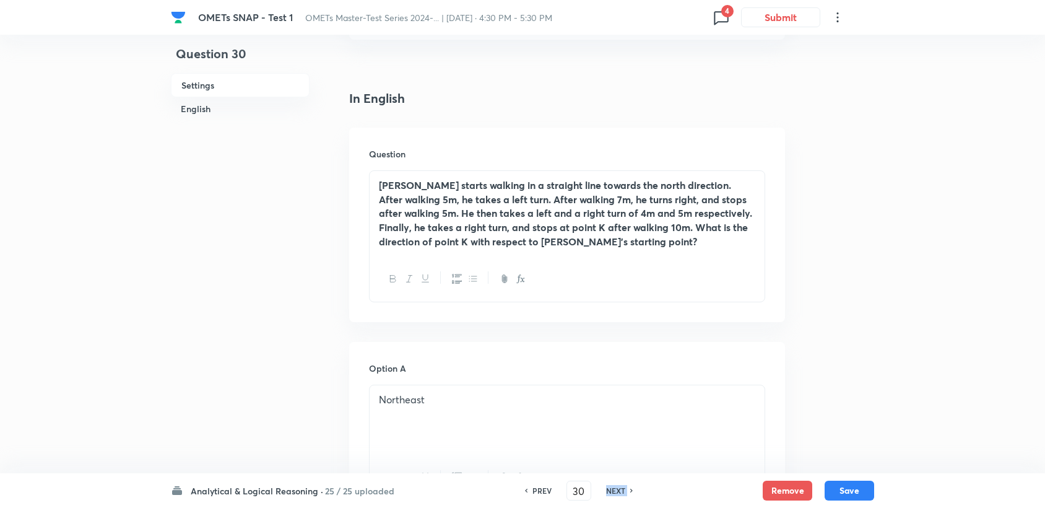
click at [612, 489] on h6 "NEXT" at bounding box center [615, 490] width 19 height 11
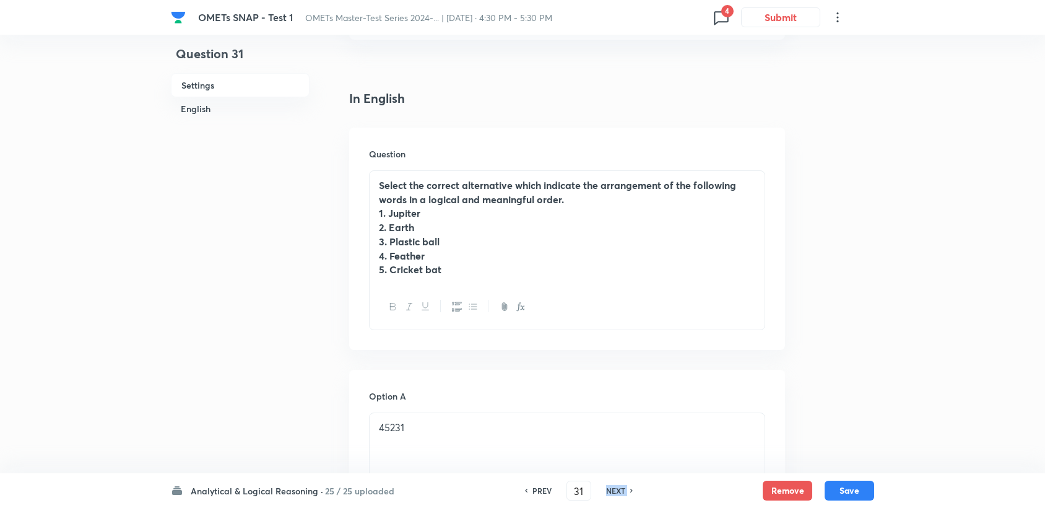
click at [612, 489] on h6 "NEXT" at bounding box center [615, 490] width 19 height 11
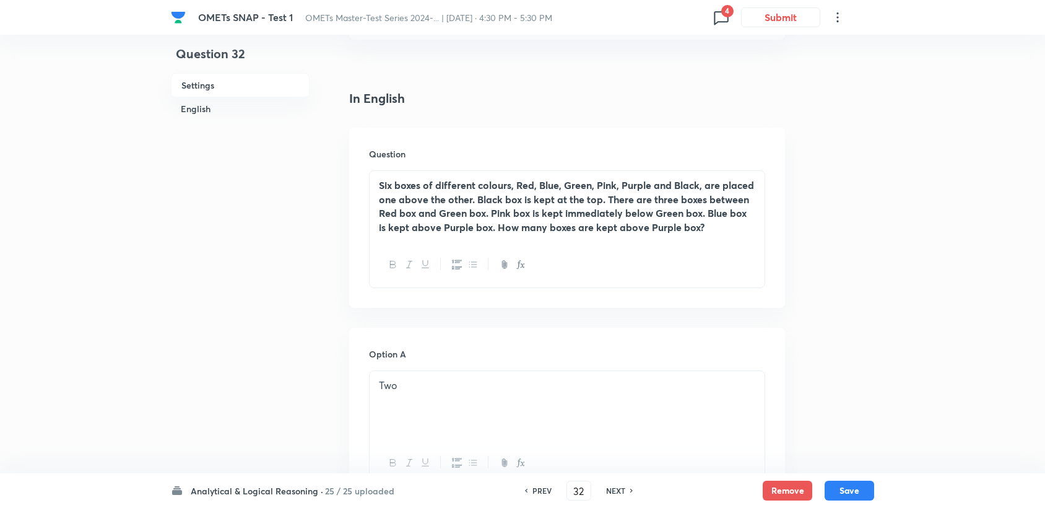
drag, startPoint x: 612, startPoint y: 489, endPoint x: 544, endPoint y: 493, distance: 68.3
click at [544, 493] on h6 "PREV" at bounding box center [542, 490] width 19 height 11
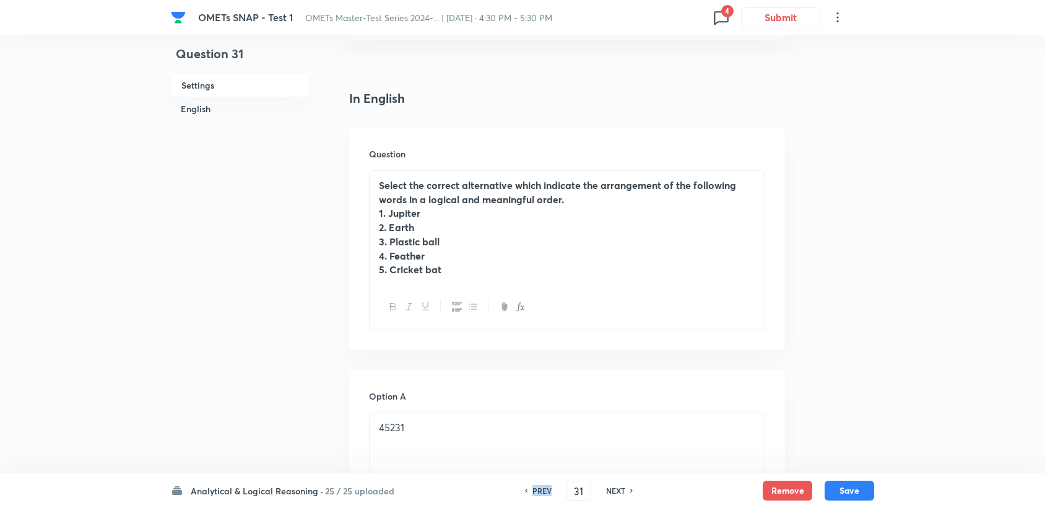
click at [544, 493] on h6 "PREV" at bounding box center [542, 490] width 19 height 11
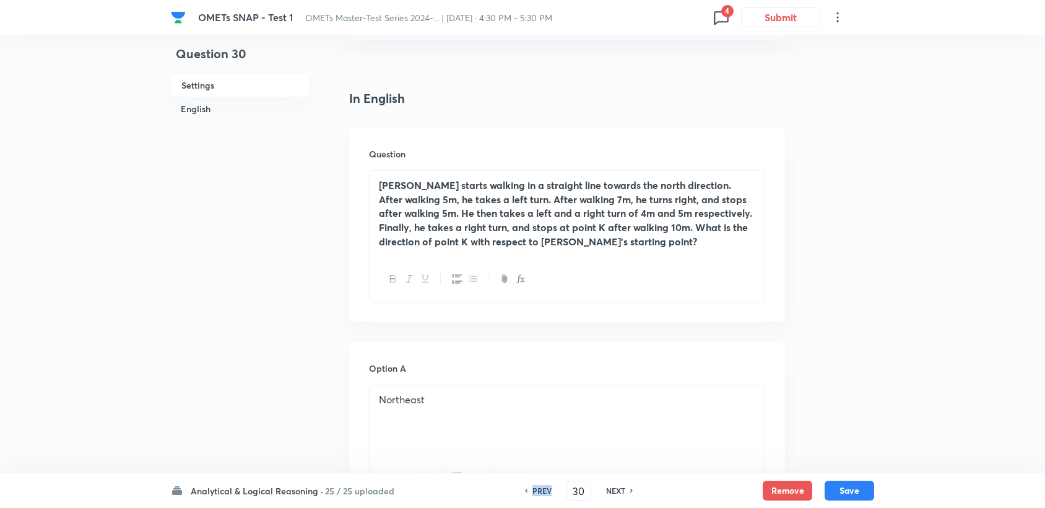
click at [544, 493] on h6 "PREV" at bounding box center [542, 490] width 19 height 11
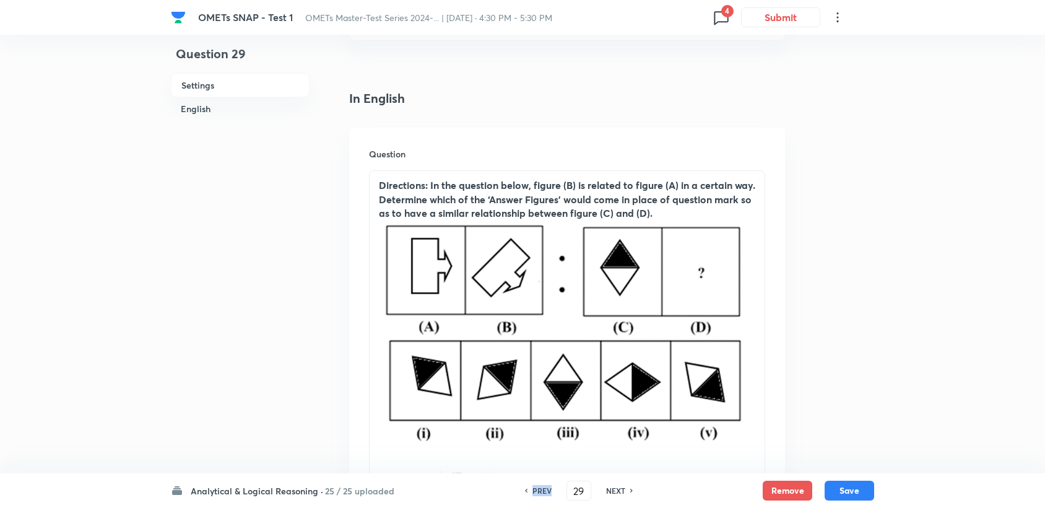
click at [544, 493] on h6 "PREV" at bounding box center [542, 490] width 19 height 11
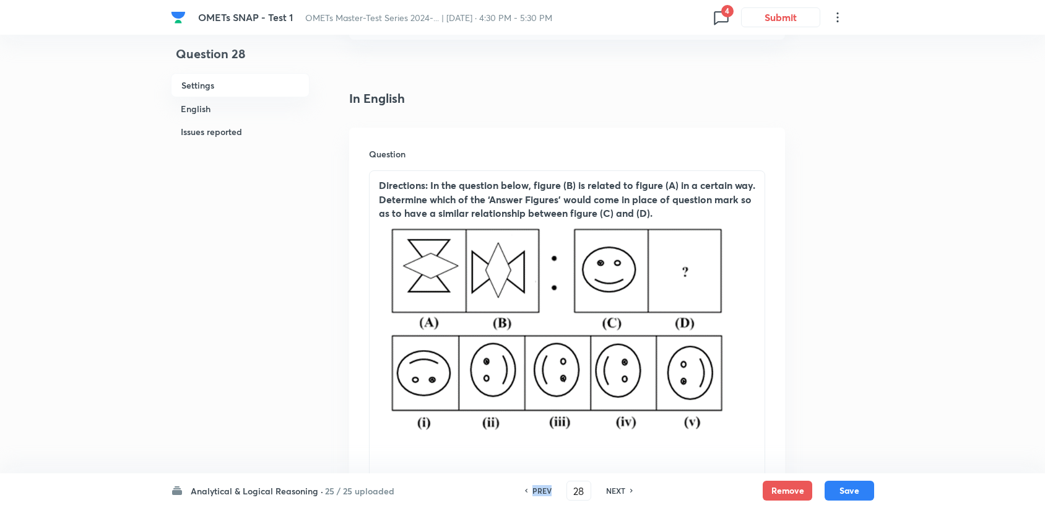
click at [544, 493] on h6 "PREV" at bounding box center [542, 490] width 19 height 11
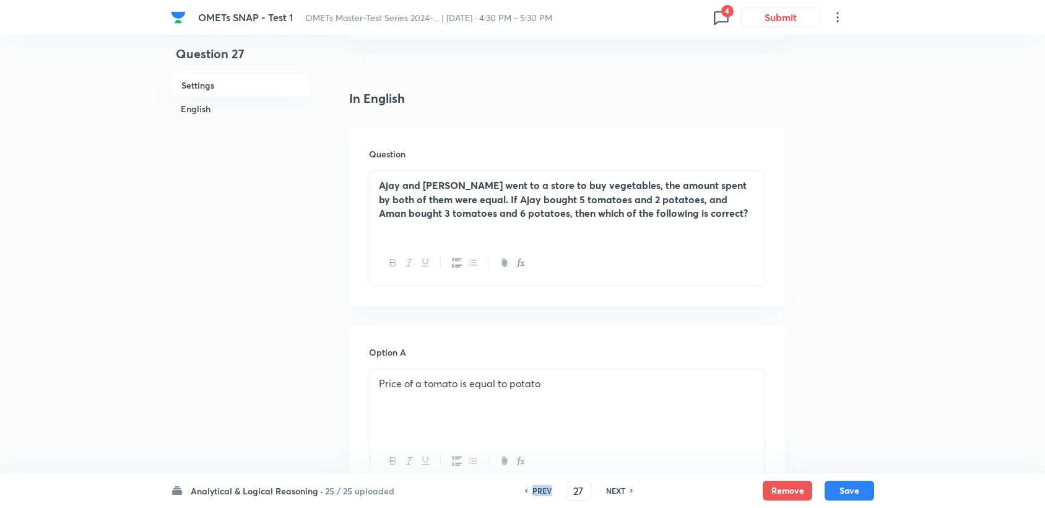
click at [544, 493] on h6 "PREV" at bounding box center [542, 490] width 19 height 11
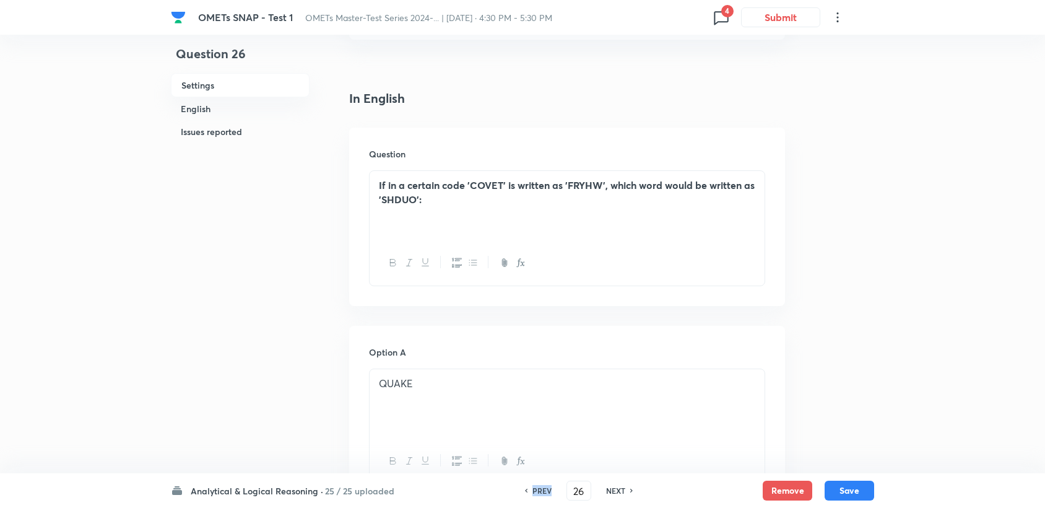
click at [544, 493] on h6 "PREV" at bounding box center [542, 490] width 19 height 11
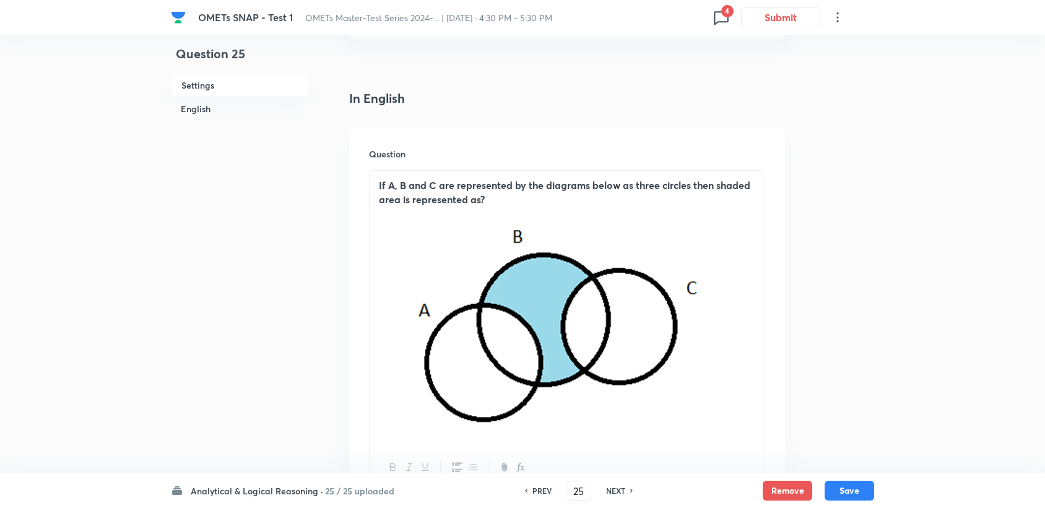
click at [544, 493] on h6 "PREV" at bounding box center [542, 490] width 19 height 11
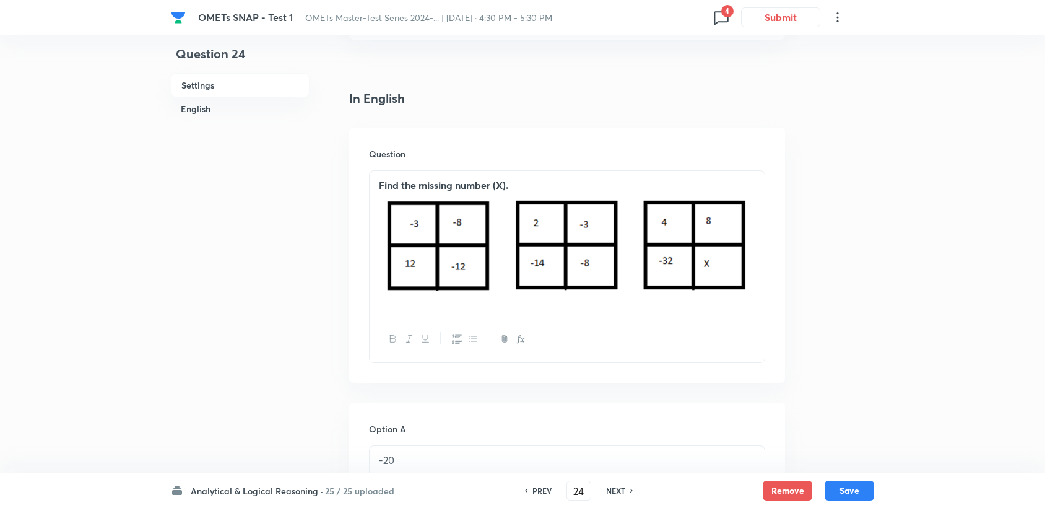
click at [544, 493] on h6 "PREV" at bounding box center [542, 490] width 19 height 11
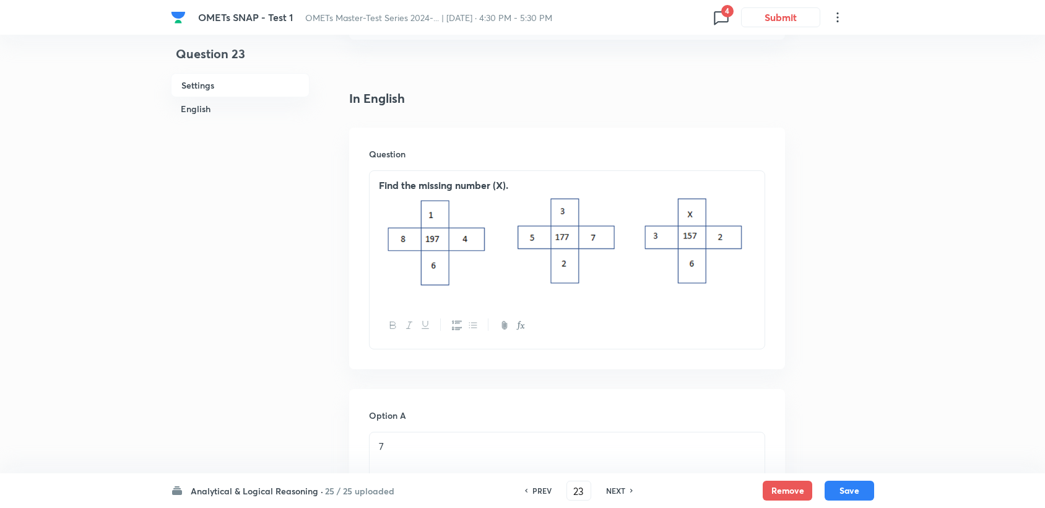
click at [544, 493] on h6 "PREV" at bounding box center [542, 490] width 19 height 11
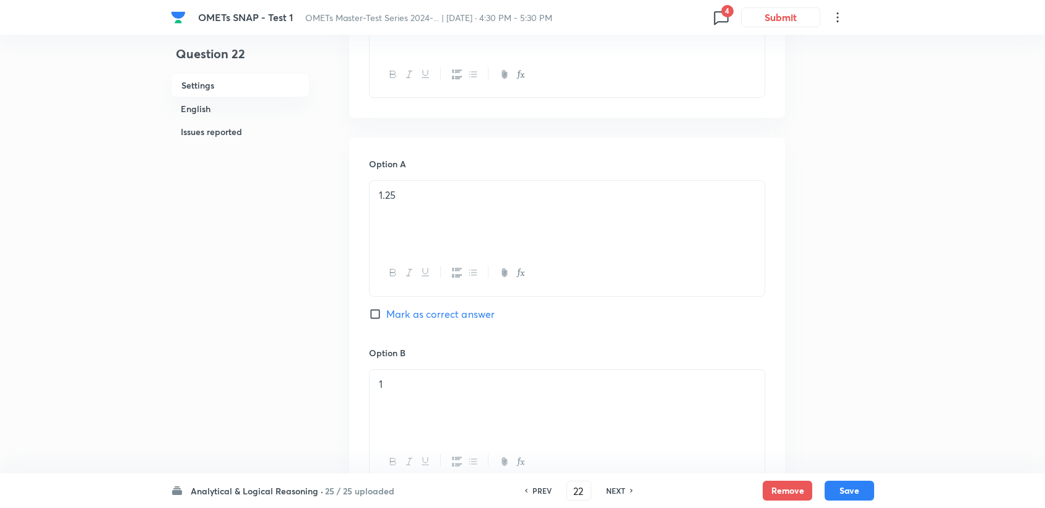
scroll to position [481, 0]
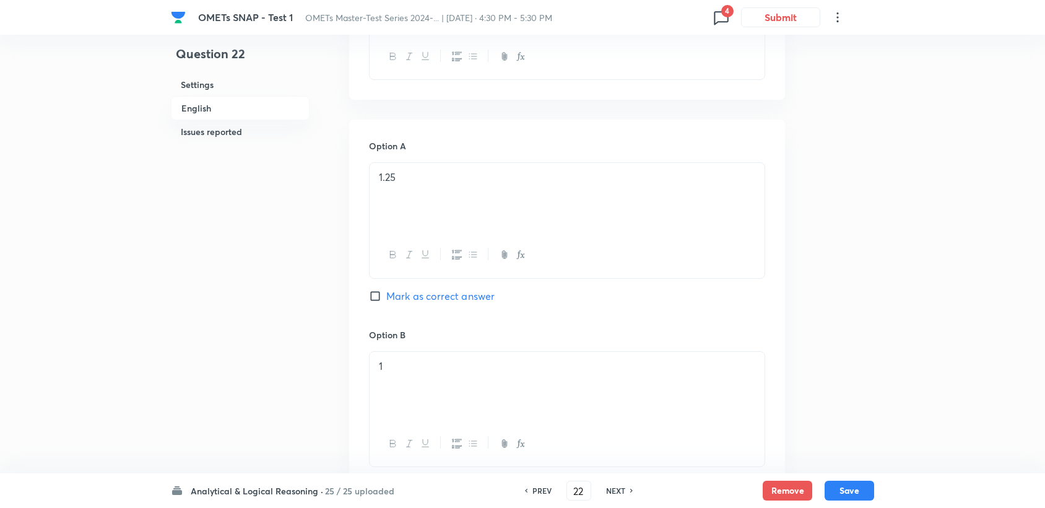
click at [526, 488] on div "PREV" at bounding box center [540, 490] width 33 height 11
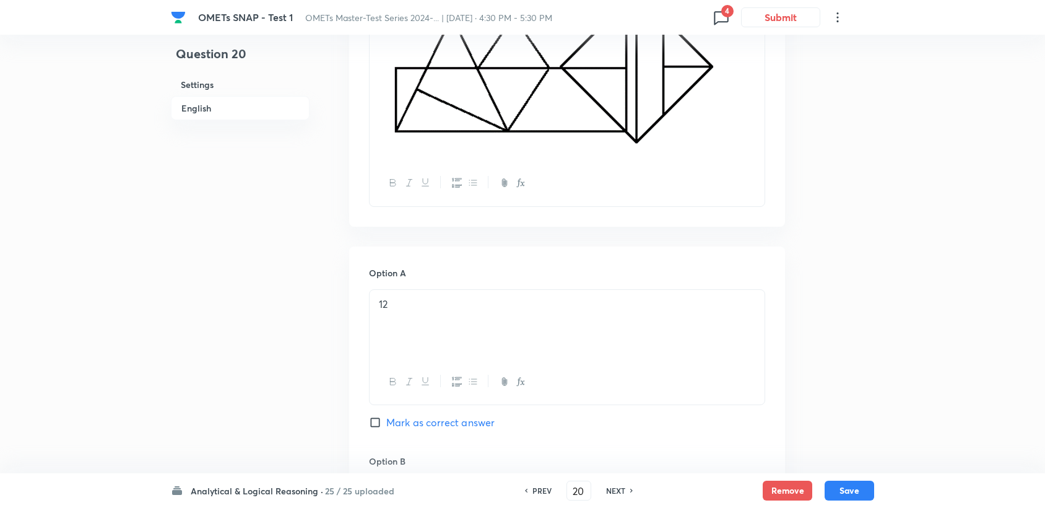
click at [526, 488] on div "PREV" at bounding box center [540, 490] width 33 height 11
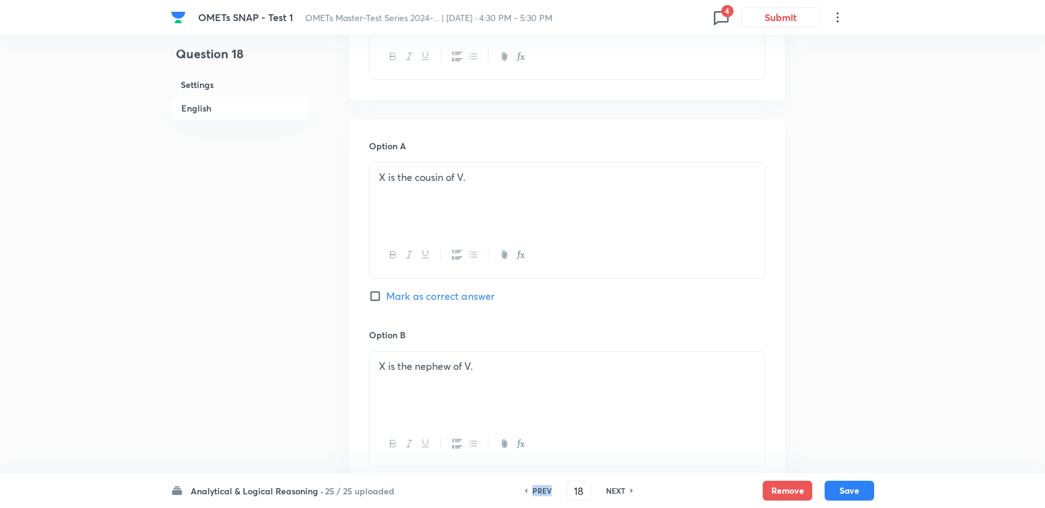
click at [526, 488] on div "PREV" at bounding box center [540, 490] width 33 height 11
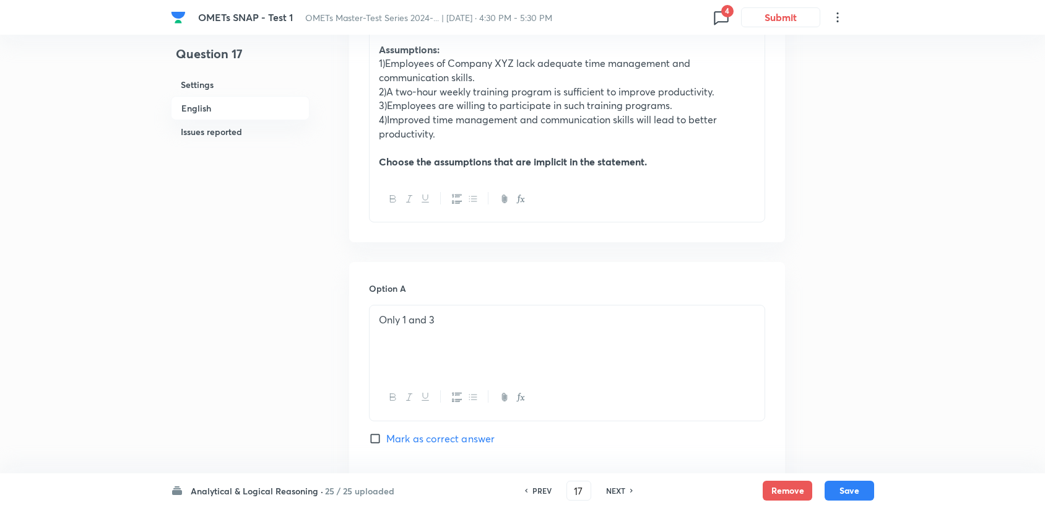
click at [526, 488] on div "PREV" at bounding box center [540, 490] width 33 height 11
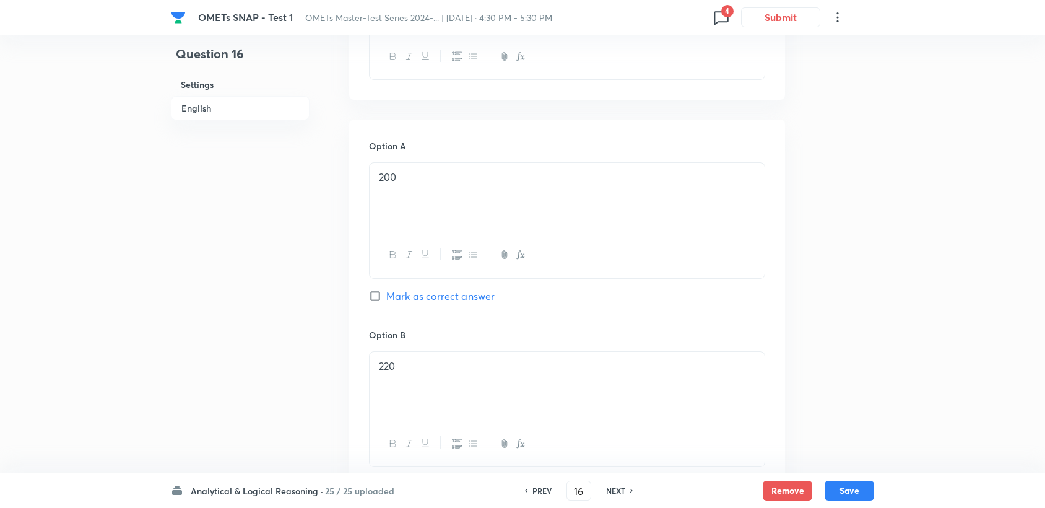
click at [630, 491] on icon at bounding box center [632, 490] width 4 height 6
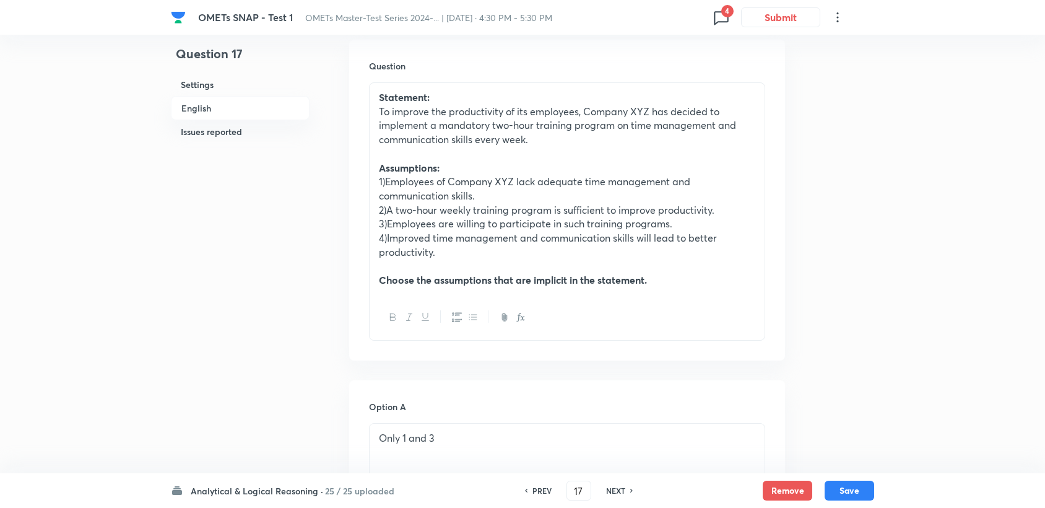
scroll to position [344, 0]
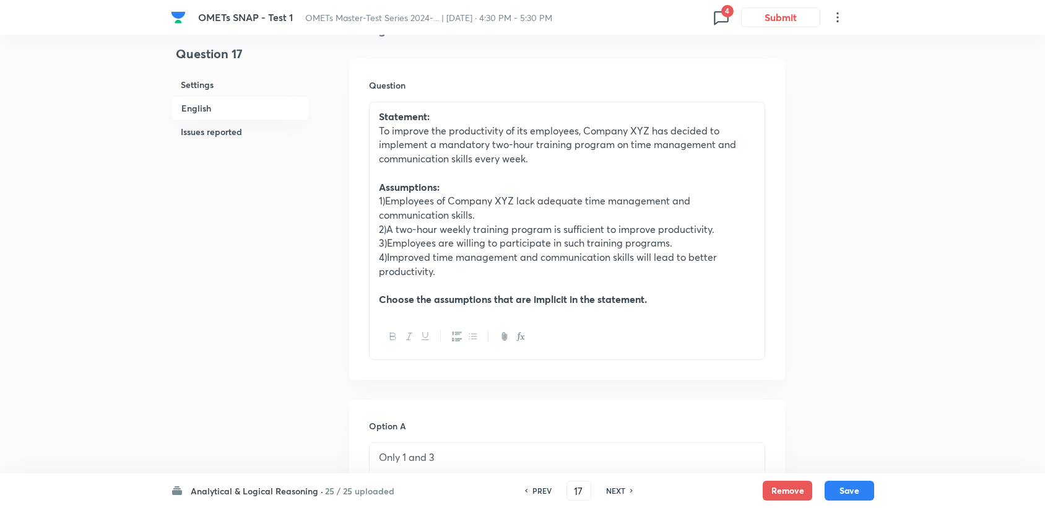
click at [716, 19] on icon at bounding box center [722, 17] width 20 height 20
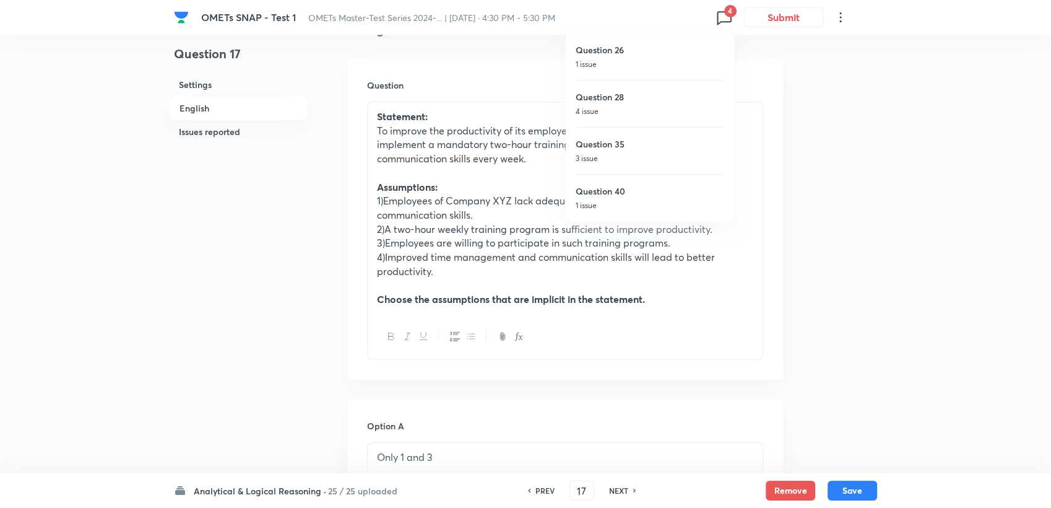
click at [639, 72] on div "Question 26 1 issue" at bounding box center [650, 56] width 149 height 46
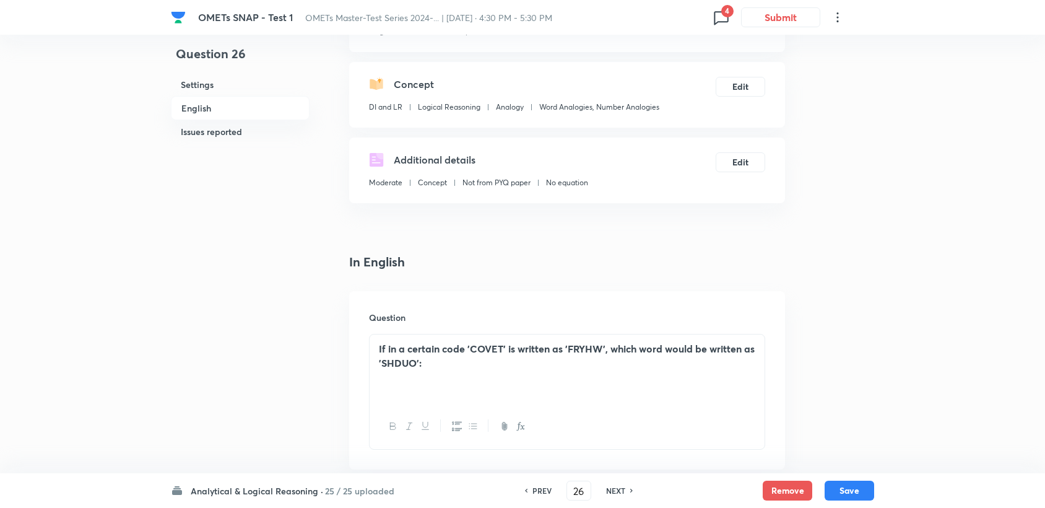
scroll to position [81, 0]
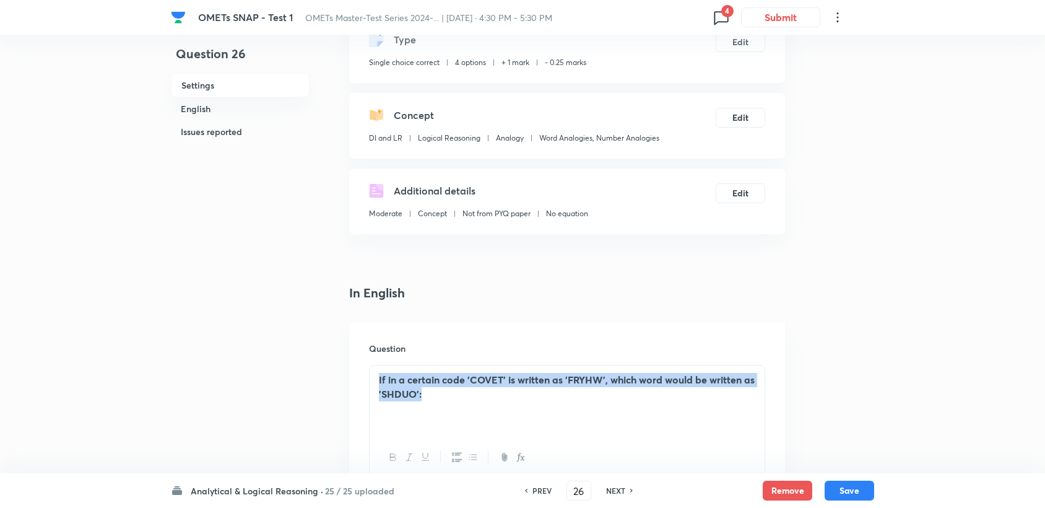
drag, startPoint x: 375, startPoint y: 379, endPoint x: 474, endPoint y: 407, distance: 103.1
click at [474, 407] on div "If in a certain code 'COVET' is written as 'FRYHW', which word would be written…" at bounding box center [567, 399] width 395 height 69
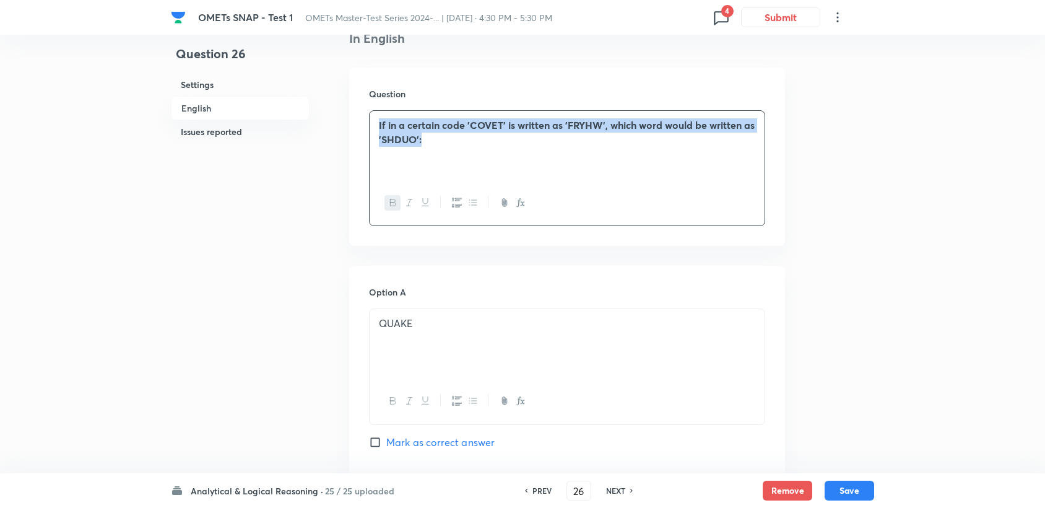
scroll to position [356, 0]
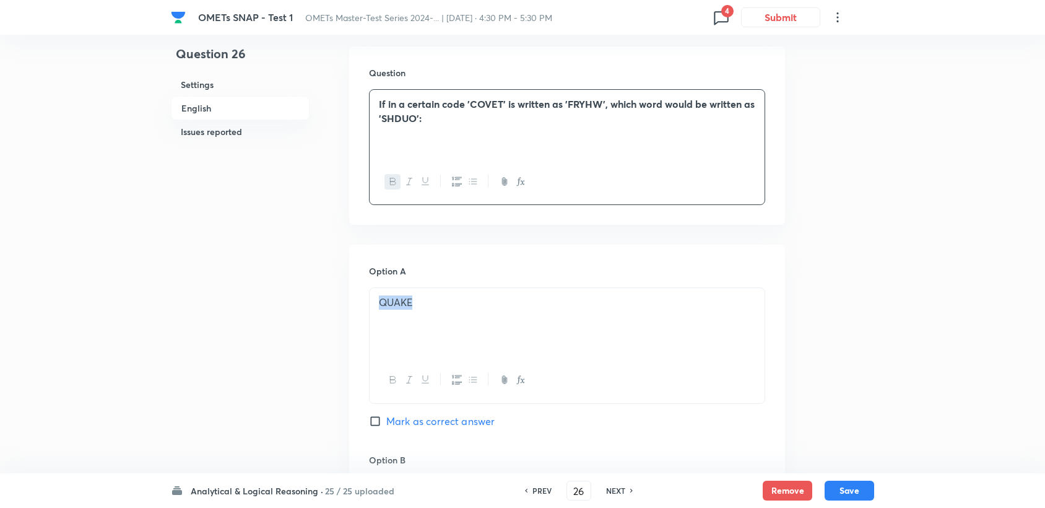
drag, startPoint x: 375, startPoint y: 302, endPoint x: 425, endPoint y: 307, distance: 50.5
click at [425, 307] on div "QUAKE" at bounding box center [567, 322] width 395 height 69
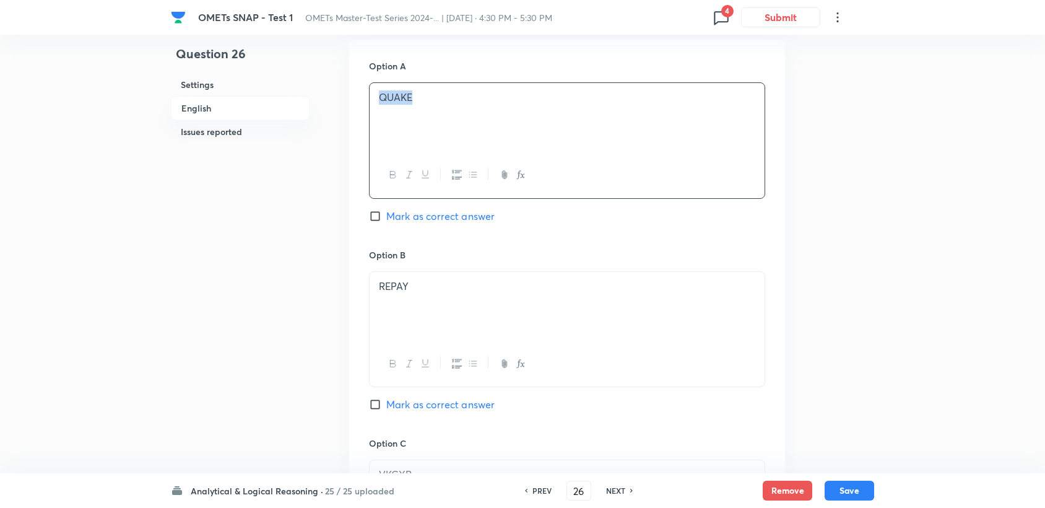
scroll to position [562, 0]
drag, startPoint x: 373, startPoint y: 290, endPoint x: 425, endPoint y: 289, distance: 52.7
click at [425, 289] on div "REPAY" at bounding box center [567, 305] width 395 height 69
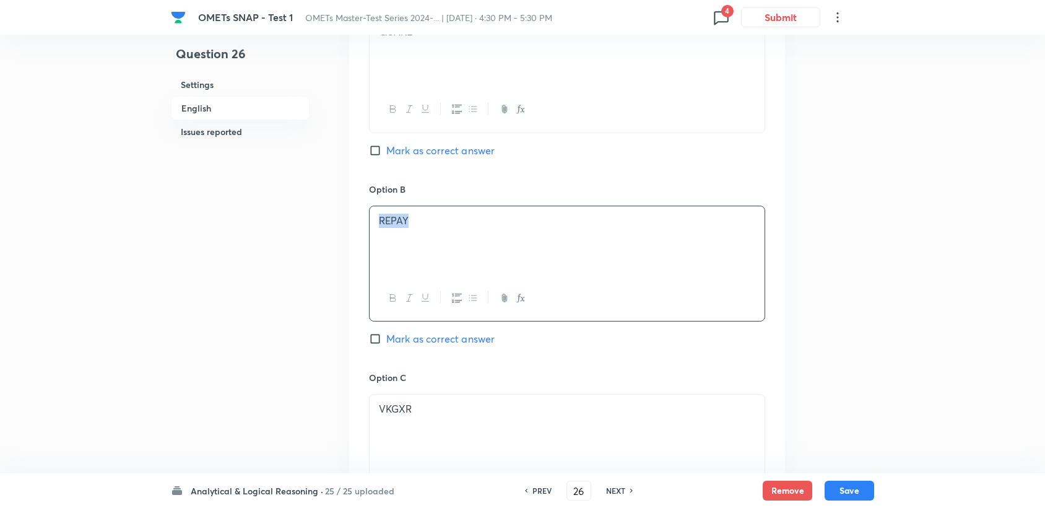
scroll to position [631, 0]
drag, startPoint x: 377, startPoint y: 406, endPoint x: 456, endPoint y: 417, distance: 79.5
click at [456, 417] on div "VKGXR" at bounding box center [567, 424] width 395 height 69
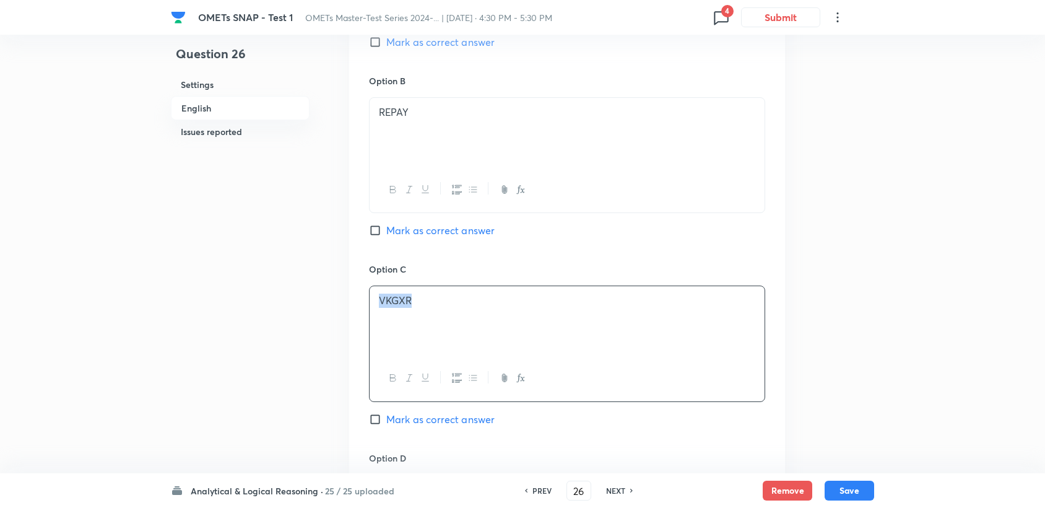
scroll to position [768, 0]
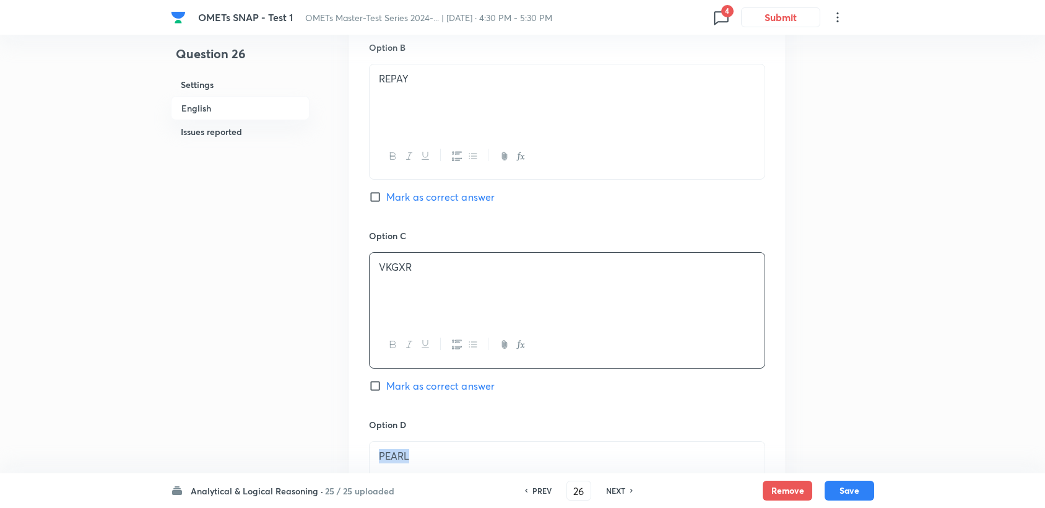
drag, startPoint x: 378, startPoint y: 443, endPoint x: 419, endPoint y: 453, distance: 41.3
click at [419, 453] on div "PEARL" at bounding box center [567, 476] width 395 height 69
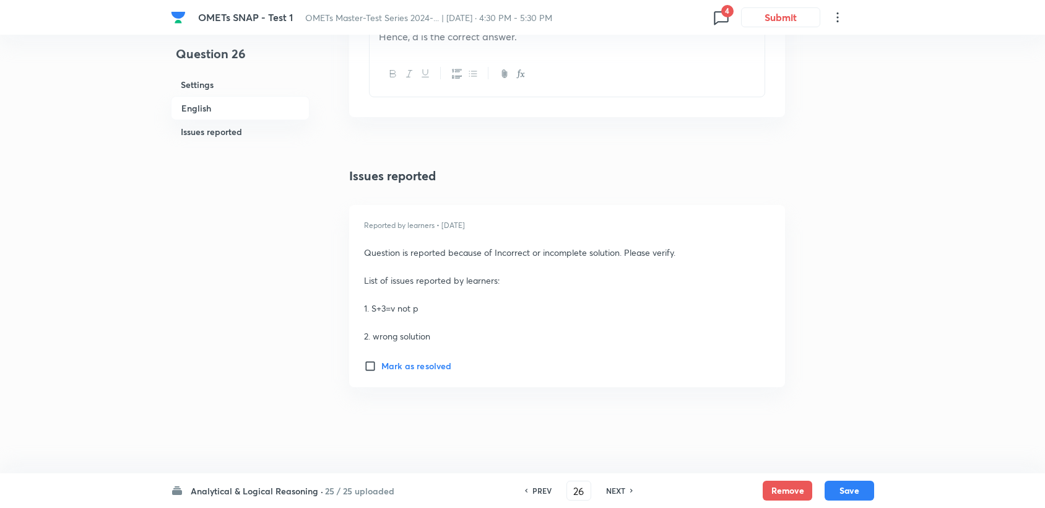
scroll to position [1595, 0]
click at [426, 362] on h6 "Mark as resolved" at bounding box center [416, 364] width 70 height 13
click at [381, 362] on input "Mark as resolved" at bounding box center [372, 365] width 17 height 12
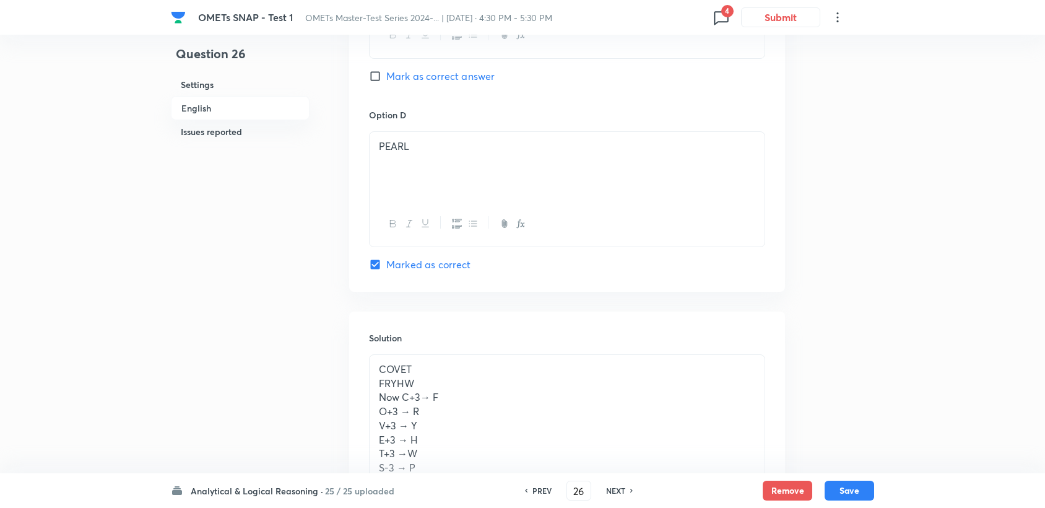
scroll to position [1044, 0]
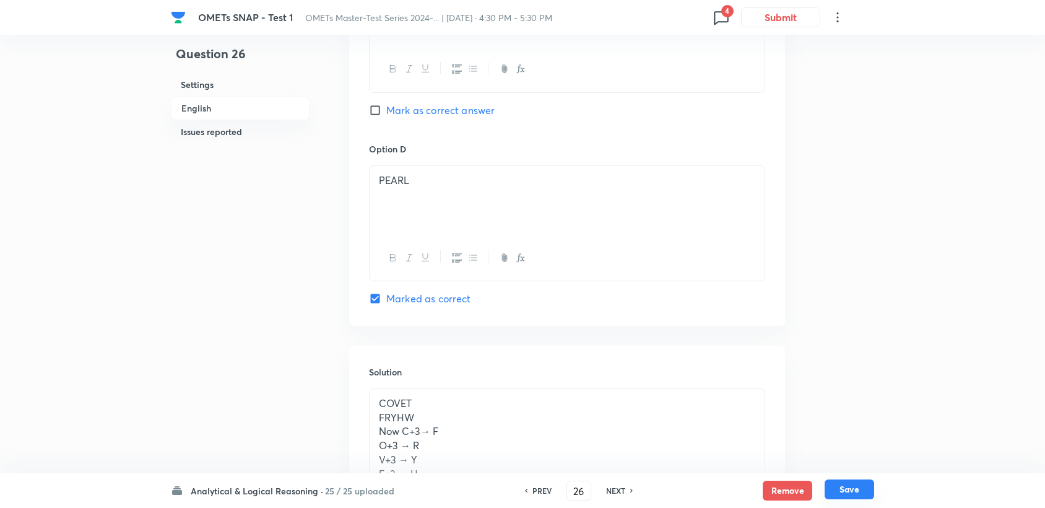
click at [862, 490] on button "Save" at bounding box center [850, 489] width 50 height 20
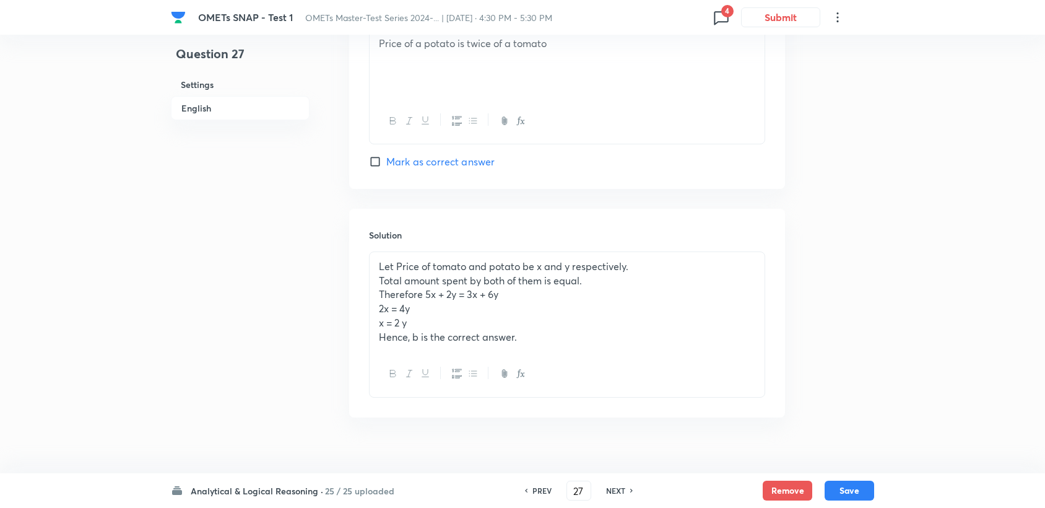
scroll to position [1182, 0]
click at [534, 493] on h6 "PREV" at bounding box center [542, 490] width 19 height 11
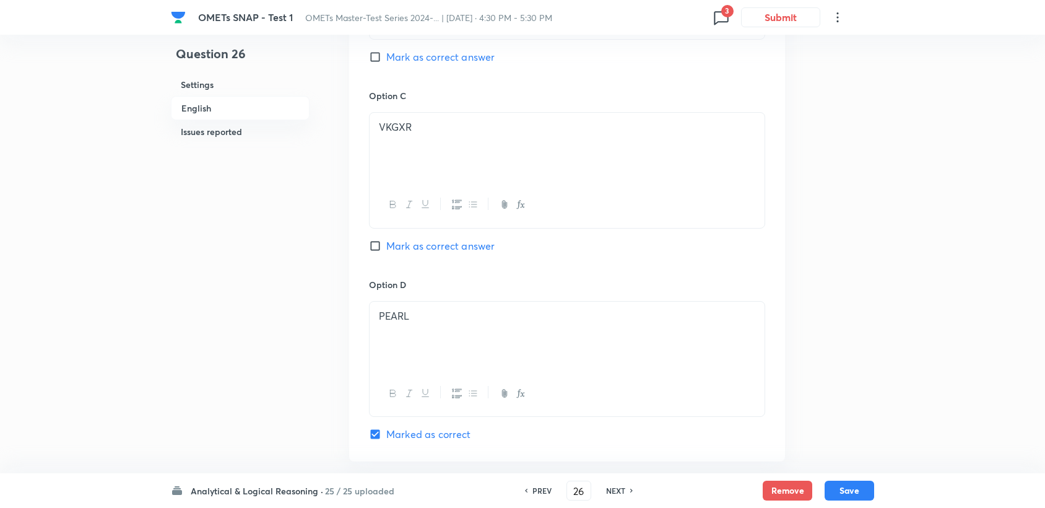
scroll to position [907, 0]
click at [614, 485] on h6 "NEXT" at bounding box center [615, 490] width 19 height 11
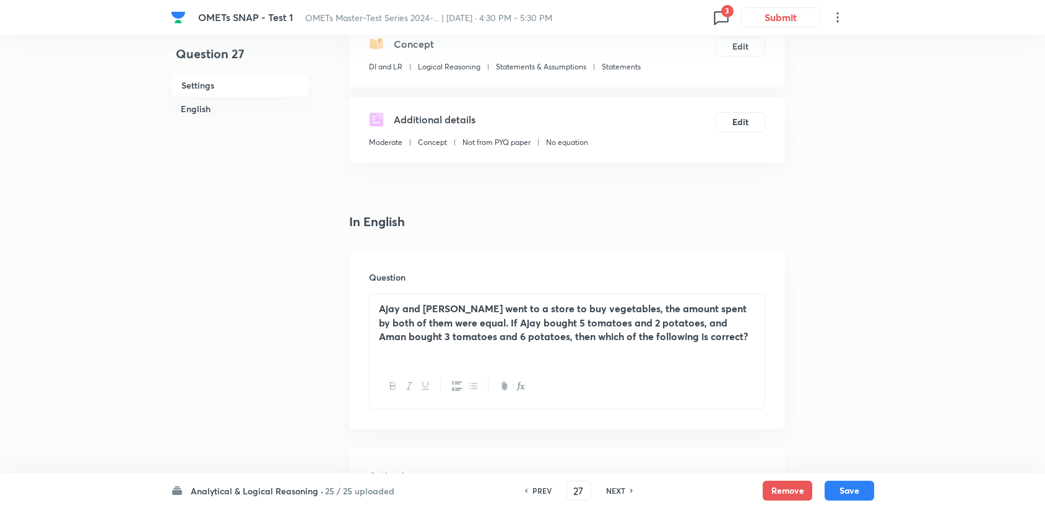
scroll to position [149, 0]
click at [718, 16] on icon at bounding box center [722, 17] width 20 height 20
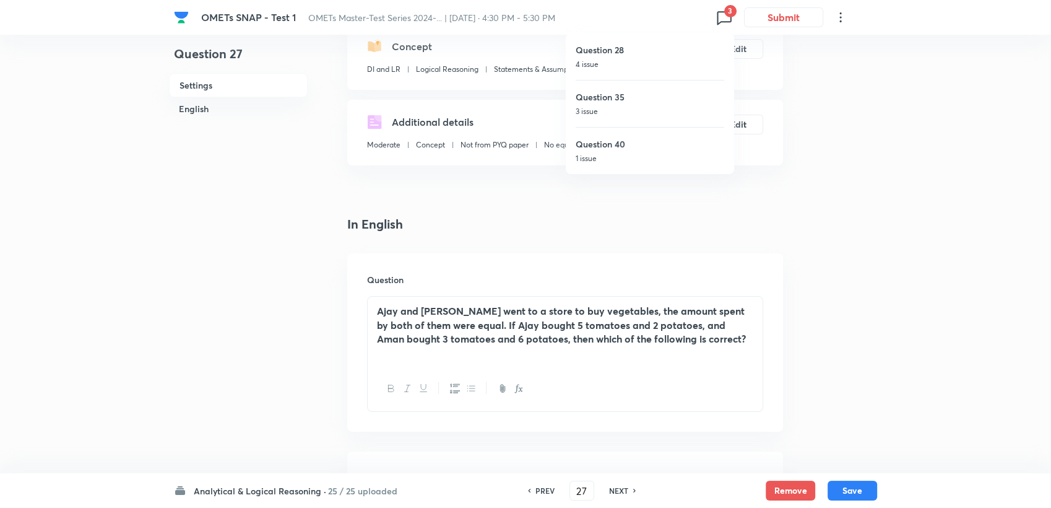
click at [664, 52] on h6 "Question 28" at bounding box center [650, 49] width 149 height 13
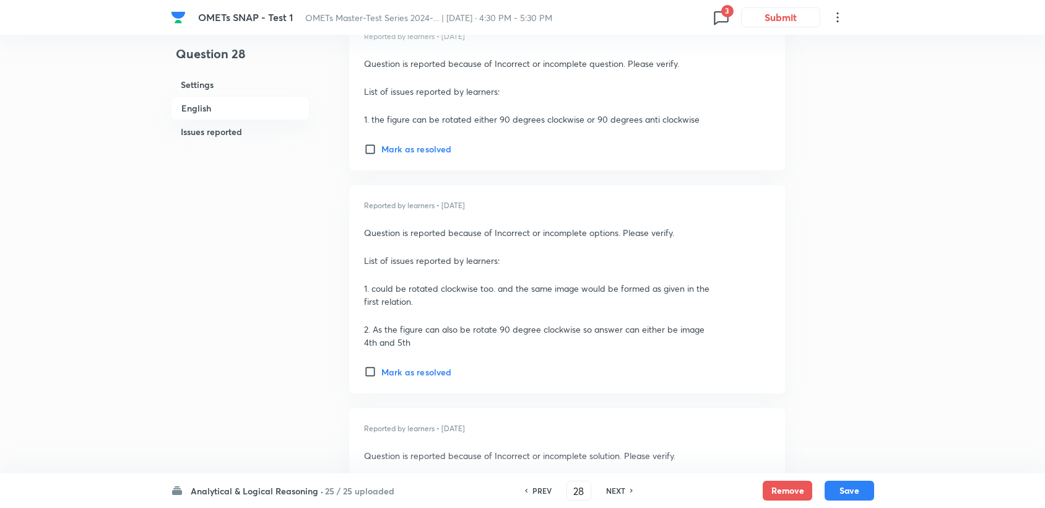
scroll to position [1858, 0]
click at [400, 158] on div "Reported by learners • 9 months ago Question is reported because of Incorrect o…" at bounding box center [567, 92] width 436 height 154
click at [402, 151] on h6 "Mark as resolved" at bounding box center [416, 148] width 70 height 13
click at [381, 151] on input "Mark as resolved" at bounding box center [372, 148] width 17 height 12
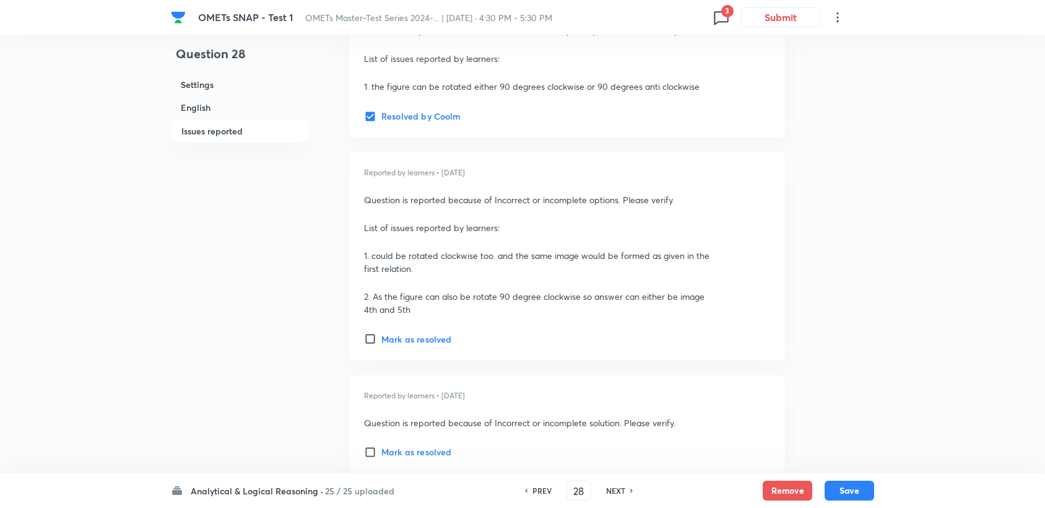
scroll to position [1995, 0]
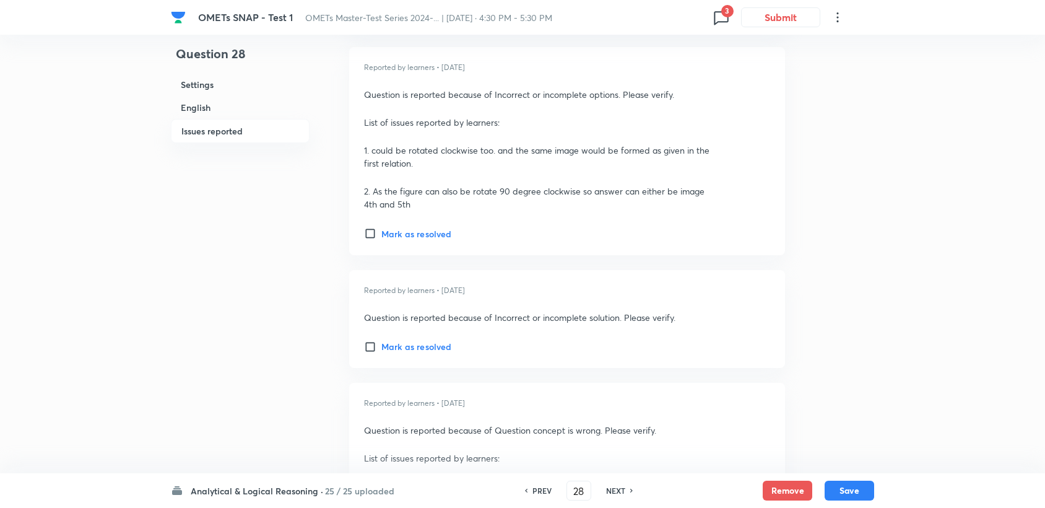
drag, startPoint x: 392, startPoint y: 240, endPoint x: 392, endPoint y: 230, distance: 9.3
click at [392, 239] on div "Reported by learners • 9 months ago Question is reported because of Incorrect o…" at bounding box center [567, 151] width 436 height 208
click at [392, 229] on h6 "Mark as resolved" at bounding box center [416, 233] width 70 height 13
click at [381, 229] on input "Mark as resolved" at bounding box center [372, 233] width 17 height 12
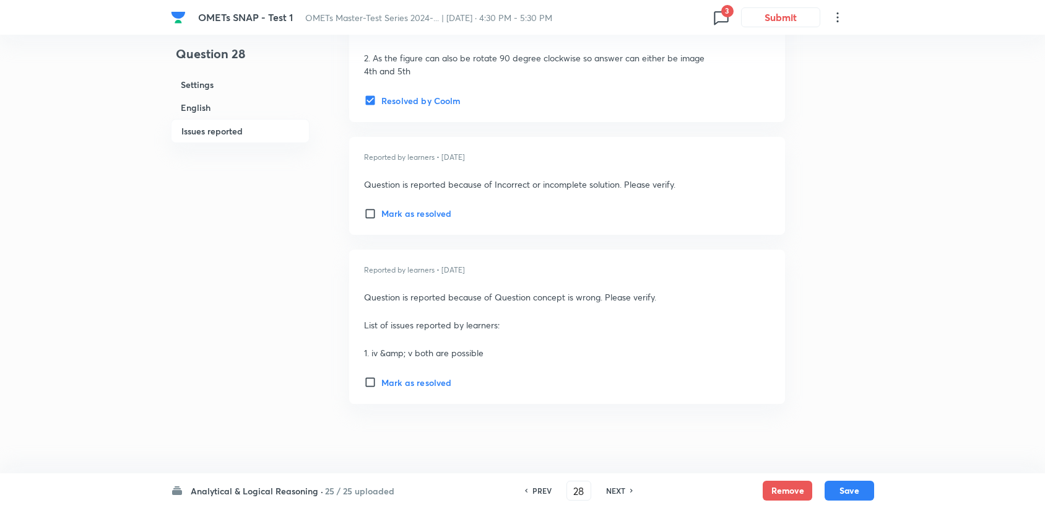
scroll to position [2133, 0]
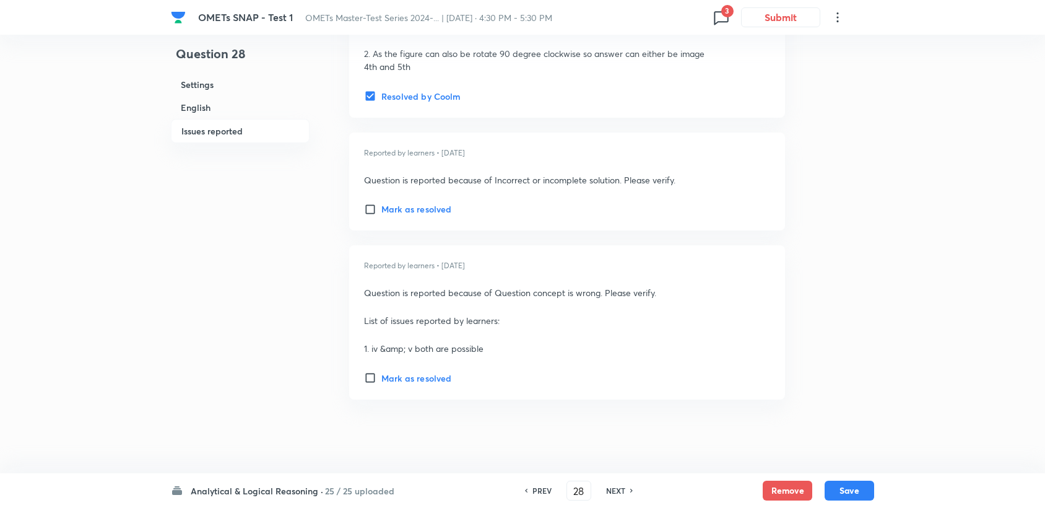
click at [393, 211] on h6 "Mark as resolved" at bounding box center [416, 208] width 70 height 13
click at [381, 211] on input "Mark as resolved" at bounding box center [372, 209] width 17 height 12
click at [386, 375] on h6 "Mark as resolved" at bounding box center [416, 378] width 70 height 13
click at [381, 375] on input "Mark as resolved" at bounding box center [372, 378] width 17 height 12
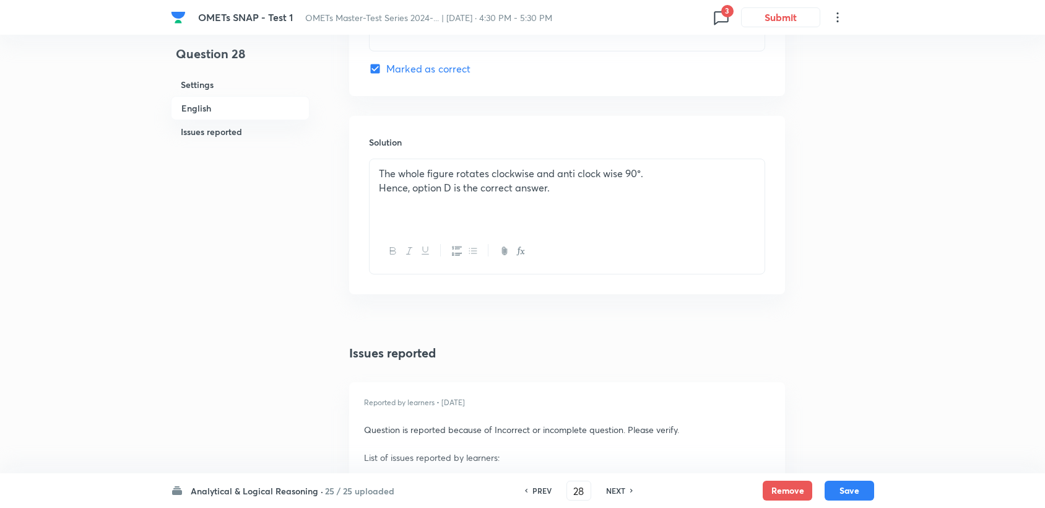
scroll to position [1582, 0]
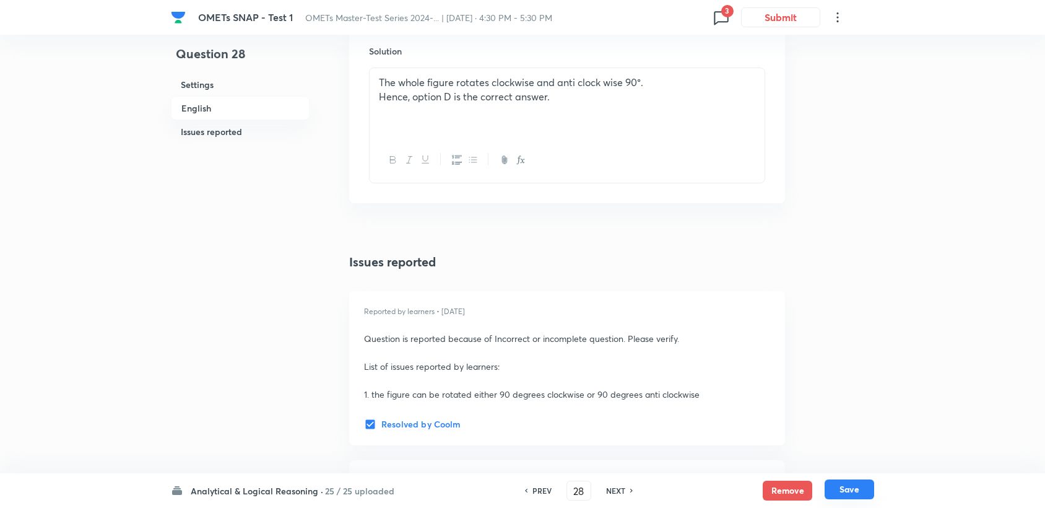
click at [853, 489] on button "Save" at bounding box center [850, 489] width 50 height 20
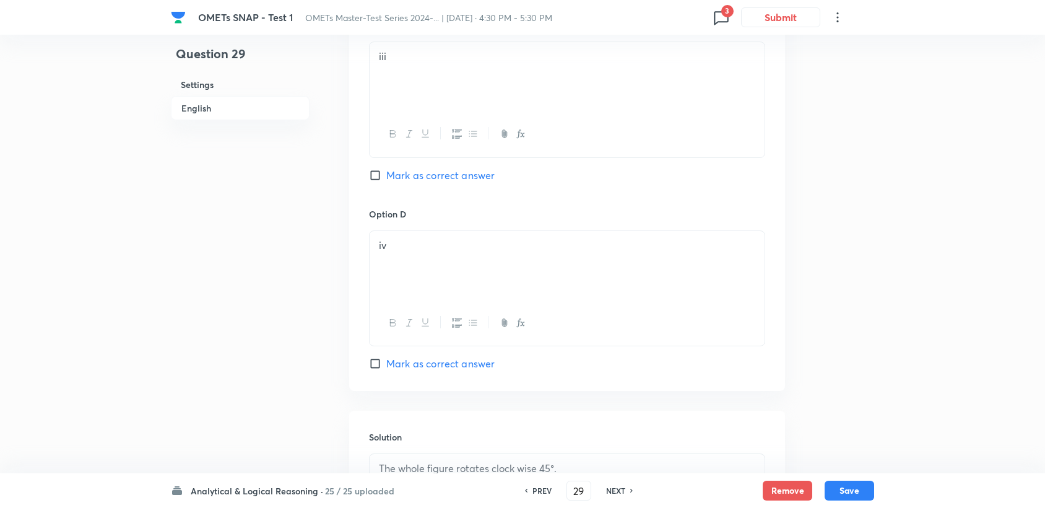
scroll to position [1176, 0]
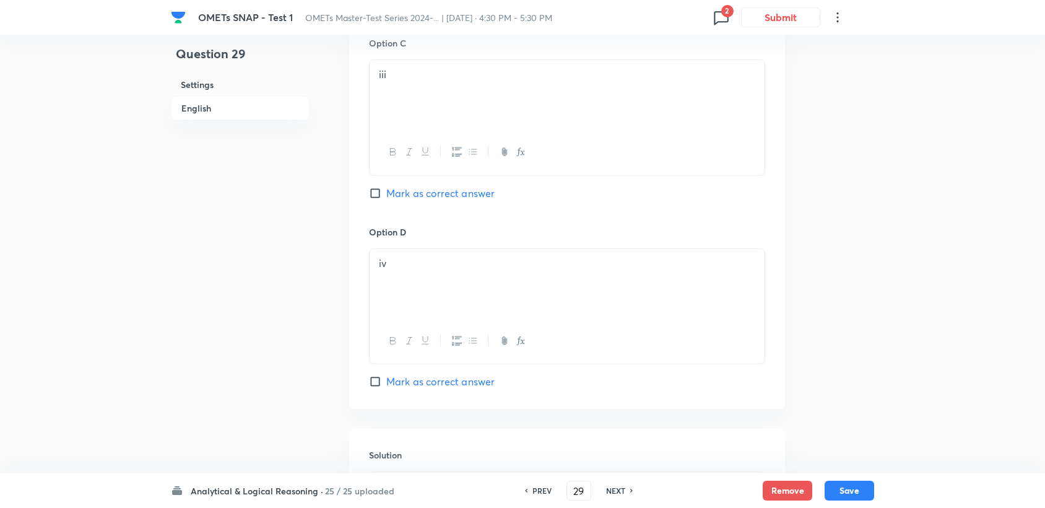
click at [546, 487] on h6 "PREV" at bounding box center [542, 490] width 19 height 11
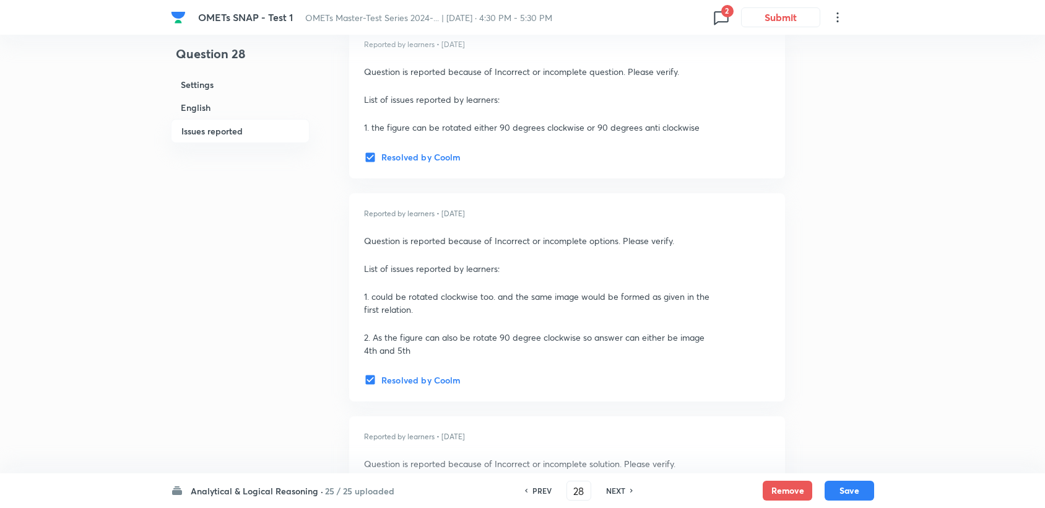
scroll to position [1864, 0]
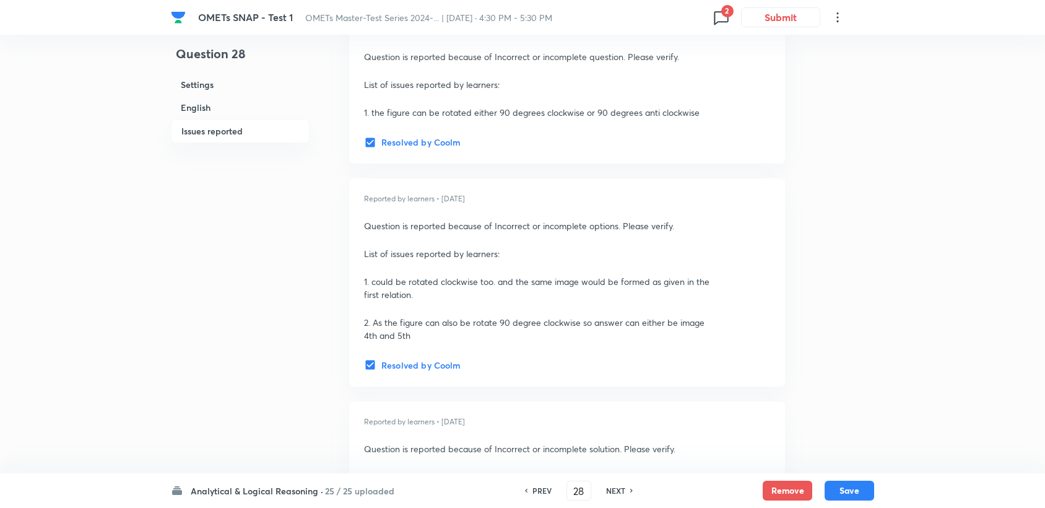
click at [616, 495] on h6 "NEXT" at bounding box center [615, 490] width 19 height 11
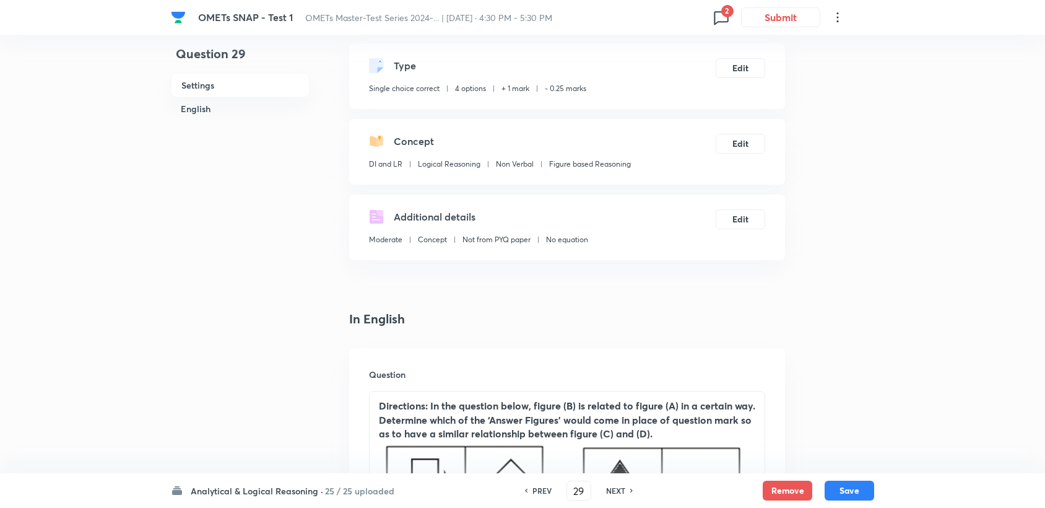
scroll to position [6, 0]
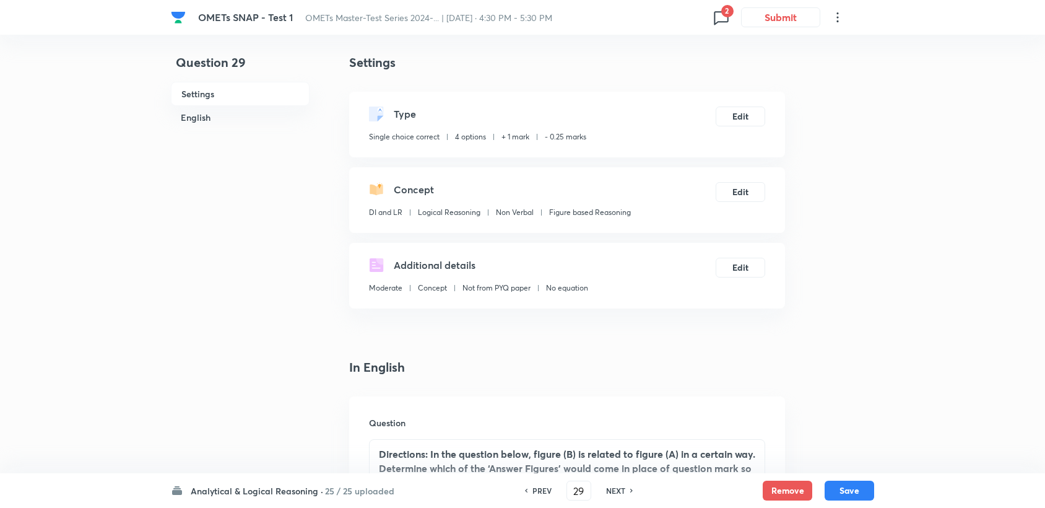
click at [719, 18] on icon at bounding box center [722, 17] width 20 height 20
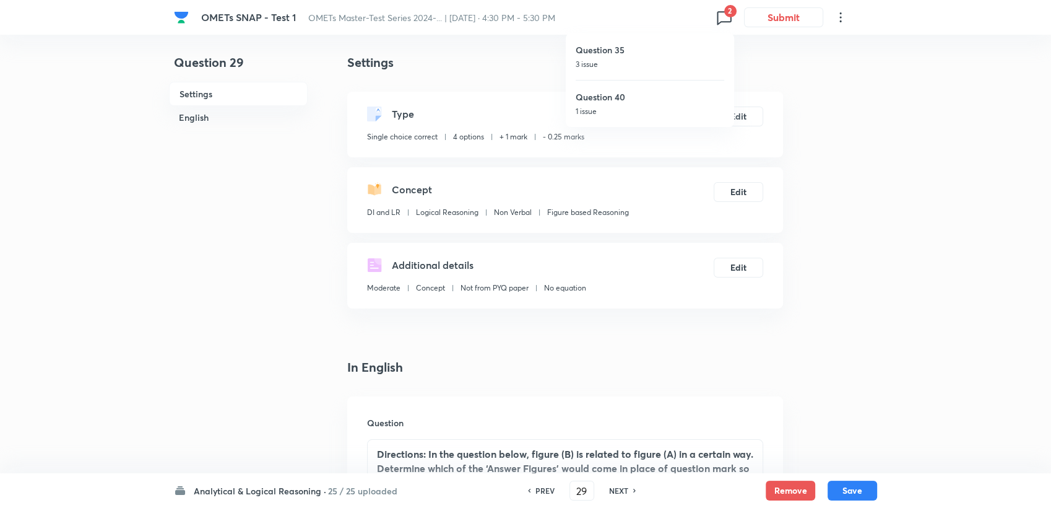
click at [674, 55] on h6 "Question 35" at bounding box center [650, 49] width 149 height 13
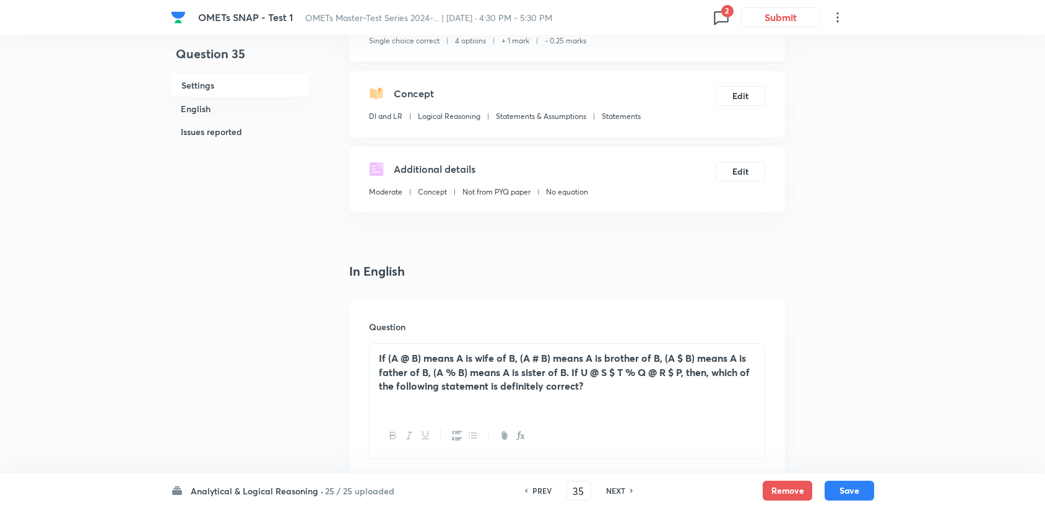
scroll to position [213, 0]
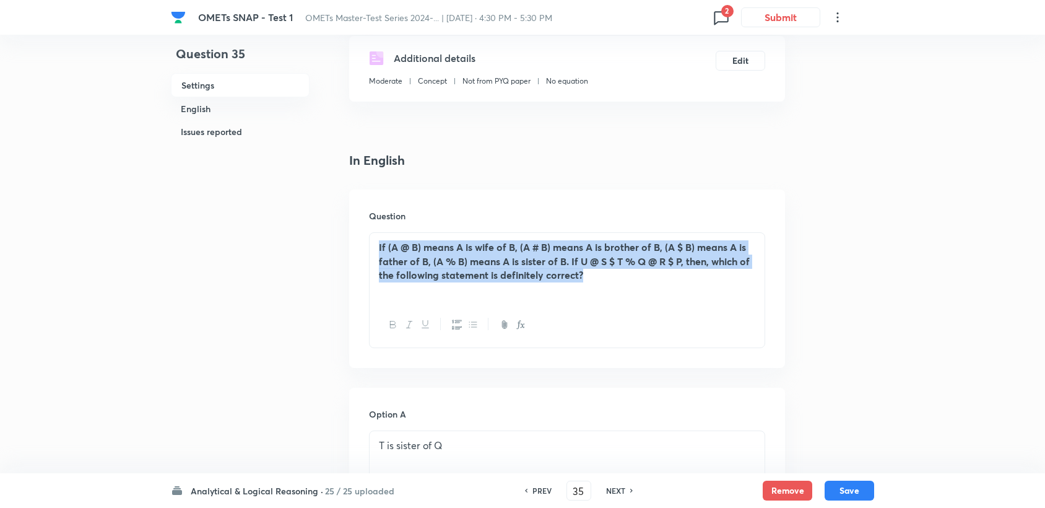
drag, startPoint x: 378, startPoint y: 246, endPoint x: 657, endPoint y: 288, distance: 282.3
click at [657, 288] on div "If (A @ B) means A is wife of B, (A # B) means A is brother of B, (A $ B) means…" at bounding box center [567, 267] width 395 height 69
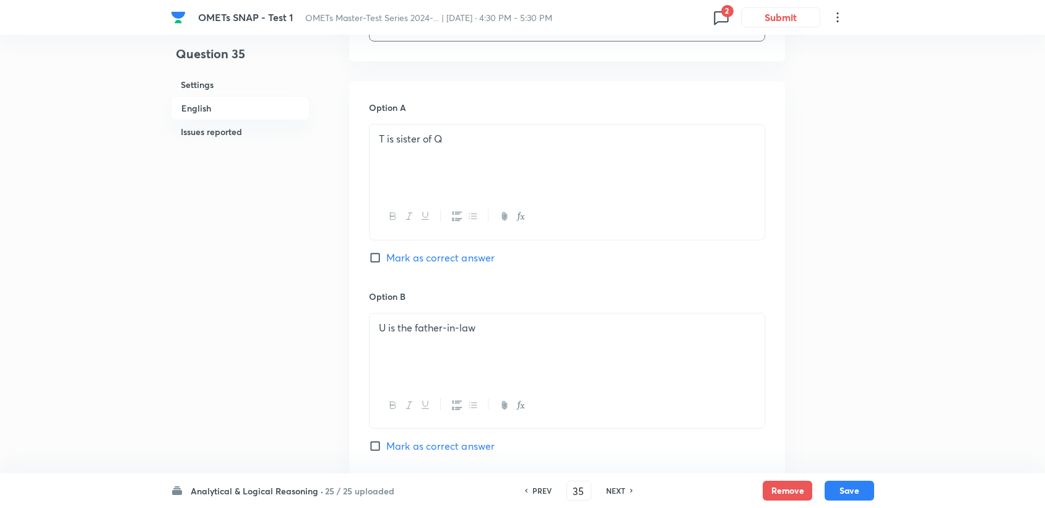
scroll to position [419, 0]
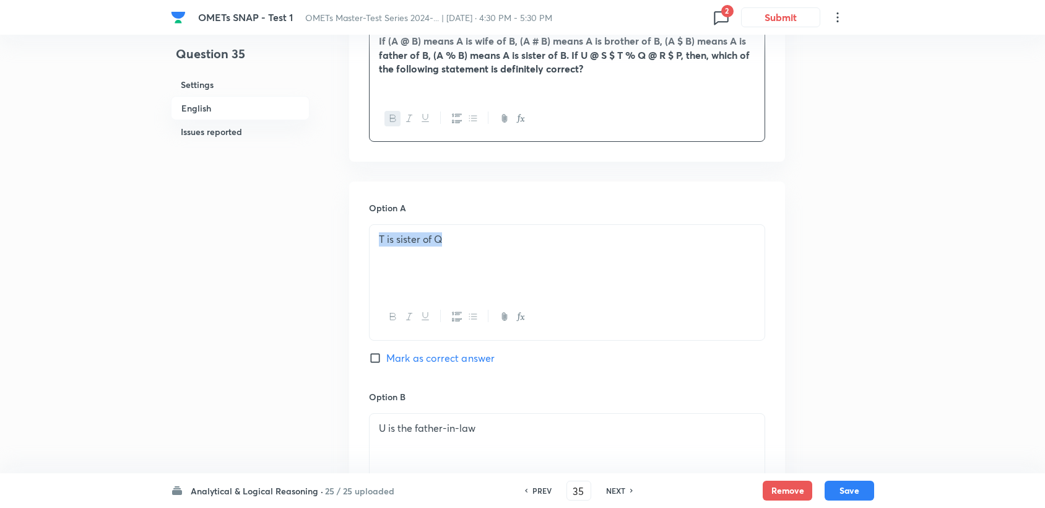
drag, startPoint x: 391, startPoint y: 238, endPoint x: 468, endPoint y: 239, distance: 76.8
click at [468, 239] on p "T is sister of Q" at bounding box center [567, 239] width 377 height 14
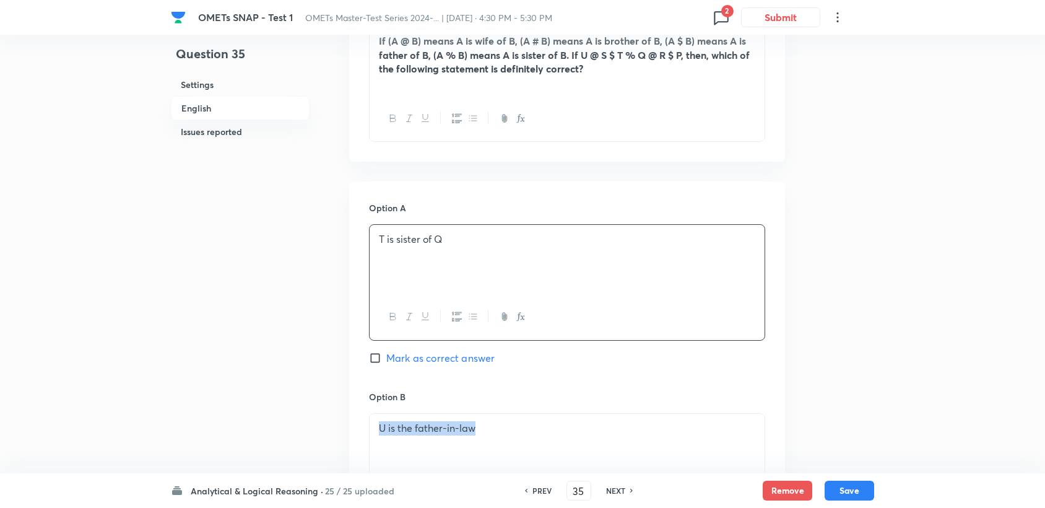
drag, startPoint x: 370, startPoint y: 423, endPoint x: 500, endPoint y: 448, distance: 132.5
click at [500, 448] on div "U is the father-in-law" at bounding box center [567, 448] width 395 height 69
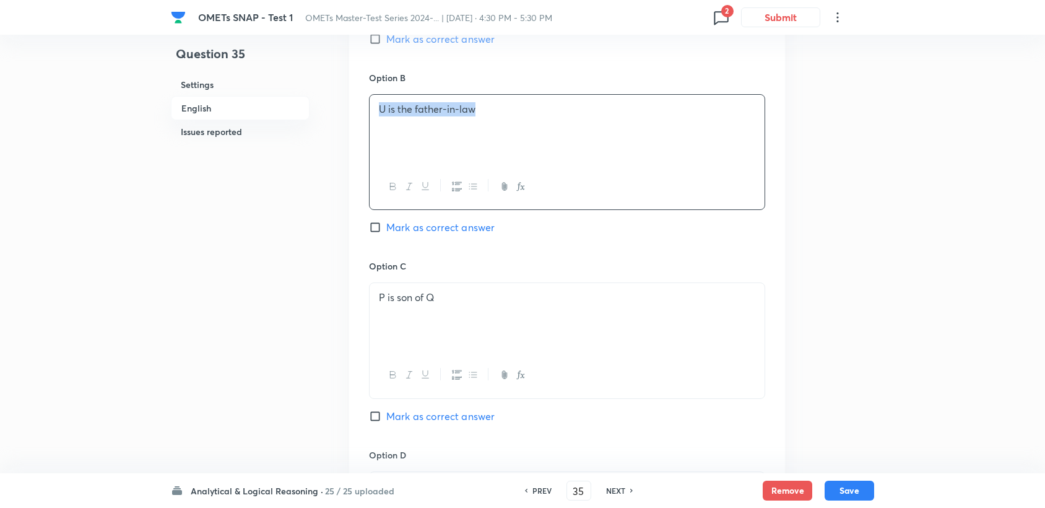
scroll to position [763, 0]
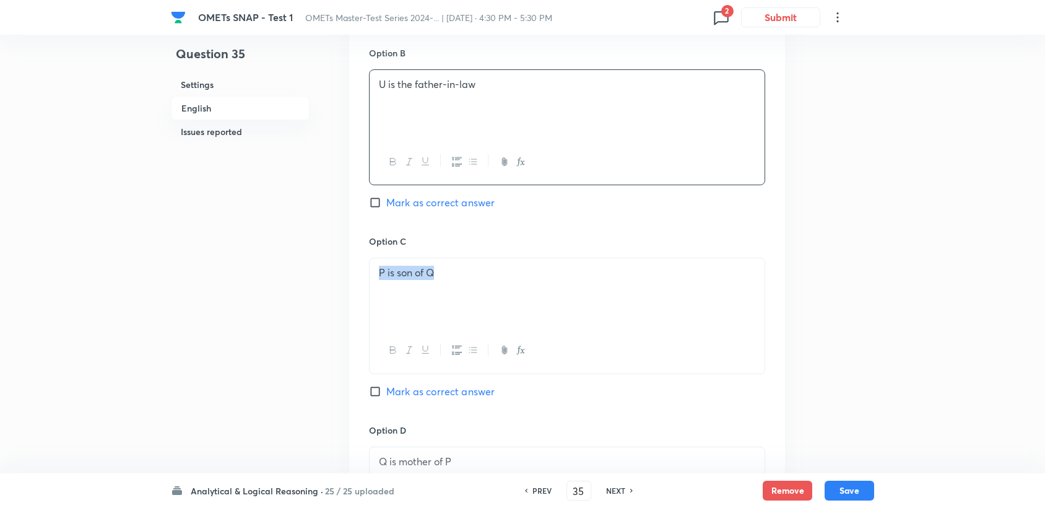
drag, startPoint x: 378, startPoint y: 273, endPoint x: 492, endPoint y: 287, distance: 114.2
click at [492, 287] on div "P is son of Q" at bounding box center [567, 292] width 395 height 69
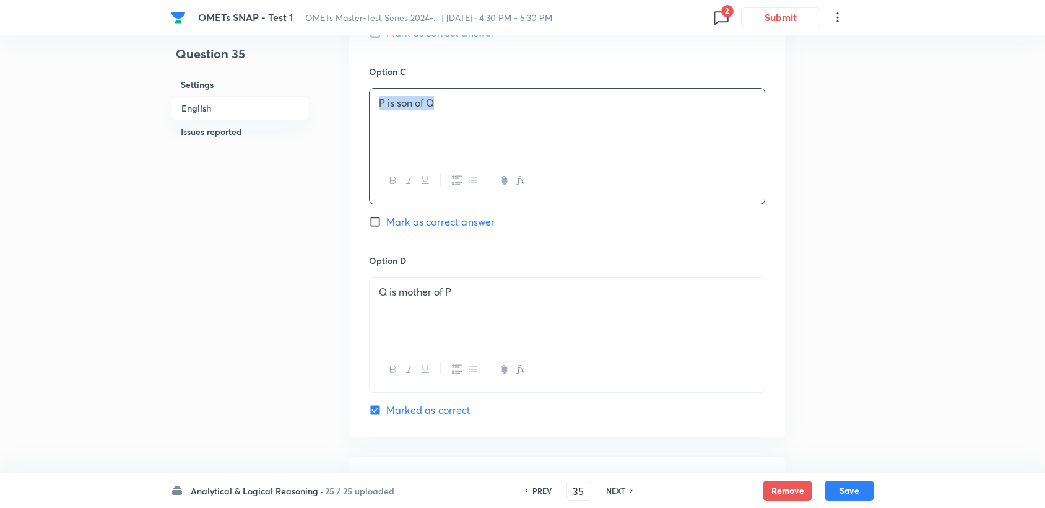
scroll to position [970, 0]
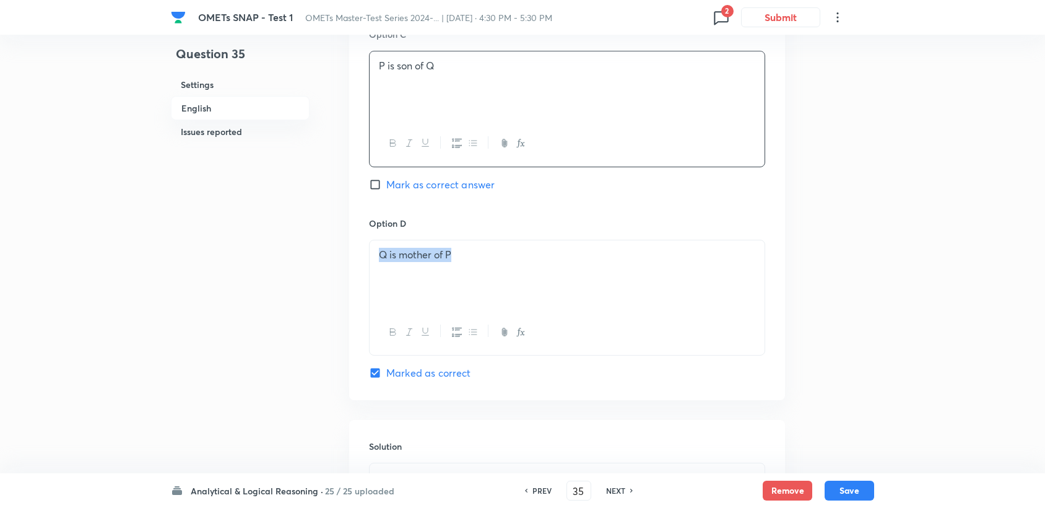
drag, startPoint x: 378, startPoint y: 253, endPoint x: 471, endPoint y: 263, distance: 94.0
click at [471, 263] on div "Q is mother of P" at bounding box center [567, 274] width 395 height 69
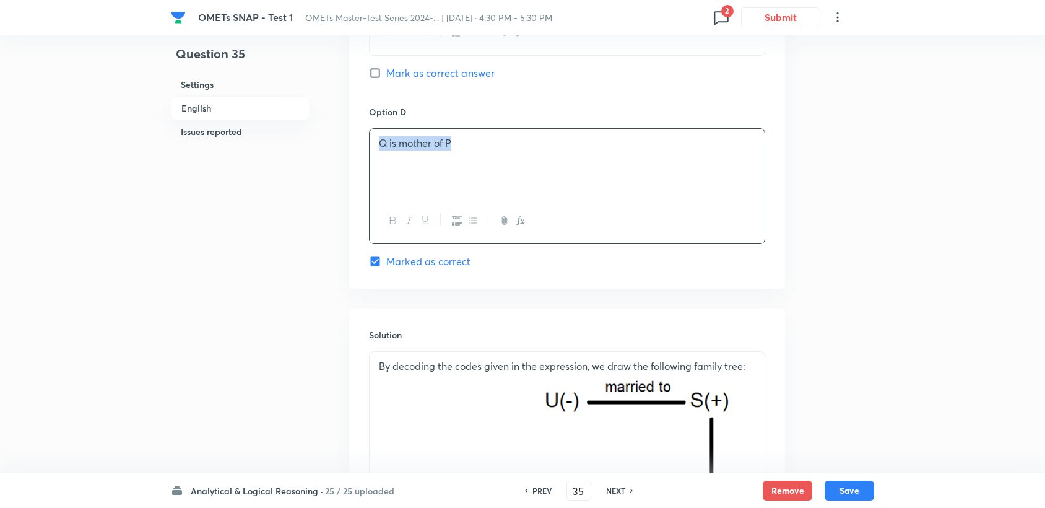
scroll to position [1038, 0]
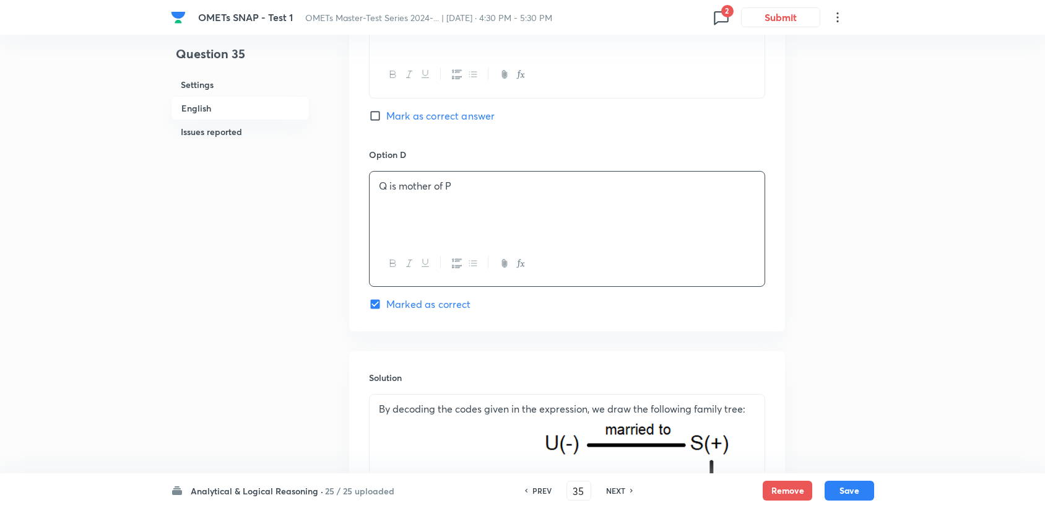
click at [481, 340] on div "In English Question If (A @ B) means A is wife of B, (A # B) means A is brother…" at bounding box center [567, 57] width 436 height 1462
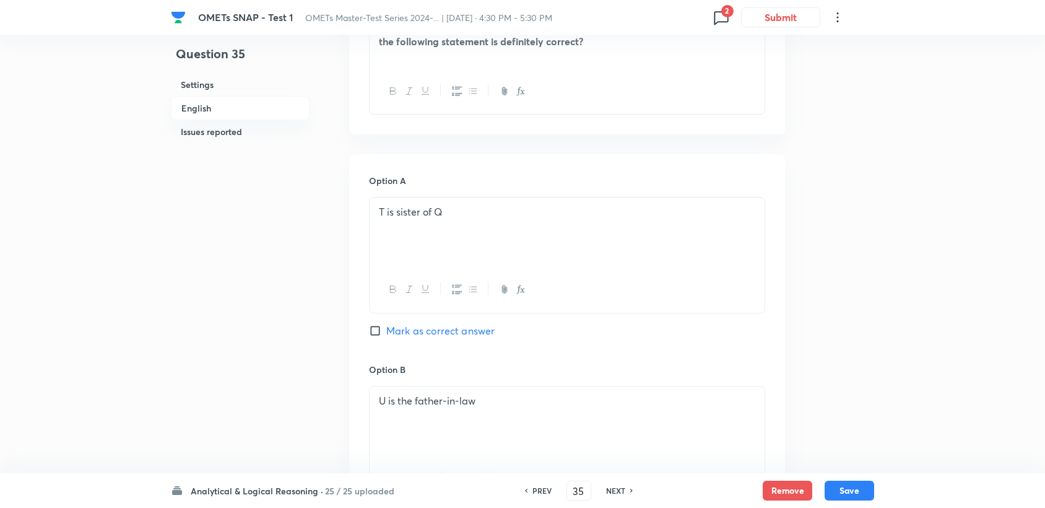
scroll to position [282, 0]
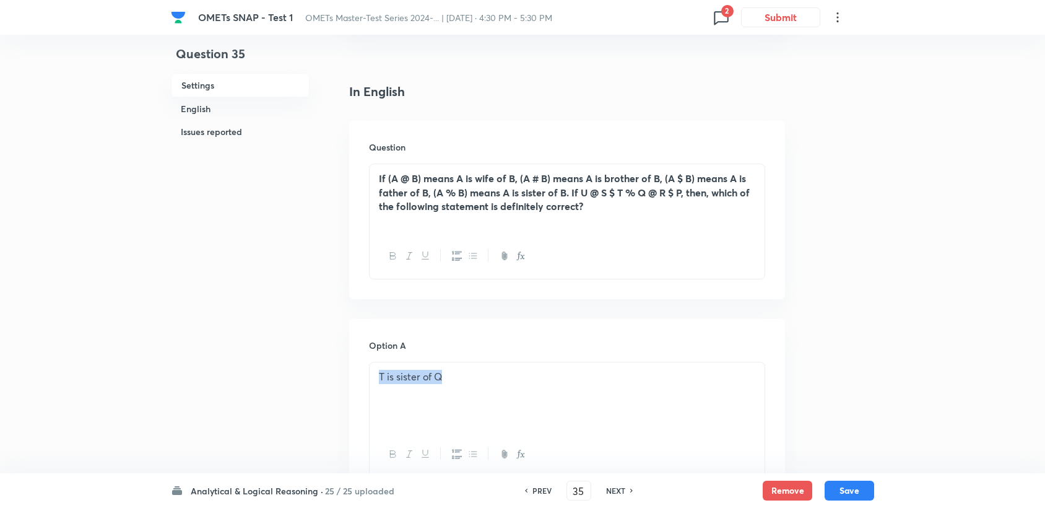
drag, startPoint x: 473, startPoint y: 393, endPoint x: 361, endPoint y: 382, distance: 112.6
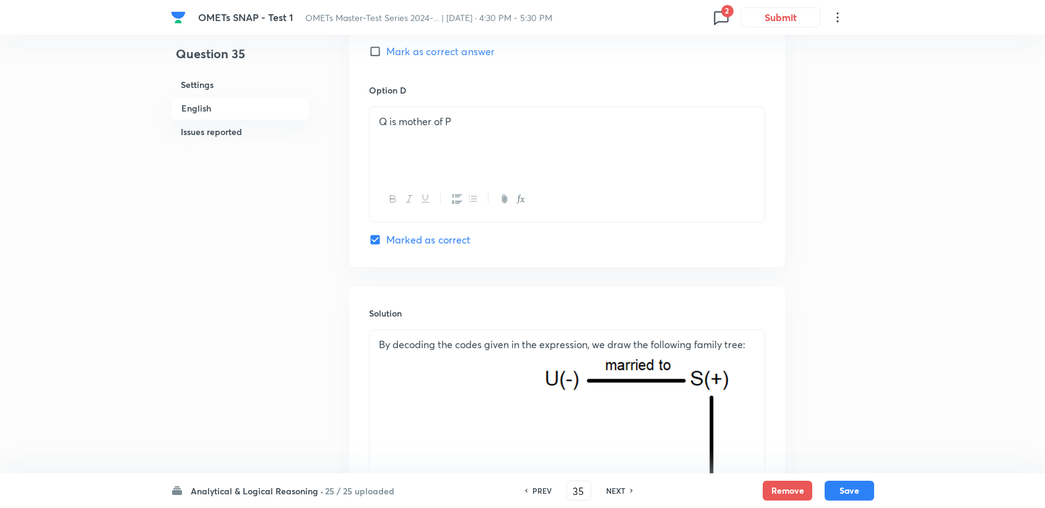
scroll to position [1313, 0]
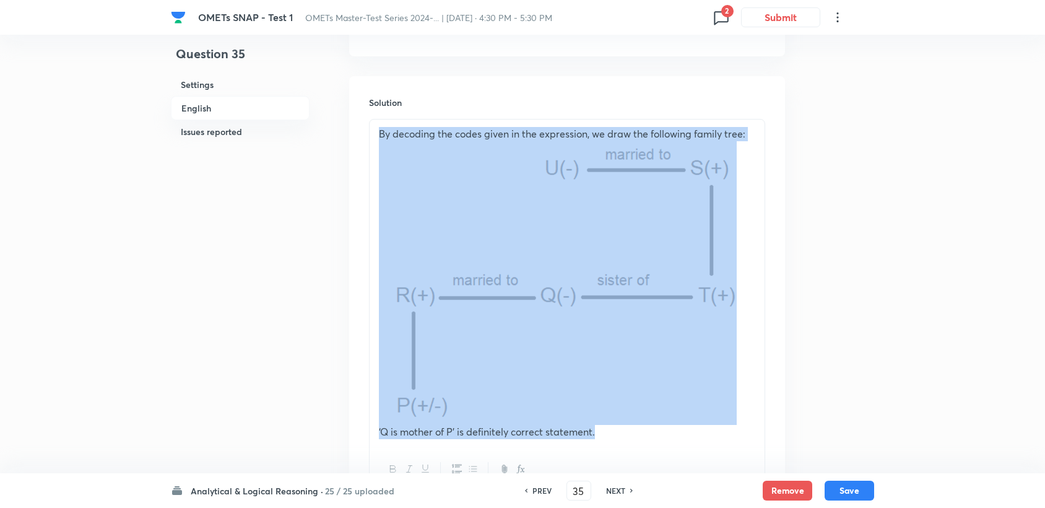
drag, startPoint x: 374, startPoint y: 128, endPoint x: 632, endPoint y: 455, distance: 416.6
click at [633, 453] on div "By decoding the codes given in the expression, we draw the following family tre…" at bounding box center [567, 306] width 396 height 374
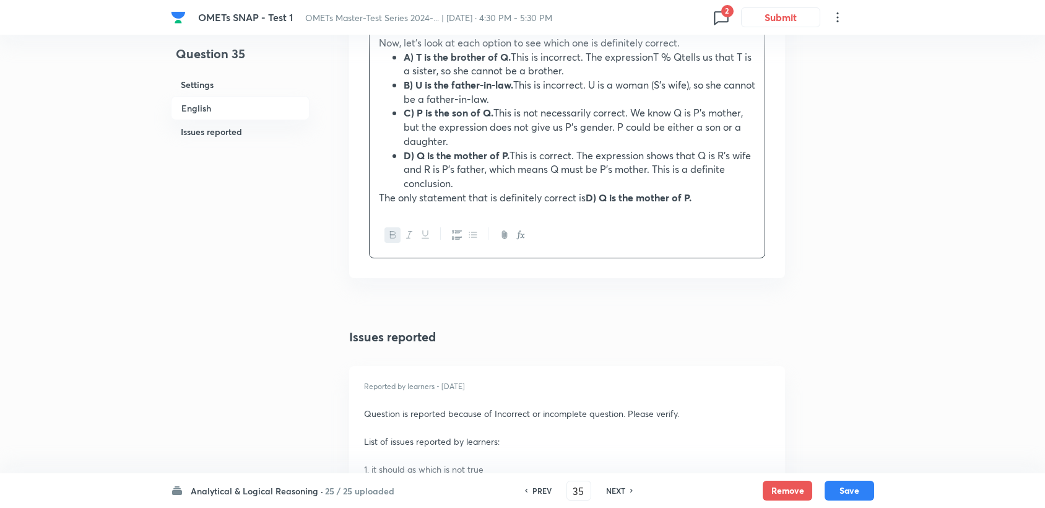
scroll to position [2001, 0]
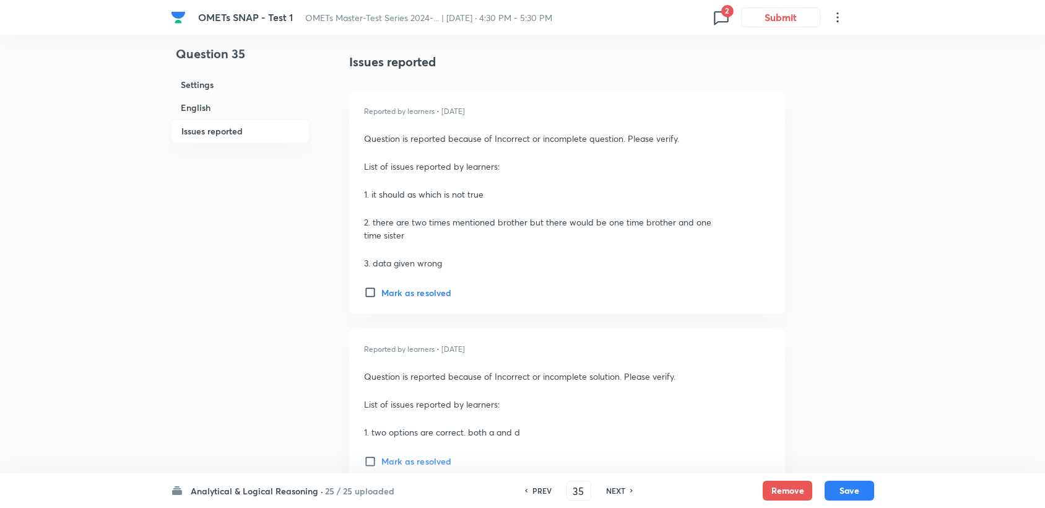
click at [409, 295] on h6 "Mark as resolved" at bounding box center [416, 292] width 70 height 13
click at [381, 295] on input "Mark as resolved" at bounding box center [372, 292] width 17 height 12
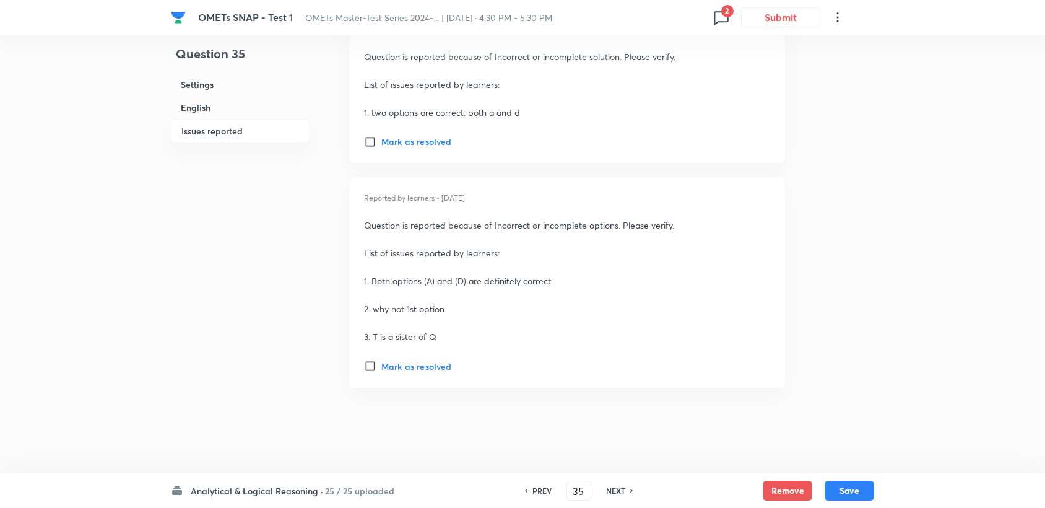
scroll to position [2254, 0]
click at [391, 149] on div "Reported by learners • 9 months ago Question is reported because of Incorrect o…" at bounding box center [567, 84] width 436 height 154
click at [391, 141] on h6 "Mark as resolved" at bounding box center [416, 139] width 70 height 13
click at [381, 141] on input "Mark as resolved" at bounding box center [372, 140] width 17 height 12
click at [386, 366] on h6 "Mark as resolved" at bounding box center [416, 364] width 70 height 13
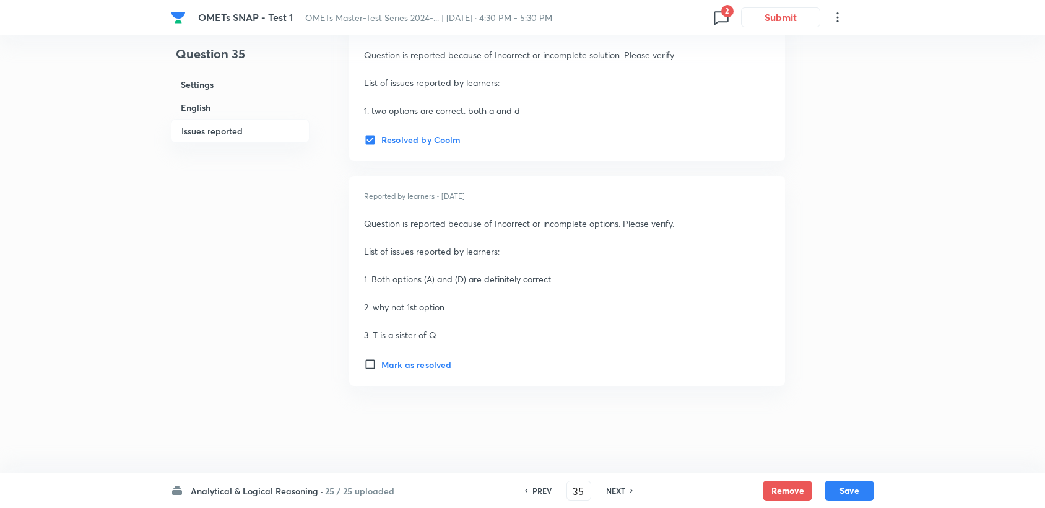
click at [381, 366] on input "Mark as resolved" at bounding box center [372, 364] width 17 height 12
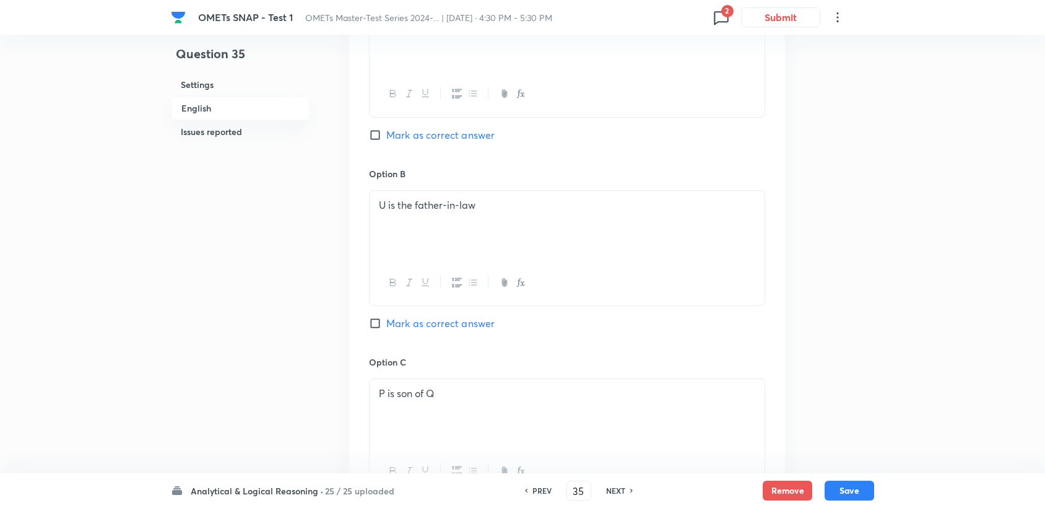
scroll to position [603, 0]
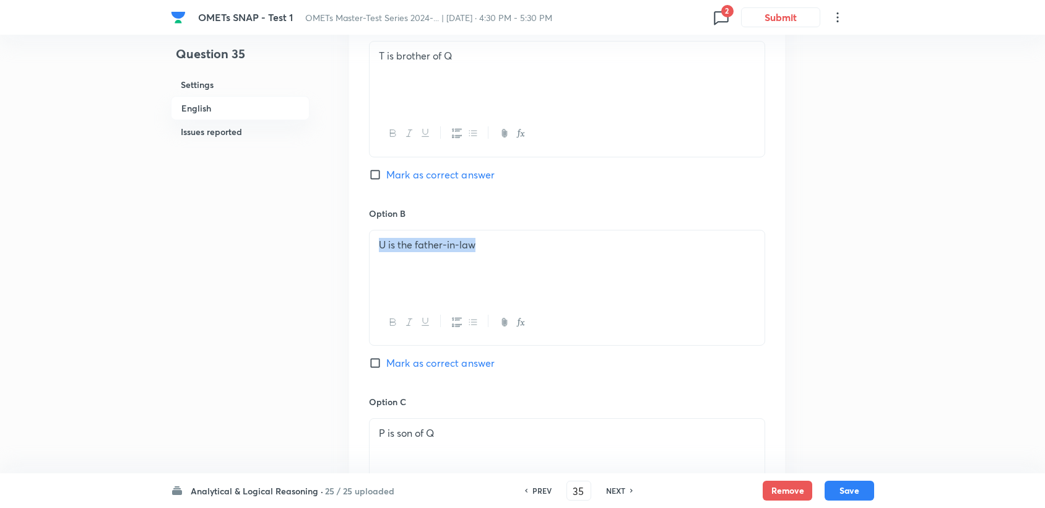
drag, startPoint x: 378, startPoint y: 249, endPoint x: 581, endPoint y: 277, distance: 205.6
click at [581, 277] on div "U is the father-in-law" at bounding box center [567, 264] width 395 height 69
drag, startPoint x: 392, startPoint y: 263, endPoint x: 469, endPoint y: 259, distance: 76.9
click at [469, 259] on p "C) P is the son of Q." at bounding box center [567, 259] width 377 height 14
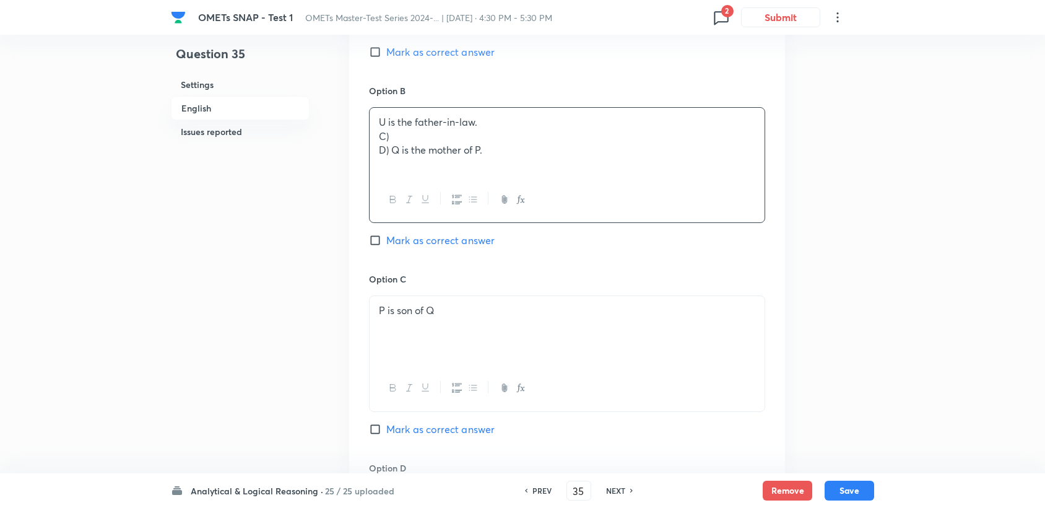
scroll to position [740, 0]
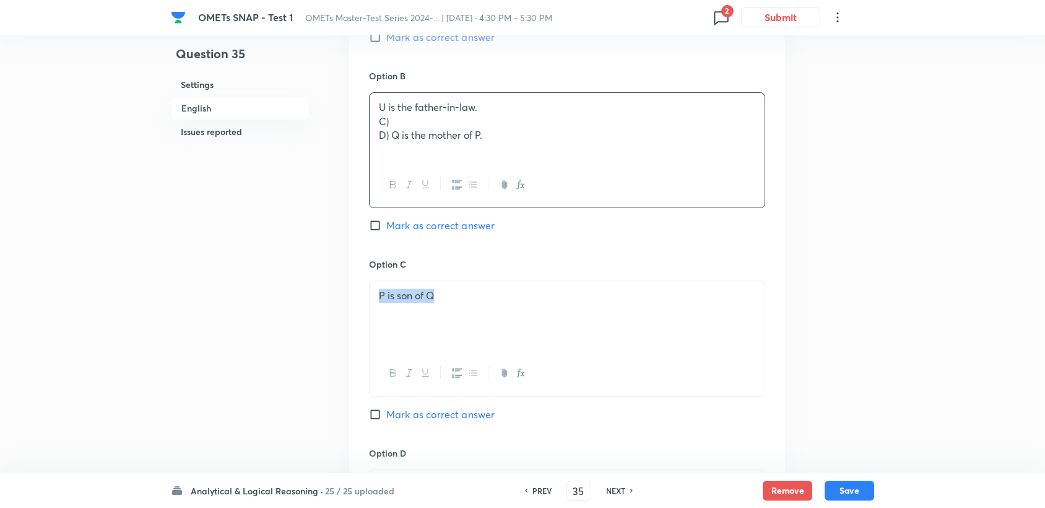
drag, startPoint x: 472, startPoint y: 290, endPoint x: 336, endPoint y: 303, distance: 137.5
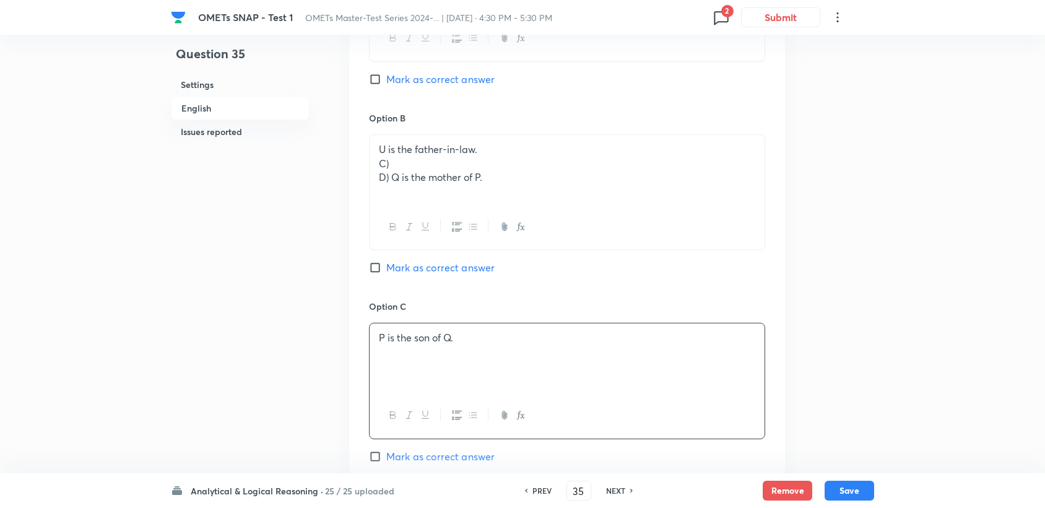
scroll to position [603, 0]
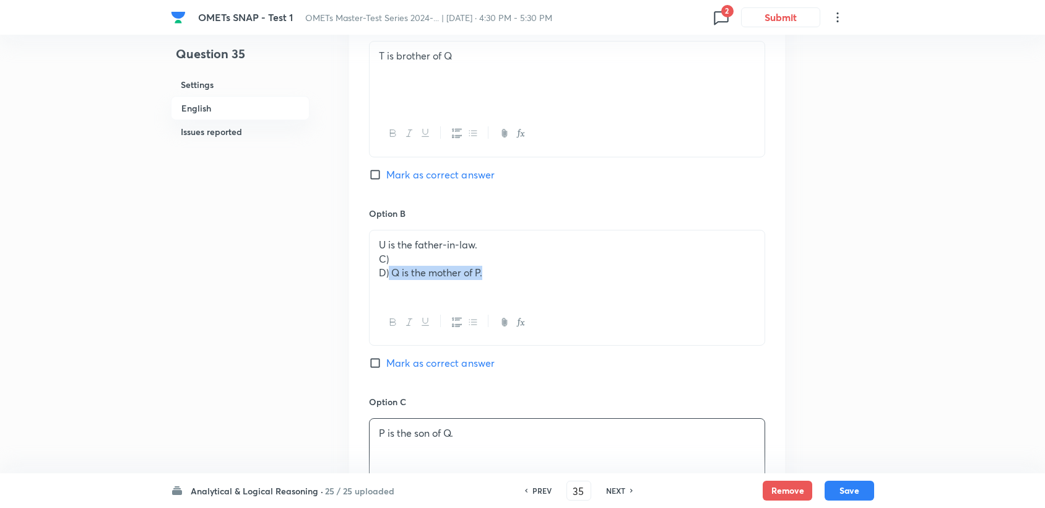
drag, startPoint x: 390, startPoint y: 274, endPoint x: 496, endPoint y: 274, distance: 106.5
click at [496, 274] on p "D) Q is the mother of P." at bounding box center [567, 273] width 377 height 14
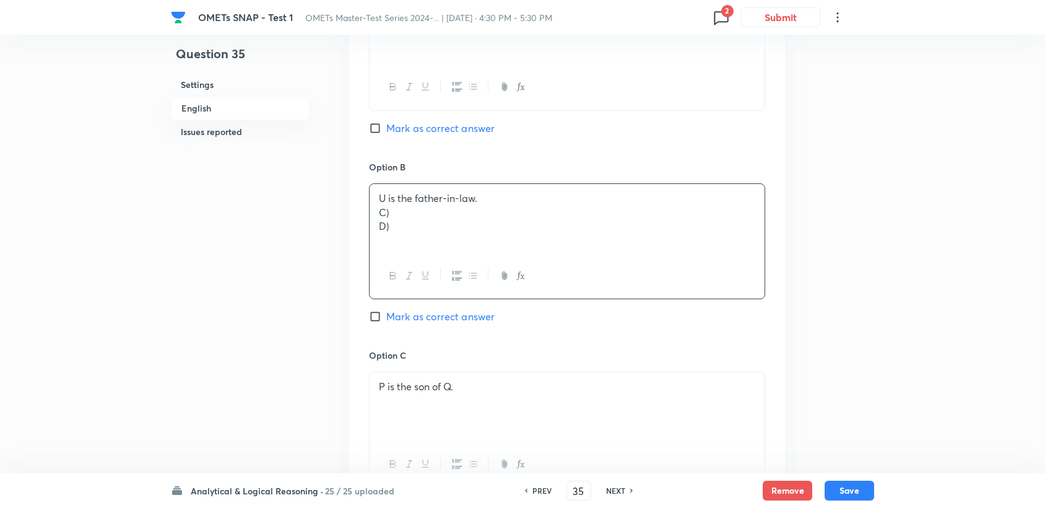
scroll to position [809, 0]
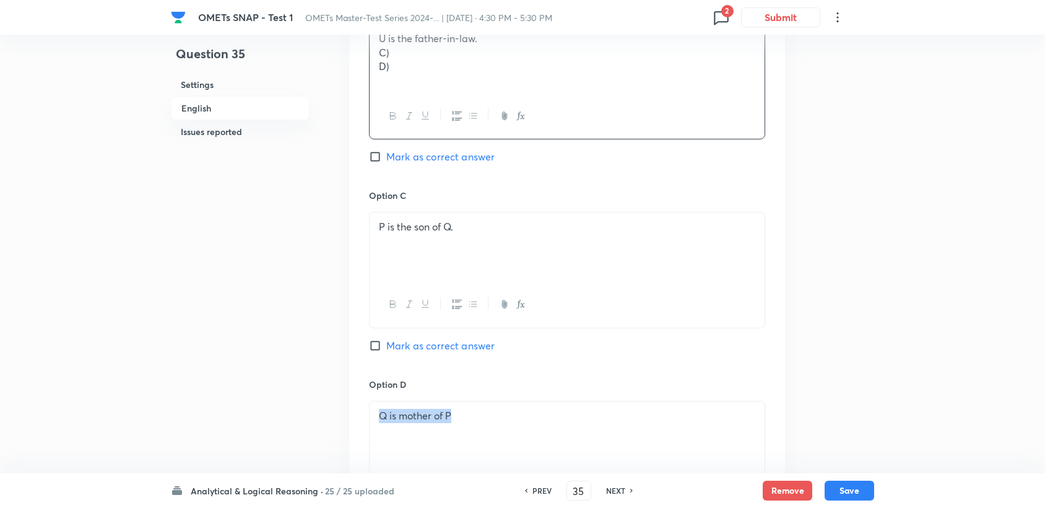
drag, startPoint x: 466, startPoint y: 423, endPoint x: 362, endPoint y: 428, distance: 104.8
click at [367, 430] on div "Option A T is brother of Q Mark as correct answer Option B U is the father-in-l…" at bounding box center [567, 176] width 436 height 769
paste div
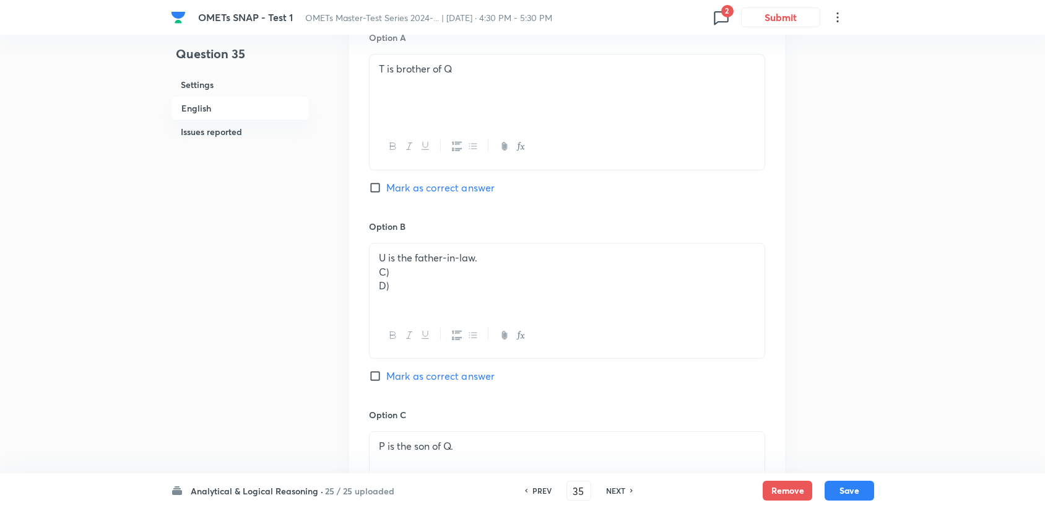
scroll to position [534, 0]
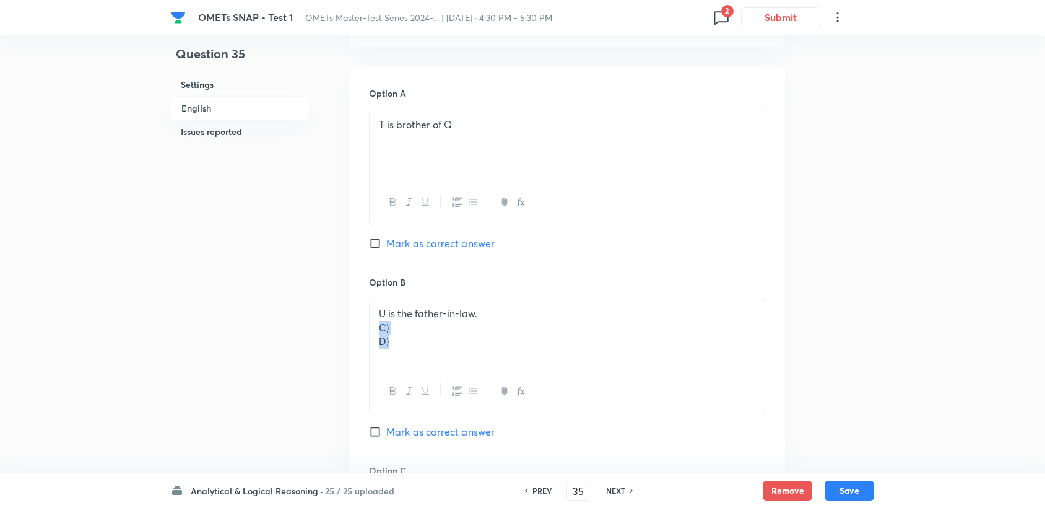
drag, startPoint x: 375, startPoint y: 329, endPoint x: 401, endPoint y: 345, distance: 29.7
click at [400, 344] on div "U is the father-in-law. C) D)" at bounding box center [567, 333] width 395 height 69
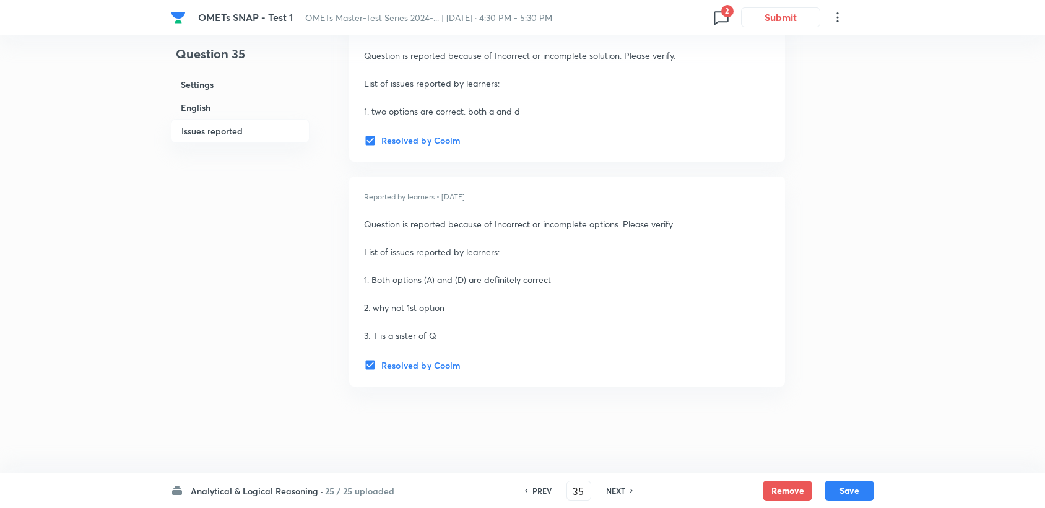
scroll to position [2254, 0]
drag, startPoint x: 849, startPoint y: 484, endPoint x: 838, endPoint y: 490, distance: 12.2
click at [850, 484] on button "Save" at bounding box center [850, 489] width 50 height 20
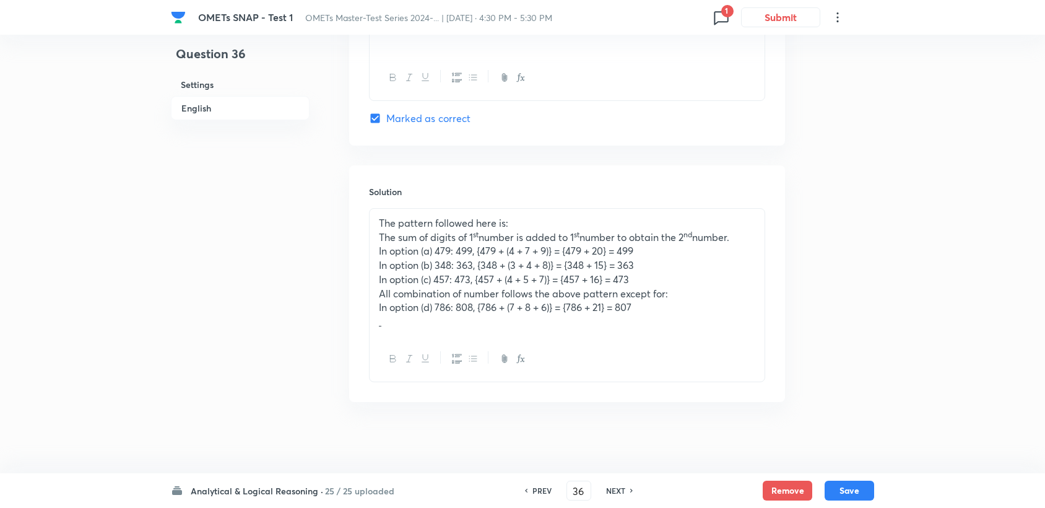
scroll to position [1225, 0]
click at [539, 494] on h6 "PREV" at bounding box center [542, 490] width 19 height 11
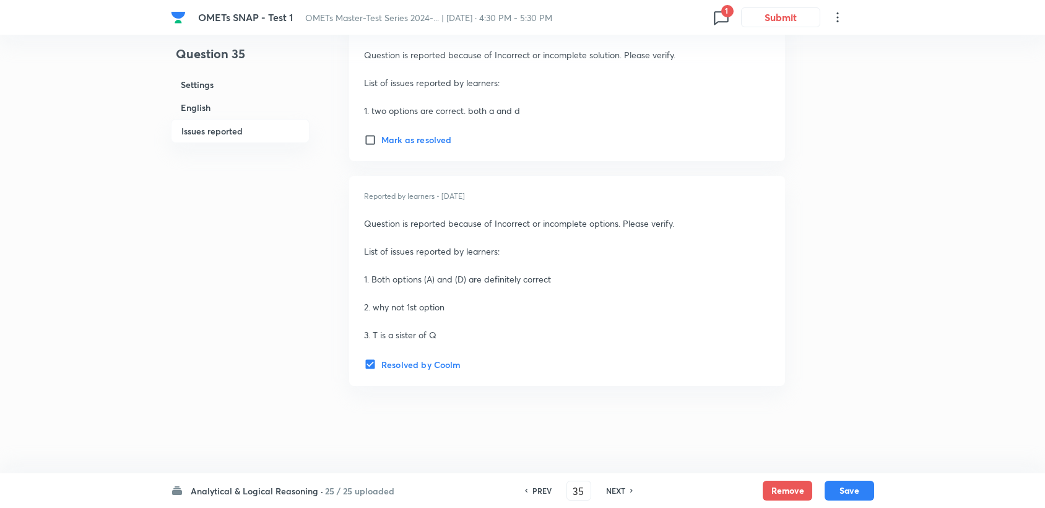
scroll to position [1910, 0]
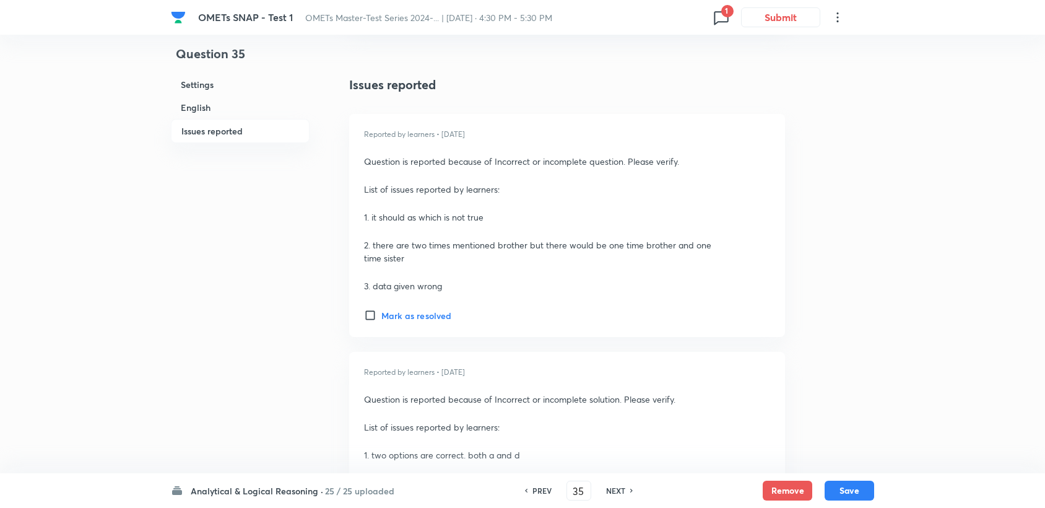
click at [416, 305] on div "Reported by learners • 1 year ago Question is reported because of Incorrect or …" at bounding box center [567, 225] width 436 height 223
click at [411, 311] on h6 "Mark as resolved" at bounding box center [416, 315] width 70 height 13
click at [381, 311] on input "Mark as resolved" at bounding box center [372, 315] width 17 height 12
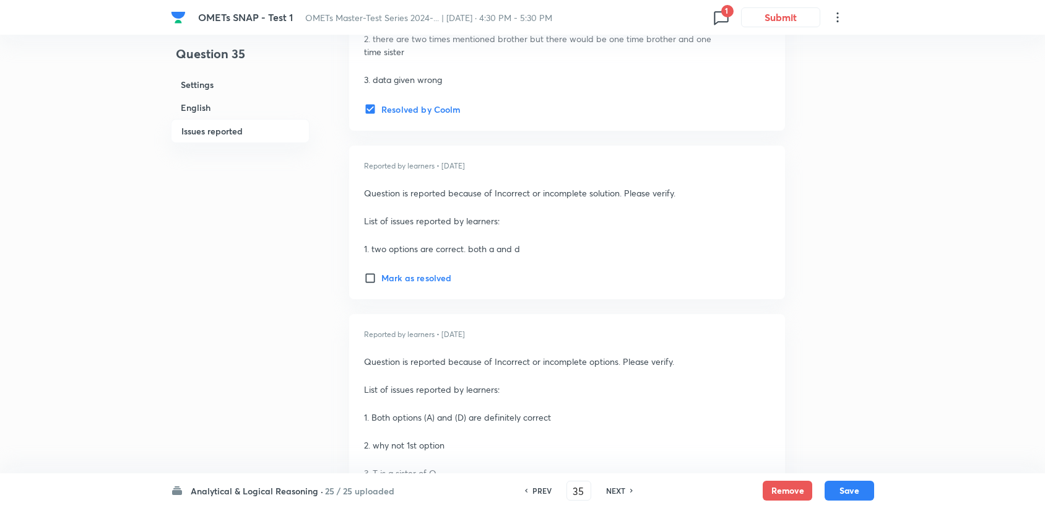
click at [409, 275] on h6 "Mark as resolved" at bounding box center [416, 277] width 70 height 13
click at [381, 275] on input "Mark as resolved" at bounding box center [372, 278] width 17 height 12
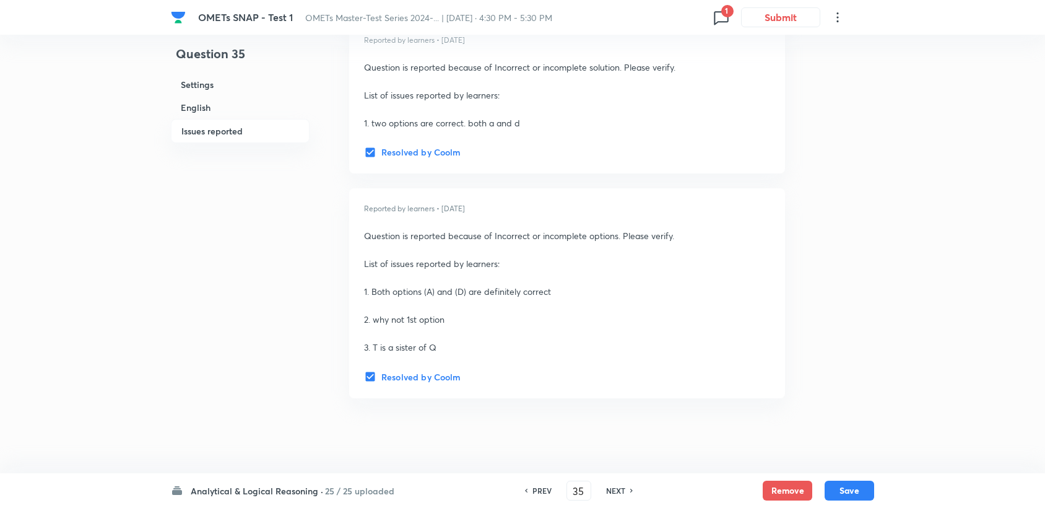
scroll to position [2254, 0]
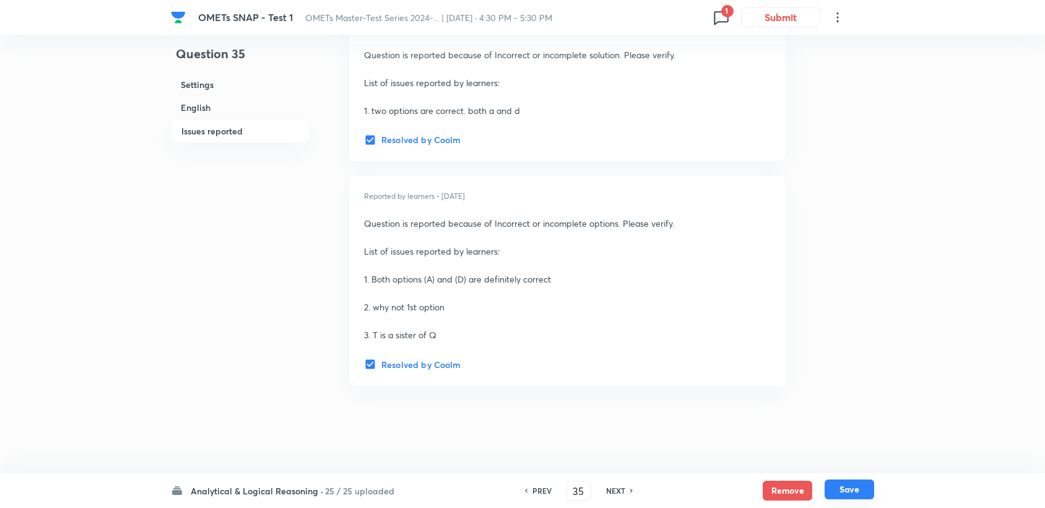
click at [848, 489] on button "Save" at bounding box center [850, 489] width 50 height 20
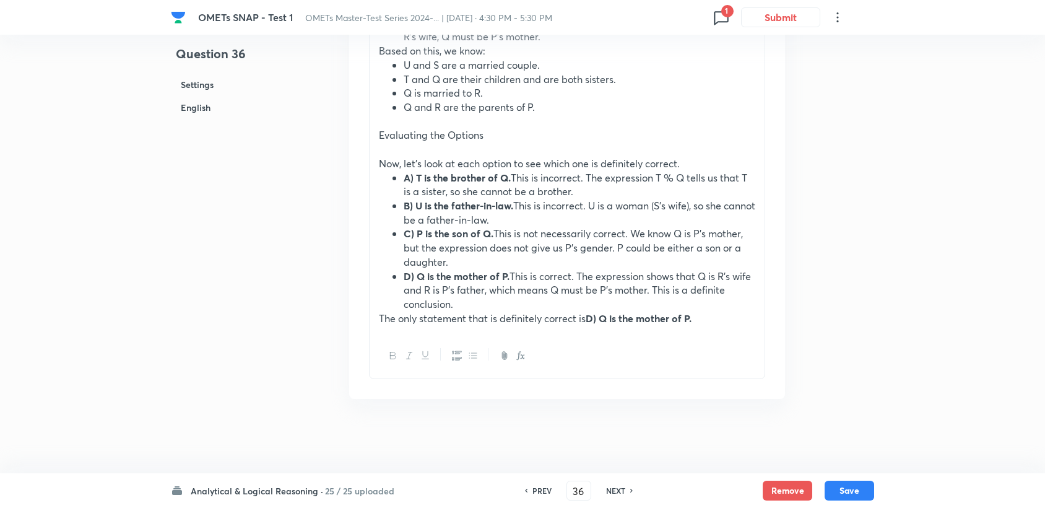
scroll to position [1225, 0]
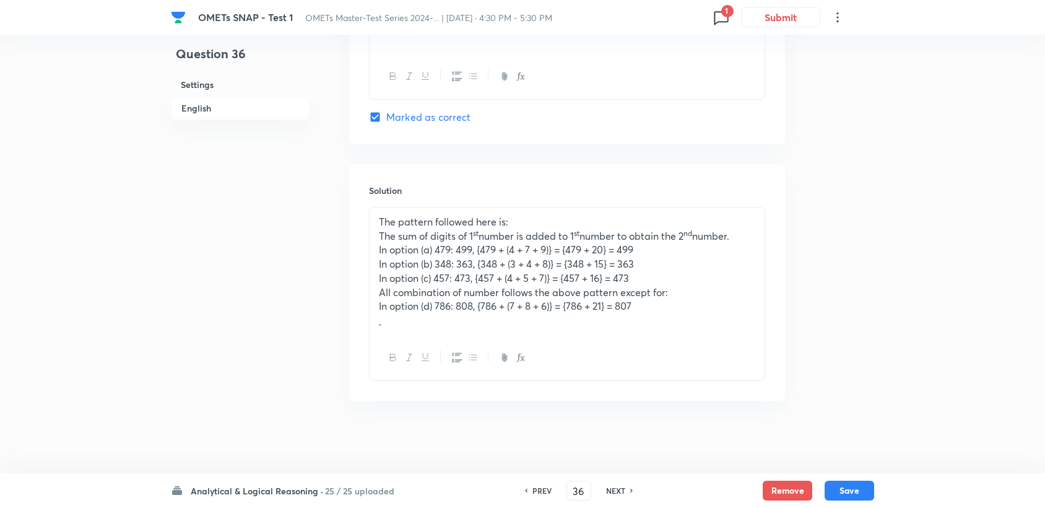
click at [713, 27] on div "OMETs SNAP - Test 1 OMETs Master-Test Series 2024-... | Oct 23, 2024 · 4:30 PM …" at bounding box center [522, 17] width 703 height 35
click at [716, 22] on icon at bounding box center [721, 18] width 14 height 14
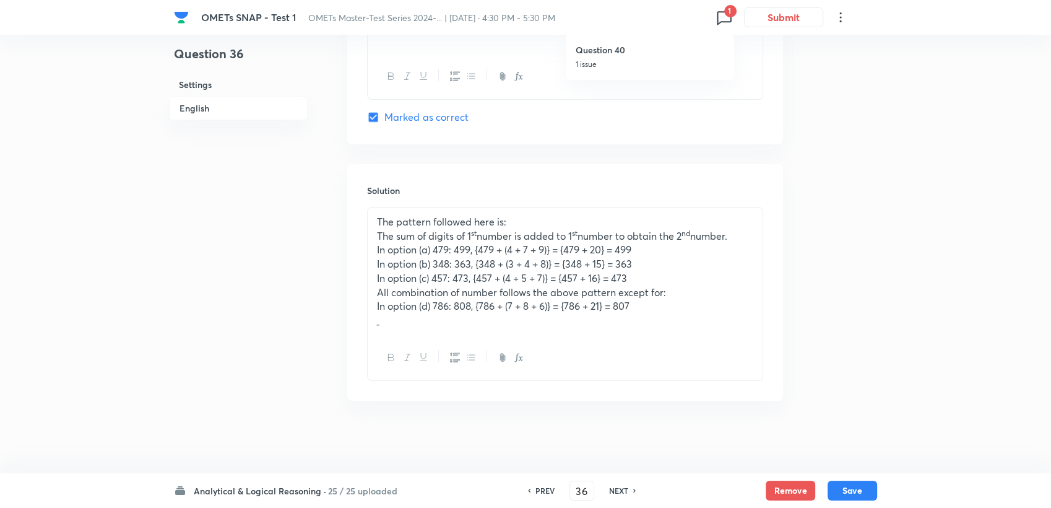
click at [695, 67] on p "1 issue" at bounding box center [650, 64] width 149 height 11
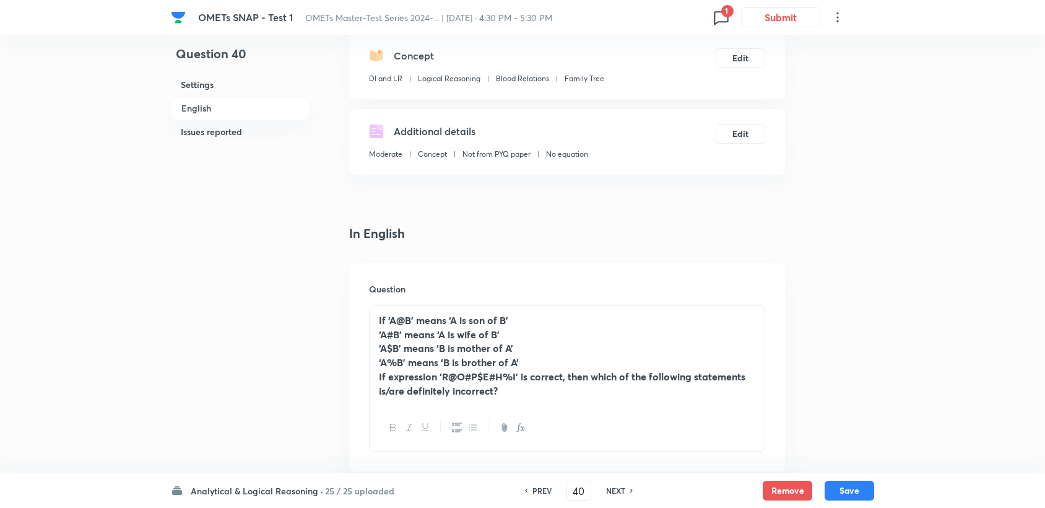
scroll to position [126, 0]
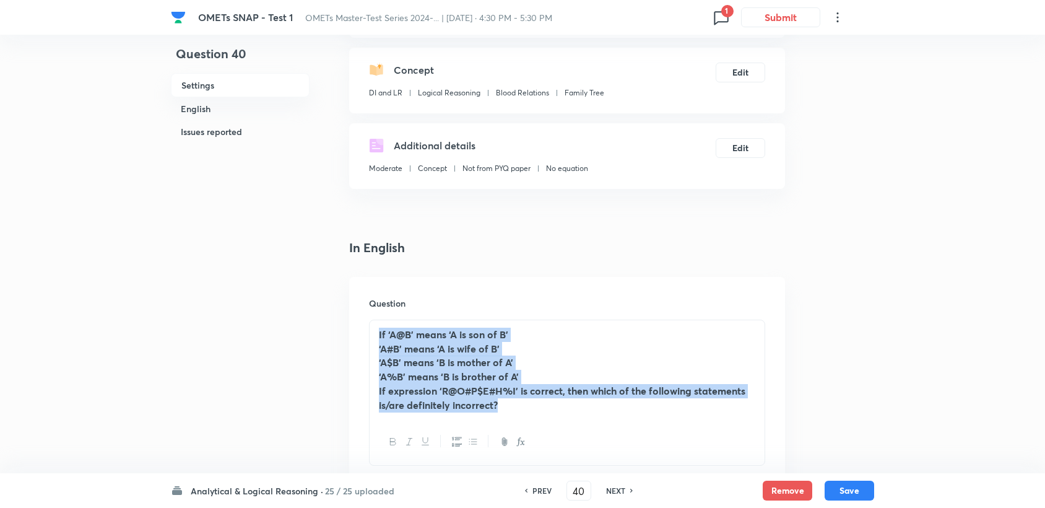
drag, startPoint x: 375, startPoint y: 333, endPoint x: 657, endPoint y: 448, distance: 304.6
click at [657, 448] on div "If ‘A@B’ means ‘A is son of B’ ‘A#B’ means ‘A is wife of B’ ‘A$B’ means ‘B is m…" at bounding box center [567, 393] width 396 height 146
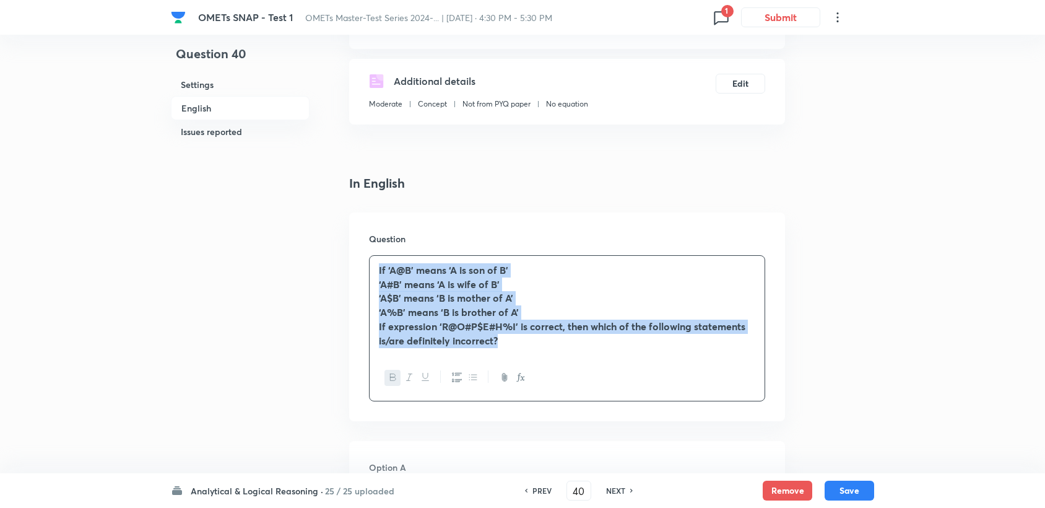
scroll to position [332, 0]
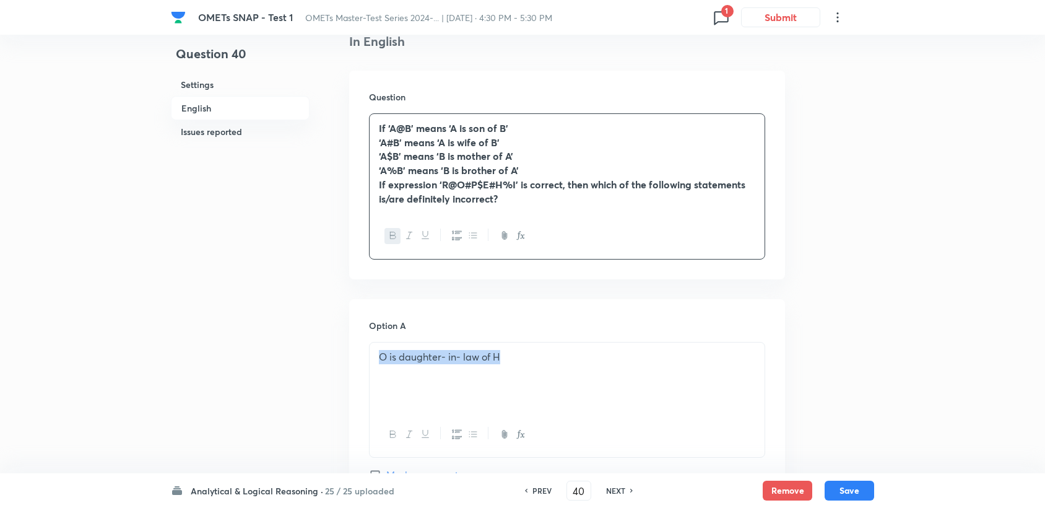
drag, startPoint x: 377, startPoint y: 348, endPoint x: 517, endPoint y: 349, distance: 140.0
click at [517, 349] on div "O is daughter- in- law of H" at bounding box center [567, 376] width 395 height 69
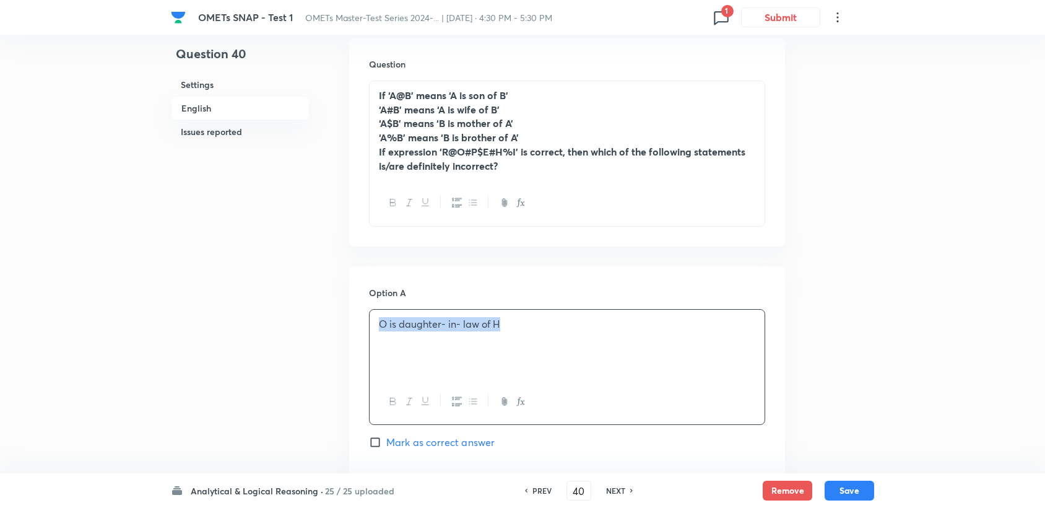
scroll to position [470, 0]
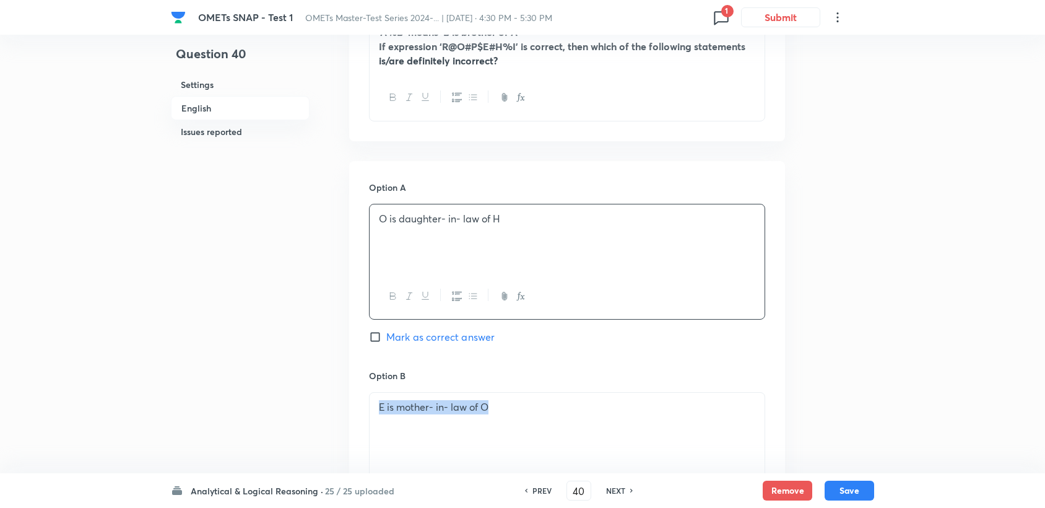
drag, startPoint x: 376, startPoint y: 409, endPoint x: 520, endPoint y: 416, distance: 144.4
click at [520, 416] on div "E is mother- in- law of O" at bounding box center [567, 427] width 395 height 69
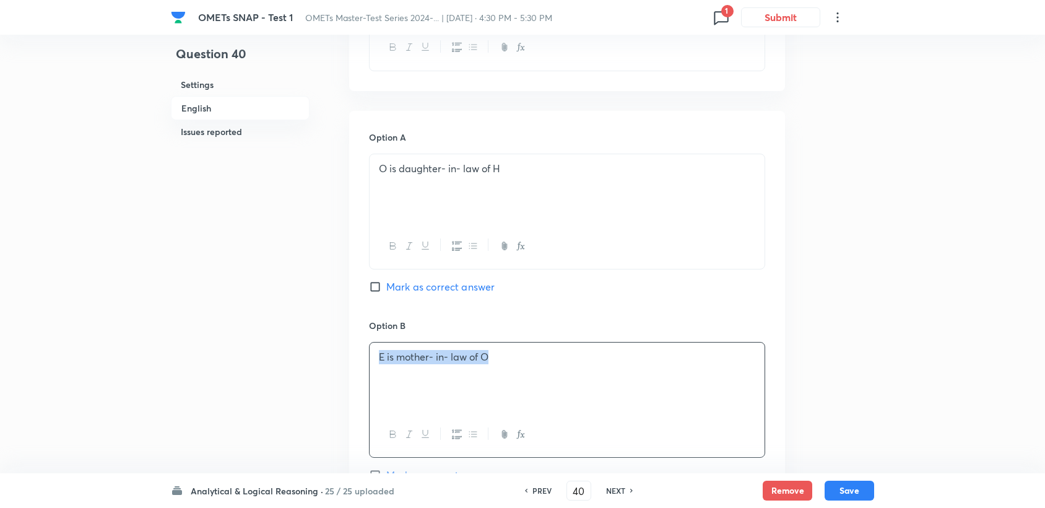
scroll to position [676, 0]
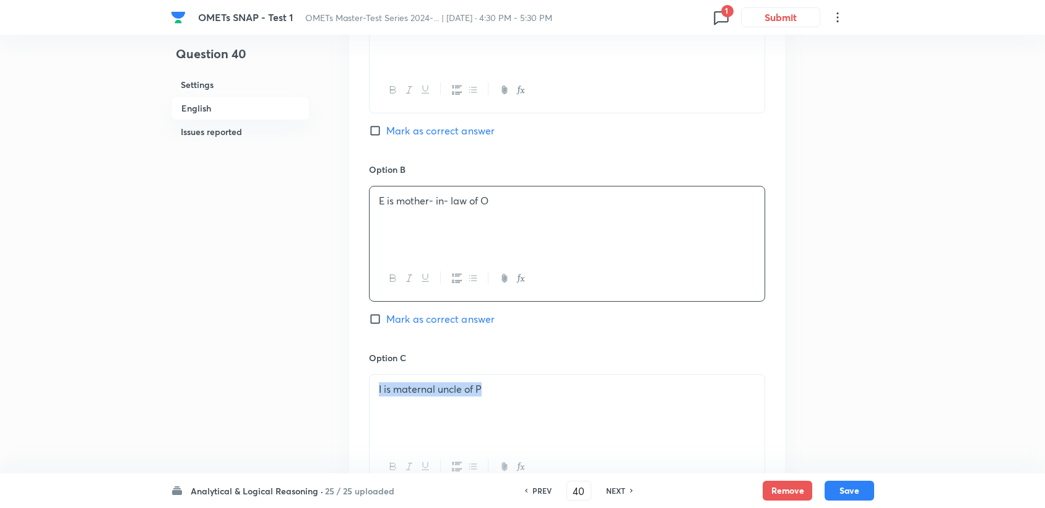
drag, startPoint x: 378, startPoint y: 385, endPoint x: 521, endPoint y: 400, distance: 143.3
click at [527, 401] on div "I is maternal uncle of P" at bounding box center [567, 409] width 395 height 69
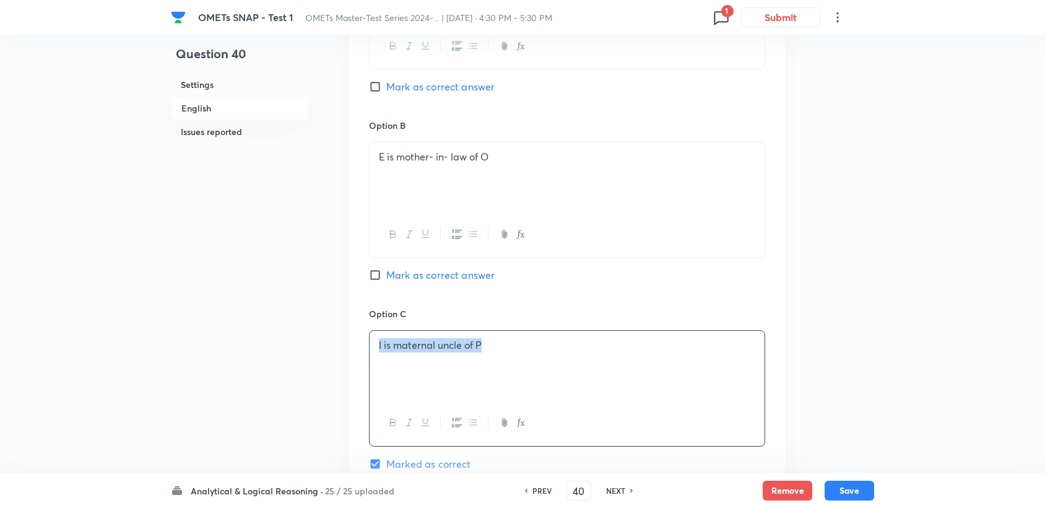
scroll to position [882, 0]
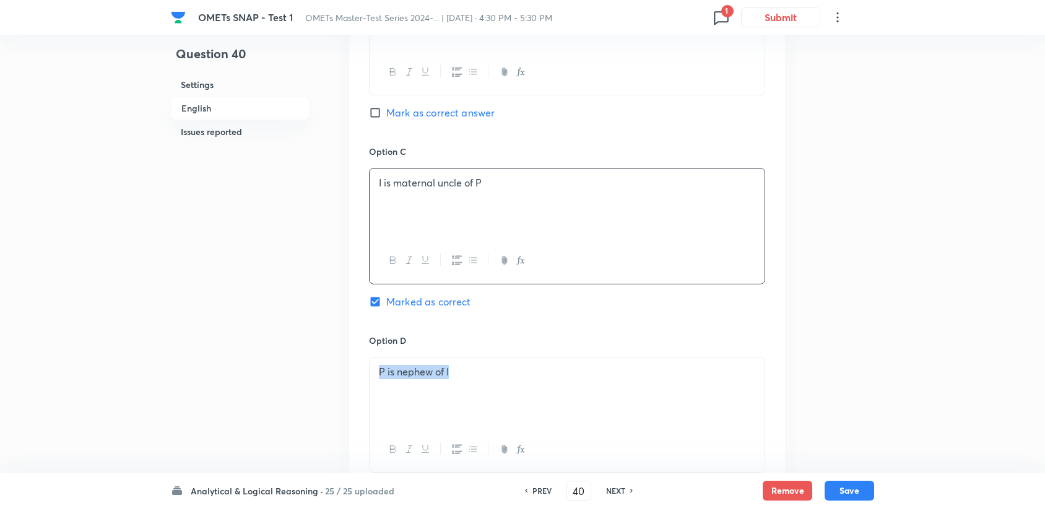
drag, startPoint x: 377, startPoint y: 374, endPoint x: 473, endPoint y: 370, distance: 96.1
click at [473, 370] on div "P is nephew of I" at bounding box center [567, 391] width 395 height 69
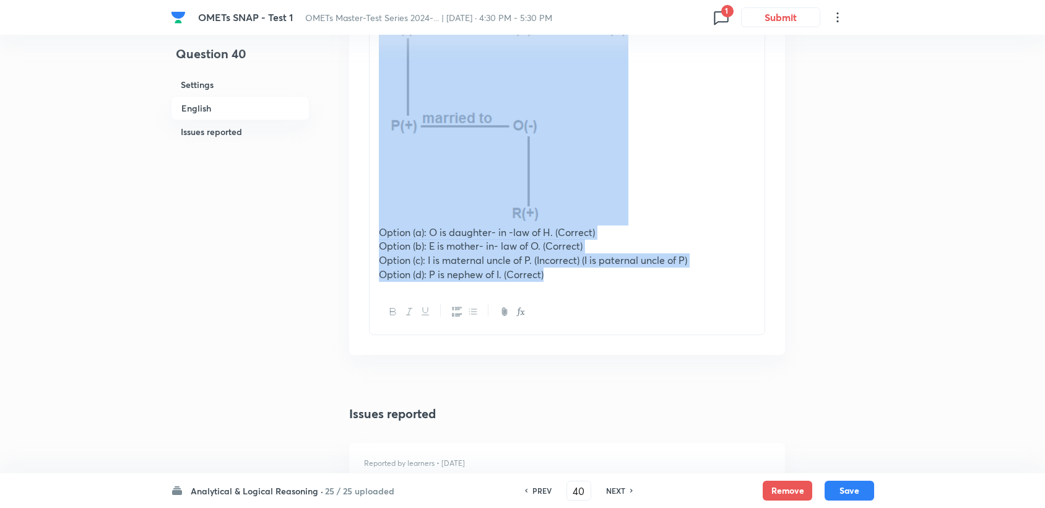
scroll to position [1502, 0]
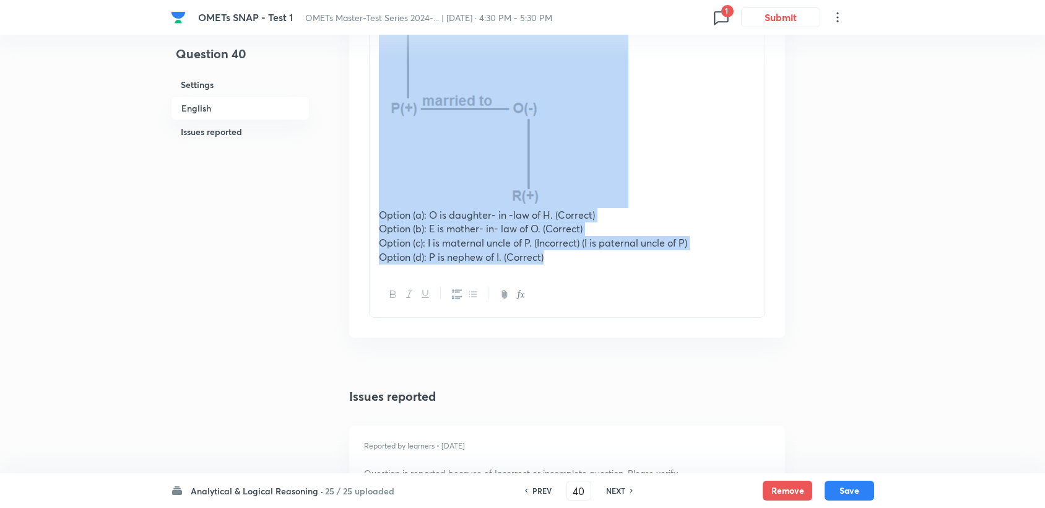
drag, startPoint x: 377, startPoint y: 183, endPoint x: 682, endPoint y: 403, distance: 376.2
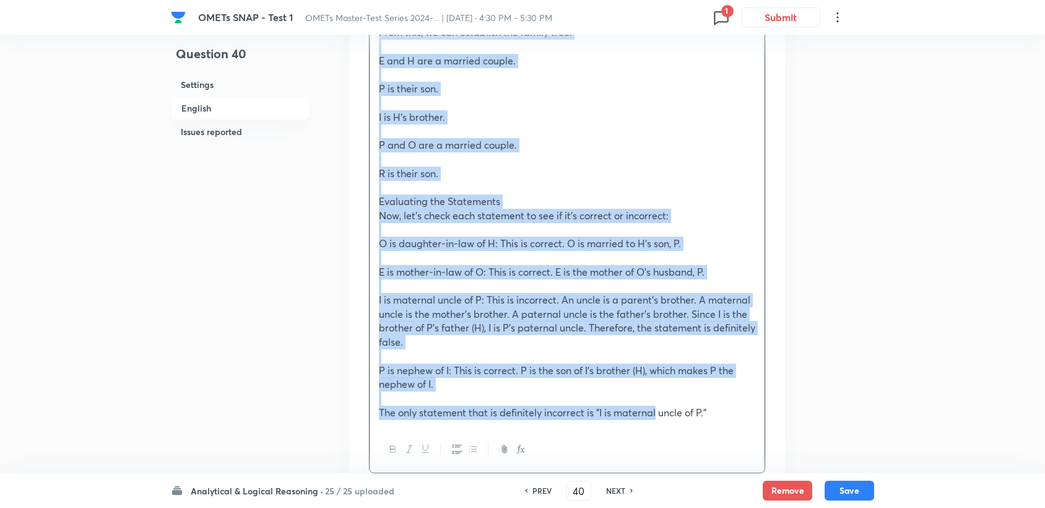
scroll to position [1702, 0]
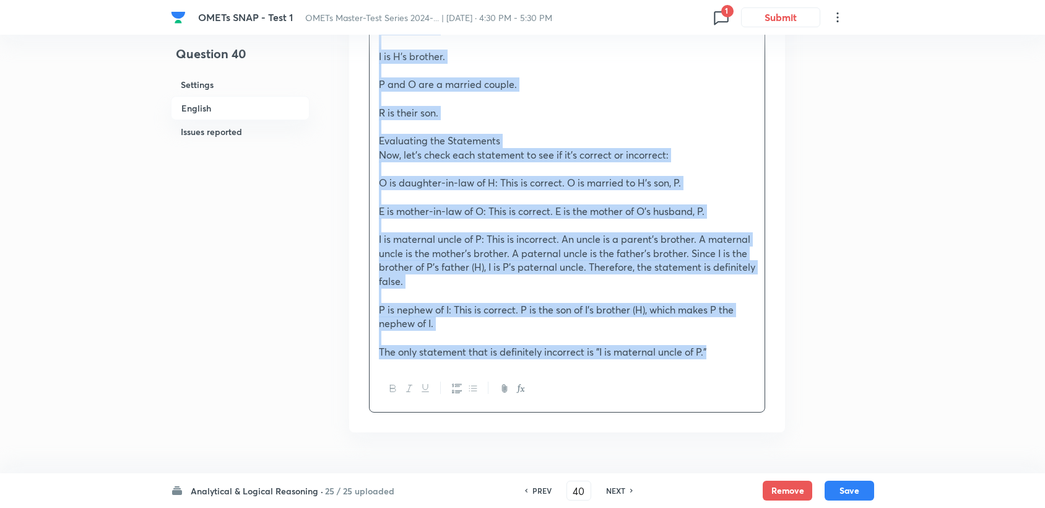
drag, startPoint x: 381, startPoint y: 184, endPoint x: 775, endPoint y: 355, distance: 429.6
click at [775, 355] on div "Solution R@O: This means R is the son of O. (R is male). O#P: This means O is t…" at bounding box center [567, 74] width 436 height 715
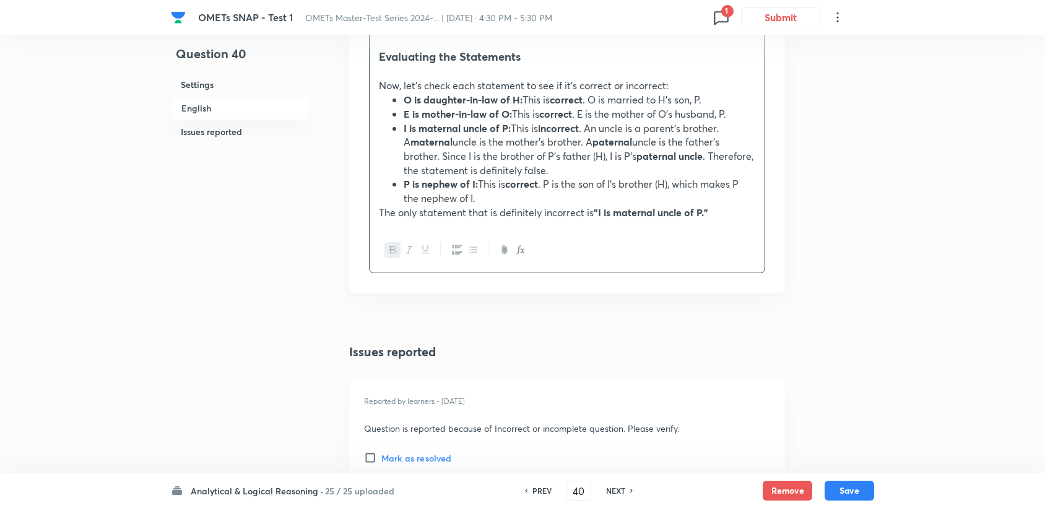
scroll to position [1729, 0]
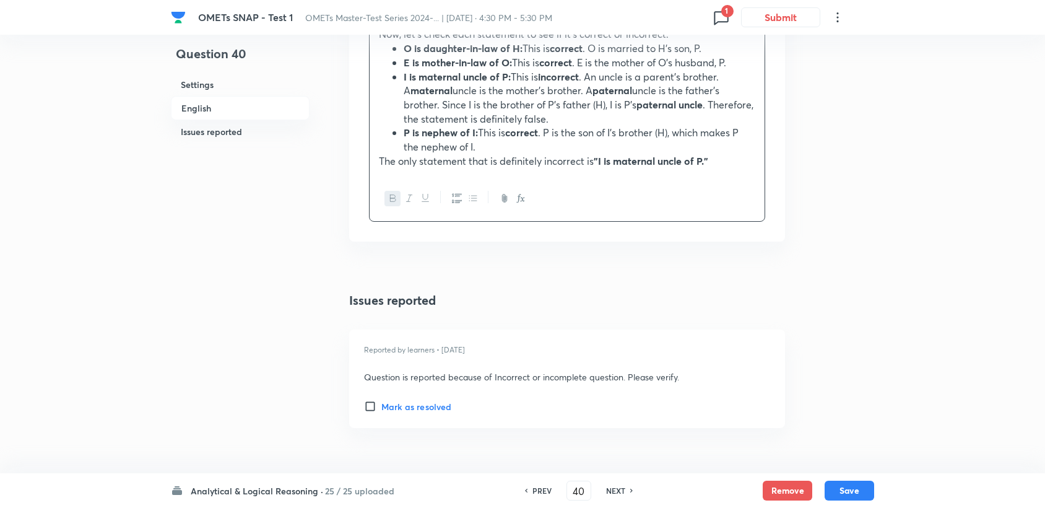
click at [393, 400] on h6 "Mark as resolved" at bounding box center [416, 406] width 70 height 13
click at [381, 400] on input "Mark as resolved" at bounding box center [372, 406] width 17 height 12
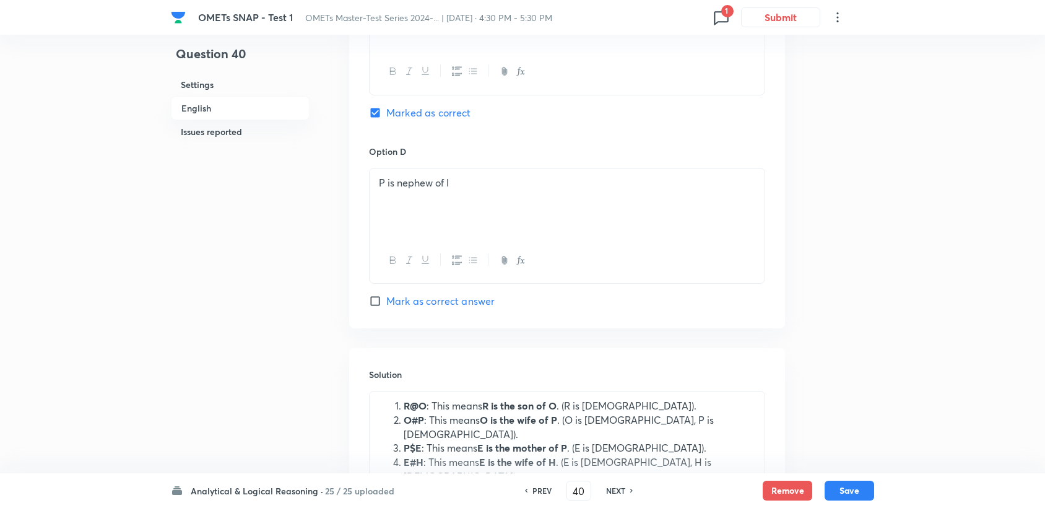
scroll to position [1032, 0]
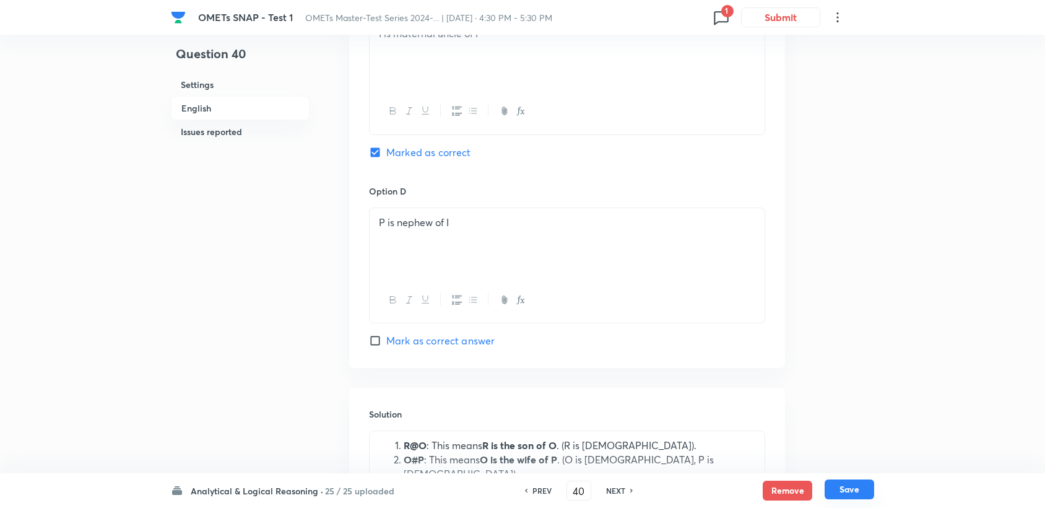
click at [848, 492] on button "Save" at bounding box center [850, 489] width 50 height 20
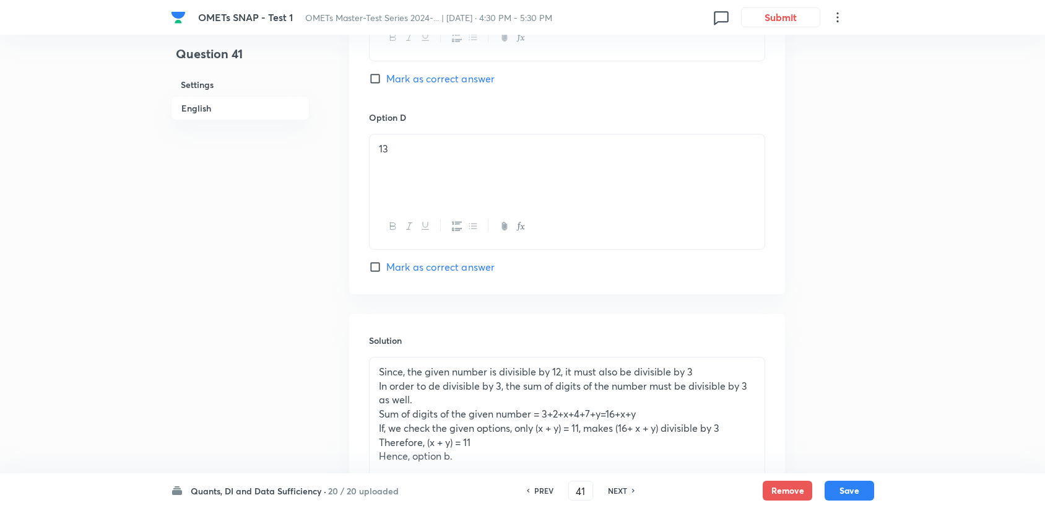
scroll to position [1169, 0]
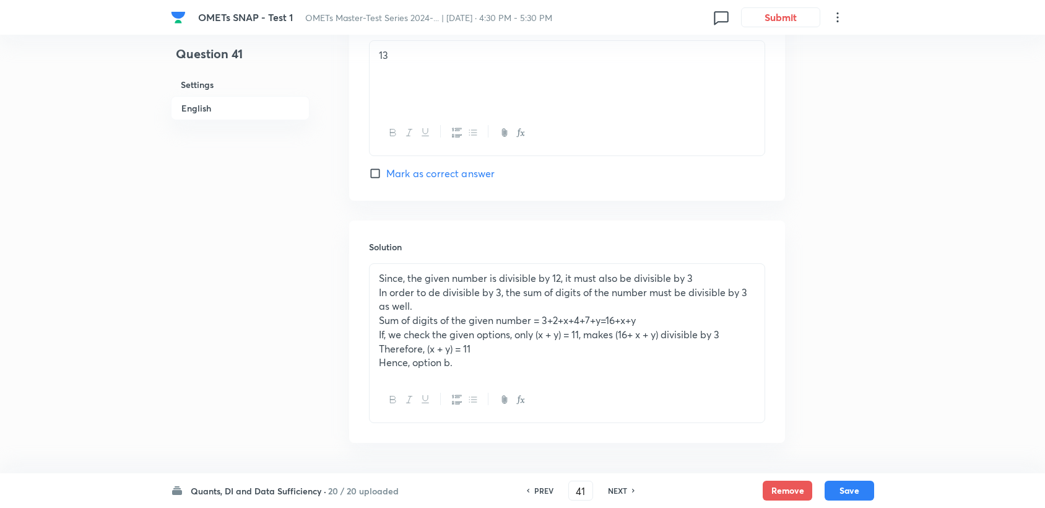
click at [534, 485] on h6 "PREV" at bounding box center [543, 490] width 19 height 11
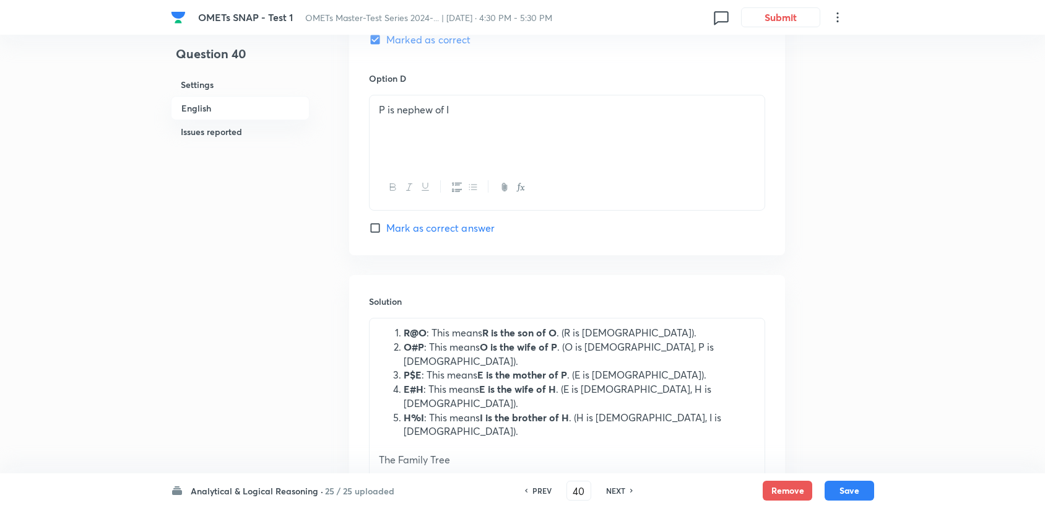
scroll to position [1239, 0]
